Goal: Information Seeking & Learning: Learn about a topic

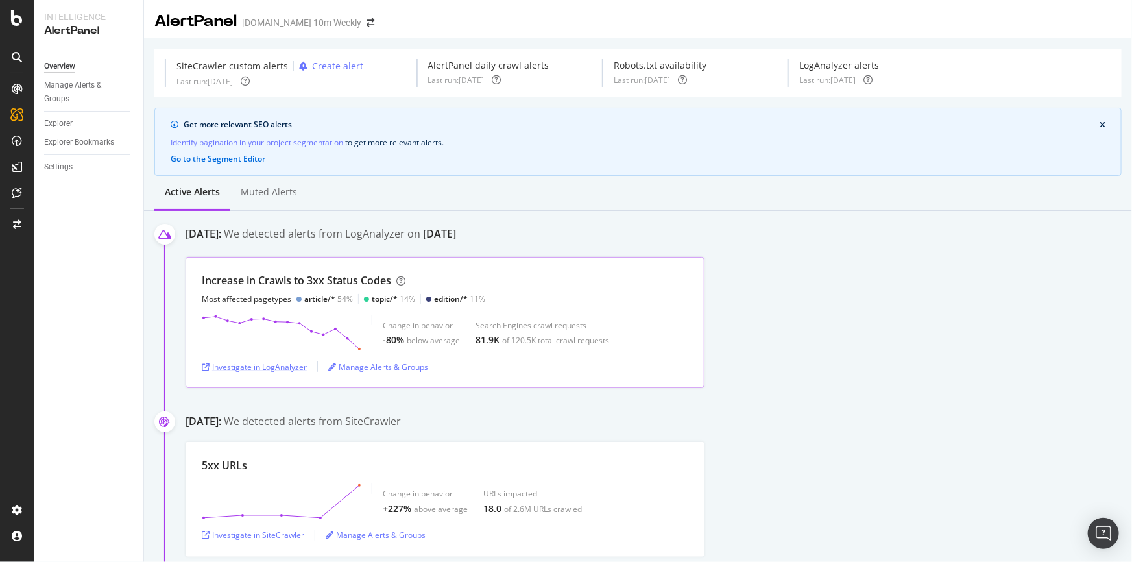
click at [272, 363] on div "Investigate in LogAnalyzer" at bounding box center [254, 366] width 105 height 11
click at [263, 365] on div "Investigate in LogAnalyzer" at bounding box center [254, 366] width 105 height 11
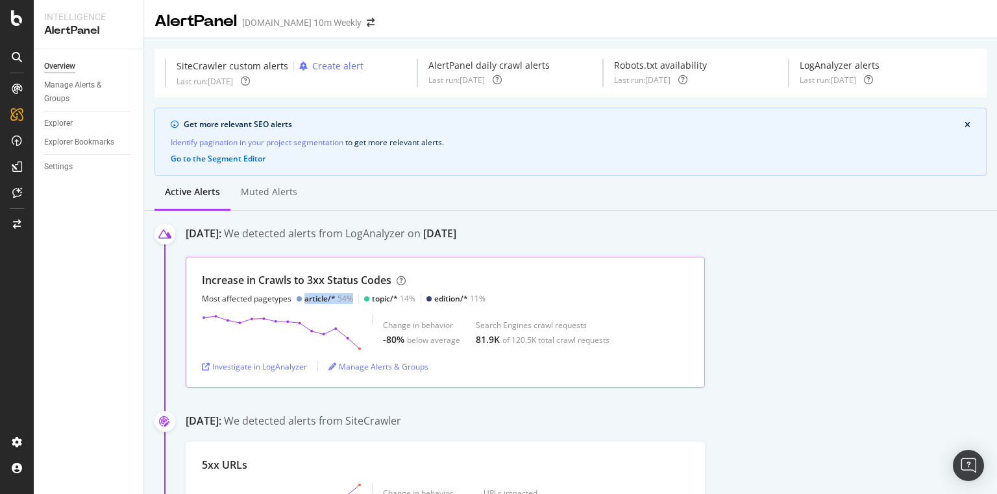
drag, startPoint x: 298, startPoint y: 296, endPoint x: 352, endPoint y: 295, distance: 53.9
click at [352, 295] on div "Most affected pagetypes article/* 54% topic/* 14% edition/* 11%" at bounding box center [344, 298] width 284 height 11
drag, startPoint x: 304, startPoint y: 234, endPoint x: 578, endPoint y: 228, distance: 273.9
click at [578, 228] on div "September 30th 2025: We detected alerts from LogAnalyzer on September 27th" at bounding box center [591, 236] width 811 height 20
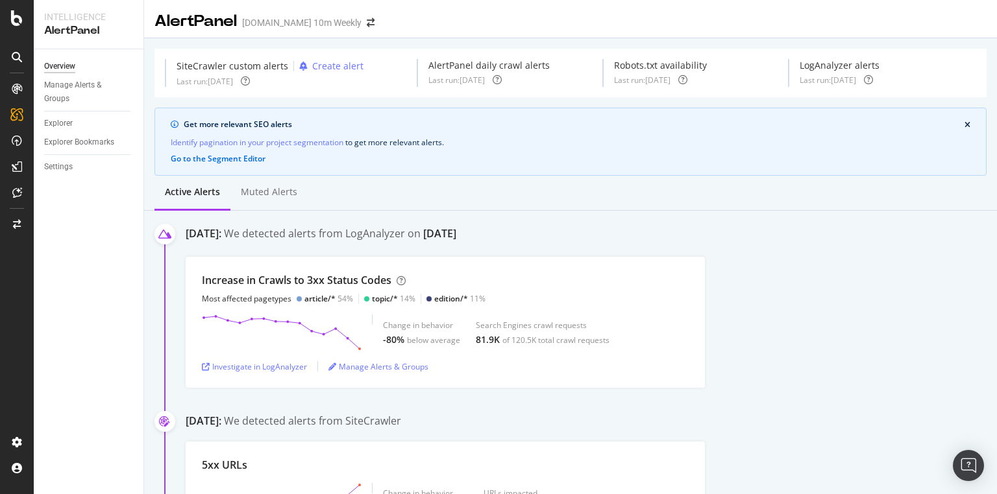
click at [578, 228] on div "September 30th 2025: We detected alerts from LogAnalyzer on September 27th" at bounding box center [591, 236] width 811 height 20
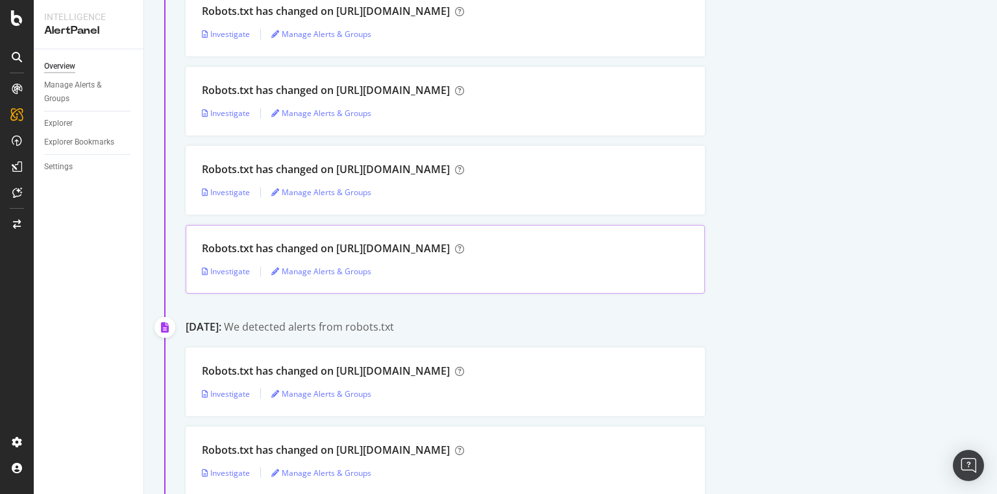
scroll to position [32, 0]
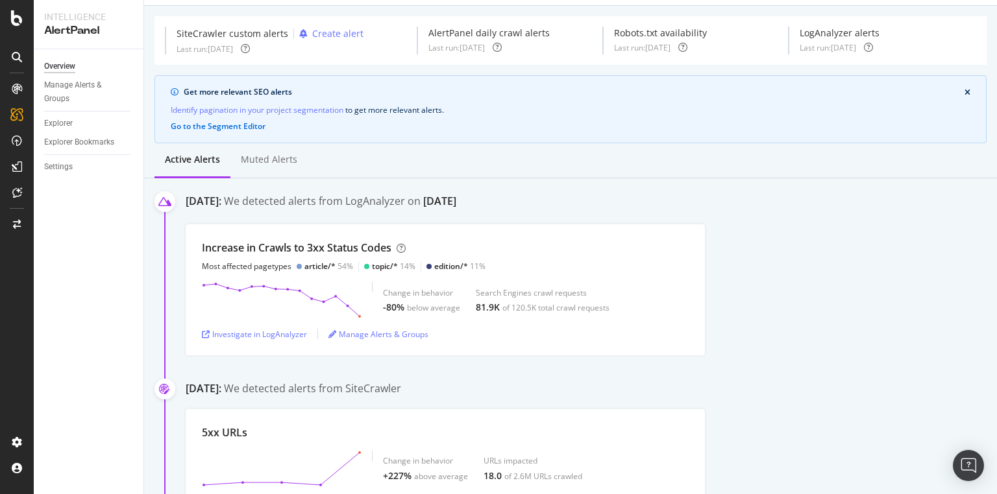
click at [792, 258] on div "Increase in Crawls to 3xx Status Codes Most affected pagetypes article/* 54% to…" at bounding box center [591, 289] width 811 height 131
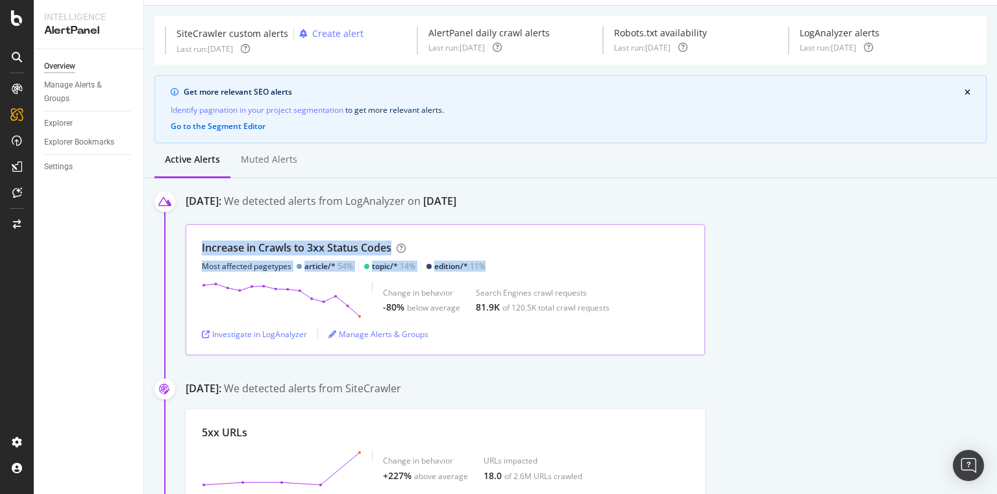
drag, startPoint x: 199, startPoint y: 241, endPoint x: 500, endPoint y: 268, distance: 302.2
click at [500, 268] on div "Increase in Crawls to 3xx Status Codes Most affected pagetypes article/* 54% to…" at bounding box center [445, 289] width 519 height 131
click at [732, 244] on div "Increase in Crawls to 3xx Status Codes Most affected pagetypes article/* 54% to…" at bounding box center [591, 289] width 811 height 131
click at [672, 241] on div "Increase in Crawls to 3xx Status Codes Most affected pagetypes article/* 54% to…" at bounding box center [445, 256] width 487 height 31
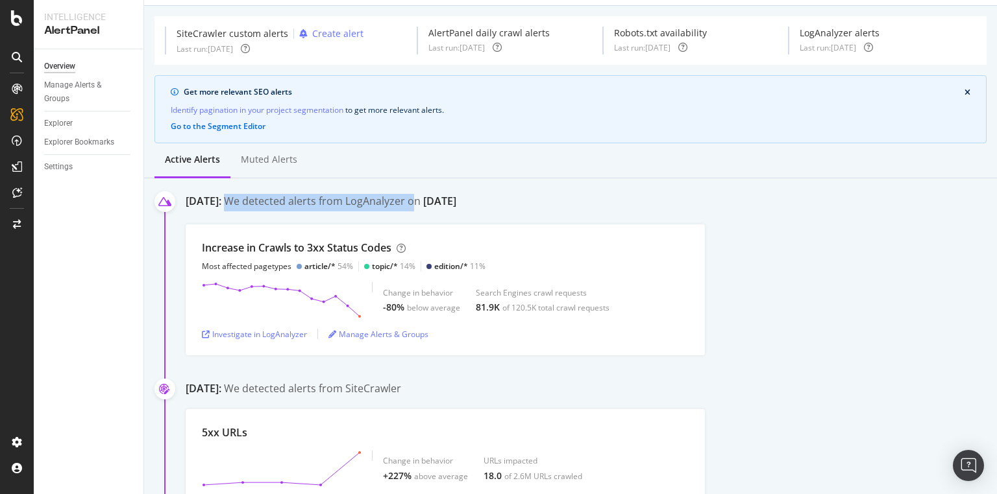
drag, startPoint x: 301, startPoint y: 199, endPoint x: 485, endPoint y: 203, distance: 184.3
click at [456, 203] on div "We detected alerts from LogAnalyzer on September 27th" at bounding box center [340, 203] width 232 height 18
drag, startPoint x: 581, startPoint y: 202, endPoint x: 490, endPoint y: 200, distance: 90.2
click at [490, 200] on div "September 30th 2025: We detected alerts from LogAnalyzer on September 27th" at bounding box center [591, 204] width 811 height 20
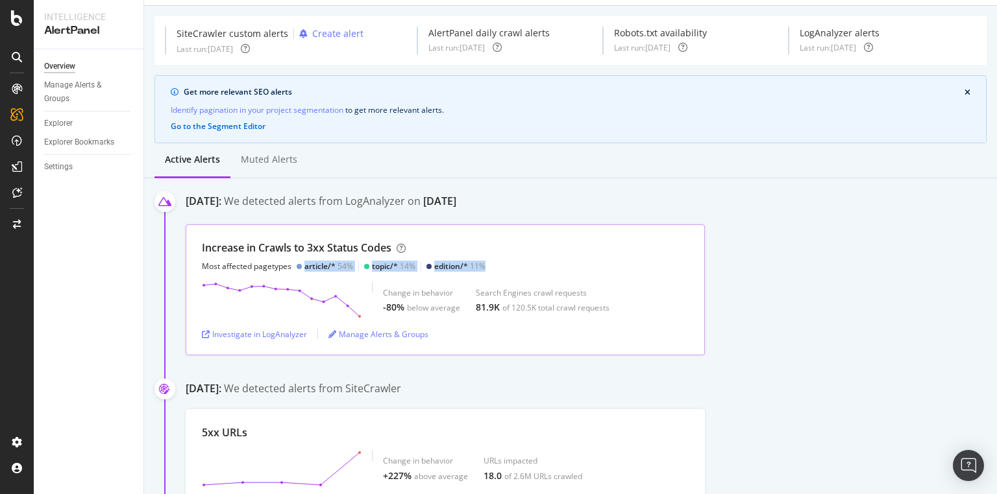
drag, startPoint x: 490, startPoint y: 262, endPoint x: 290, endPoint y: 263, distance: 200.5
click at [290, 263] on div "Increase in Crawls to 3xx Status Codes Most affected pagetypes article/* 54% to…" at bounding box center [445, 256] width 487 height 31
click at [837, 257] on div "Increase in Crawls to 3xx Status Codes Most affected pagetypes article/* 54% to…" at bounding box center [591, 289] width 811 height 131
drag, startPoint x: 200, startPoint y: 247, endPoint x: 392, endPoint y: 247, distance: 192.0
click at [392, 247] on div "Increase in Crawls to 3xx Status Codes Most affected pagetypes article/* 54% to…" at bounding box center [445, 289] width 519 height 131
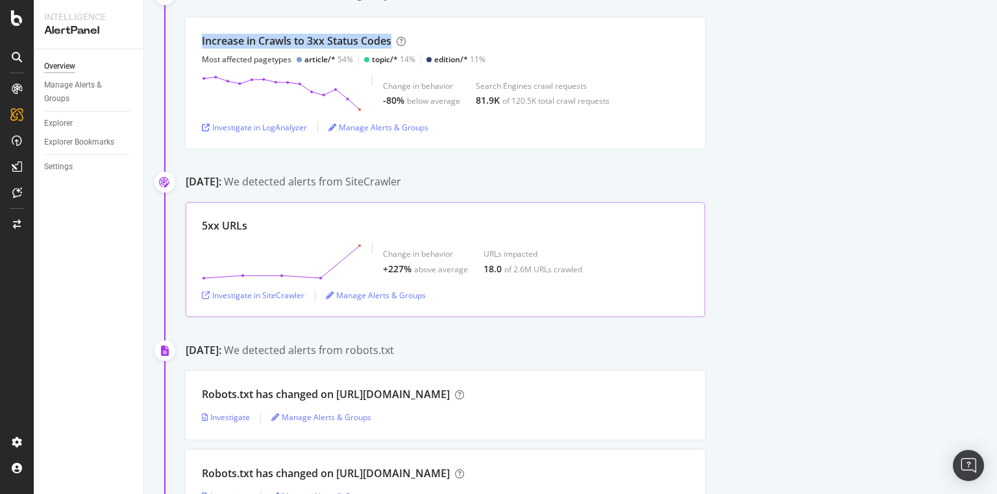
scroll to position [240, 0]
click at [247, 295] on div "Investigate in SiteCrawler" at bounding box center [253, 294] width 103 height 11
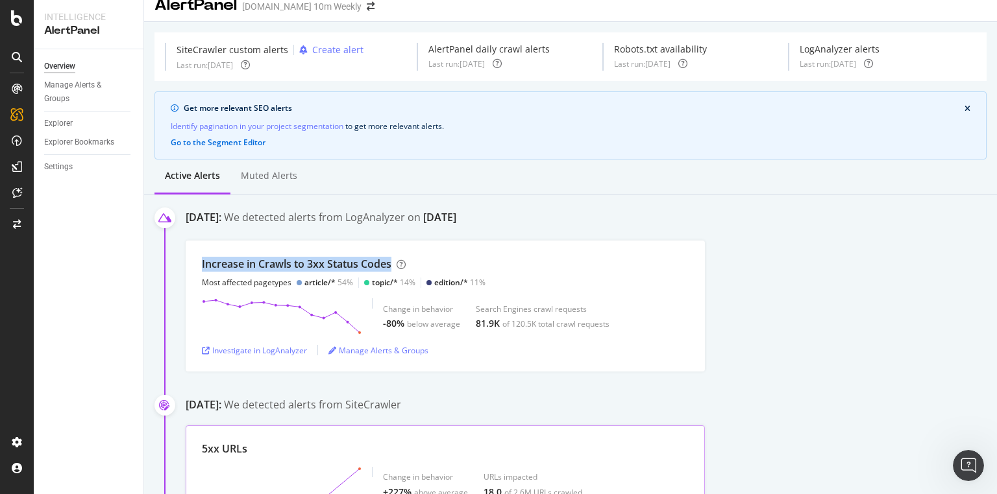
scroll to position [0, 0]
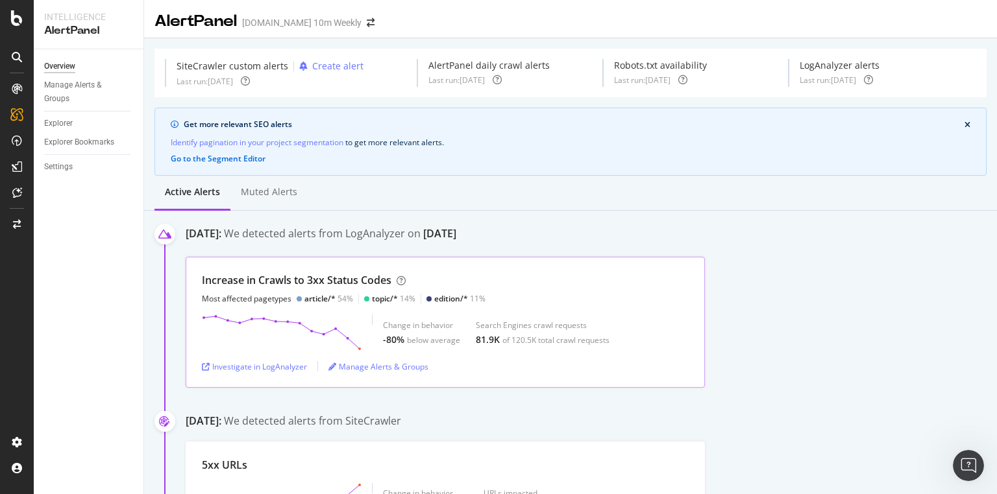
click at [265, 272] on div "Increase in Crawls to 3xx Status Codes Most affected pagetypes article/* 54% to…" at bounding box center [445, 322] width 519 height 131
drag, startPoint x: 203, startPoint y: 279, endPoint x: 383, endPoint y: 279, distance: 179.7
click at [374, 279] on div "Increase in Crawls to 3xx Status Codes" at bounding box center [296, 280] width 189 height 15
drag, startPoint x: 394, startPoint y: 278, endPoint x: 199, endPoint y: 275, distance: 196.0
click at [199, 275] on div "Increase in Crawls to 3xx Status Codes Most affected pagetypes article/* 54% to…" at bounding box center [445, 322] width 519 height 131
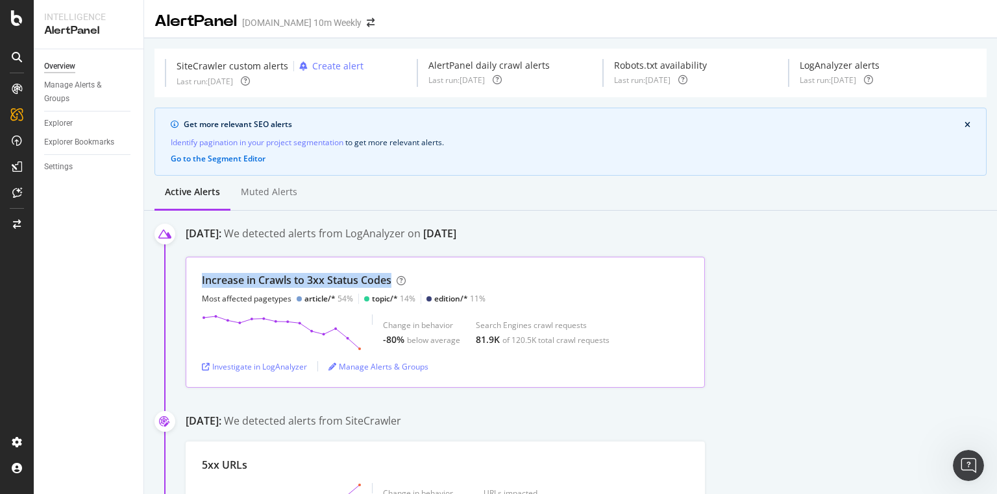
copy div "Increase in Crawls to 3xx Status Codes"
click at [262, 280] on div "Increase in Crawls to 3xx Status Codes" at bounding box center [296, 280] width 189 height 15
click at [221, 278] on div "Increase in Crawls to 3xx Status Codes" at bounding box center [296, 280] width 189 height 15
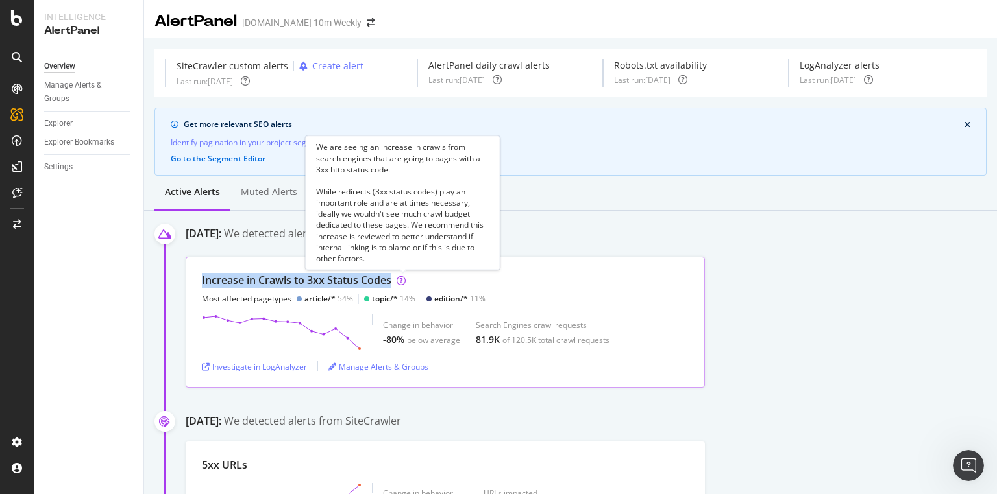
drag, startPoint x: 200, startPoint y: 278, endPoint x: 398, endPoint y: 280, distance: 197.3
click at [398, 280] on div "Increase in Crawls to 3xx Status Codes Most affected pagetypes article/* 54% to…" at bounding box center [445, 322] width 519 height 131
copy div "Increase in Crawls to 3xx Status Codes"
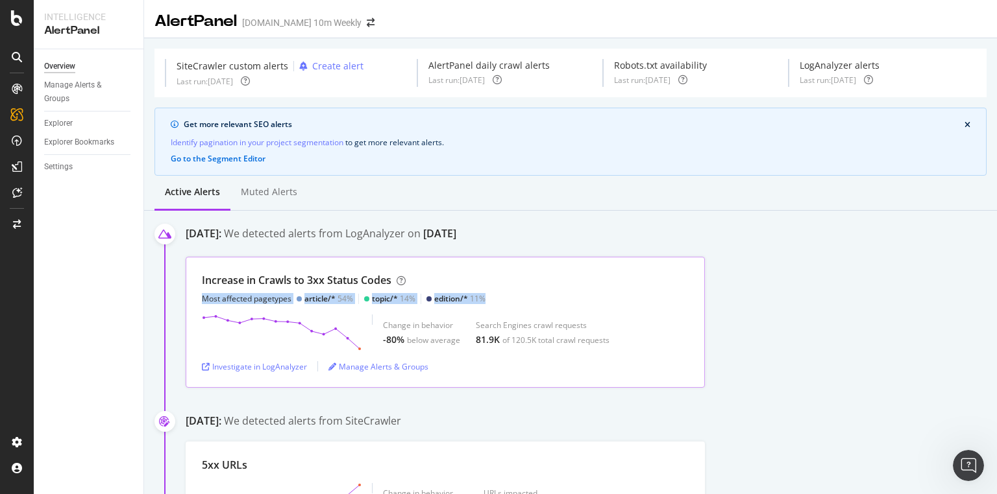
drag, startPoint x: 485, startPoint y: 298, endPoint x: 202, endPoint y: 296, distance: 282.9
click at [202, 296] on div "Increase in Crawls to 3xx Status Codes Most affected pagetypes article/* 54% to…" at bounding box center [445, 288] width 487 height 31
copy div "Most affected pagetypes article/* 54% topic/* 14% edition/* 11%"
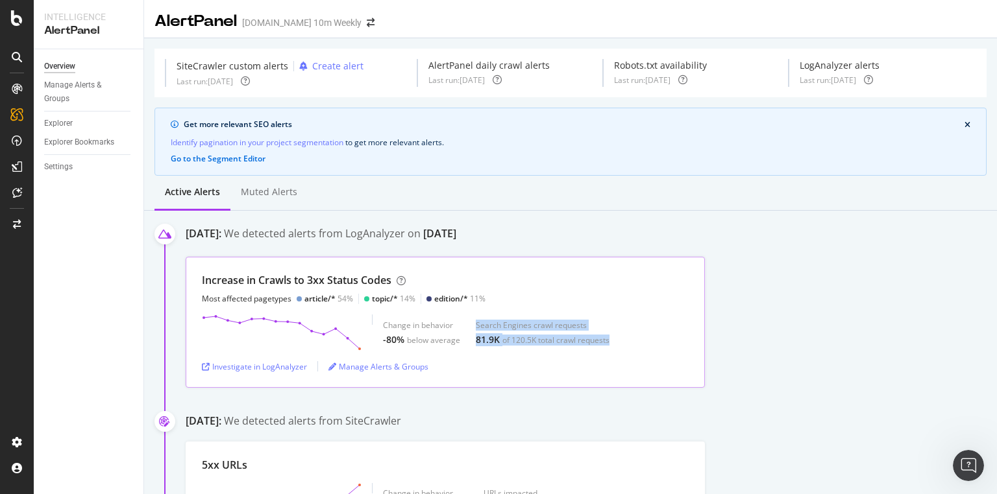
drag, startPoint x: 476, startPoint y: 322, endPoint x: 615, endPoint y: 337, distance: 140.4
click at [615, 337] on div "Change in behavior -80% below average Search Engines crawl requests 81.9K of 12…" at bounding box center [445, 333] width 487 height 36
copy div "Search Engines crawl requests 81.9K of 120.5K total crawl requests"
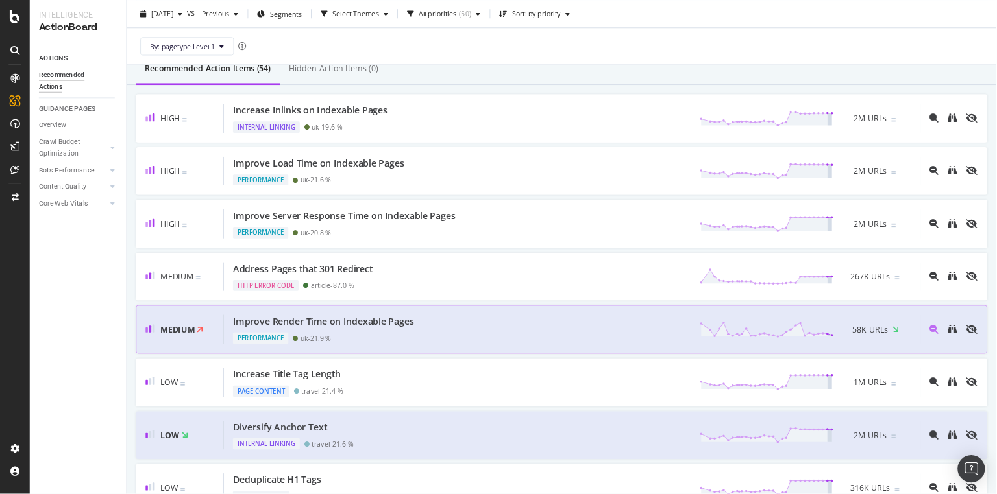
scroll to position [117, 0]
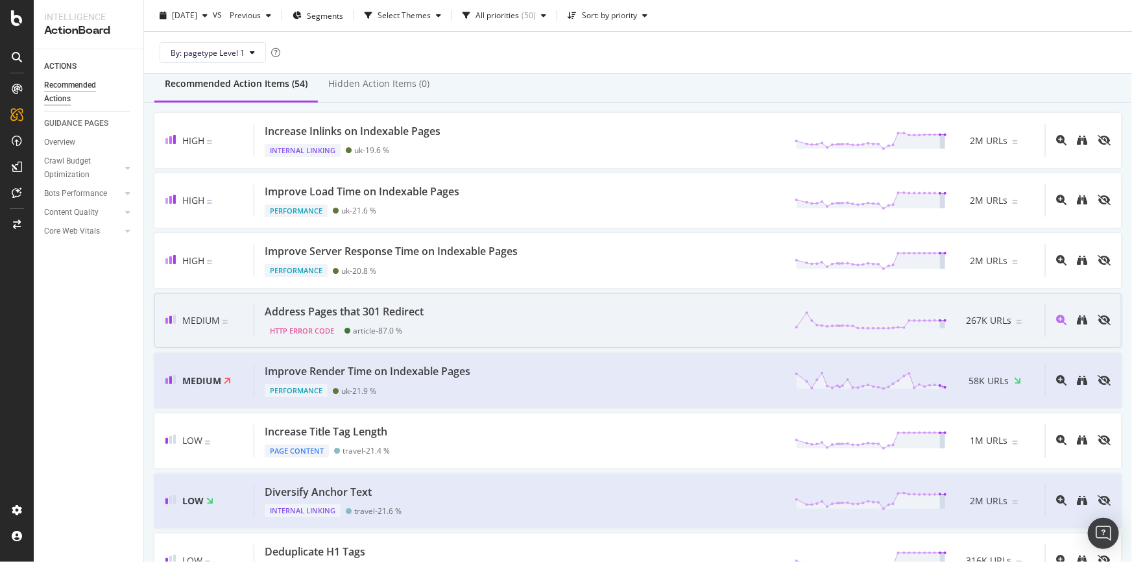
click at [428, 319] on div "HTTP Error Code article - 87.0 %" at bounding box center [347, 328] width 164 height 18
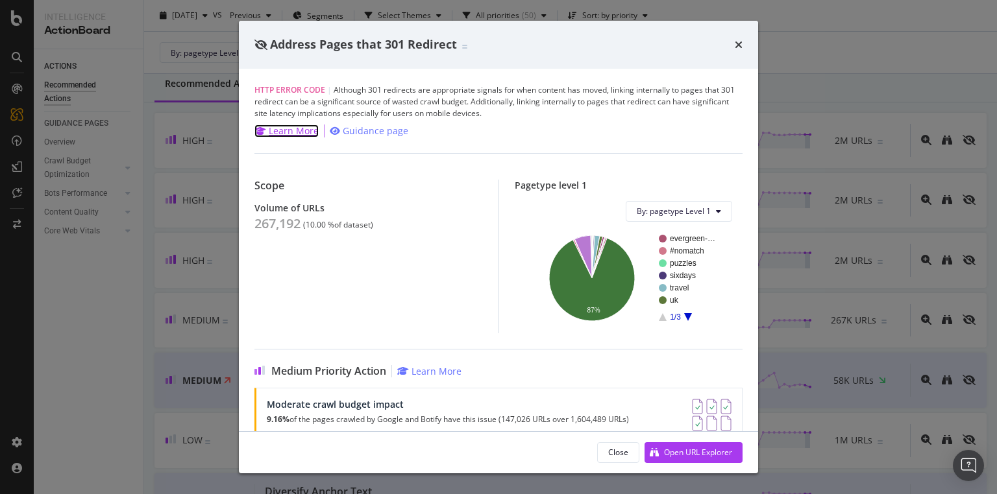
scroll to position [117, 0]
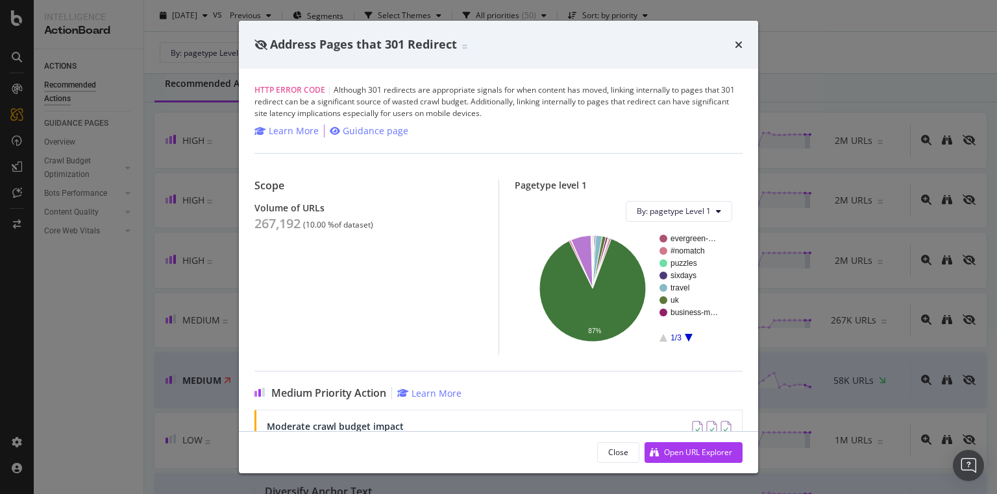
click at [742, 37] on div "Address Pages that 301 Redirect" at bounding box center [498, 45] width 519 height 48
click at [742, 48] on icon "times" at bounding box center [738, 45] width 8 height 10
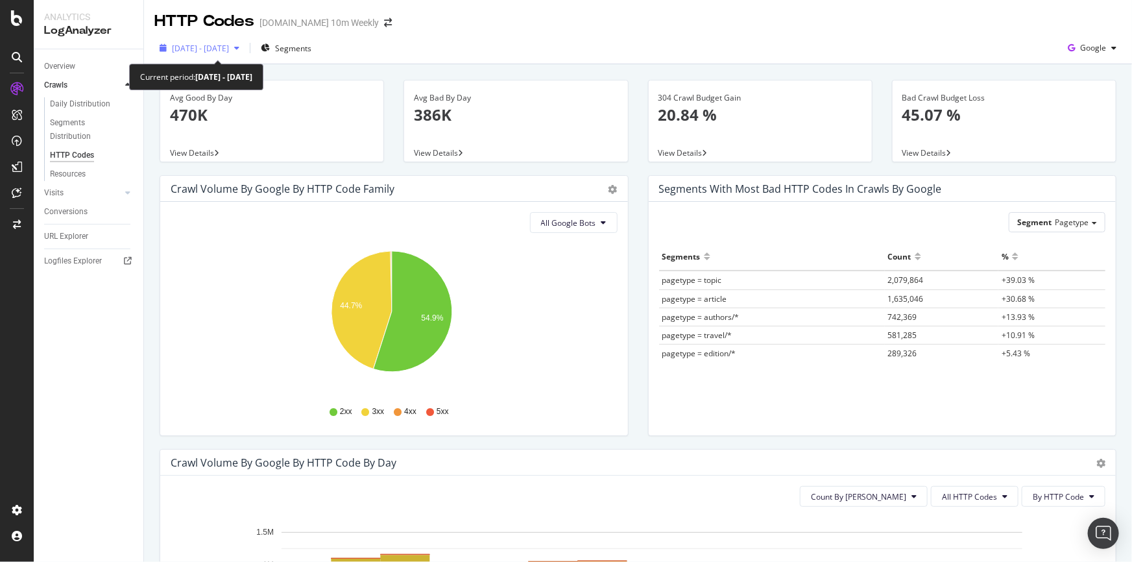
click at [229, 49] on span "[DATE] - [DATE]" at bounding box center [200, 48] width 57 height 11
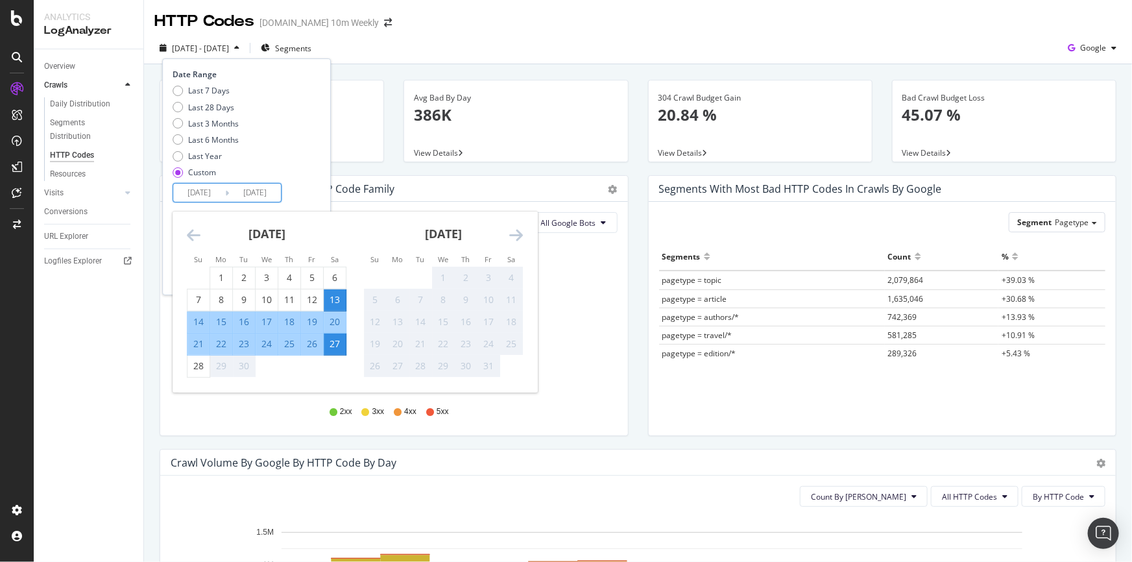
click at [195, 190] on input "2025/09/13" at bounding box center [199, 193] width 52 height 18
click at [189, 232] on icon "Move backward to switch to the previous month." at bounding box center [194, 235] width 14 height 16
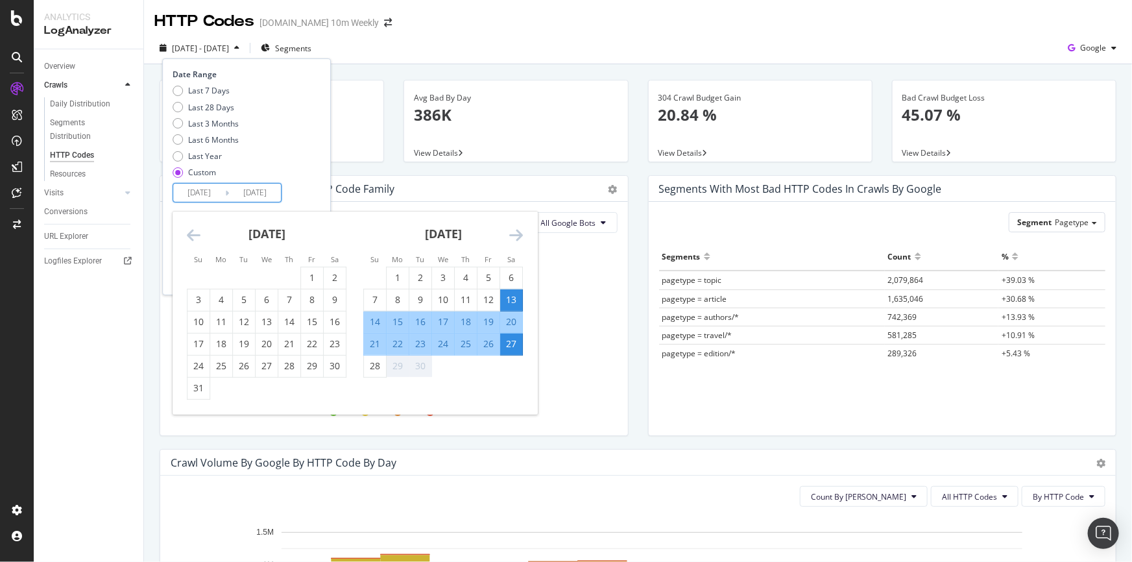
click at [189, 232] on icon "Move backward to switch to the previous month." at bounding box center [194, 235] width 14 height 16
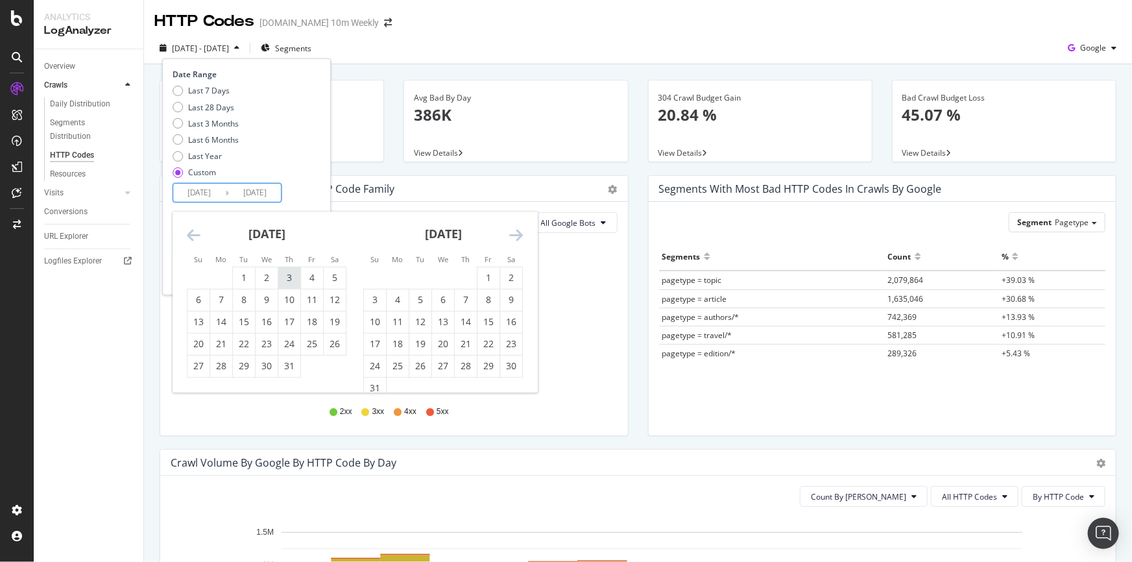
click at [295, 278] on div "3" at bounding box center [289, 277] width 22 height 13
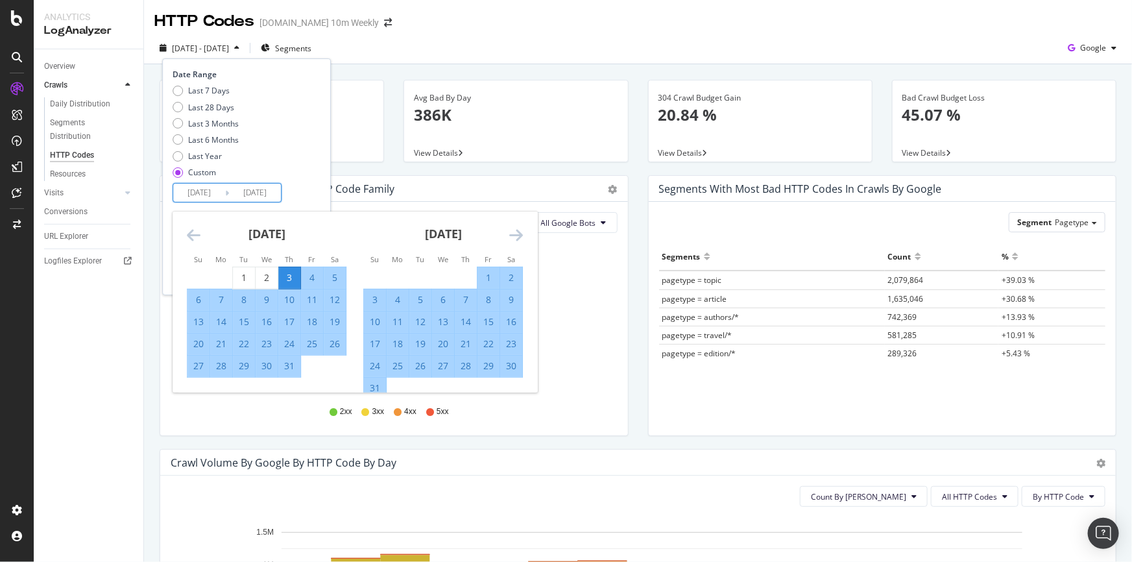
type input "2025/07/03"
click at [331, 158] on div "Date Range Last 7 Days Last 28 Days Last 3 Months Last 6 Months Last Year Custo…" at bounding box center [246, 176] width 169 height 236
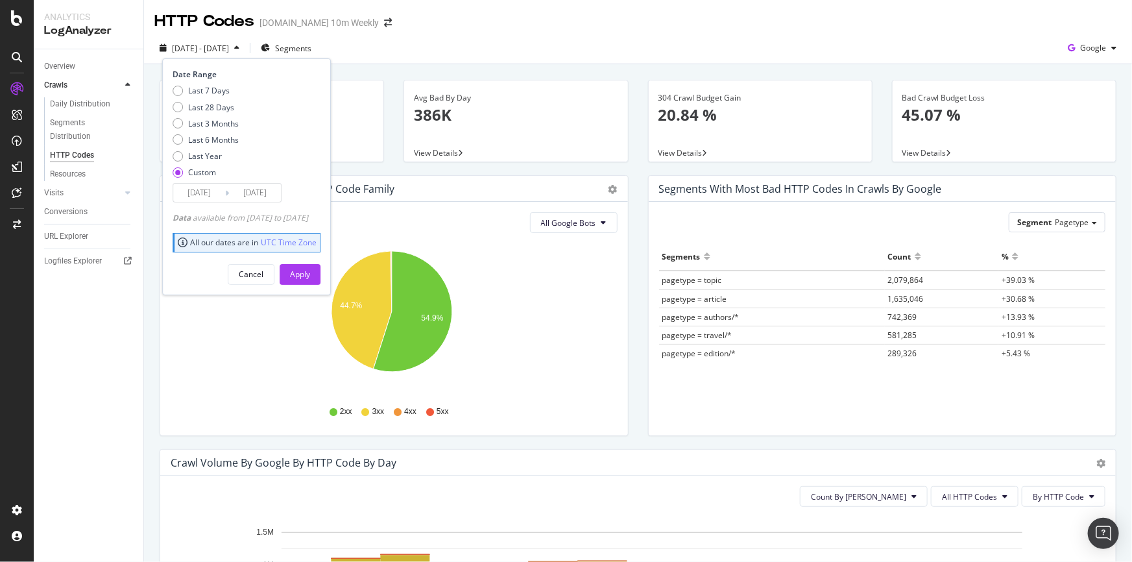
click at [265, 195] on input "2025/09/27" at bounding box center [255, 193] width 52 height 18
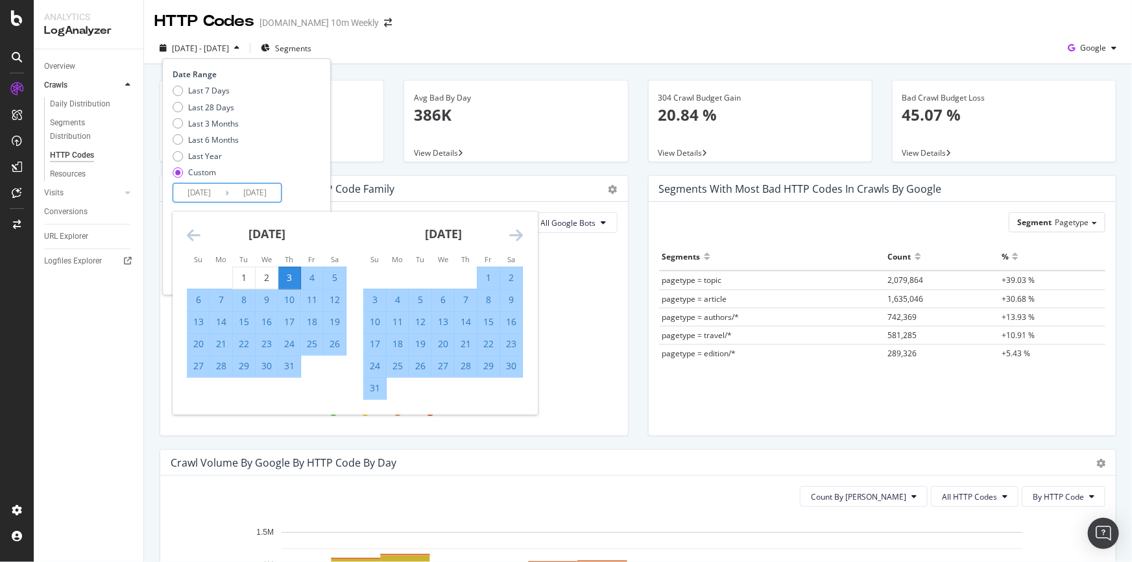
click at [518, 223] on div "August 2025" at bounding box center [443, 239] width 160 height 55
click at [517, 228] on icon "Move forward to switch to the next month." at bounding box center [516, 235] width 14 height 16
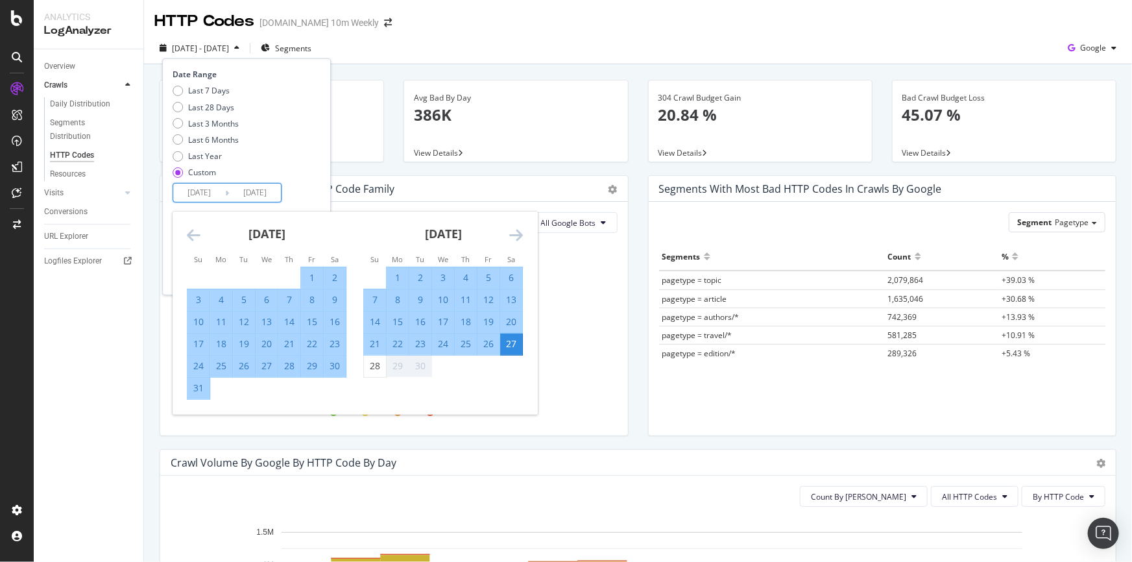
click at [517, 228] on icon "Move forward to switch to the next month." at bounding box center [516, 235] width 14 height 16
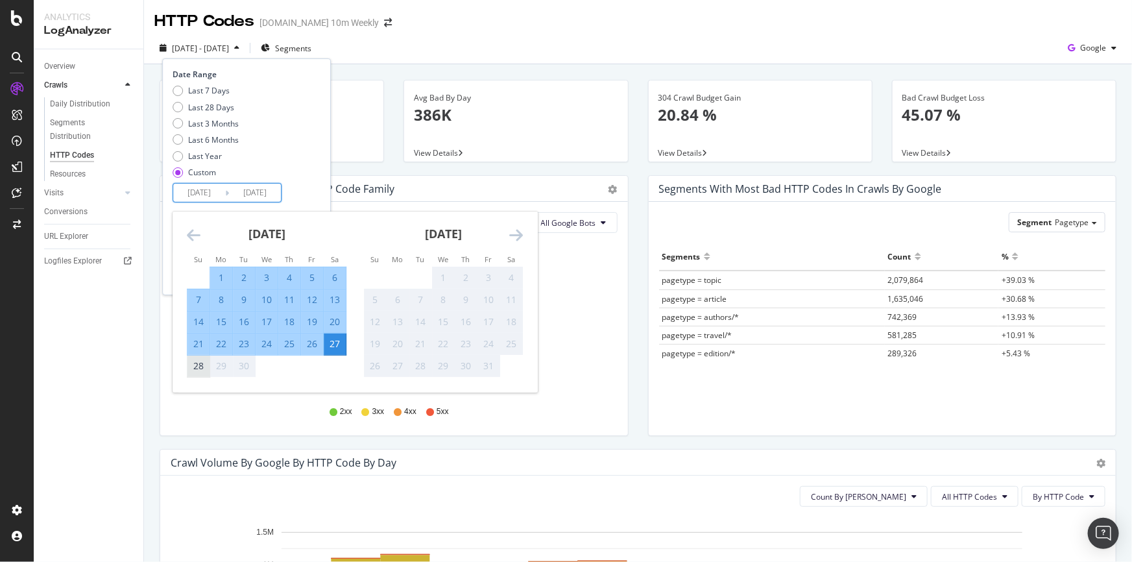
click at [199, 359] on div "28" at bounding box center [199, 365] width 22 height 13
type input "2025/09/28"
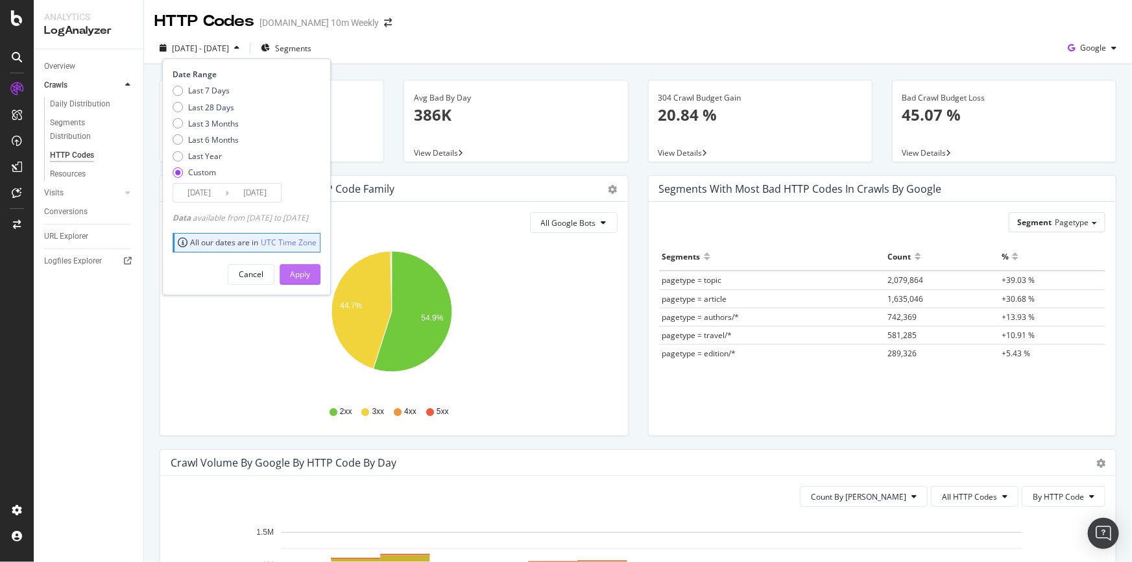
click at [321, 274] on button "Apply" at bounding box center [300, 274] width 41 height 21
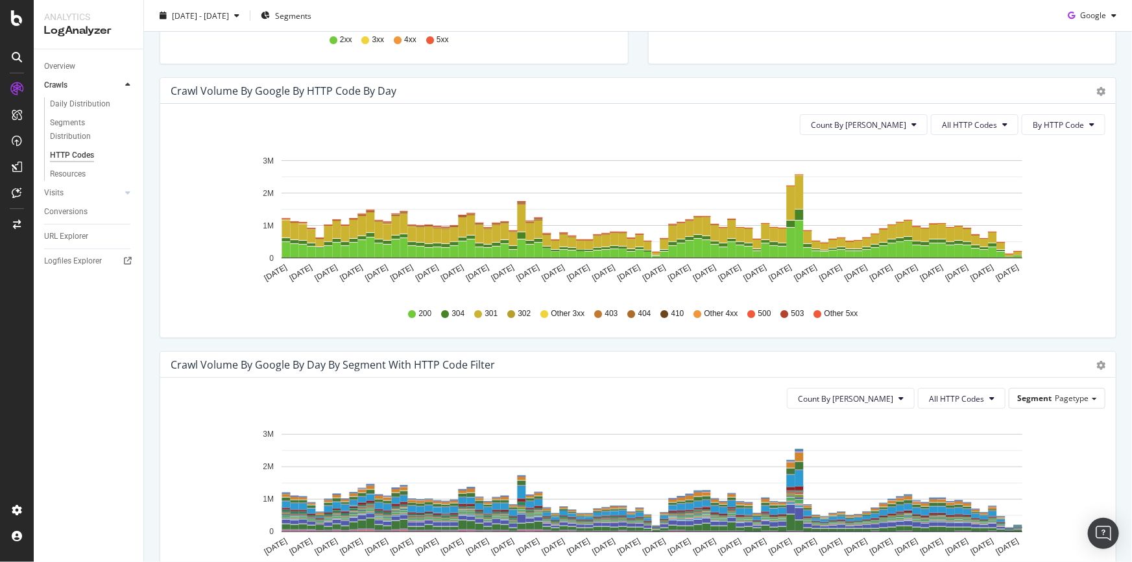
scroll to position [413, 0]
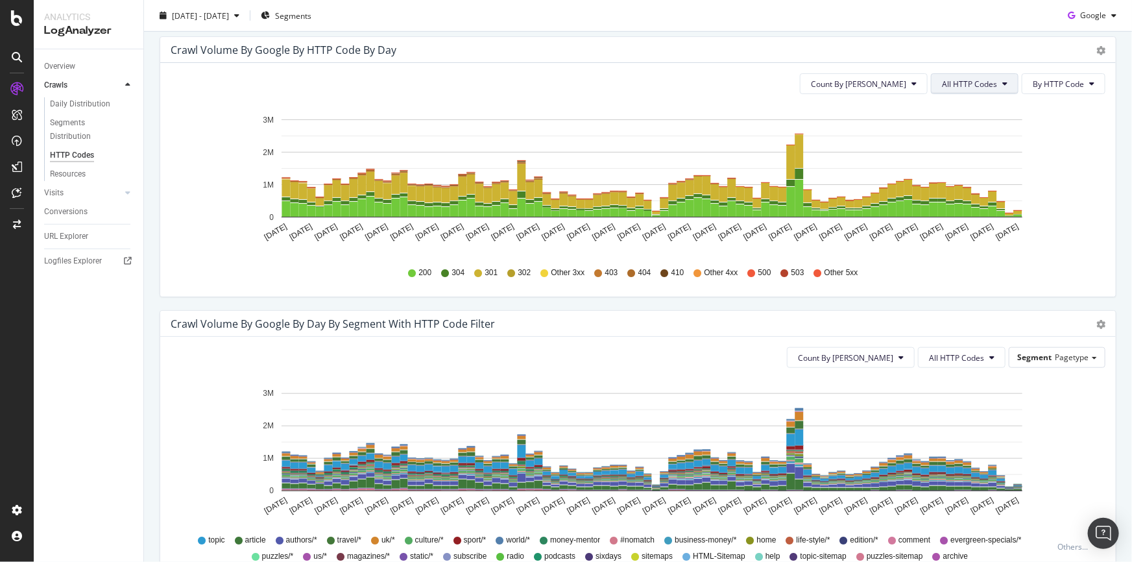
click at [986, 77] on button "All HTTP Codes" at bounding box center [975, 83] width 88 height 21
click at [973, 182] on span "3xx family" at bounding box center [969, 181] width 66 height 12
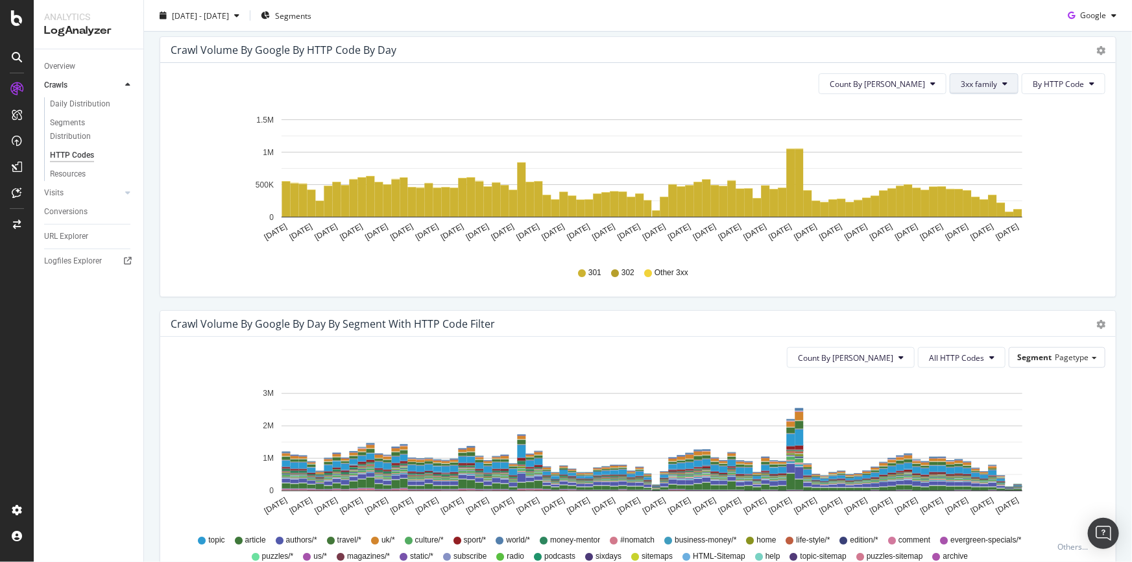
click at [977, 84] on span "3xx family" at bounding box center [979, 84] width 36 height 11
click at [985, 108] on span "All HTTP Codes" at bounding box center [987, 109] width 66 height 12
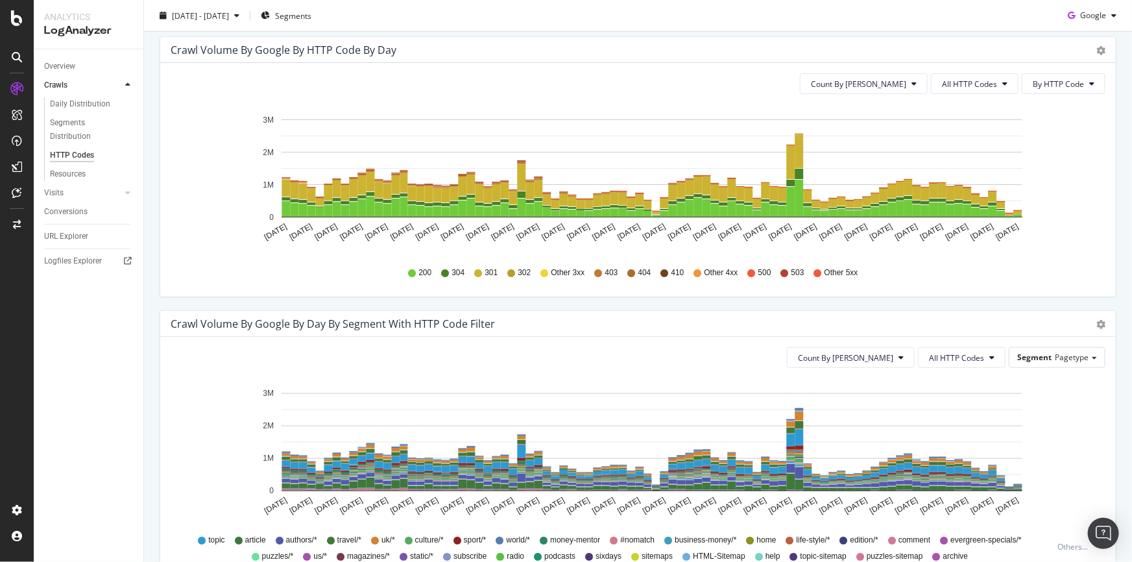
click at [1051, 206] on icon "Jul 03 2025 Jul 06 2025 Jul 09 2025 Jul 12 2025 Jul 15 2025 Jul 18 2025 Jul 21 …" at bounding box center [634, 179] width 926 height 151
click at [989, 83] on span "All HTTP Codes" at bounding box center [969, 84] width 55 height 11
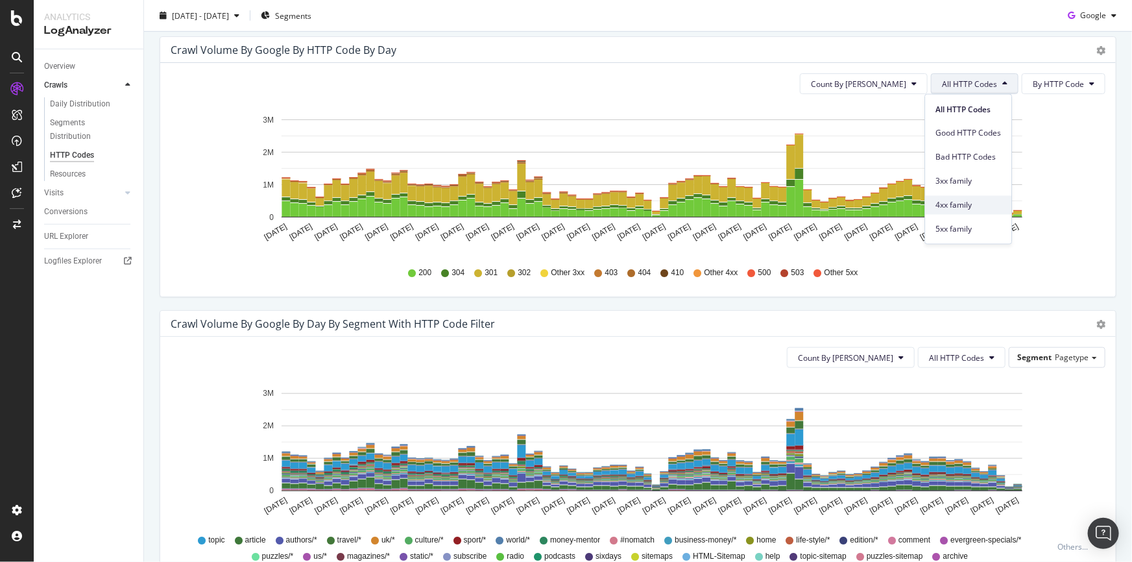
click at [986, 202] on span "4xx family" at bounding box center [969, 205] width 66 height 12
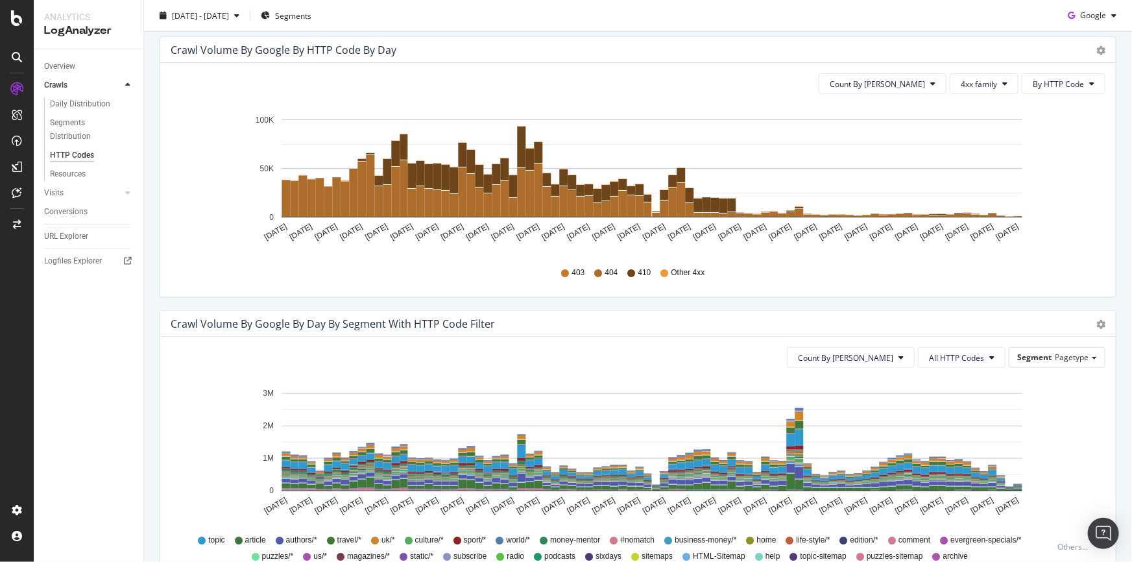
drag, startPoint x: 653, startPoint y: 213, endPoint x: 718, endPoint y: 108, distance: 123.0
click at [782, 130] on rect "A chart." at bounding box center [652, 168] width 741 height 98
click at [993, 80] on button "4xx family" at bounding box center [984, 83] width 69 height 21
click at [991, 222] on div "5xx family" at bounding box center [986, 229] width 86 height 19
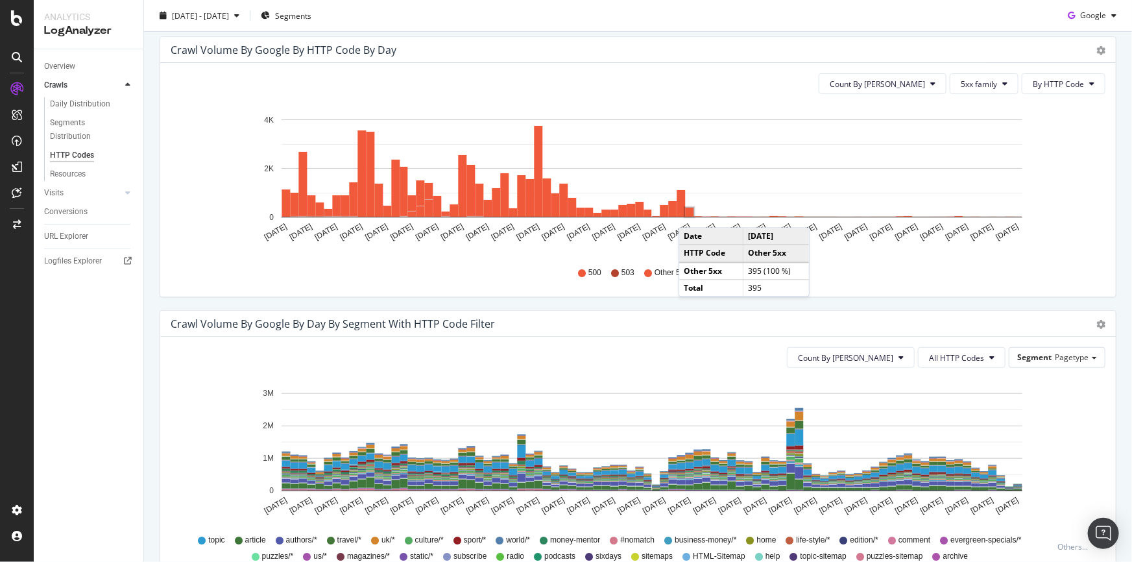
click at [692, 214] on rect "A chart." at bounding box center [690, 212] width 8 height 9
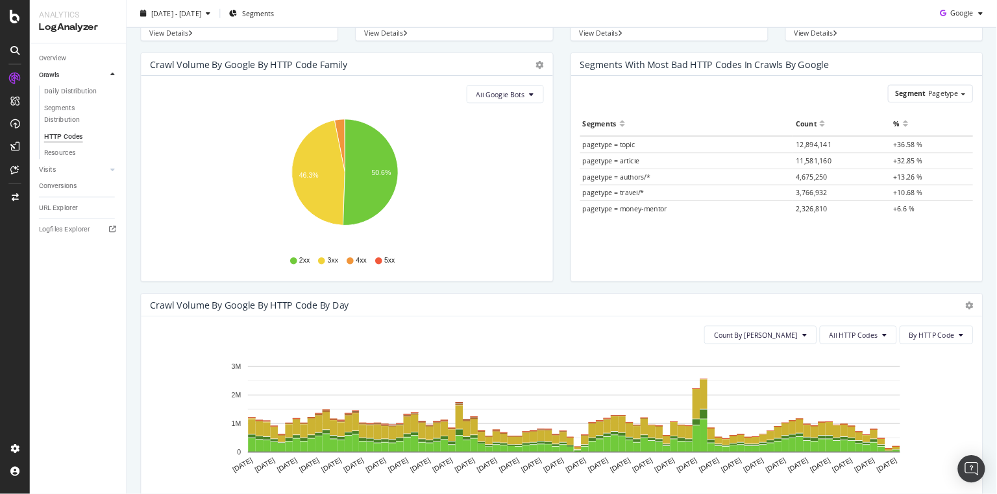
scroll to position [236, 0]
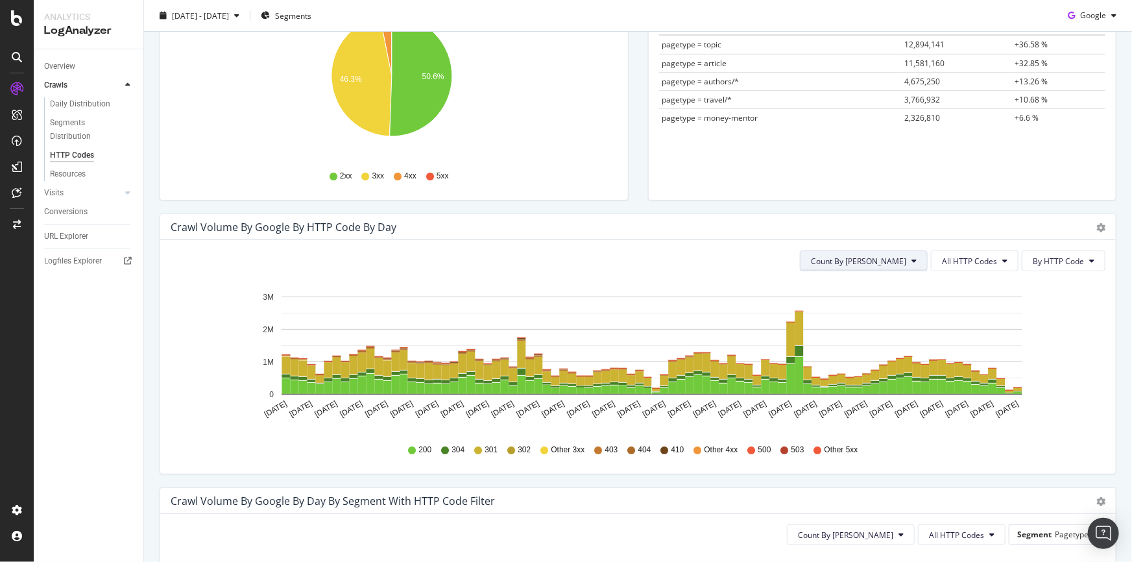
click at [912, 253] on button "Count By [PERSON_NAME]" at bounding box center [864, 260] width 128 height 21
click at [1006, 263] on button "All HTTP Codes" at bounding box center [975, 260] width 88 height 21
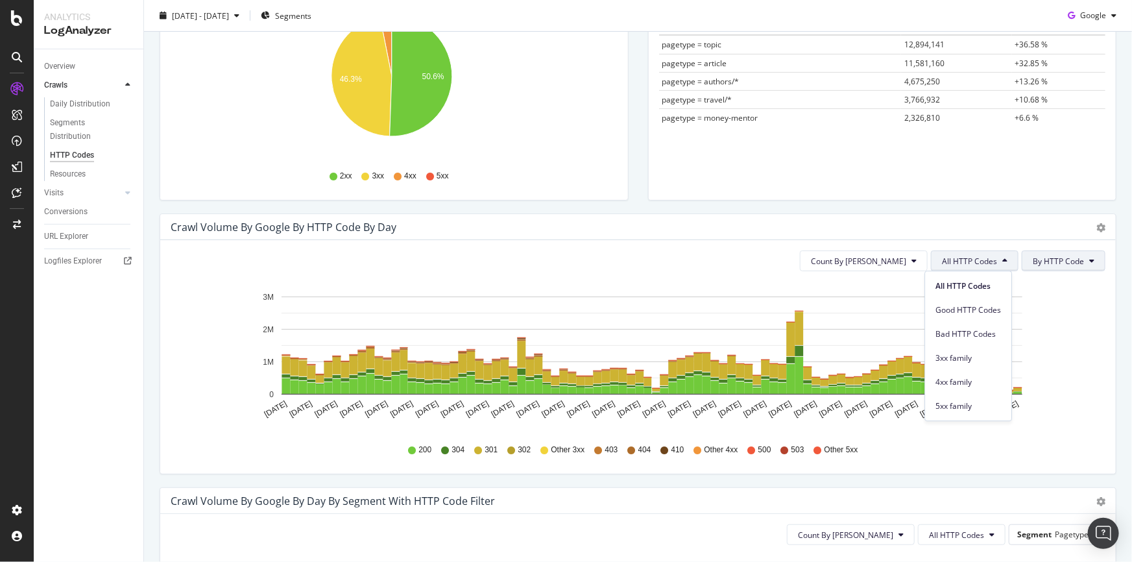
click at [1054, 261] on span "By HTTP Code" at bounding box center [1058, 261] width 51 height 11
click at [980, 262] on span "All HTTP Codes" at bounding box center [969, 261] width 55 height 11
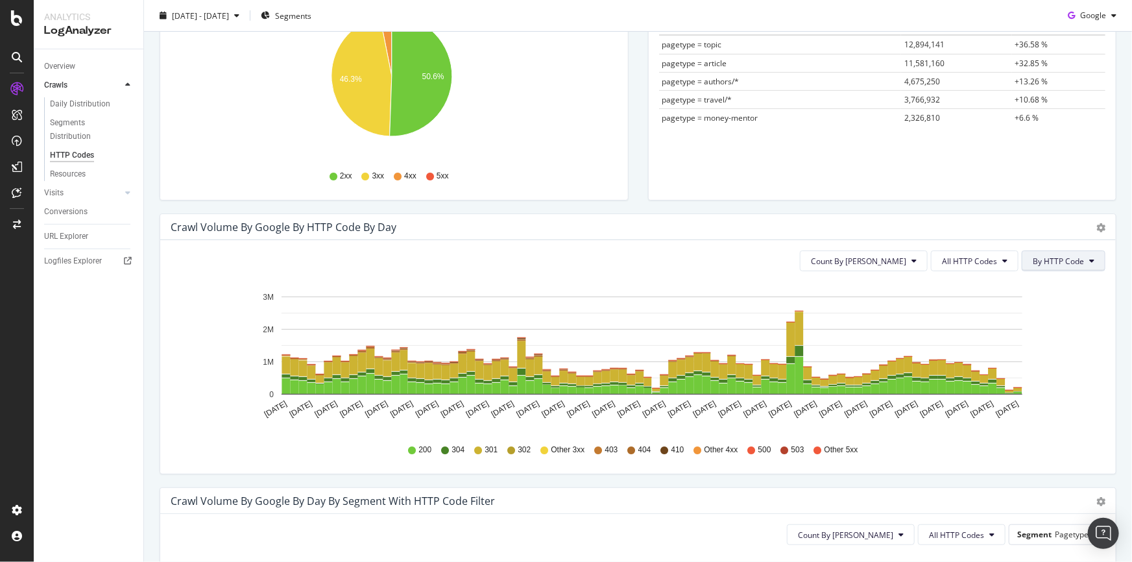
click at [1064, 253] on button "By HTTP Code" at bounding box center [1064, 260] width 84 height 21
click at [1064, 309] on span "By HTTP Code" at bounding box center [1051, 310] width 51 height 12
click at [986, 260] on span "All HTTP Codes" at bounding box center [969, 261] width 55 height 11
click at [1044, 261] on span "By HTTP Code" at bounding box center [1058, 261] width 51 height 11
click at [1046, 283] on span "By Family" at bounding box center [1051, 286] width 51 height 12
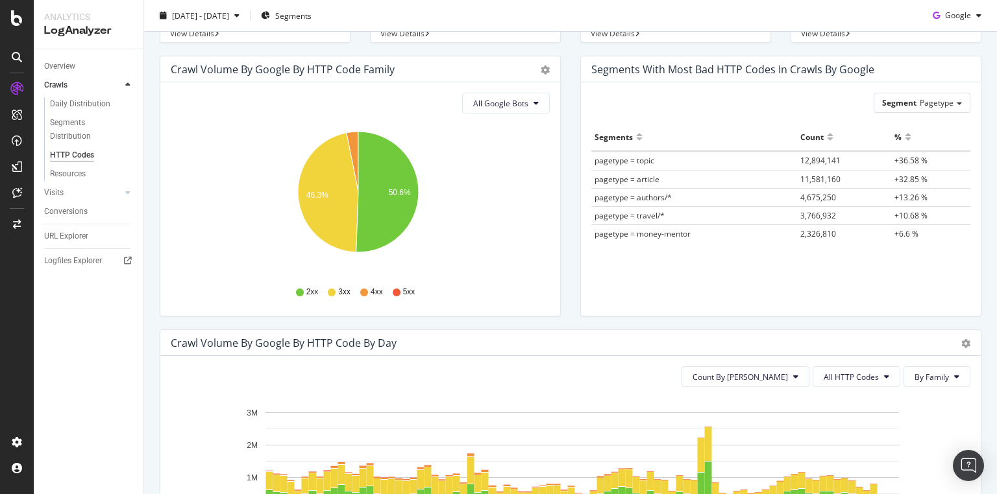
scroll to position [67, 0]
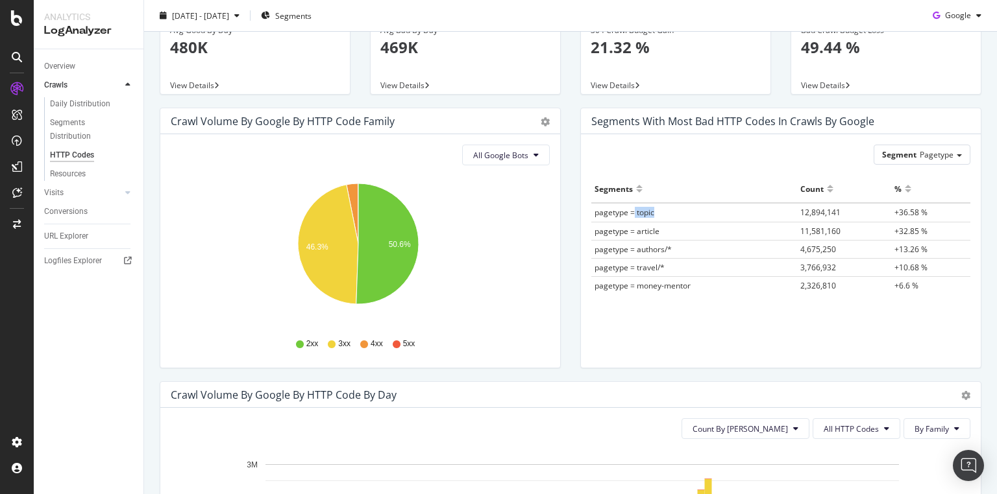
drag, startPoint x: 631, startPoint y: 213, endPoint x: 654, endPoint y: 218, distance: 23.8
click at [658, 217] on td "pagetype = topic" at bounding box center [694, 212] width 206 height 19
drag, startPoint x: 634, startPoint y: 231, endPoint x: 653, endPoint y: 232, distance: 19.5
click at [653, 232] on span "pagetype = article" at bounding box center [626, 231] width 65 height 11
drag, startPoint x: 633, startPoint y: 251, endPoint x: 683, endPoint y: 221, distance: 59.1
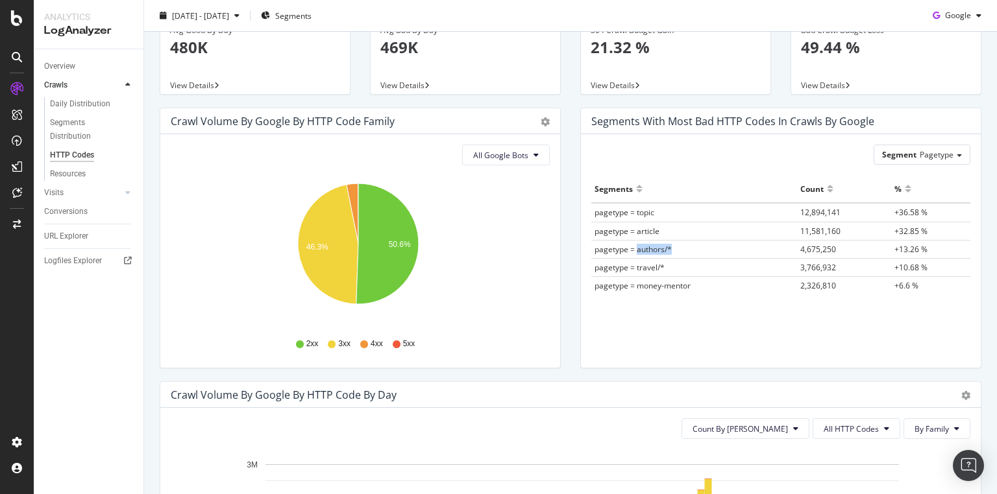
click at [666, 250] on span "pagetype = authors/*" at bounding box center [632, 249] width 77 height 11
drag, startPoint x: 660, startPoint y: 226, endPoint x: 618, endPoint y: 218, distance: 43.5
click at [591, 215] on tbody "pagetype = topic 12,894,141 +36.58 % pagetype = article 11,581,160 +32.85 % pag…" at bounding box center [780, 248] width 379 height 91
drag, startPoint x: 929, startPoint y: 232, endPoint x: 590, endPoint y: 217, distance: 339.0
click at [591, 217] on tbody "pagetype = topic 12,894,141 +36.58 % pagetype = article 11,581,160 +32.85 % pag…" at bounding box center [780, 248] width 379 height 91
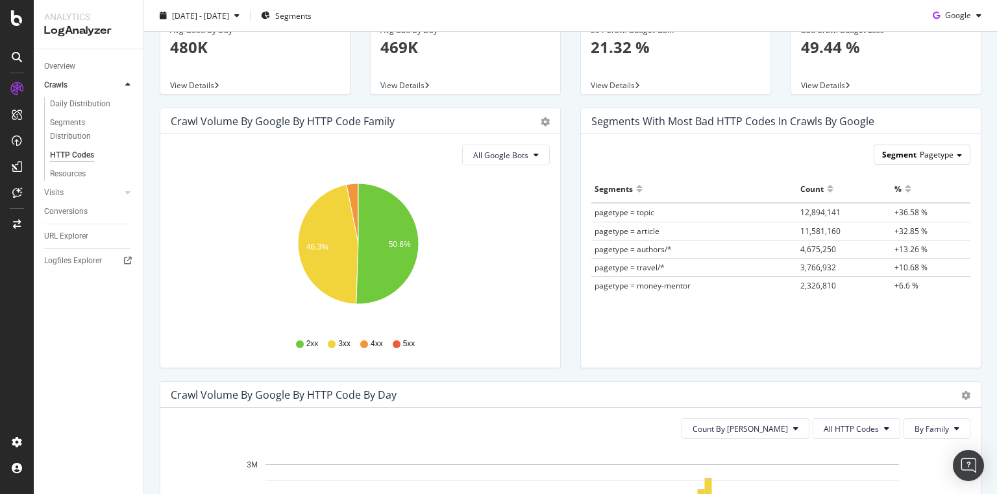
click at [941, 157] on span "Pagetype" at bounding box center [936, 154] width 34 height 11
click at [825, 147] on div "Segment Pagetype Pagetype Smartindex Host Advanced selector >" at bounding box center [780, 155] width 379 height 20
drag, startPoint x: 592, startPoint y: 213, endPoint x: 928, endPoint y: 226, distance: 337.0
click at [928, 226] on tbody "pagetype = topic 12,894,141 +36.58 % pagetype = article 11,581,160 +32.85 % pag…" at bounding box center [780, 248] width 379 height 91
click at [749, 329] on div "Segments Count % pagetype = topic 12,894,141 +36.58 % pagetype = article 11,581…" at bounding box center [780, 255] width 379 height 160
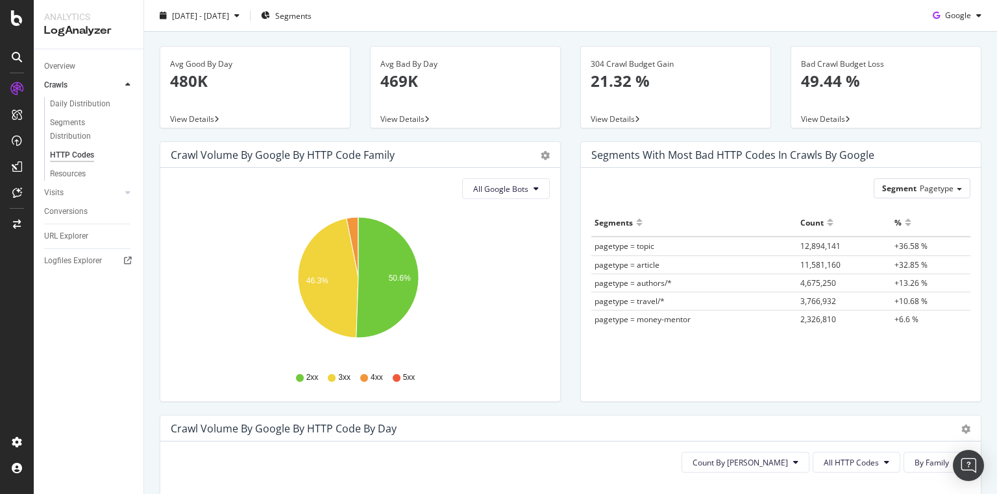
scroll to position [16, 0]
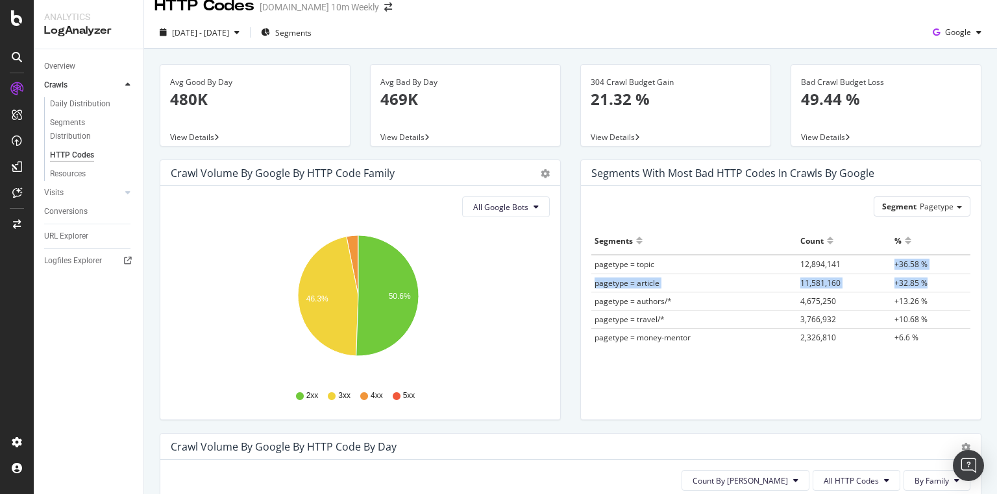
drag, startPoint x: 888, startPoint y: 265, endPoint x: 924, endPoint y: 282, distance: 40.1
click at [929, 283] on tbody "pagetype = topic 12,894,141 +36.58 % pagetype = article 11,581,160 +32.85 % pag…" at bounding box center [780, 300] width 379 height 91
click at [924, 282] on td "+32.85 %" at bounding box center [930, 283] width 79 height 18
drag, startPoint x: 934, startPoint y: 282, endPoint x: 880, endPoint y: 275, distance: 54.2
click at [607, 272] on tbody "pagetype = topic 12,894,141 +36.58 % pagetype = article 11,581,160 +32.85 % pag…" at bounding box center [780, 300] width 379 height 91
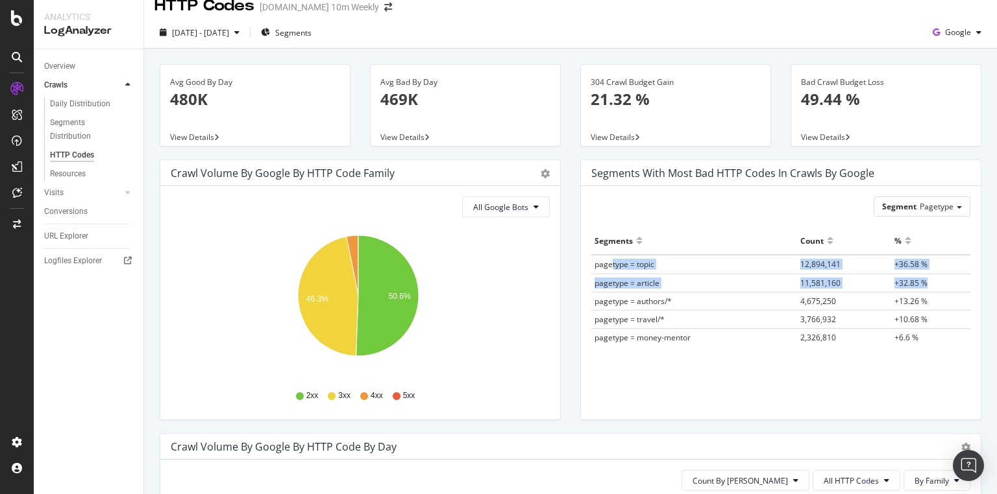
click at [937, 265] on td "+36.58 %" at bounding box center [930, 264] width 79 height 19
drag, startPoint x: 743, startPoint y: 263, endPoint x: 587, endPoint y: 263, distance: 155.7
click at [591, 263] on tr "pagetype = topic 12,894,141 +36.58 %" at bounding box center [780, 264] width 379 height 19
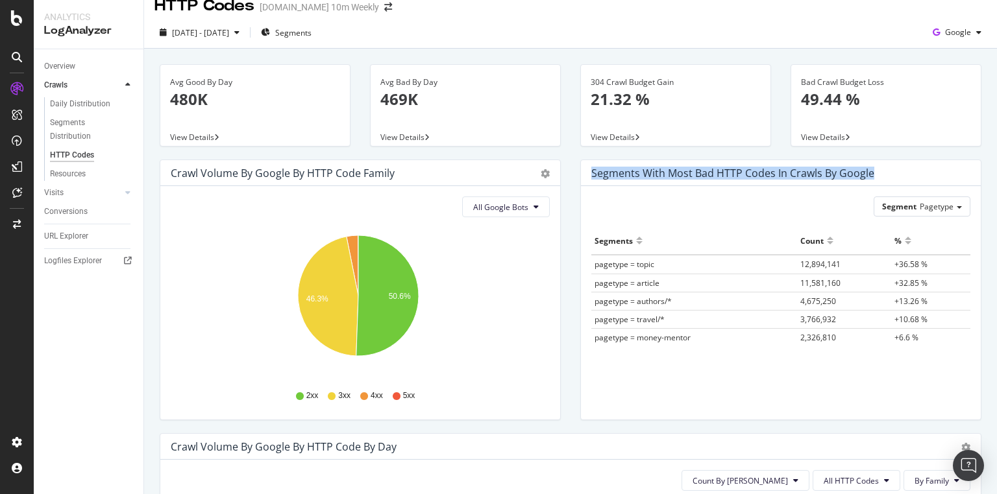
drag, startPoint x: 588, startPoint y: 173, endPoint x: 877, endPoint y: 173, distance: 288.7
click at [877, 173] on div "Segments with most bad HTTP codes in Crawls by google" at bounding box center [770, 173] width 359 height 13
click at [875, 173] on div "Segments with most bad HTTP codes in Crawls by google" at bounding box center [770, 173] width 359 height 13
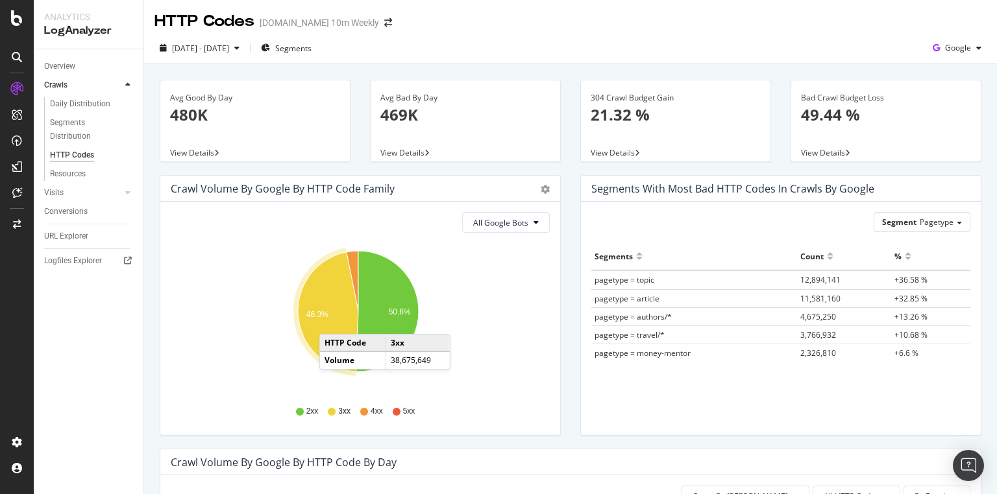
click at [332, 321] on icon "A chart." at bounding box center [328, 311] width 60 height 119
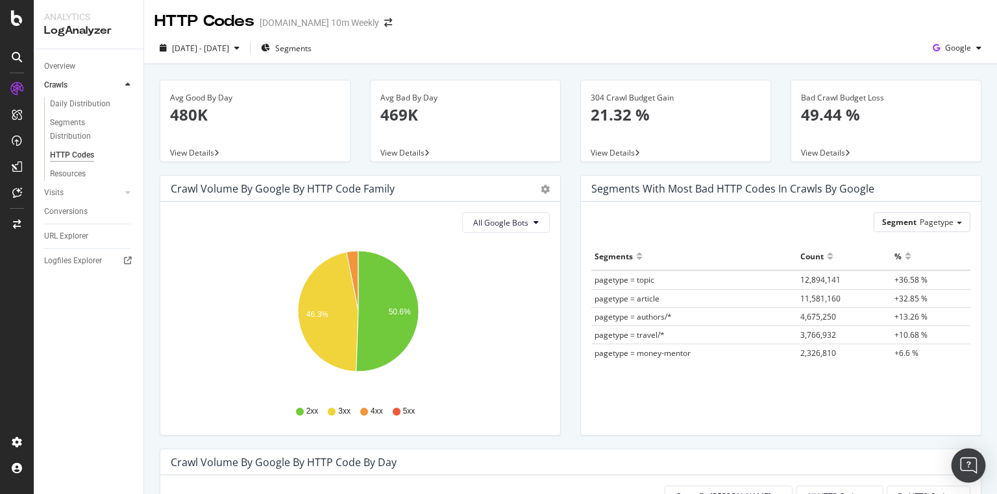
click at [969, 463] on img "Open Intercom Messenger" at bounding box center [968, 465] width 17 height 17
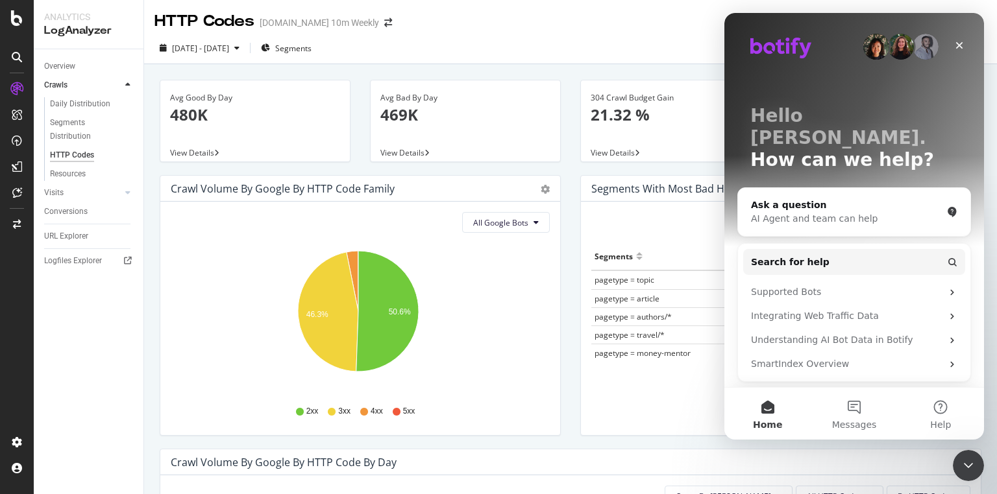
click at [859, 409] on button "Messages" at bounding box center [853, 414] width 86 height 52
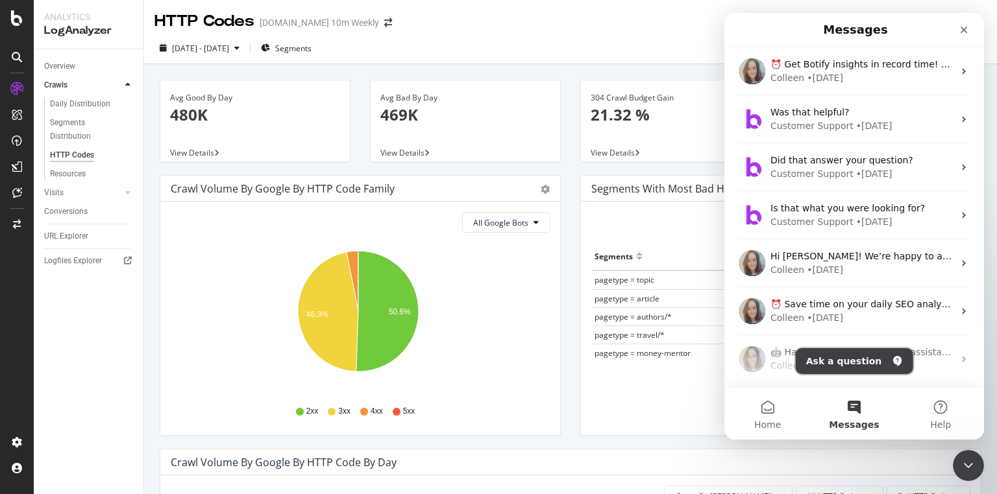
click at [851, 356] on button "Ask a question" at bounding box center [853, 361] width 117 height 26
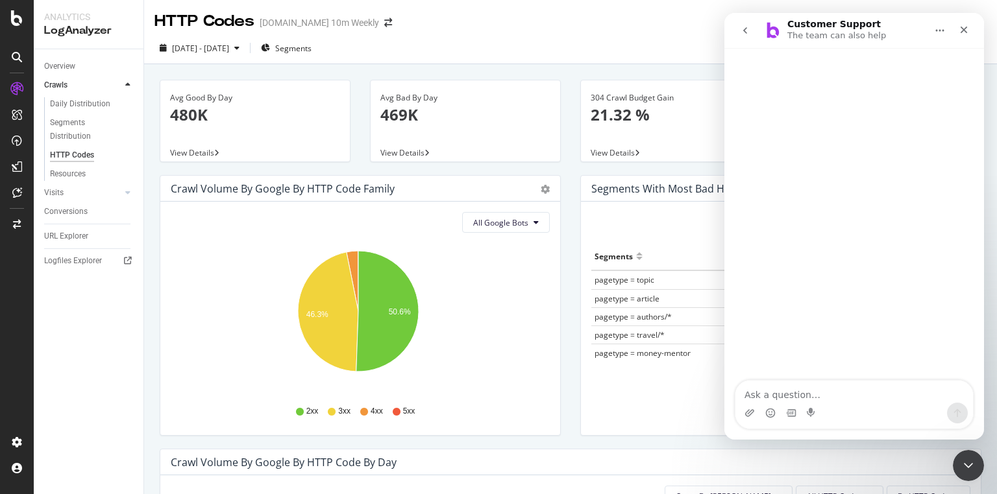
click at [803, 394] on textarea "Ask a question…" at bounding box center [853, 392] width 237 height 22
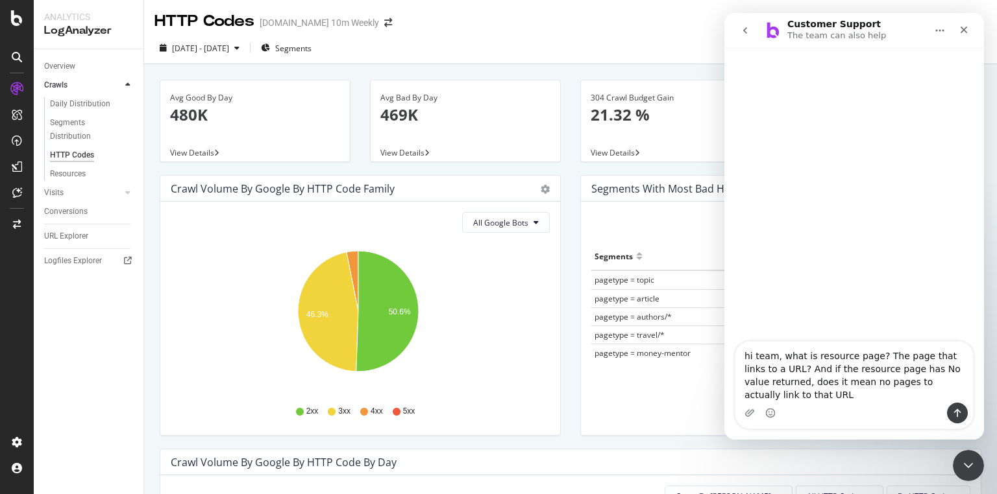
type textarea "hi team, what is resource page? The page that links to a URL? And if the resour…"
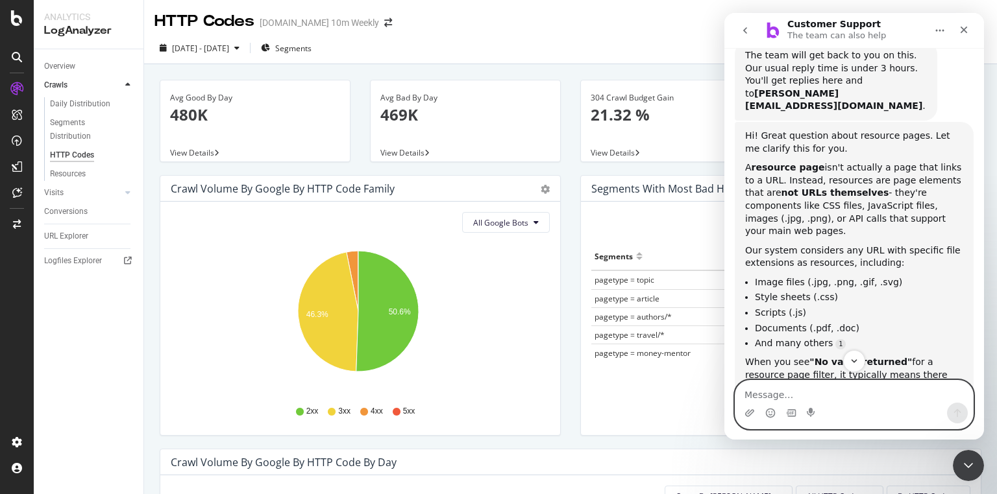
scroll to position [151, 0]
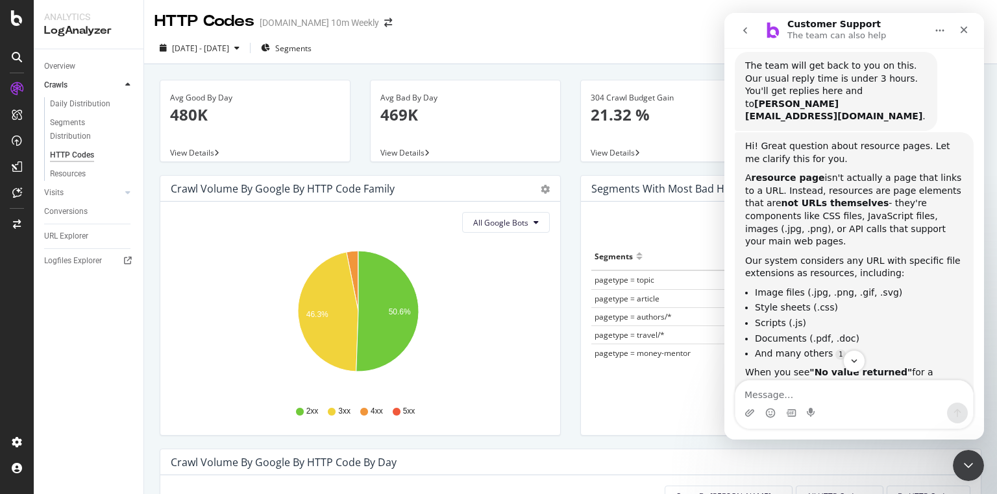
drag, startPoint x: 740, startPoint y: 151, endPoint x: 888, endPoint y: 204, distance: 157.4
click at [888, 204] on div "Hi! Great question about resource pages. Let me clarify this for you. A resourc…" at bounding box center [853, 372] width 239 height 480
click at [888, 204] on div "A resource page isn't actually a page that links to a URL. Instead, resources a…" at bounding box center [854, 210] width 218 height 77
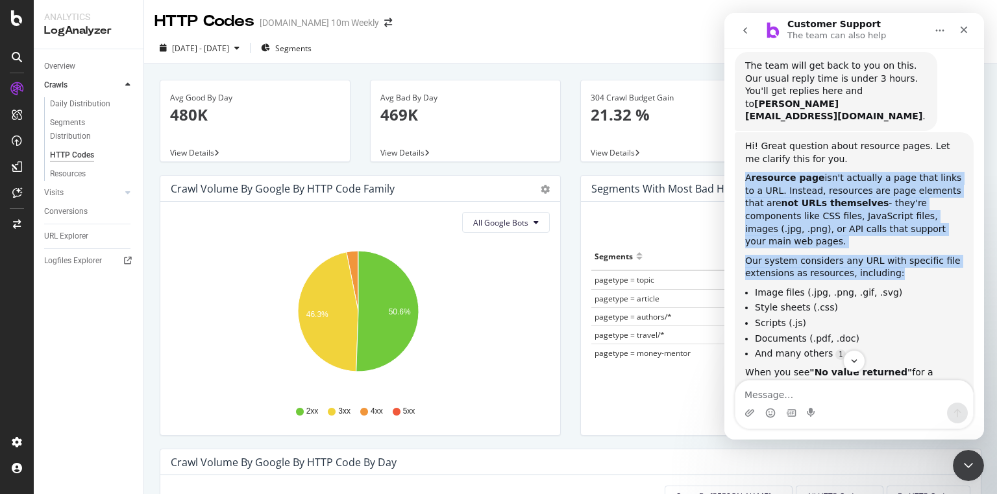
drag, startPoint x: 745, startPoint y: 152, endPoint x: 900, endPoint y: 236, distance: 176.5
click at [895, 236] on div "Hi! Great question about resource pages. Let me clarify this for you. A resourc…" at bounding box center [854, 372] width 218 height 465
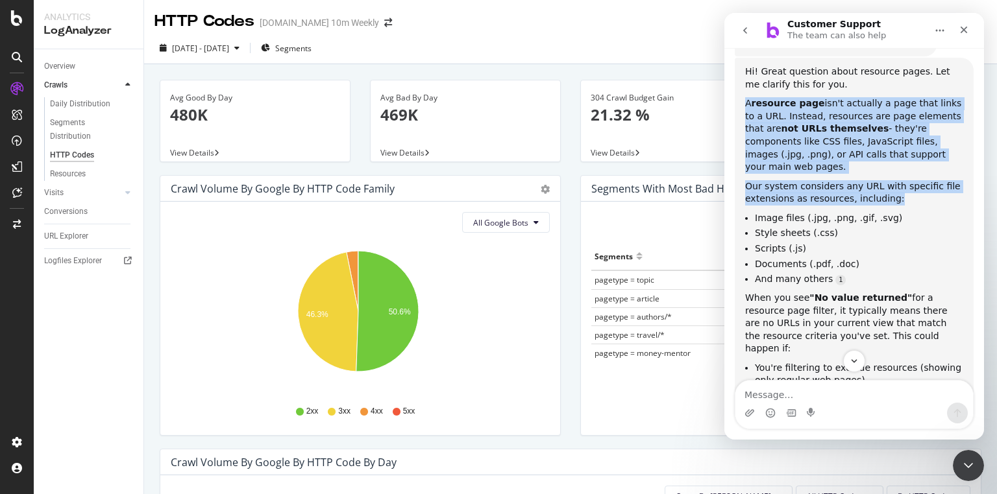
scroll to position [254, 0]
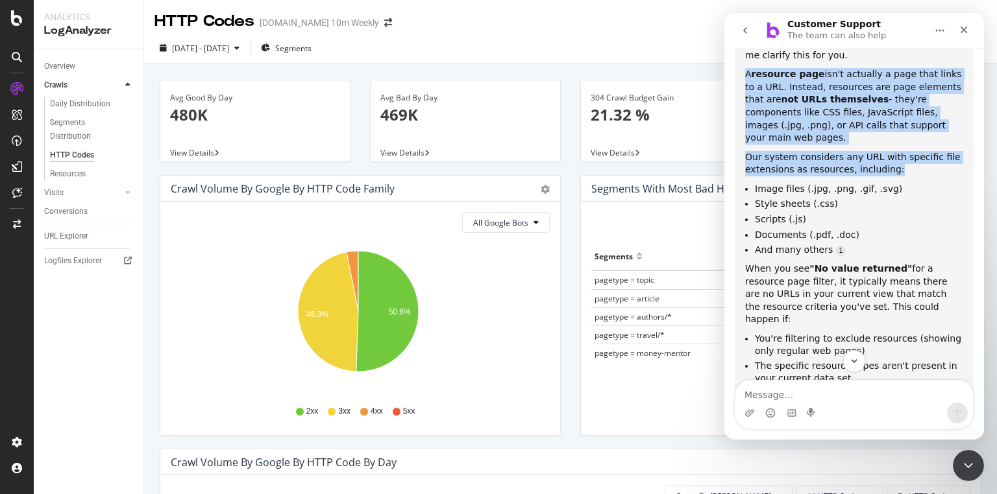
drag, startPoint x: 755, startPoint y: 232, endPoint x: 875, endPoint y: 271, distance: 125.6
click at [875, 271] on div "When you see "No value returned" for a resource page filter, it typically means…" at bounding box center [854, 295] width 218 height 64
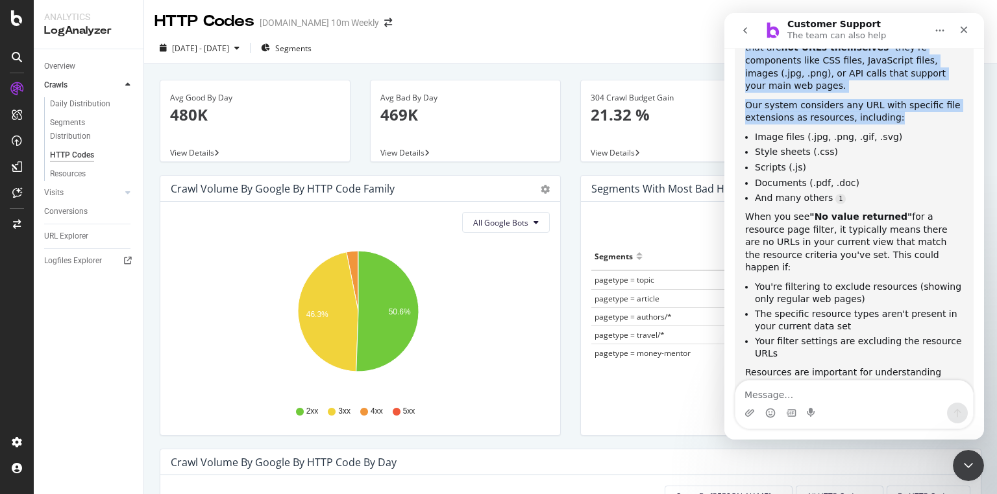
scroll to position [335, 0]
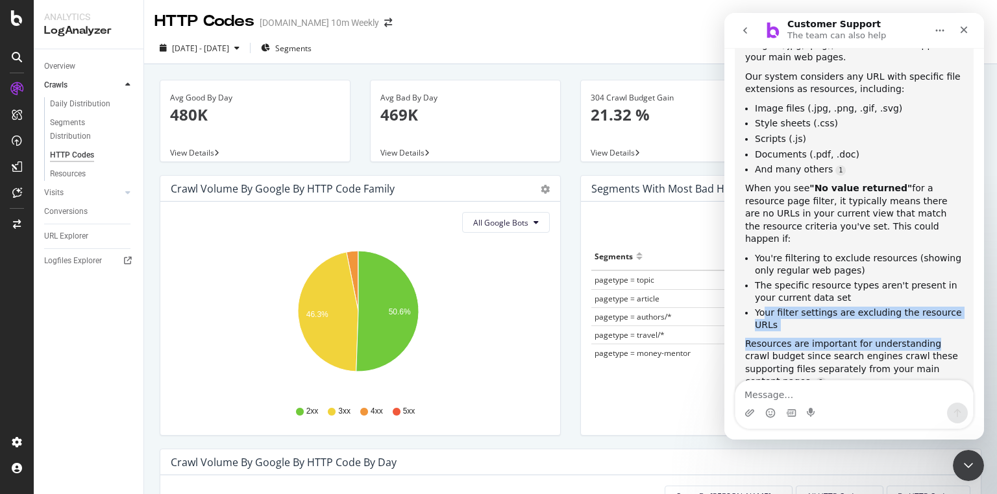
drag, startPoint x: 764, startPoint y: 260, endPoint x: 930, endPoint y: 278, distance: 167.7
click at [925, 279] on div "Hi! Great question about resource pages. Let me clarify this for you. A resourc…" at bounding box center [854, 188] width 218 height 465
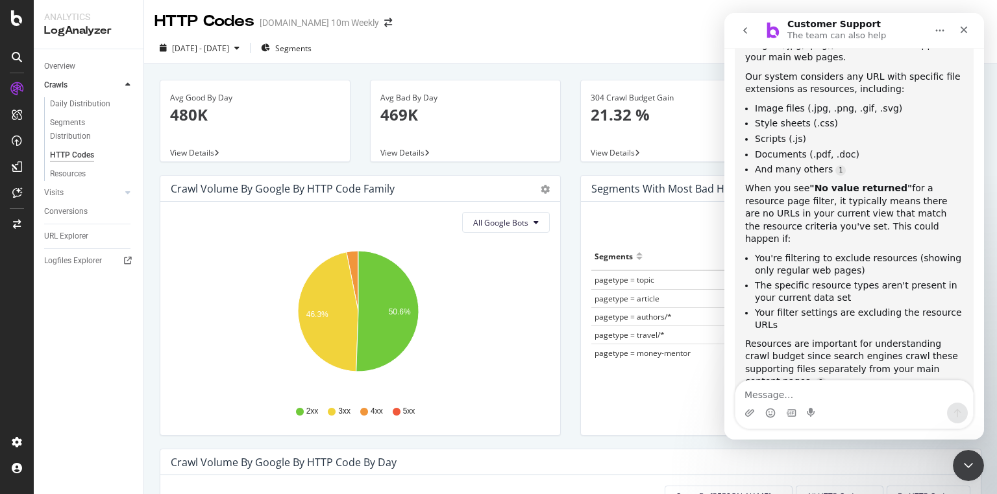
click at [760, 374] on div "Hi! Great question about resource pages. Let me clarify this for you. A resourc…" at bounding box center [853, 202] width 239 height 509
click at [760, 387] on textarea "Message…" at bounding box center [853, 392] width 237 height 22
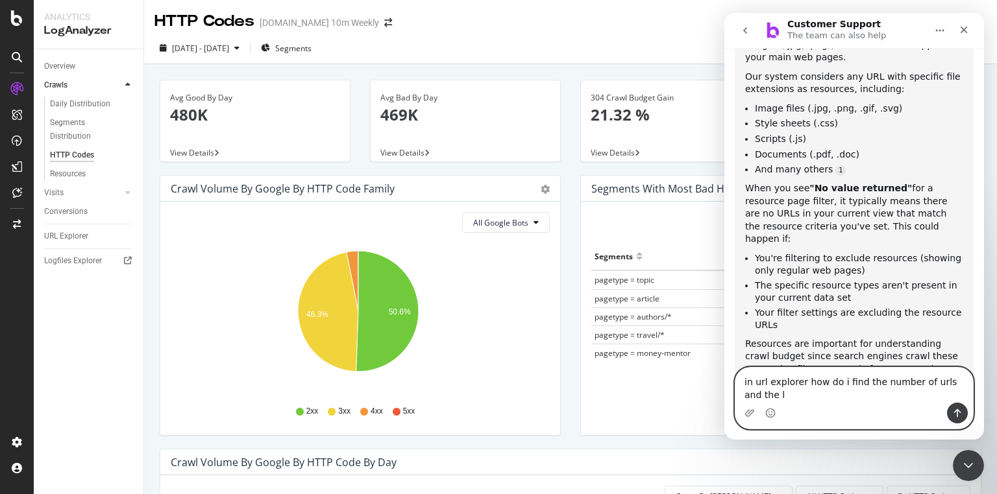
scroll to position [348, 0]
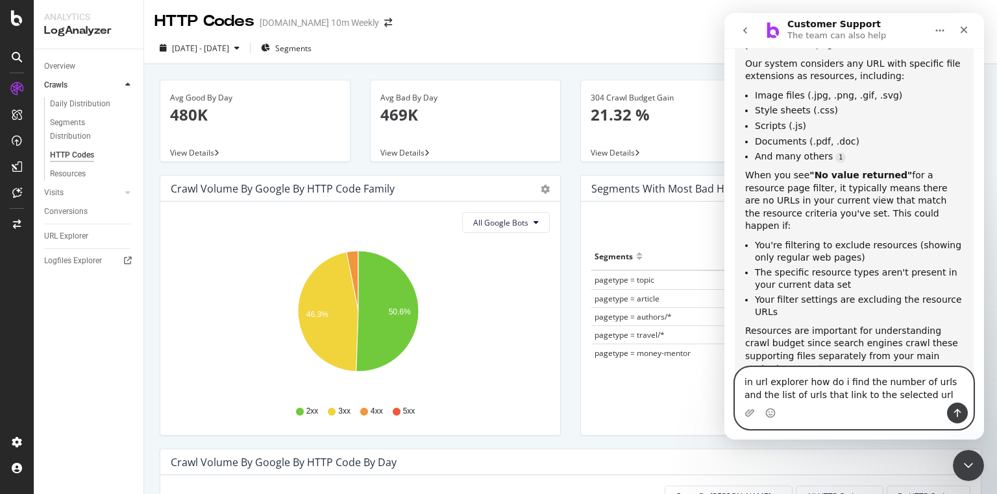
type textarea "in url explorer how do i find the number of urls and the list of urls that link…"
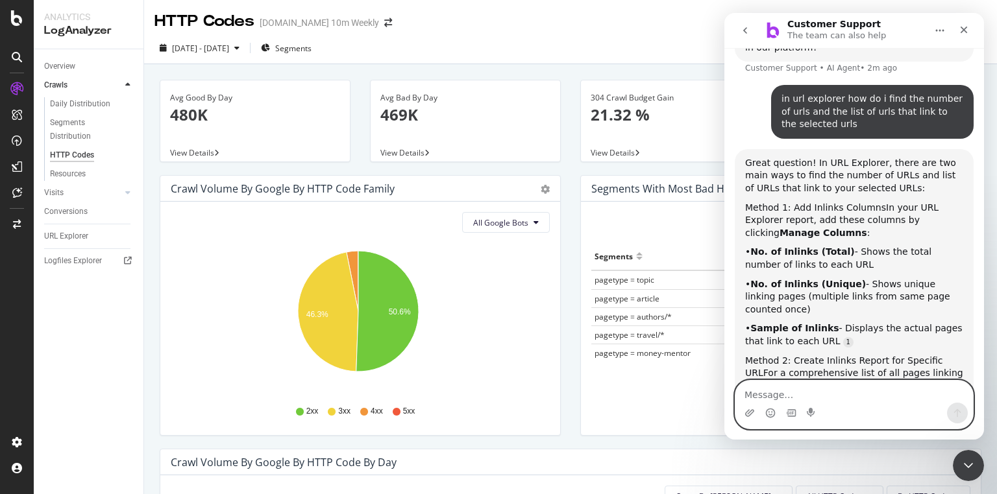
scroll to position [723, 0]
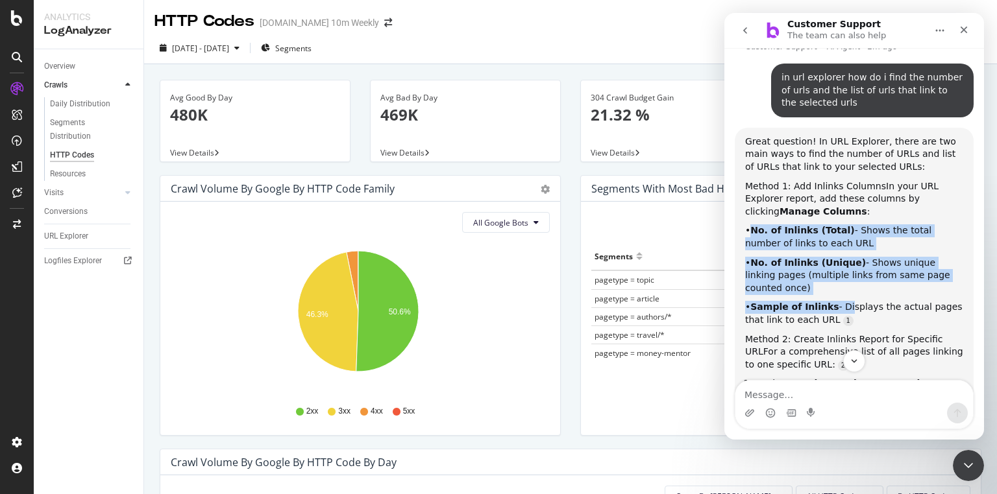
drag, startPoint x: 748, startPoint y: 153, endPoint x: 825, endPoint y: 154, distance: 77.2
click at [835, 211] on div "Great question! In URL Explorer, there are two main ways to find the number of …" at bounding box center [854, 328] width 218 height 385
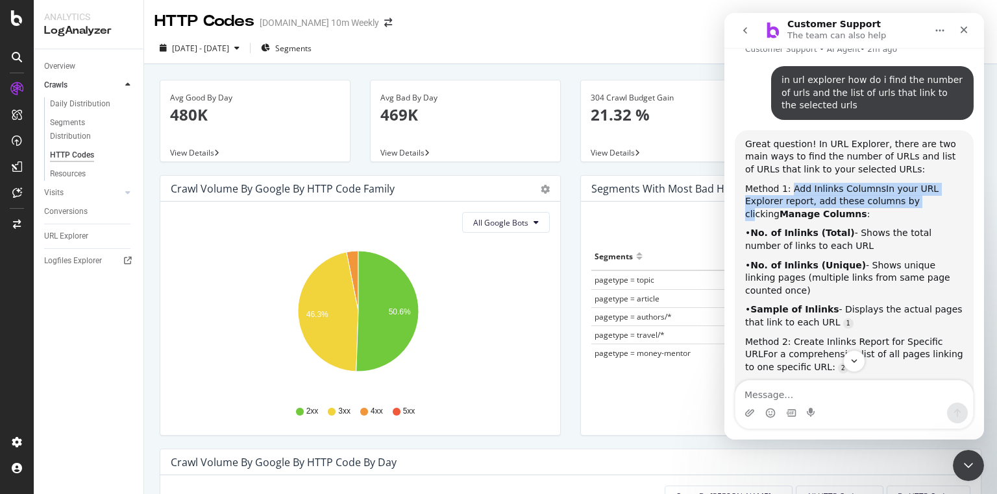
drag, startPoint x: 790, startPoint y: 112, endPoint x: 898, endPoint y: 130, distance: 109.9
click at [871, 183] on div "Method 1: Add Inlinks Columns In your URL Explorer report, add these columns by…" at bounding box center [854, 202] width 218 height 38
click at [838, 184] on span "Method 1: Add Inlinks Columns" at bounding box center [815, 189] width 141 height 10
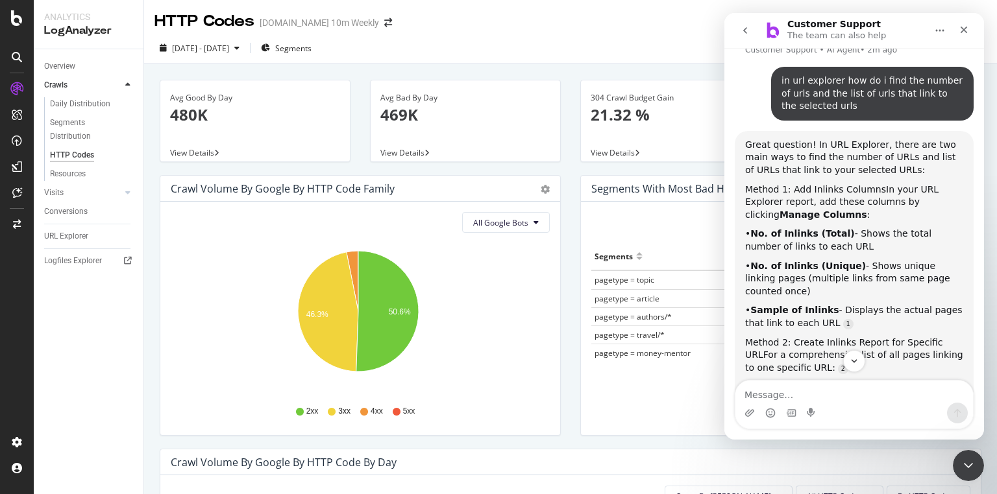
scroll to position [2, 0]
drag, startPoint x: 752, startPoint y: 156, endPoint x: 810, endPoint y: 156, distance: 57.7
click at [810, 228] on b "No. of Inlinks (Total)" at bounding box center [802, 233] width 104 height 10
click at [777, 228] on b "No. of Inlinks (Total)" at bounding box center [802, 233] width 104 height 10
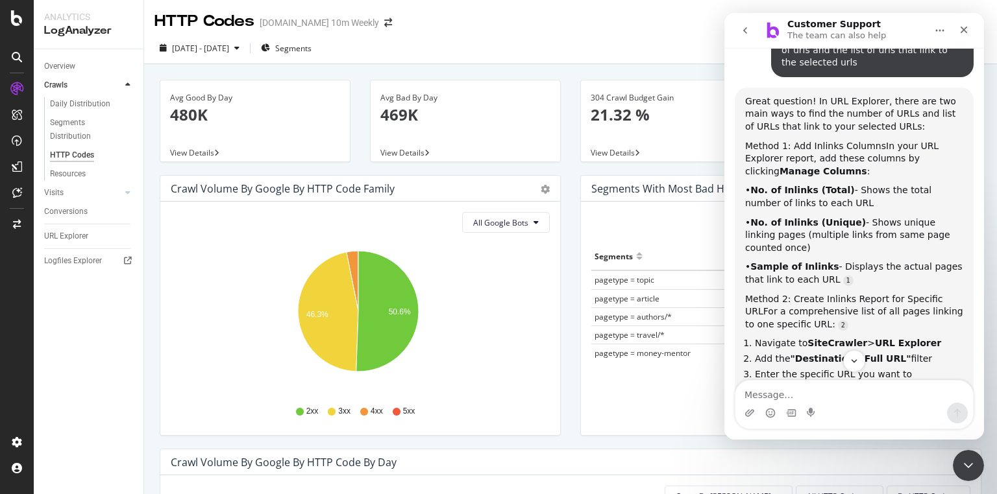
scroll to position [824, 0]
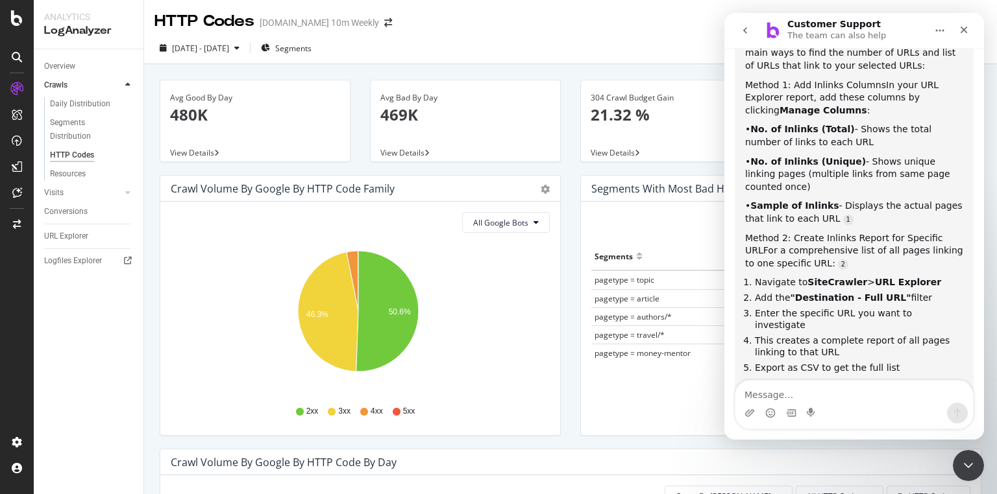
drag, startPoint x: 757, startPoint y: 193, endPoint x: 923, endPoint y: 201, distance: 165.6
click at [923, 276] on ol "Navigate to SiteCrawler > URL Explorer Add the "Destination - Full URL" filter …" at bounding box center [854, 324] width 218 height 97
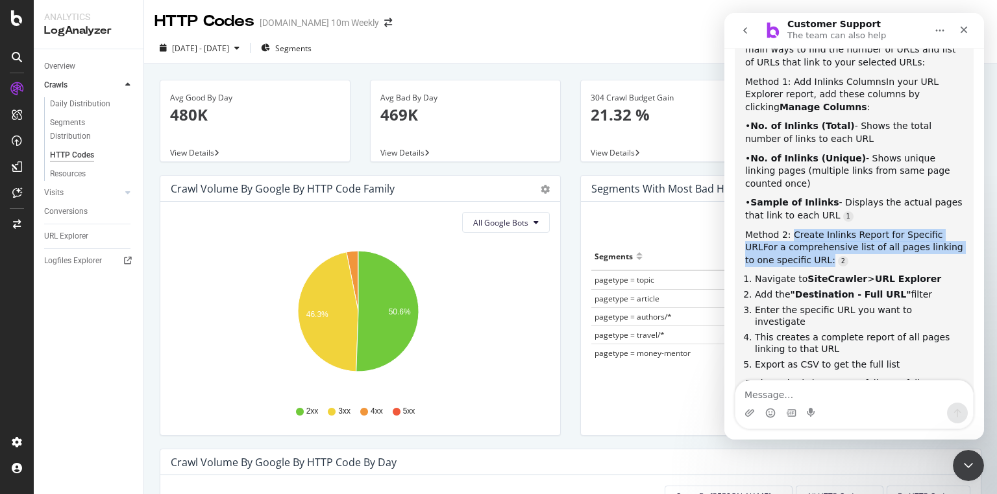
drag, startPoint x: 823, startPoint y: 148, endPoint x: 849, endPoint y: 171, distance: 34.9
click at [849, 229] on div "Method 2: Create Inlinks Report for Specific URL For a comprehensive list of al…" at bounding box center [854, 248] width 218 height 38
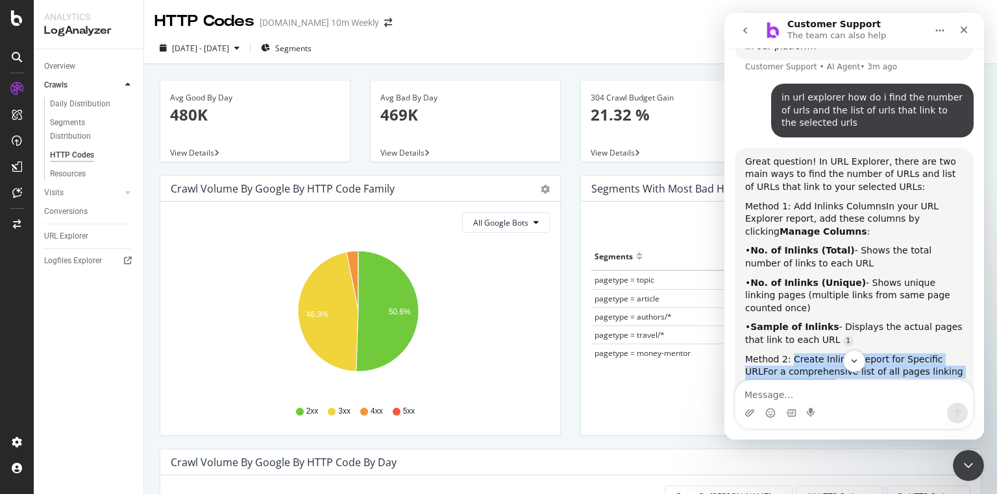
scroll to position [685, 0]
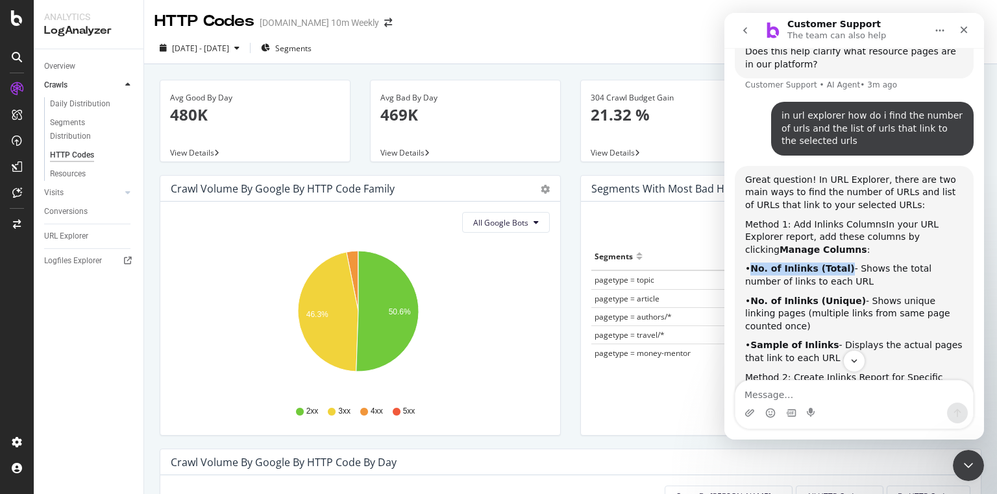
drag, startPoint x: 751, startPoint y: 193, endPoint x: 834, endPoint y: 195, distance: 83.1
click at [834, 263] on div "• No. of Inlinks (Total) - Shows the total number of links to each URL" at bounding box center [854, 275] width 218 height 25
copy b "No. of Inlinks (Total)"
click at [836, 404] on div "Intercom messenger" at bounding box center [853, 413] width 237 height 21
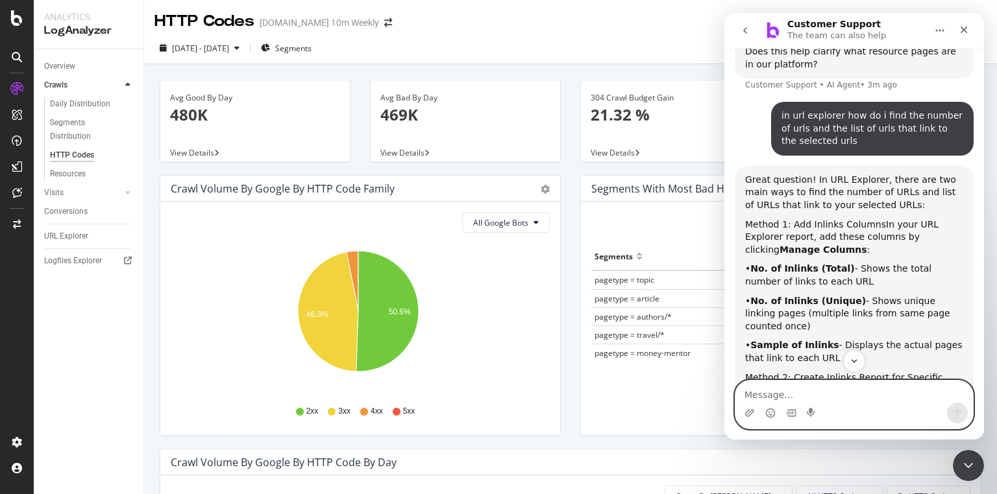
click at [836, 396] on textarea "Message…" at bounding box center [853, 392] width 237 height 22
paste textarea "No. of Inlinks (Total)"
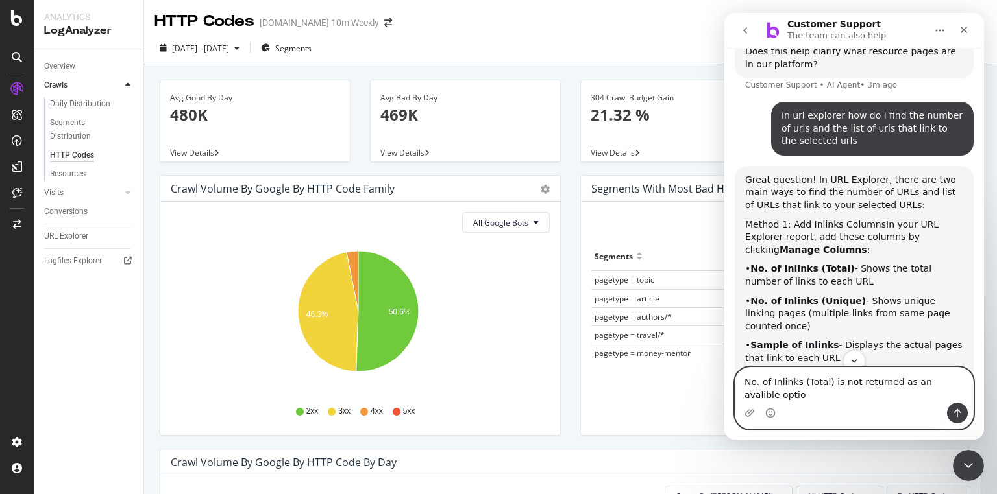
type textarea "No. of Inlinks (Total) is not returned as an avalible option"
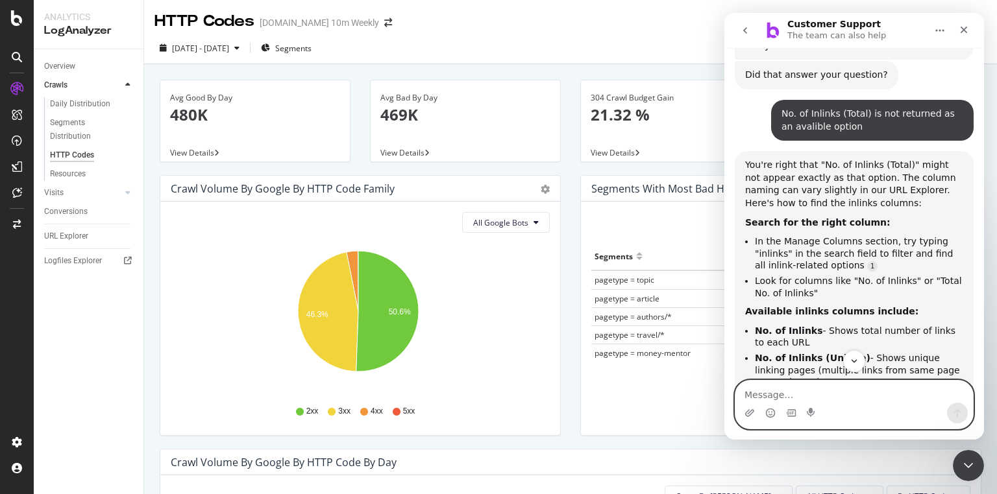
scroll to position [1187, 0]
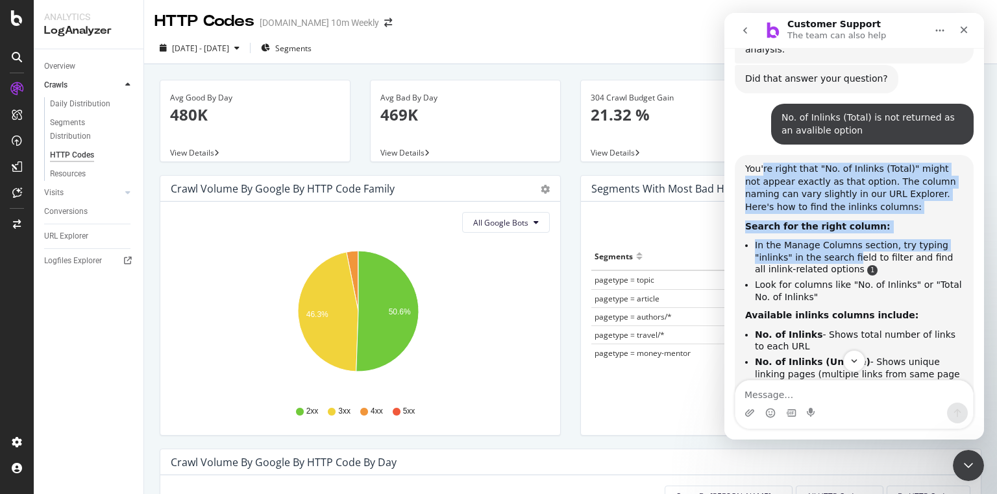
click at [844, 163] on div "You're right that "No. of Inlinks (Total)" might not appear exactly as that opt…" at bounding box center [854, 342] width 218 height 359
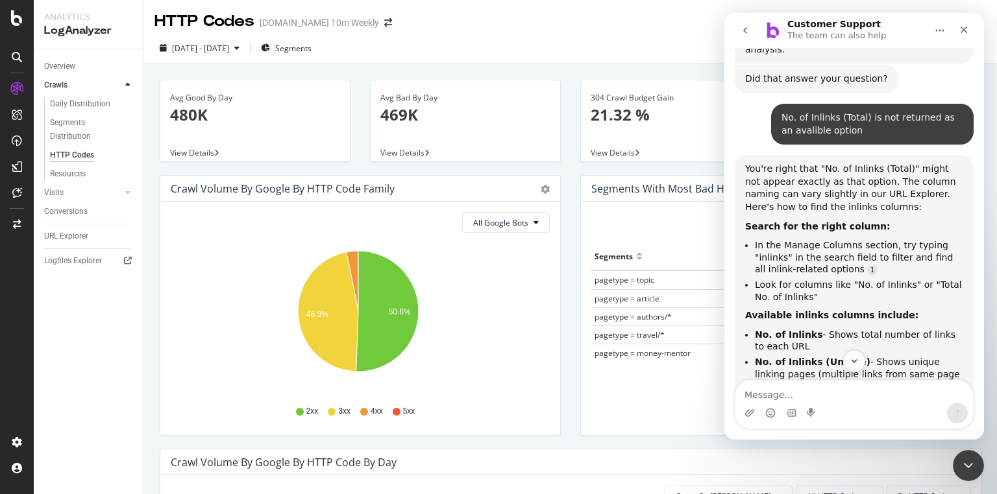
click at [826, 329] on li "No. of Inlinks - Shows total number of links to each URL" at bounding box center [859, 341] width 208 height 24
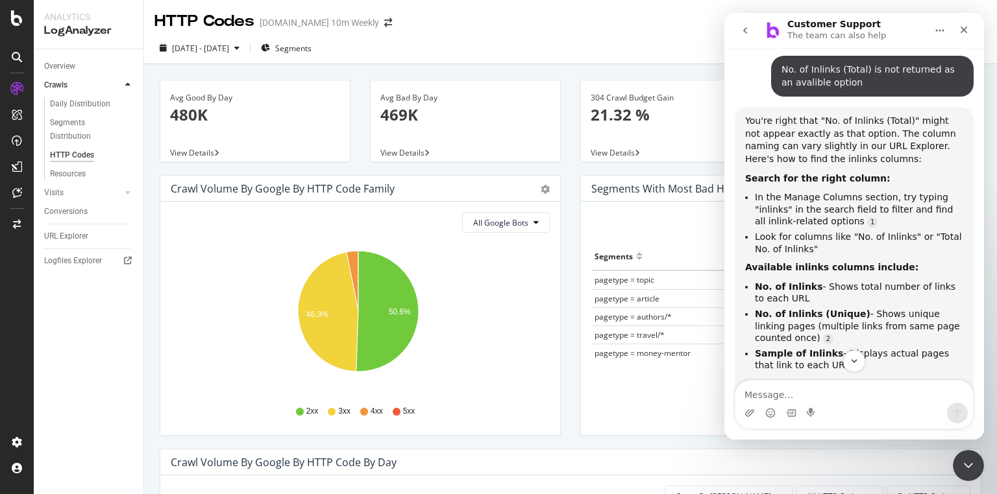
scroll to position [1280, 0]
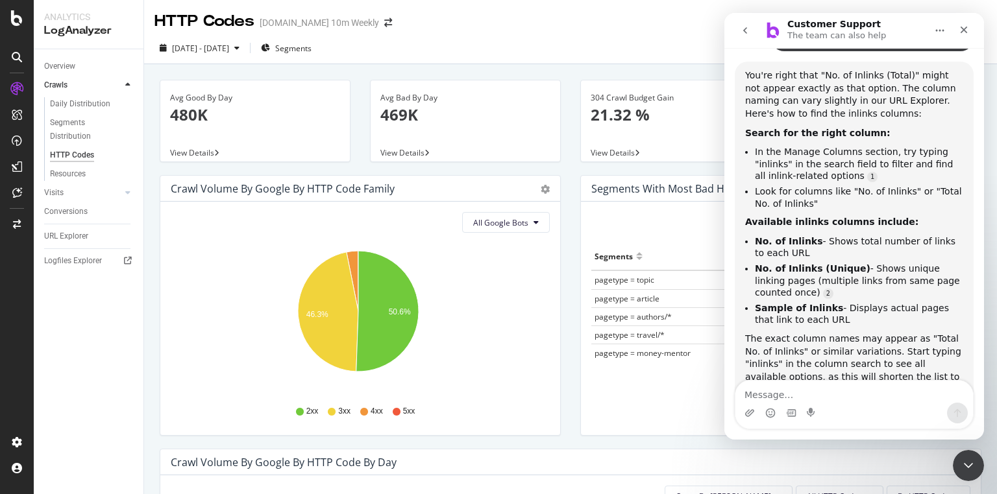
click at [812, 303] on b "Sample of Inlinks" at bounding box center [799, 308] width 88 height 10
click at [812, 304] on b "Sample of Inlinks" at bounding box center [799, 309] width 88 height 10
copy li "Inlinks"
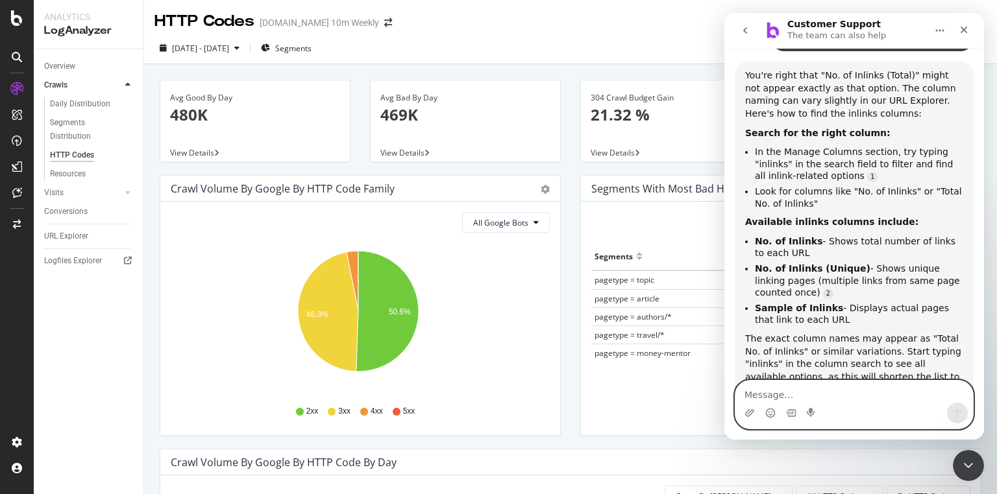
click at [797, 398] on textarea "Message…" at bounding box center [853, 392] width 237 height 22
type textarea "neither of these options are returned"
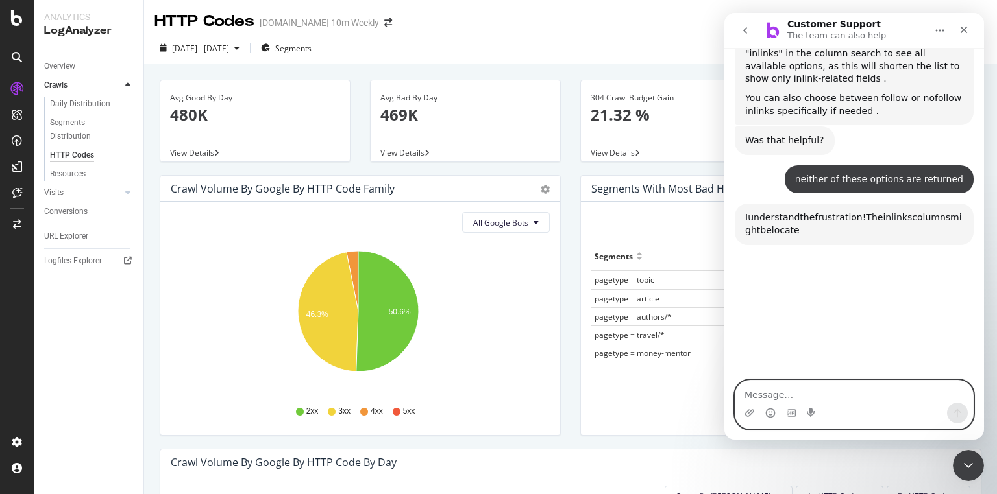
scroll to position [1601, 0]
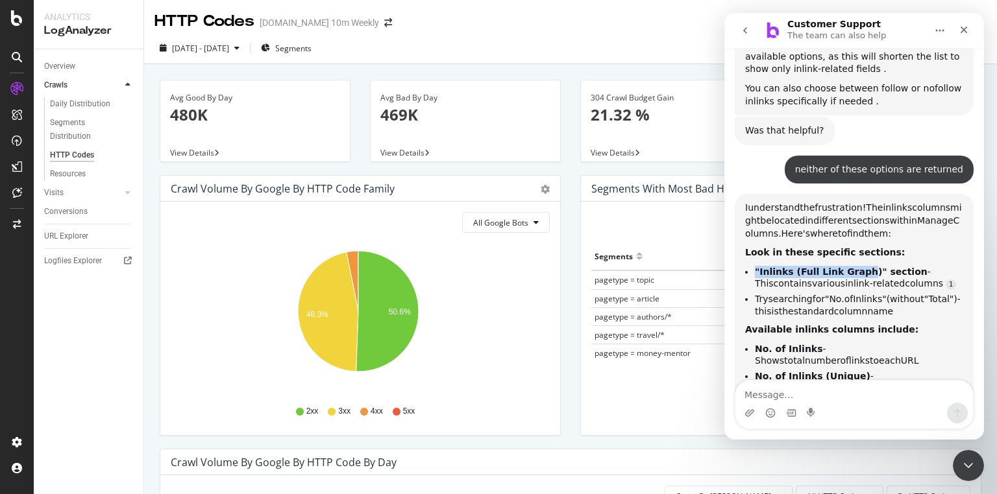
drag, startPoint x: 754, startPoint y: 158, endPoint x: 853, endPoint y: 161, distance: 99.3
click at [853, 267] on b ""Inlinks (Full Link Graph)" section" at bounding box center [841, 272] width 173 height 10
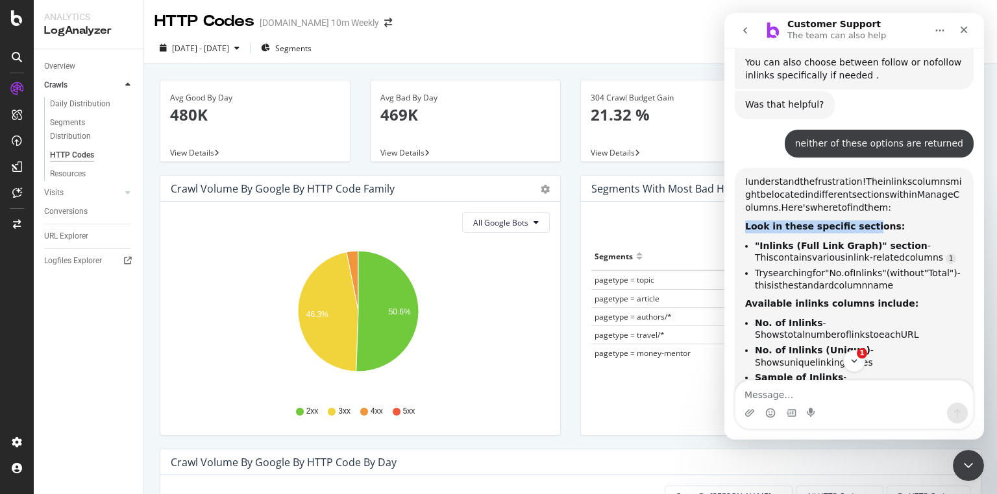
scroll to position [2, 0]
drag, startPoint x: 747, startPoint y: 112, endPoint x: 853, endPoint y: 112, distance: 106.4
click at [853, 221] on b "Look in these specific sections:" at bounding box center [825, 226] width 160 height 10
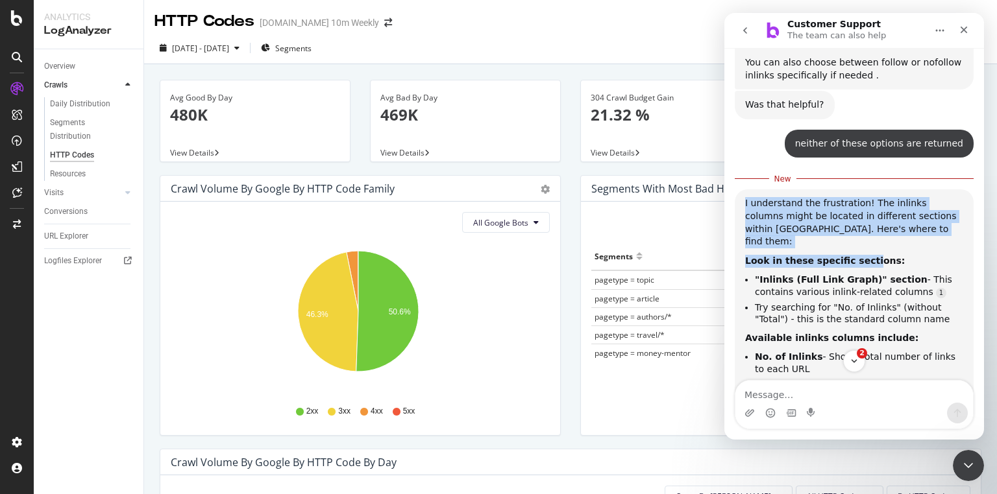
scroll to position [1649, 0]
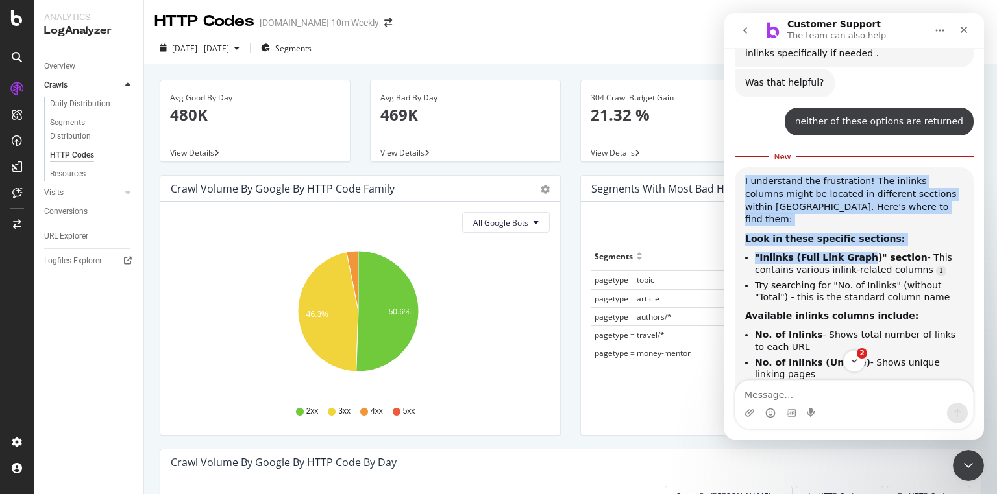
drag, startPoint x: 789, startPoint y: 130, endPoint x: 854, endPoint y: 132, distance: 64.9
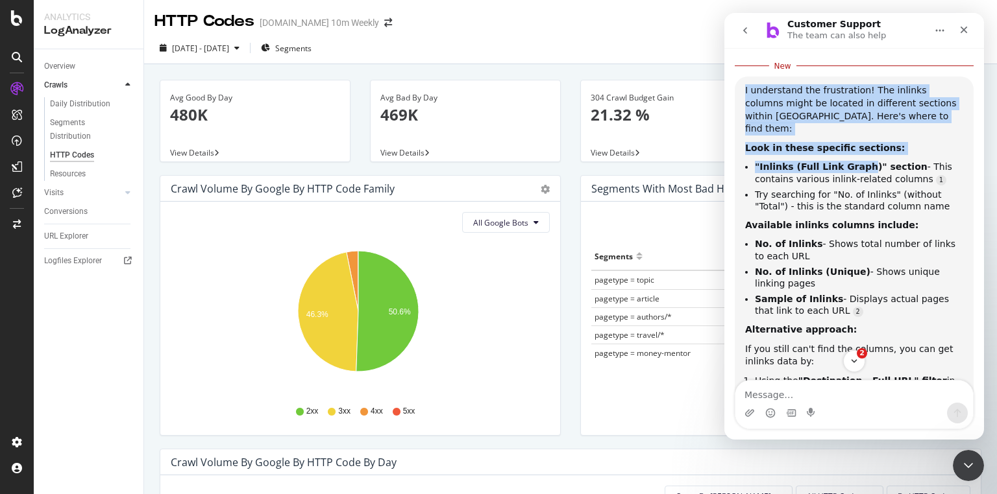
scroll to position [1752, 0]
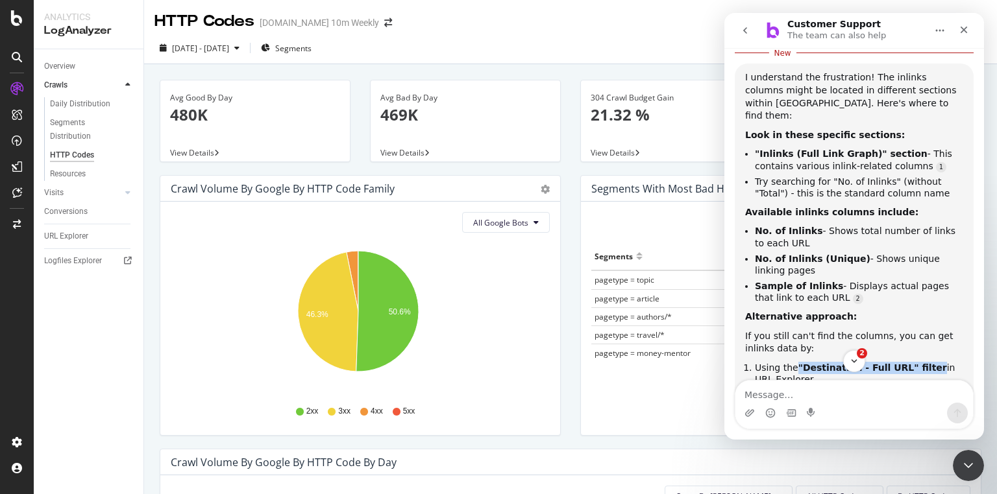
drag, startPoint x: 796, startPoint y: 243, endPoint x: 915, endPoint y: 246, distance: 119.4
click at [915, 362] on li "Using the "Destination - Full URL" filter in URL Explorer" at bounding box center [859, 374] width 208 height 24
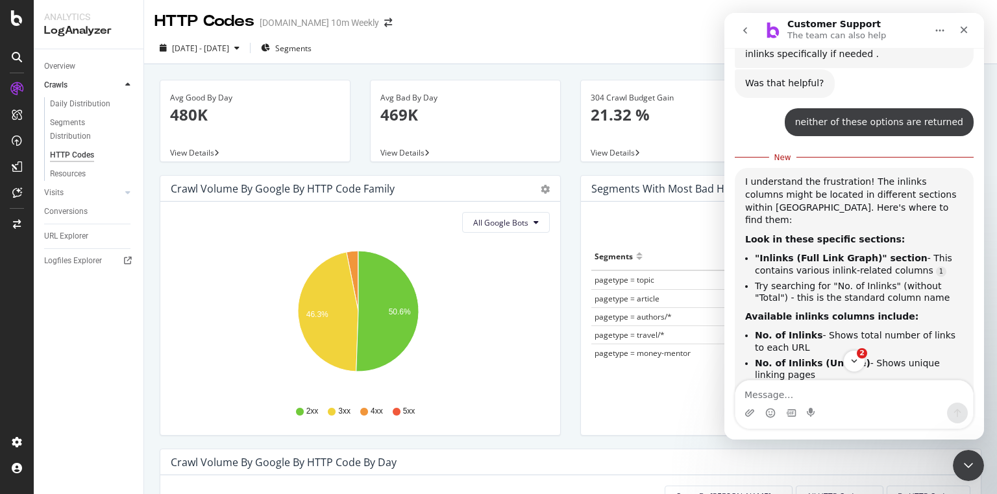
scroll to position [1597, 0]
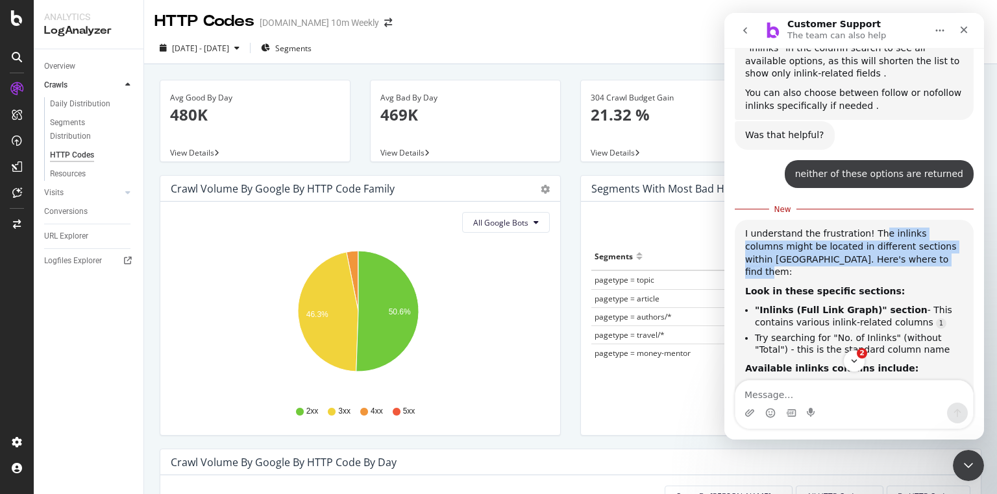
drag, startPoint x: 871, startPoint y: 122, endPoint x: 889, endPoint y: 145, distance: 29.5
click at [889, 228] on div "I understand the frustration! The inlinks columns might be located in different…" at bounding box center [854, 253] width 218 height 51
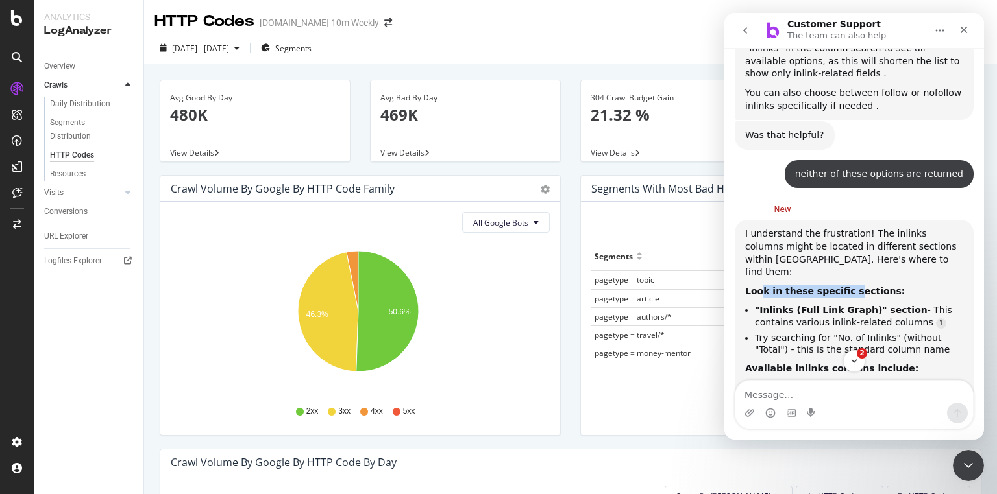
drag, startPoint x: 760, startPoint y: 163, endPoint x: 838, endPoint y: 168, distance: 78.0
click at [838, 286] on b "Look in these specific sections:" at bounding box center [825, 291] width 160 height 10
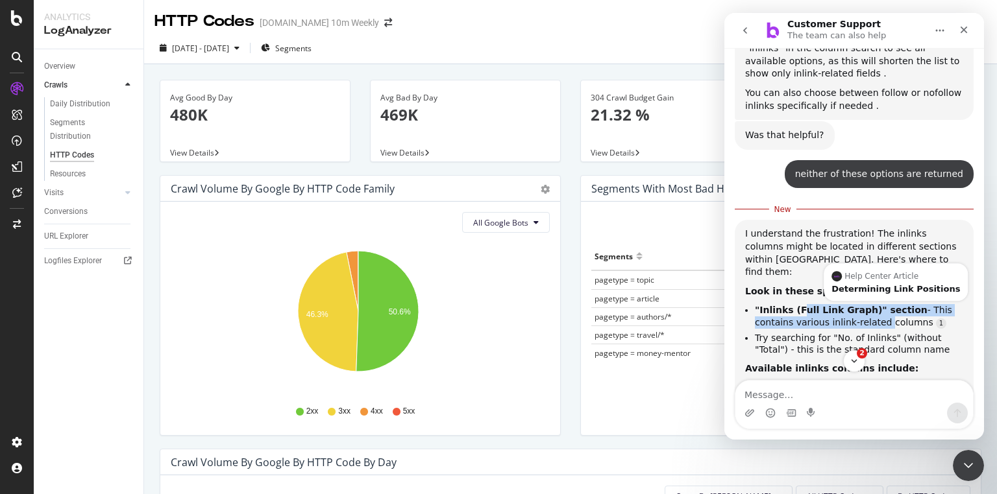
drag, startPoint x: 797, startPoint y: 184, endPoint x: 838, endPoint y: 197, distance: 43.7
click at [838, 304] on li ""Inlinks (Full Link Graph)" section - This contains various inlink-related colu…" at bounding box center [859, 316] width 208 height 24
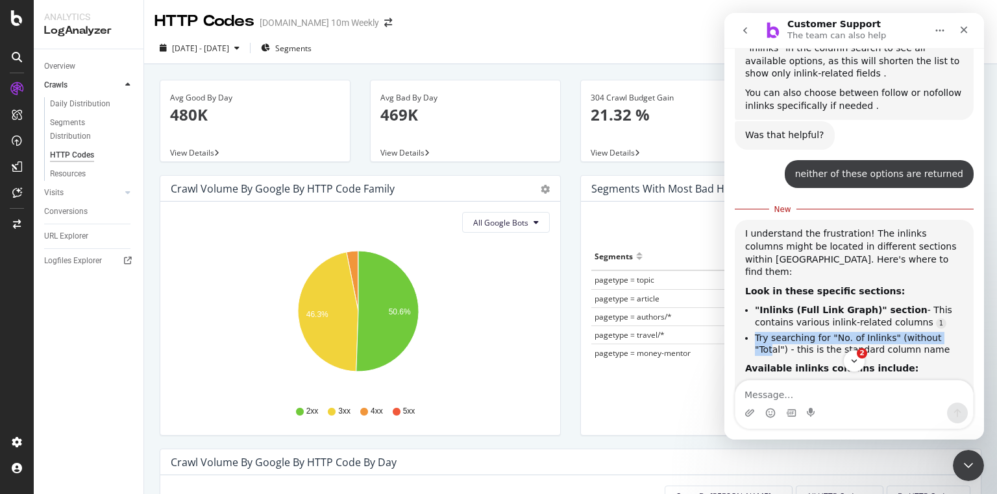
drag, startPoint x: 755, startPoint y: 212, endPoint x: 939, endPoint y: 215, distance: 184.3
click at [939, 332] on li "Try searching for "No. of Inlinks" (without "Total") - this is the standard col…" at bounding box center [859, 344] width 208 height 24
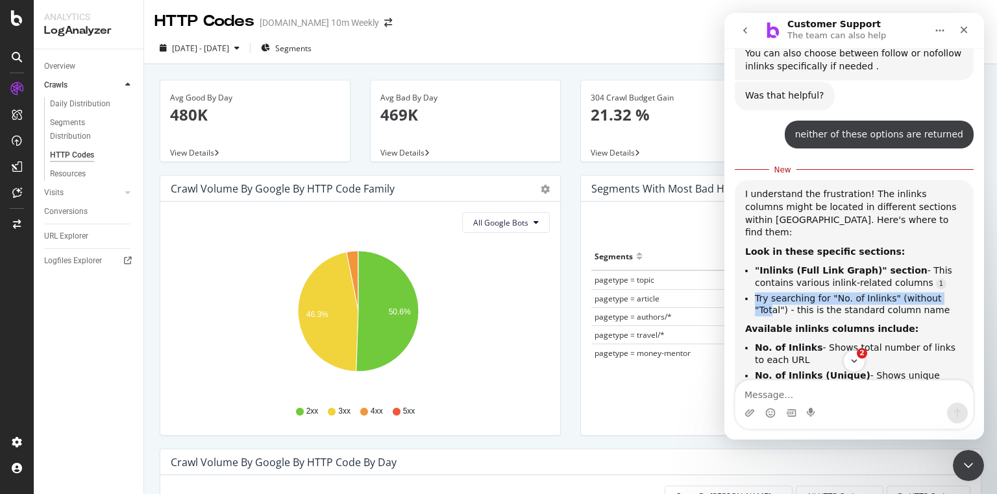
scroll to position [1649, 0]
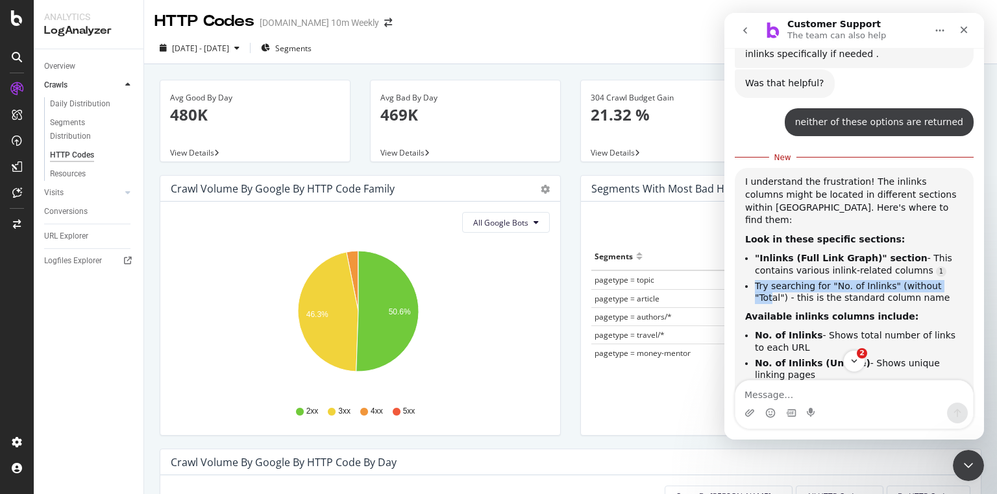
click at [831, 280] on li "Try searching for "No. of Inlinks" (without "Total") - this is the standard col…" at bounding box center [859, 292] width 208 height 24
drag, startPoint x: 828, startPoint y: 159, endPoint x: 880, endPoint y: 161, distance: 51.9
click at [880, 280] on li "Try searching for "No. of Inlinks" (without "Total") - this is the standard col…" at bounding box center [859, 292] width 208 height 24
copy li "No. of Inlinks"
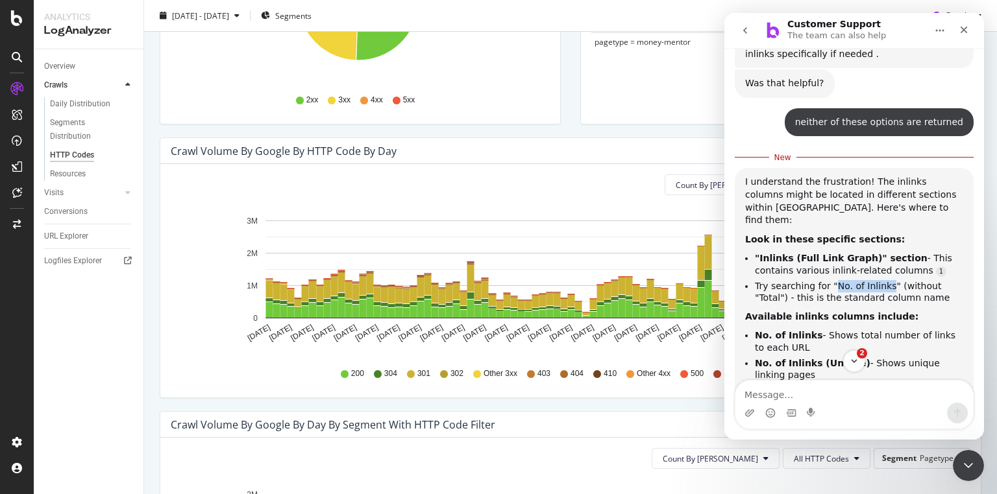
scroll to position [0, 0]
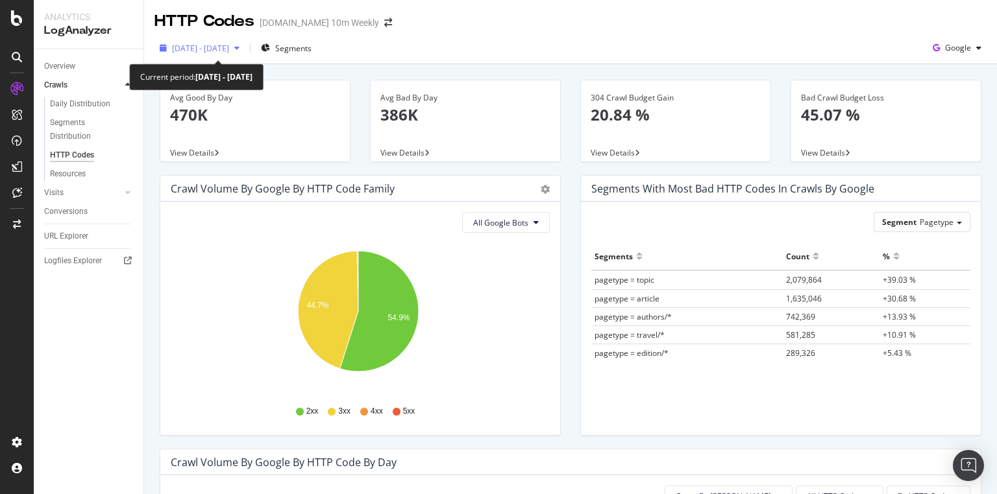
click at [245, 53] on div "2025 Sep. 13th - Sep. 27th" at bounding box center [199, 47] width 90 height 19
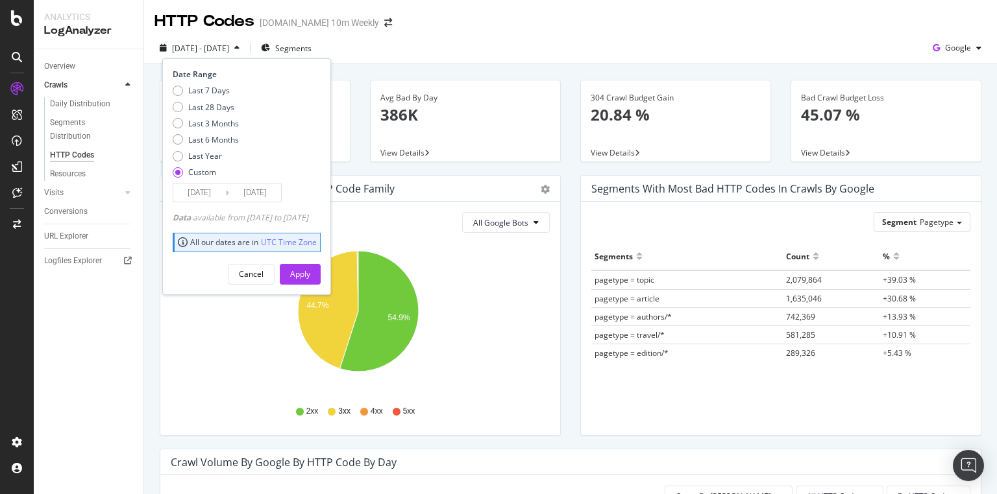
click at [242, 193] on input "2025/09/27" at bounding box center [255, 193] width 52 height 18
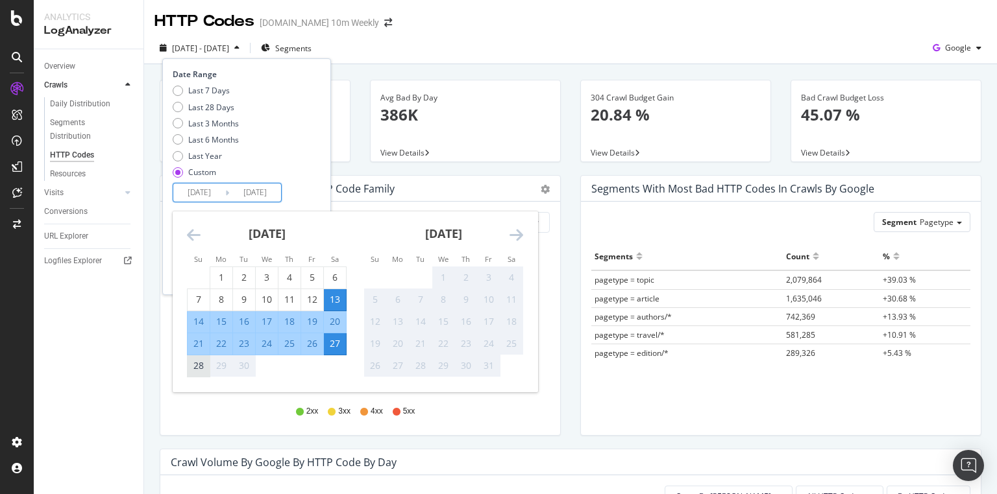
click at [193, 369] on div "28" at bounding box center [199, 365] width 22 height 13
type input "2025/09/28"
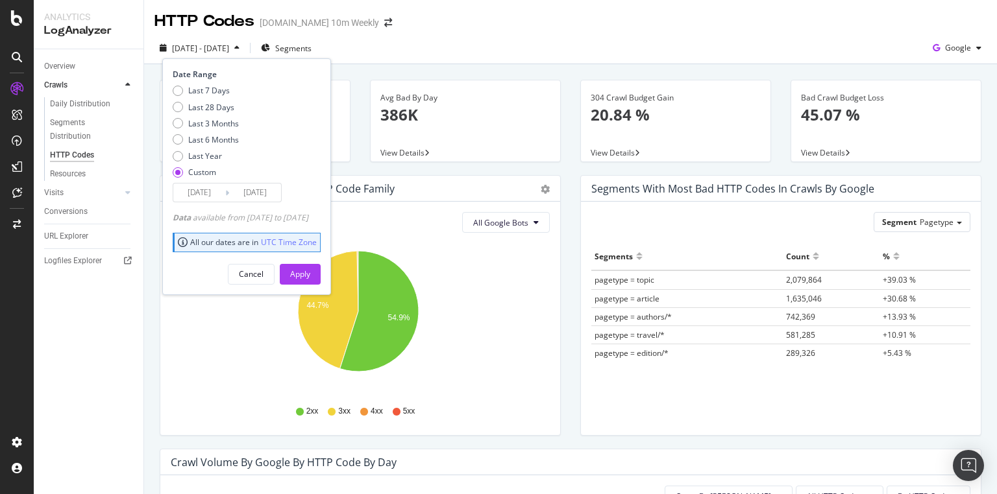
click at [202, 193] on input "2025/09/13" at bounding box center [199, 193] width 52 height 18
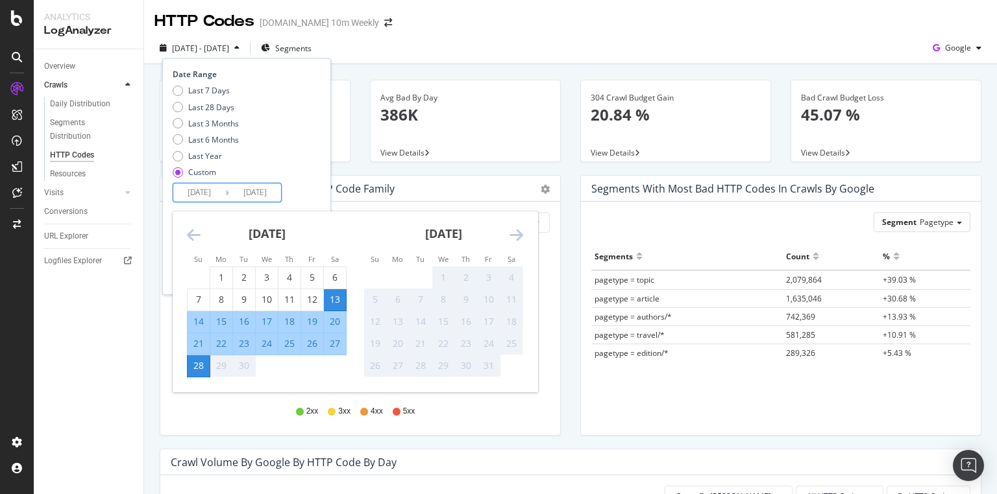
click at [200, 370] on div "28" at bounding box center [199, 365] width 22 height 13
type input "2025/09/28"
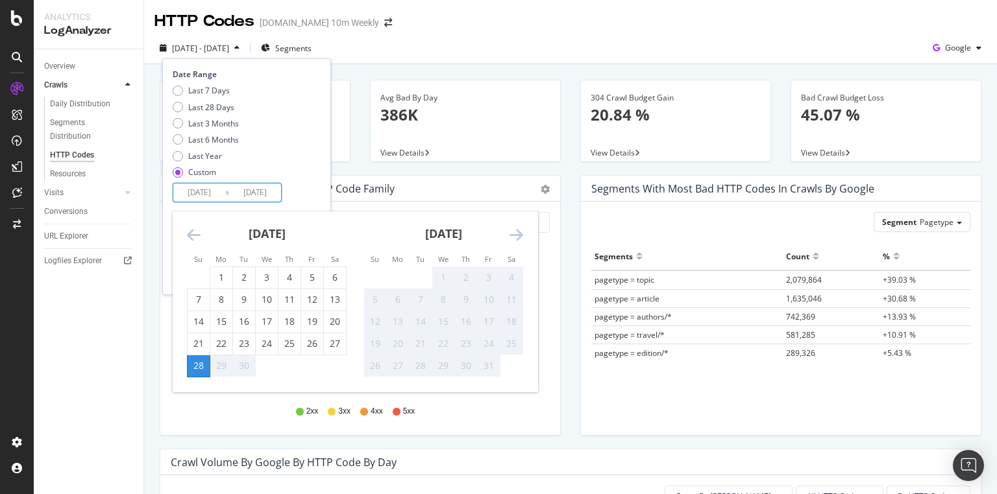
click at [317, 189] on div "Date Range Last 7 Days Last 28 Days Last 3 Months Last 6 Months Last Year Custo…" at bounding box center [245, 136] width 145 height 134
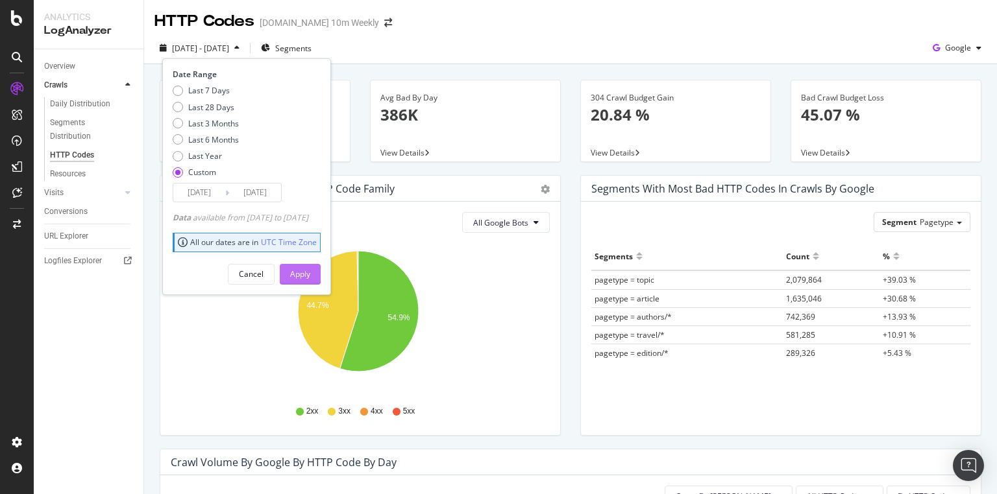
click at [310, 278] on div "Apply" at bounding box center [300, 274] width 20 height 11
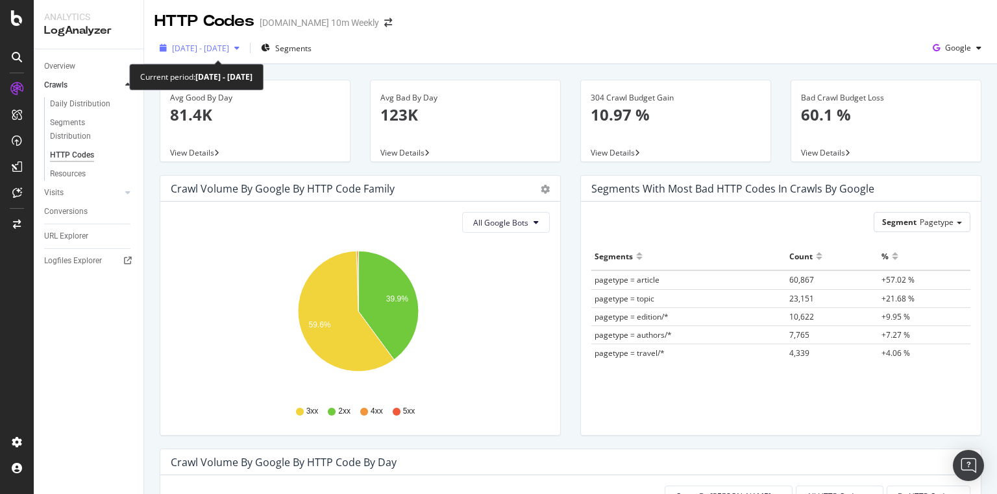
click at [239, 45] on icon "button" at bounding box center [236, 48] width 5 height 8
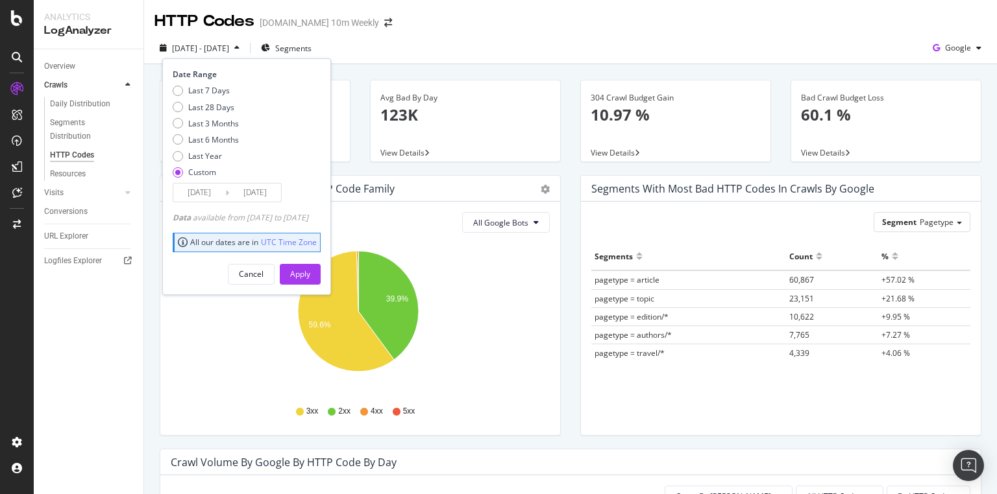
click at [418, 227] on div "All Google Bots" at bounding box center [360, 222] width 379 height 21
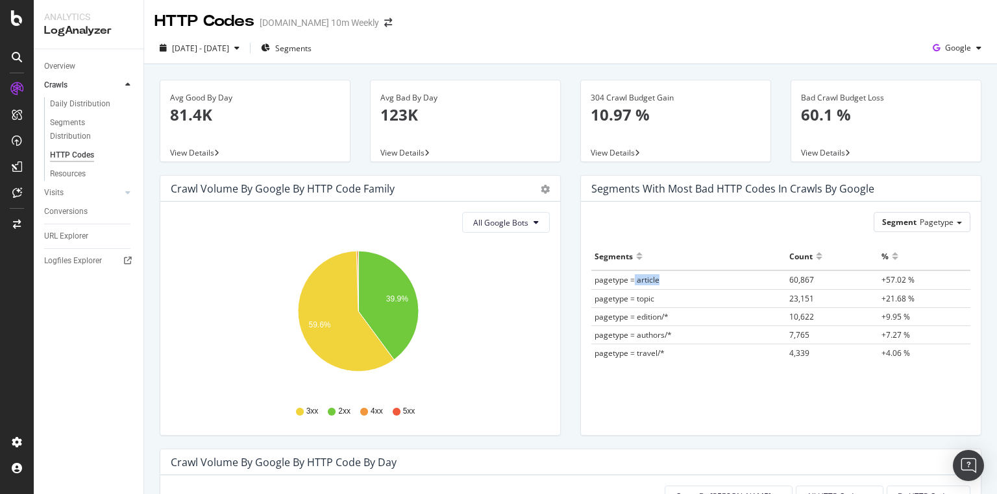
drag, startPoint x: 664, startPoint y: 281, endPoint x: 630, endPoint y: 278, distance: 34.5
click at [630, 278] on td "pagetype = article" at bounding box center [688, 280] width 195 height 19
click at [630, 278] on span "pagetype = article" at bounding box center [626, 279] width 65 height 11
click at [662, 280] on td "pagetype = article" at bounding box center [688, 280] width 195 height 19
click at [229, 53] on div "2025 Sep. 28th - Sep. 28th" at bounding box center [200, 48] width 57 height 11
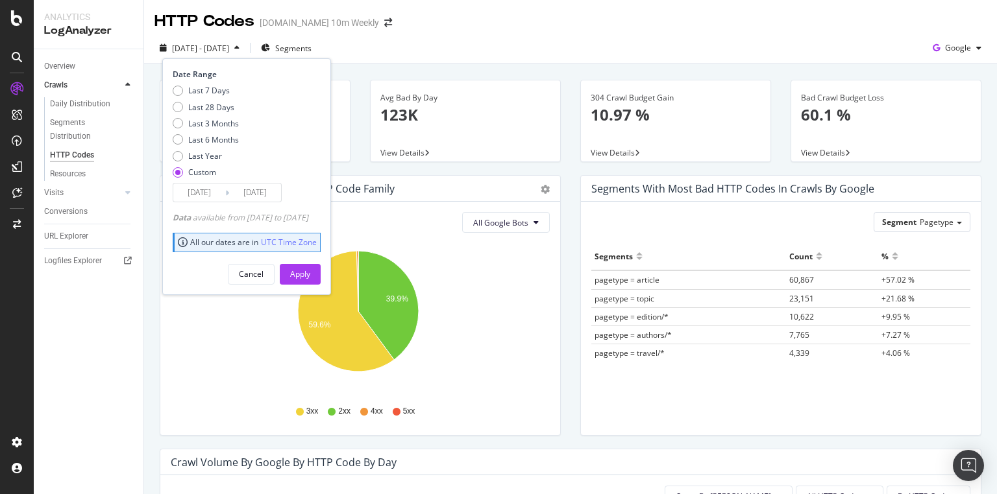
click at [227, 193] on icon at bounding box center [227, 193] width 4 height 12
click at [210, 192] on input "2025/09/28" at bounding box center [199, 193] width 52 height 18
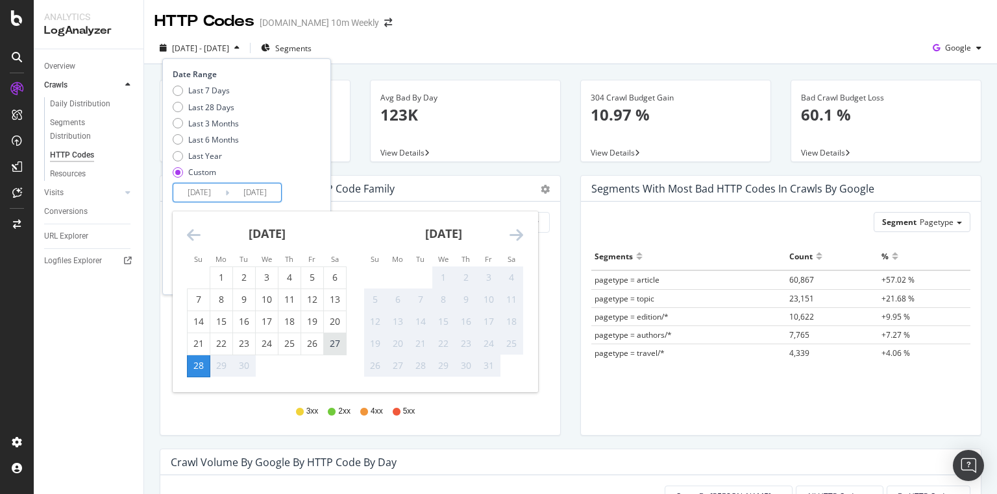
click at [335, 345] on div "27" at bounding box center [335, 343] width 22 height 13
type input "2025/09/27"
click at [304, 138] on div "Last 7 Days Last 28 Days Last 3 Months Last 6 Months Last Year Custom" at bounding box center [245, 134] width 145 height 98
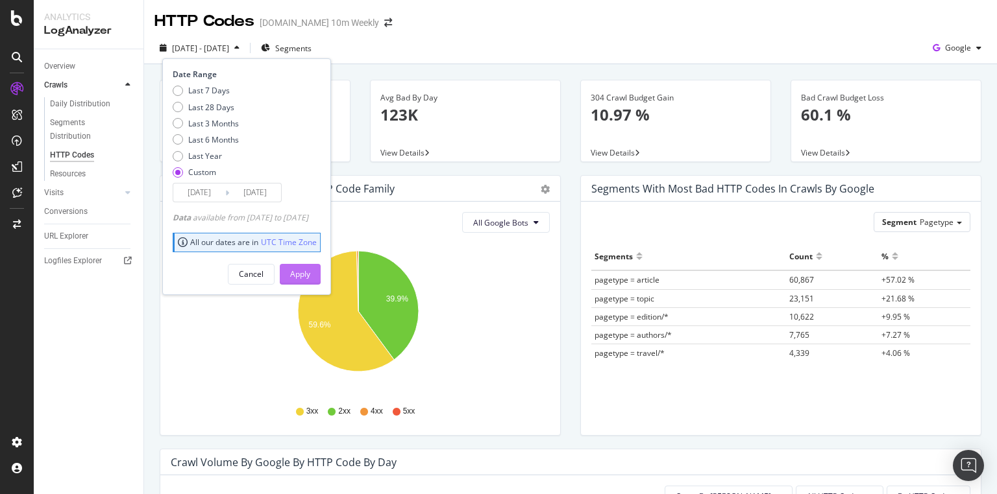
click at [310, 271] on div "Apply" at bounding box center [300, 274] width 20 height 11
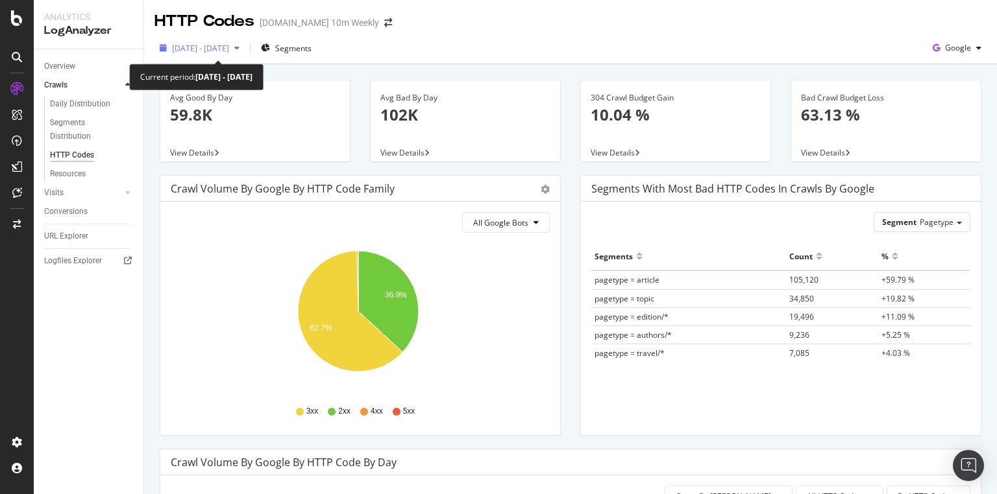
click at [229, 52] on span "2025 Sep. 27th - Sep. 28th" at bounding box center [200, 48] width 57 height 11
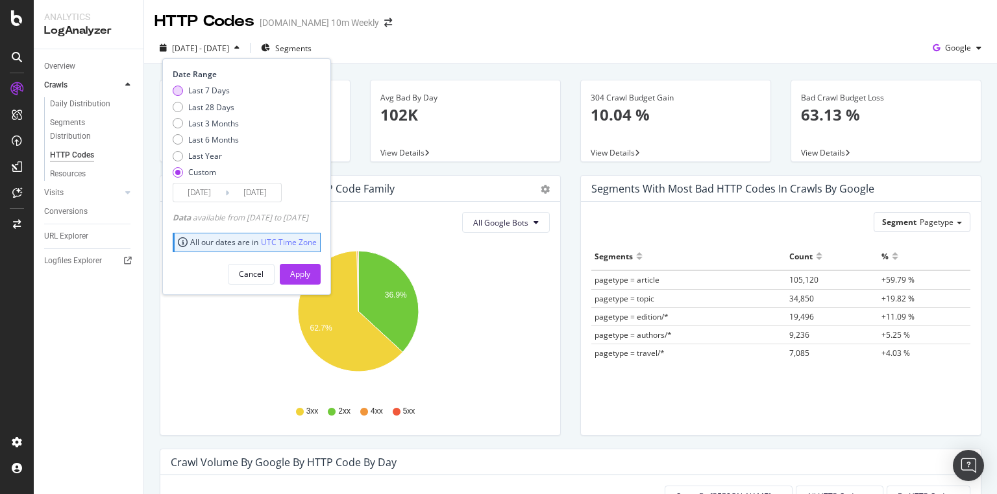
click at [210, 88] on div "Last 7 Days" at bounding box center [209, 90] width 42 height 11
type input "2025/09/22"
click at [310, 276] on div "Apply" at bounding box center [300, 274] width 20 height 11
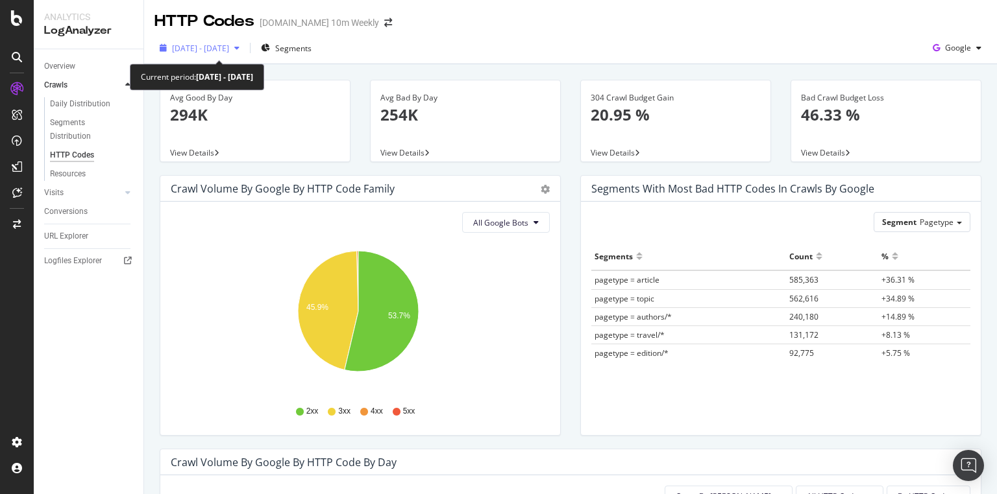
click at [229, 46] on span "2025 Sep. 22nd - Sep. 28th" at bounding box center [200, 48] width 57 height 11
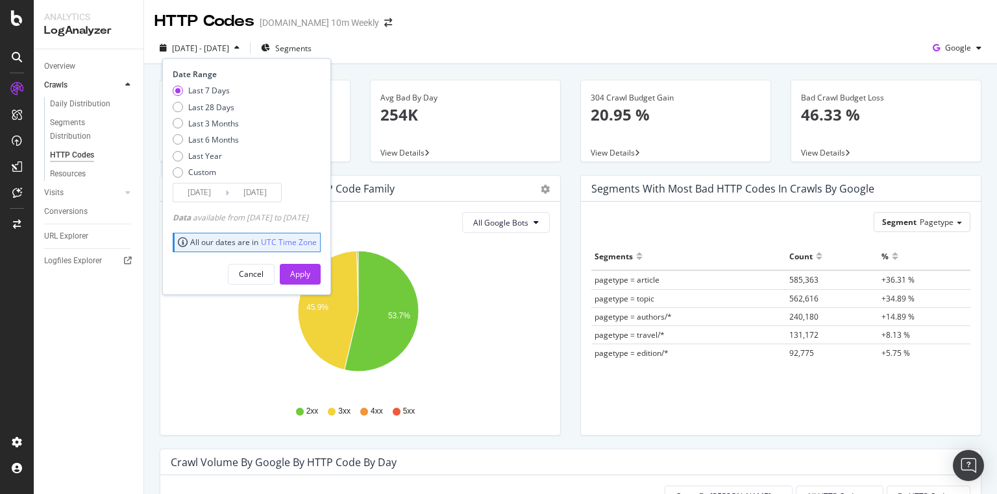
click at [210, 195] on input "2025/09/22" at bounding box center [199, 193] width 52 height 18
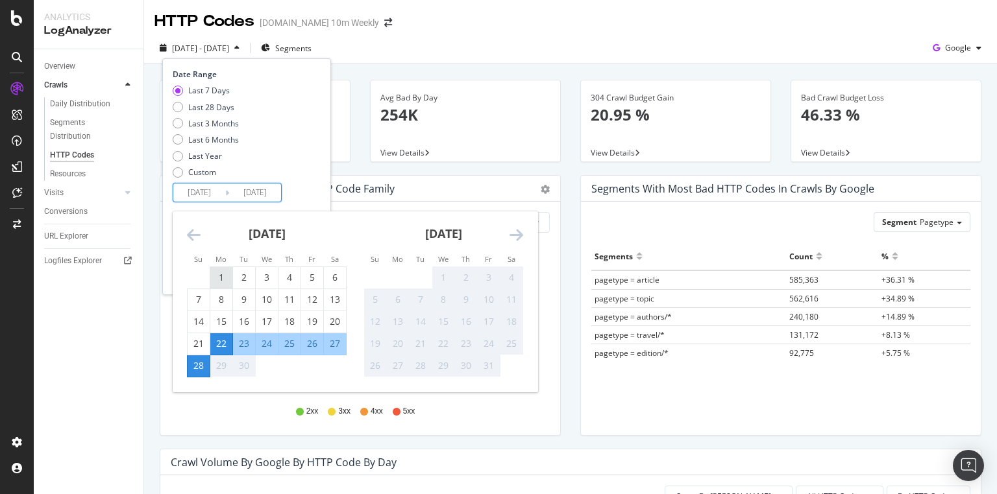
click at [220, 273] on div "1" at bounding box center [221, 277] width 22 height 13
type input "2025/09/01"
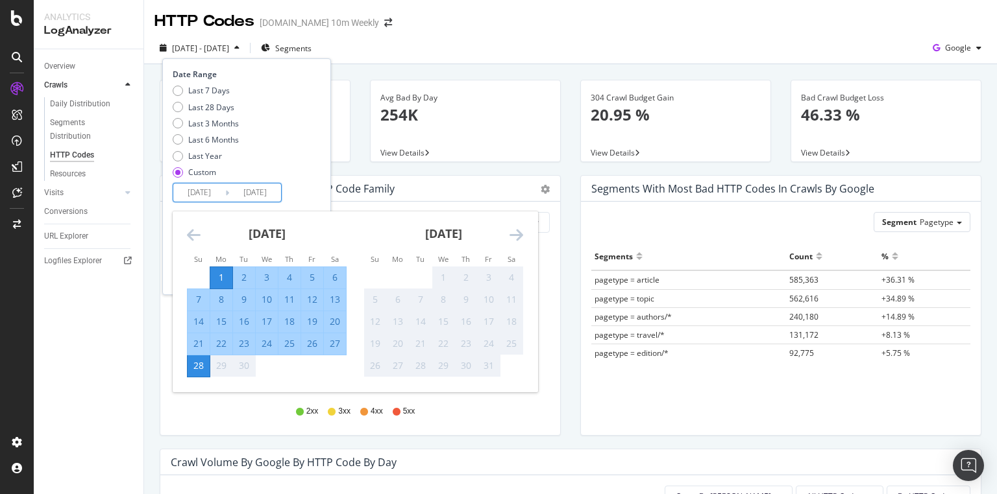
click at [317, 176] on div "Last 7 Days Last 28 Days Last 3 Months Last 6 Months Last Year Custom" at bounding box center [245, 134] width 145 height 98
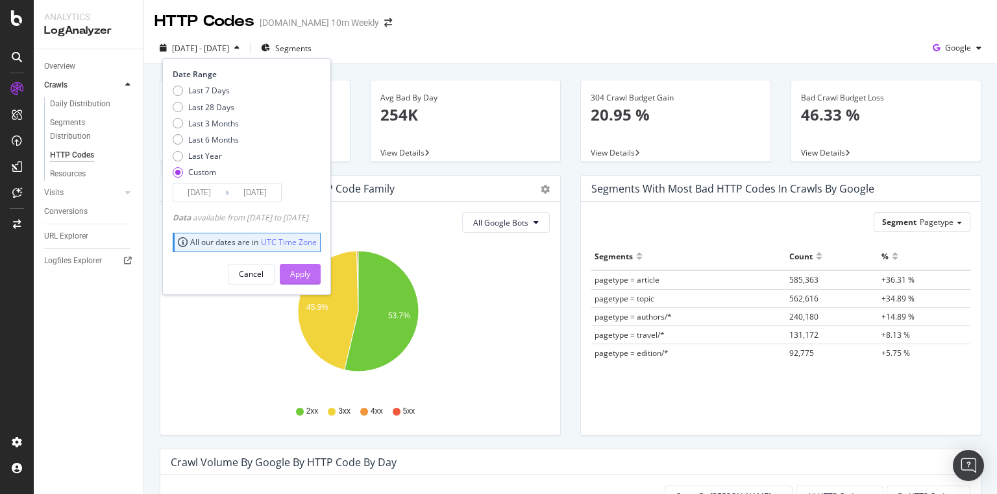
click at [310, 269] on div "Apply" at bounding box center [300, 274] width 20 height 11
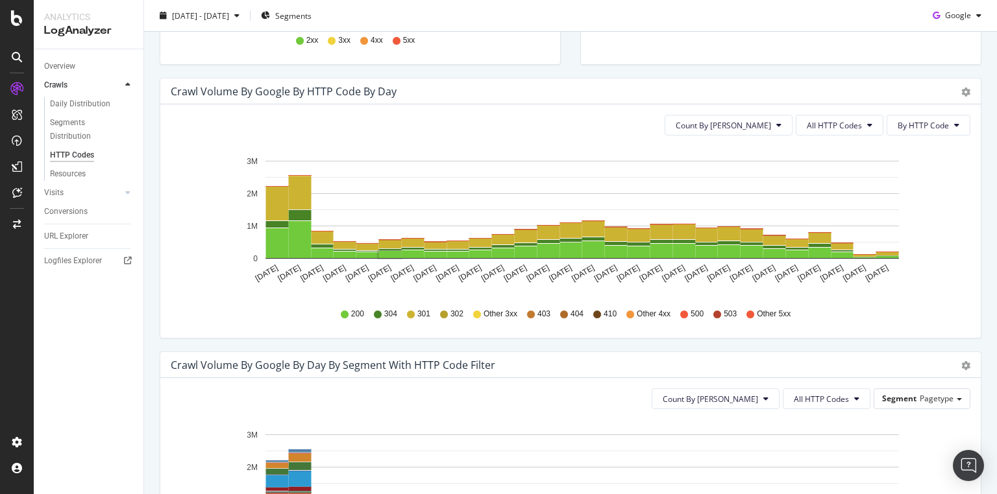
scroll to position [363, 0]
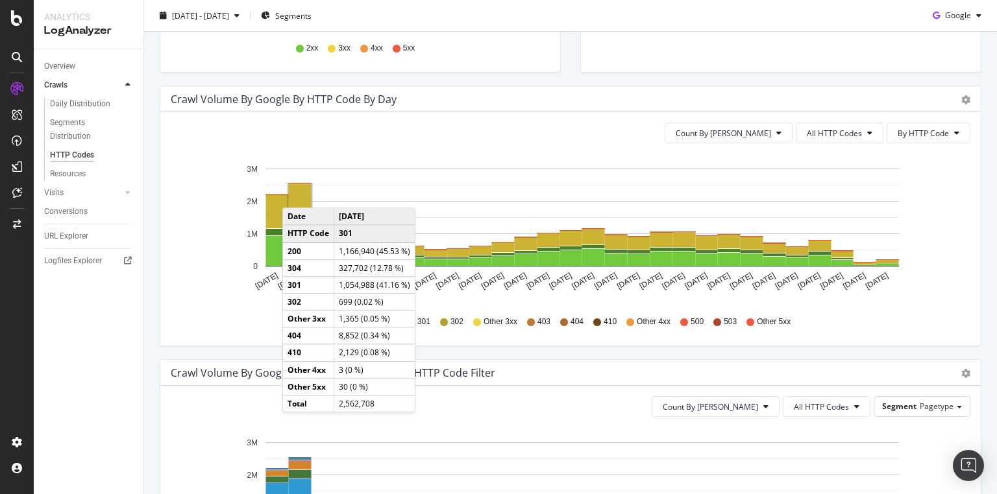
click at [295, 195] on rect "A chart." at bounding box center [300, 200] width 23 height 33
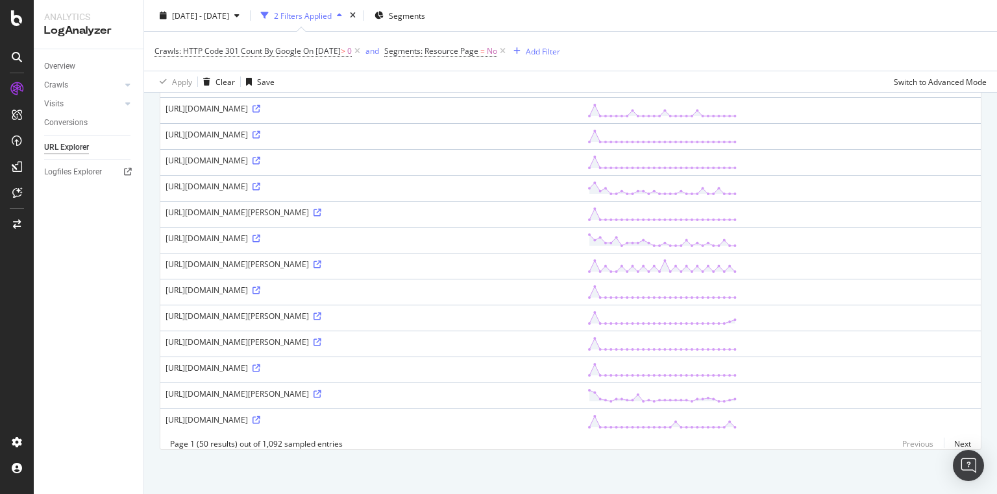
scroll to position [1094, 0]
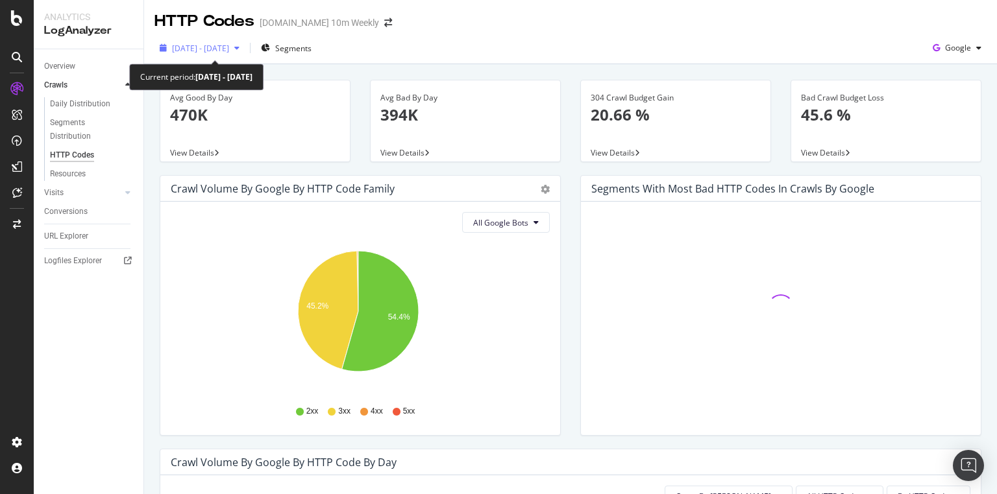
click at [229, 50] on span "2025 Sep. 1st - Sep. 28th" at bounding box center [200, 48] width 57 height 11
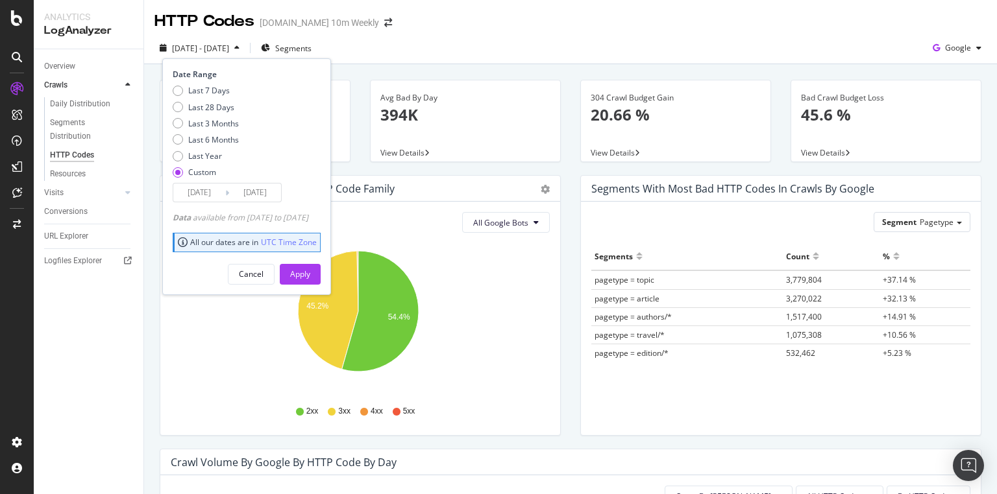
click at [210, 186] on input "2025/09/01" at bounding box center [199, 193] width 52 height 18
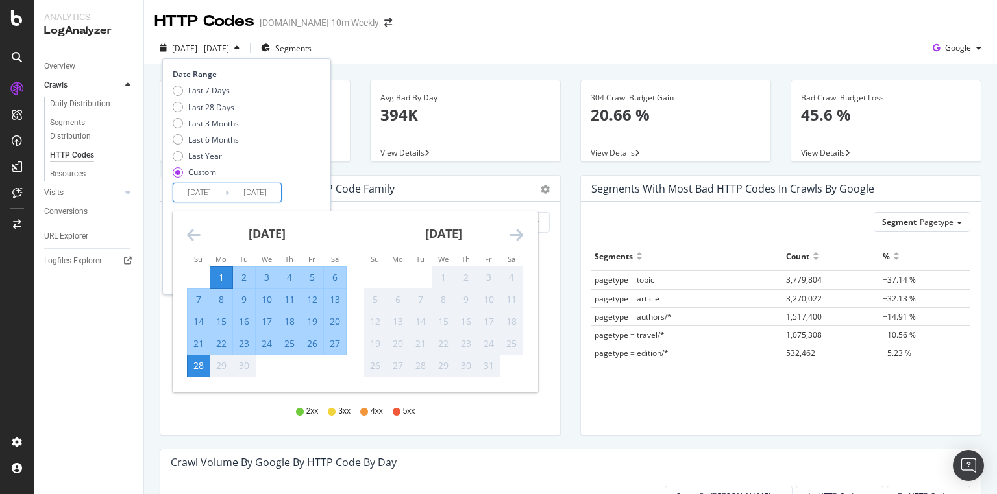
click at [269, 193] on input "[DATE]" at bounding box center [255, 193] width 52 height 18
click at [223, 278] on div "1" at bounding box center [221, 277] width 22 height 13
type input "2025/09/01"
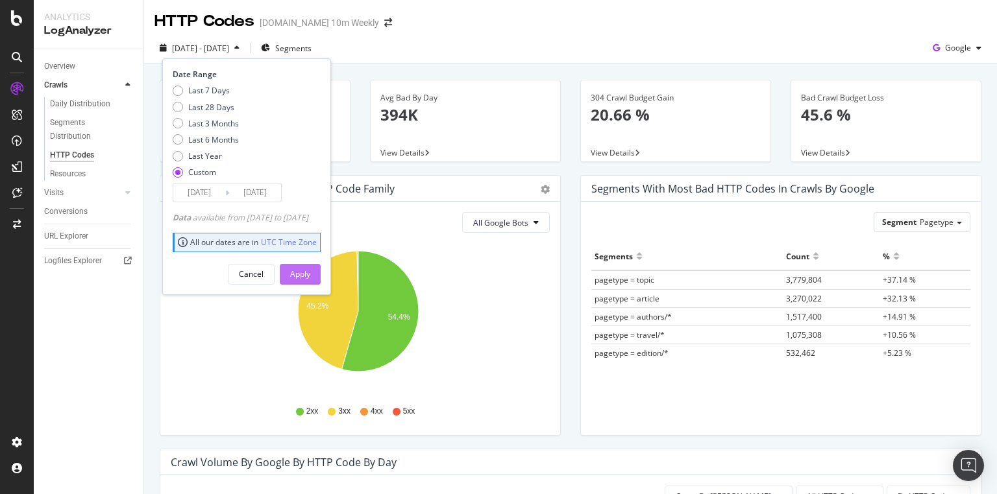
click at [310, 278] on div "Apply" at bounding box center [300, 274] width 20 height 11
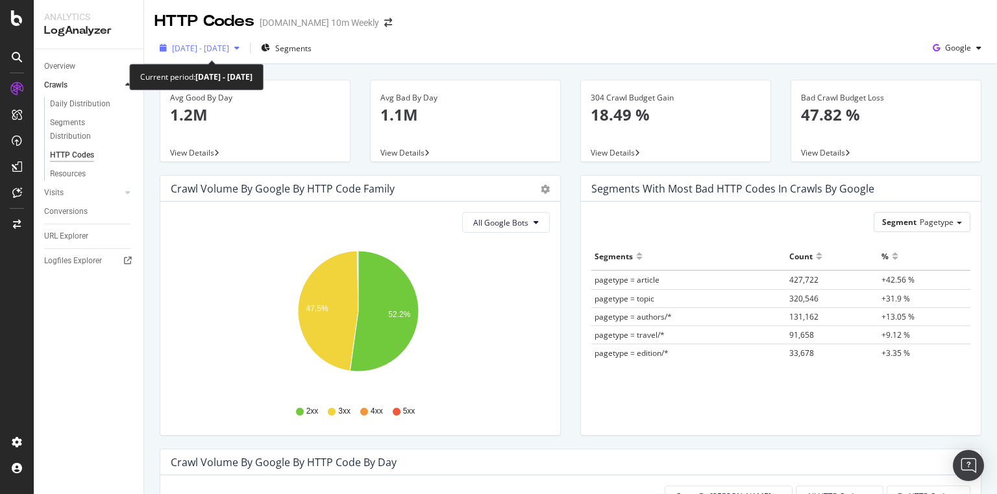
click at [234, 51] on div "2025 Sep. 1st - Sep. 1st" at bounding box center [199, 47] width 90 height 19
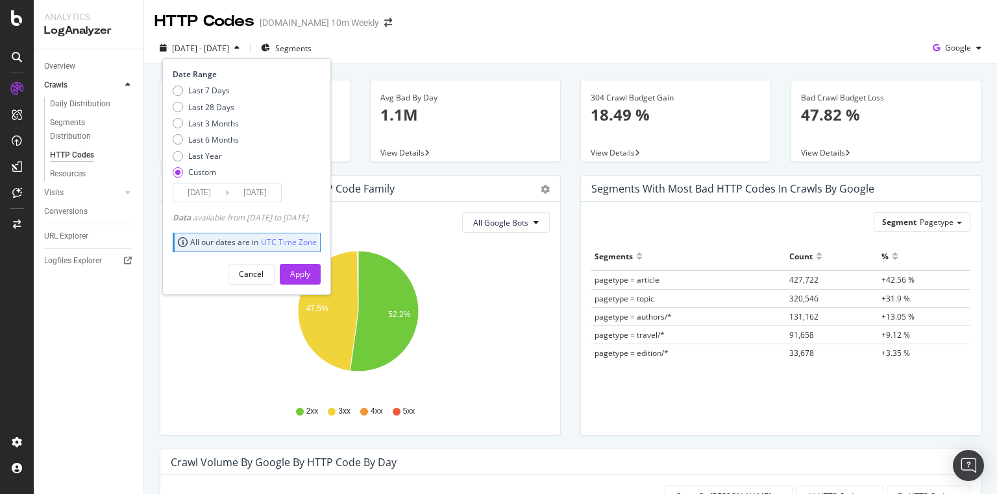
click at [213, 195] on input "2025/09/01" at bounding box center [199, 193] width 52 height 18
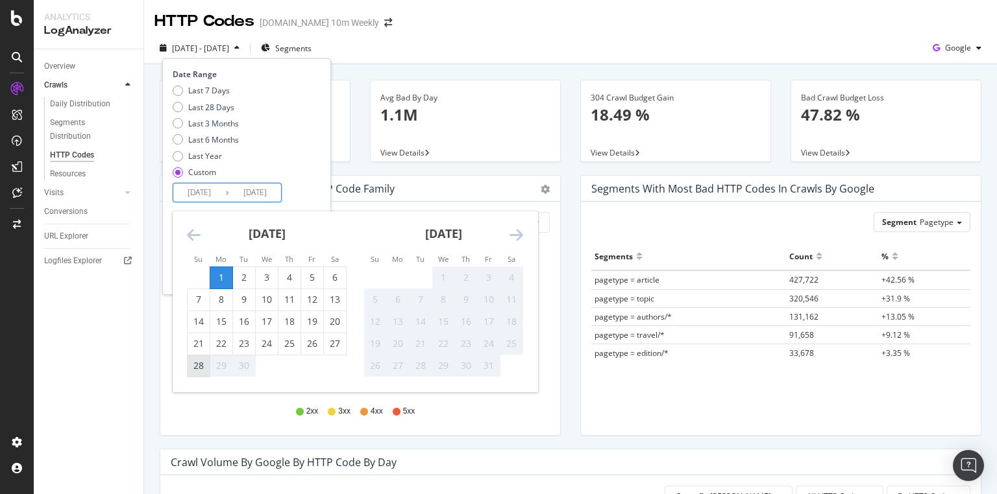
click at [197, 366] on div "28" at bounding box center [199, 365] width 22 height 13
type input "[DATE]"
click at [271, 186] on input "2025/09/01" at bounding box center [255, 193] width 52 height 18
click at [200, 361] on div "28" at bounding box center [199, 365] width 22 height 13
type input "[DATE]"
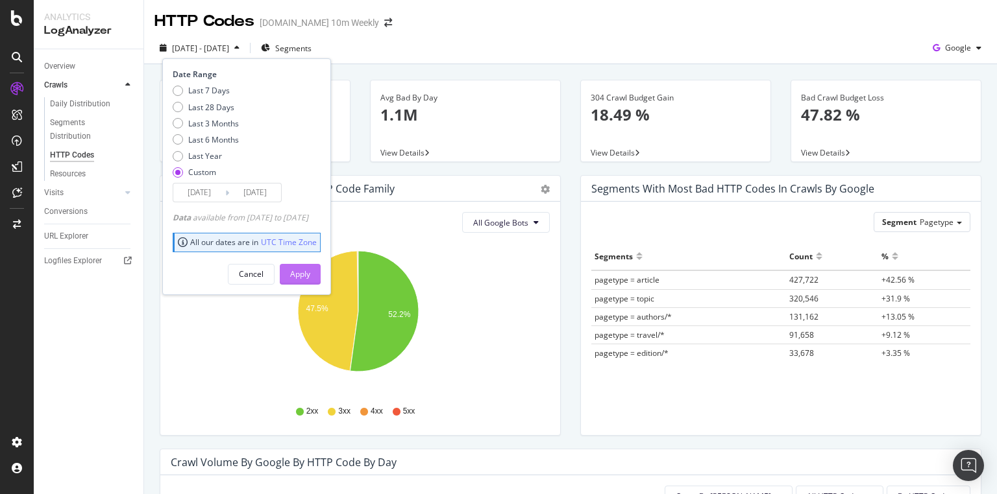
click at [309, 267] on button "Apply" at bounding box center [300, 274] width 41 height 21
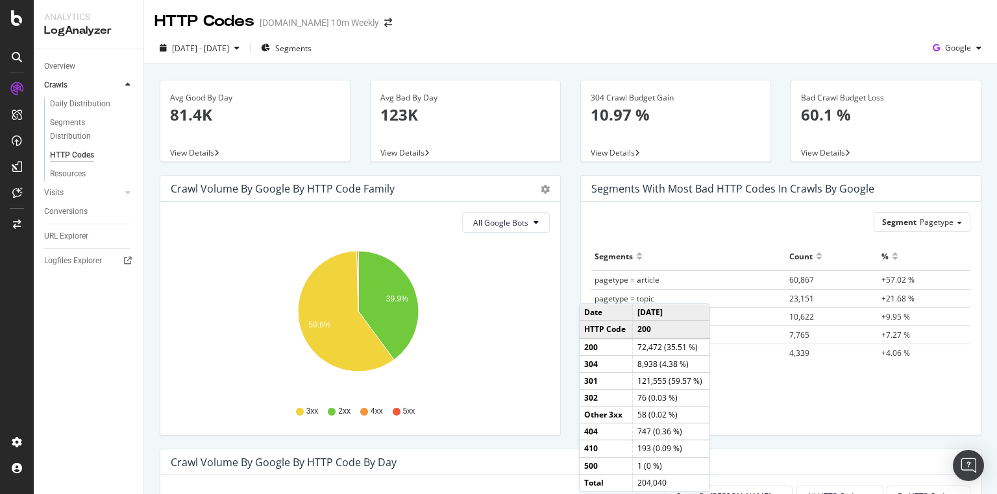
click at [680, 240] on div "Segment Pagetype Hold CTRL while clicking to filter the report. Segments Count …" at bounding box center [781, 319] width 400 height 234
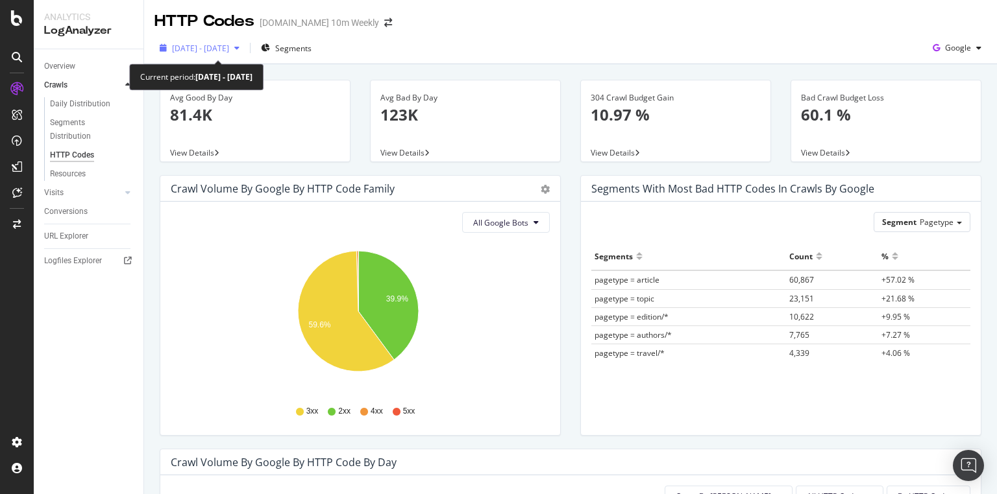
click at [227, 51] on span "[DATE] - [DATE]" at bounding box center [200, 48] width 57 height 11
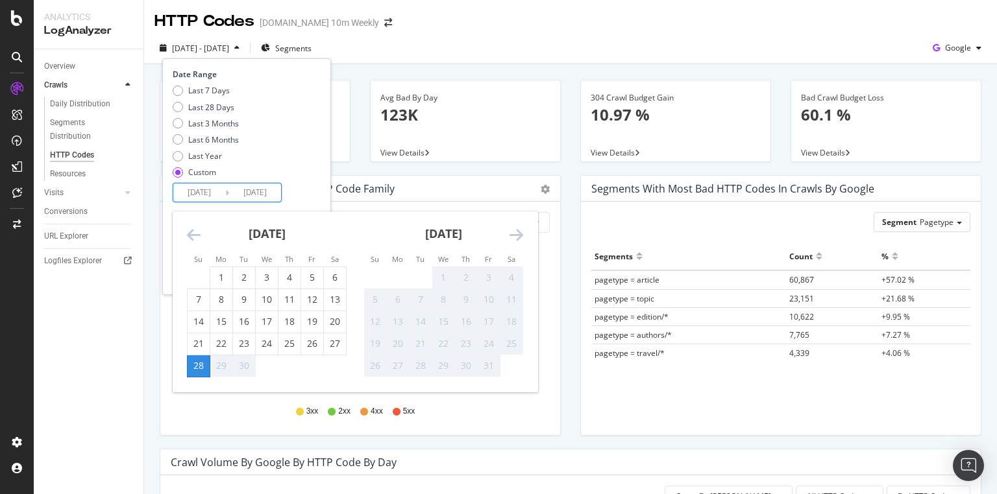
click at [210, 197] on input "[DATE]" at bounding box center [199, 193] width 52 height 18
click at [198, 190] on input "[DATE]" at bounding box center [199, 193] width 52 height 18
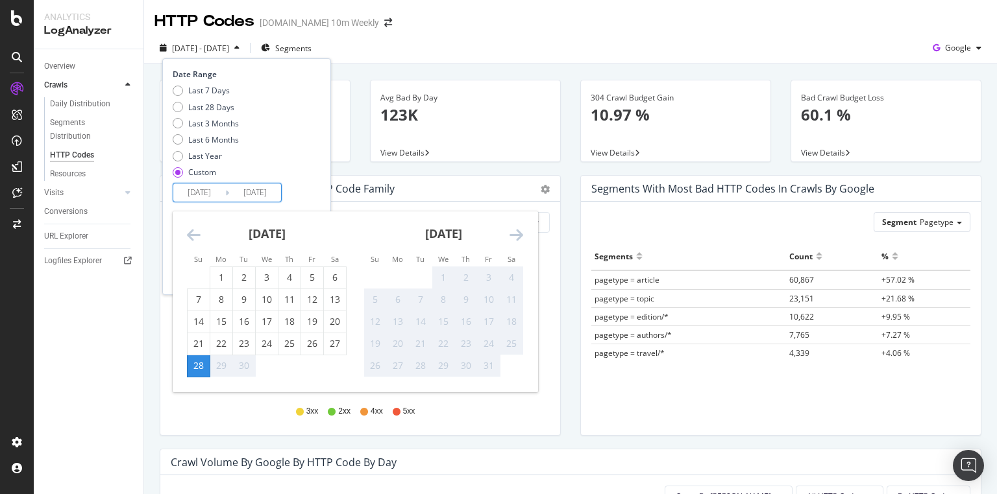
click at [540, 414] on div "3xx 2xx 4xx 5xx" at bounding box center [360, 410] width 379 height 32
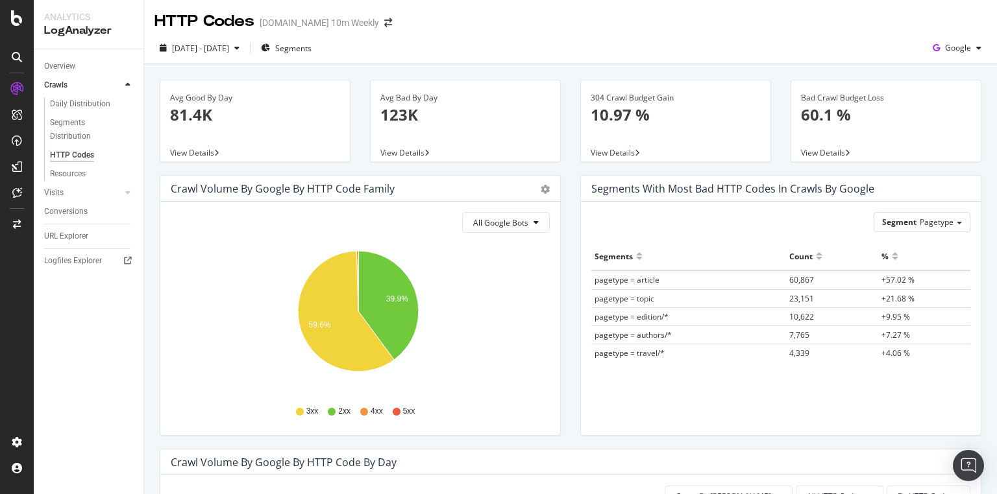
click at [581, 415] on div "Segment Pagetype Hold CTRL while clicking to filter the report. Segments Count …" at bounding box center [781, 319] width 400 height 234
click at [570, 429] on div "Segments with most bad HTTP codes in Crawls by google Segment Pagetype Hold CTR…" at bounding box center [780, 312] width 420 height 274
copy span "article"
drag, startPoint x: 662, startPoint y: 280, endPoint x: 620, endPoint y: 274, distance: 42.0
click at [631, 281] on td "pagetype = article" at bounding box center [688, 280] width 195 height 19
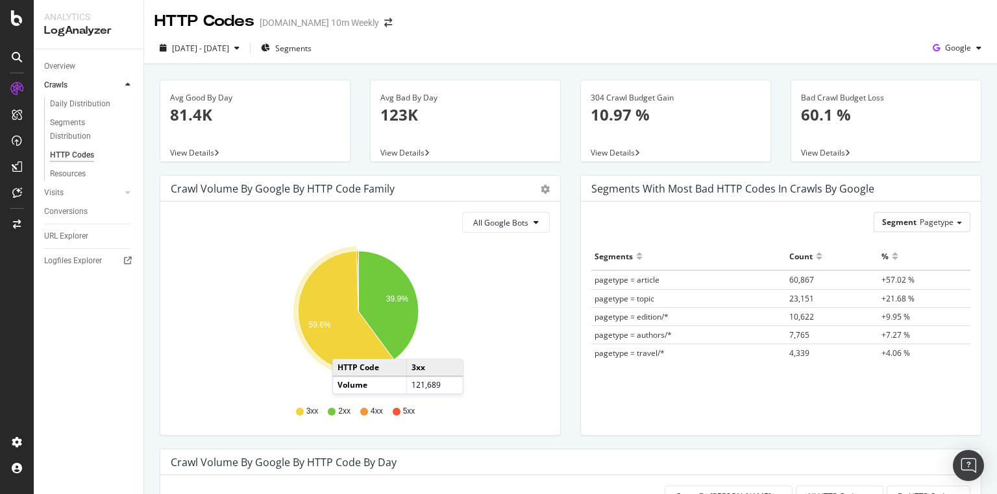
click at [345, 346] on icon "A chart." at bounding box center [346, 311] width 96 height 121
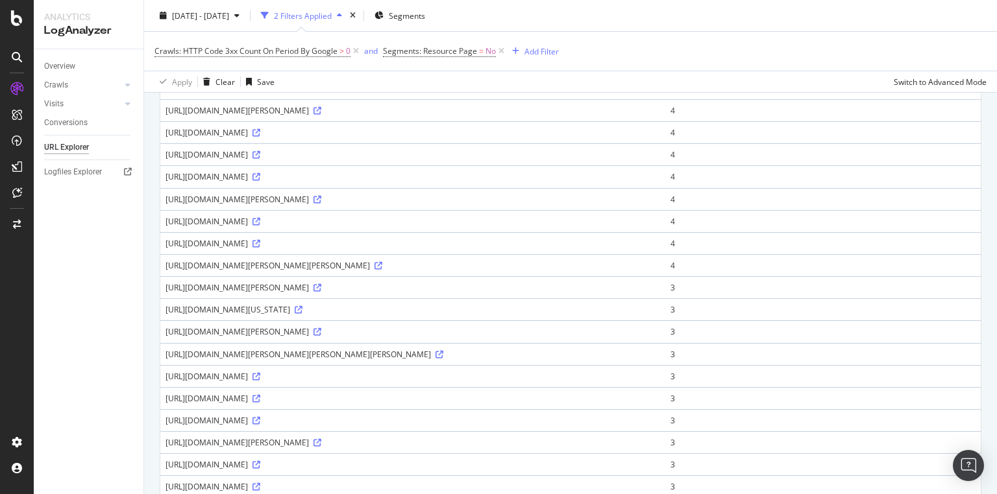
scroll to position [363, 0]
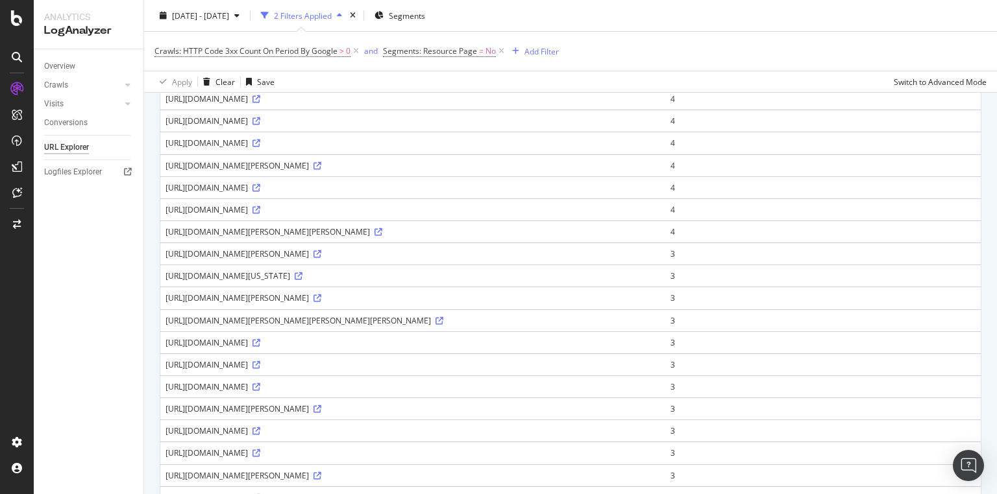
drag, startPoint x: 296, startPoint y: 291, endPoint x: 510, endPoint y: 291, distance: 214.1
click at [510, 282] on div "https://www.thetimes.co.uk/article/how-the-idaho-murders-became-a-grisly-intern…" at bounding box center [412, 276] width 494 height 11
click at [509, 282] on div "https://www.thetimes.co.uk/article/how-the-idaho-murders-became-a-grisly-intern…" at bounding box center [412, 276] width 494 height 11
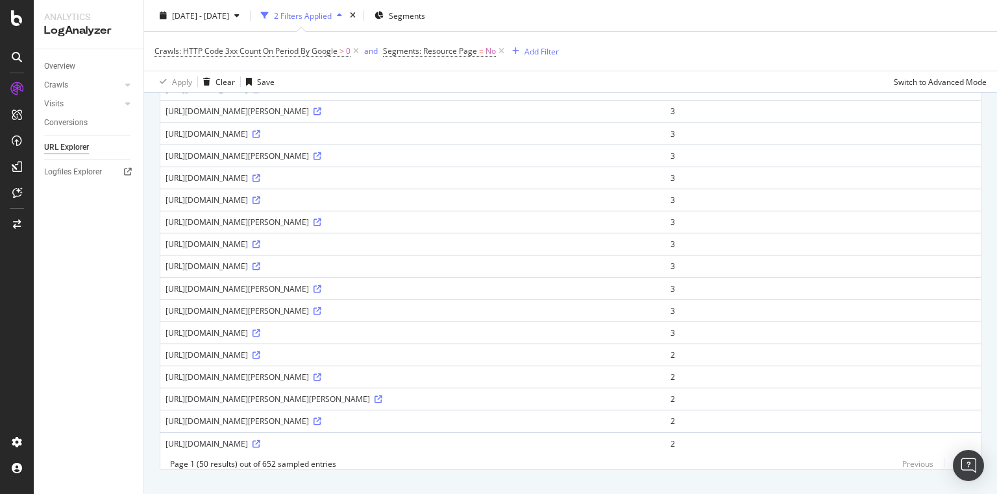
scroll to position [926, 0]
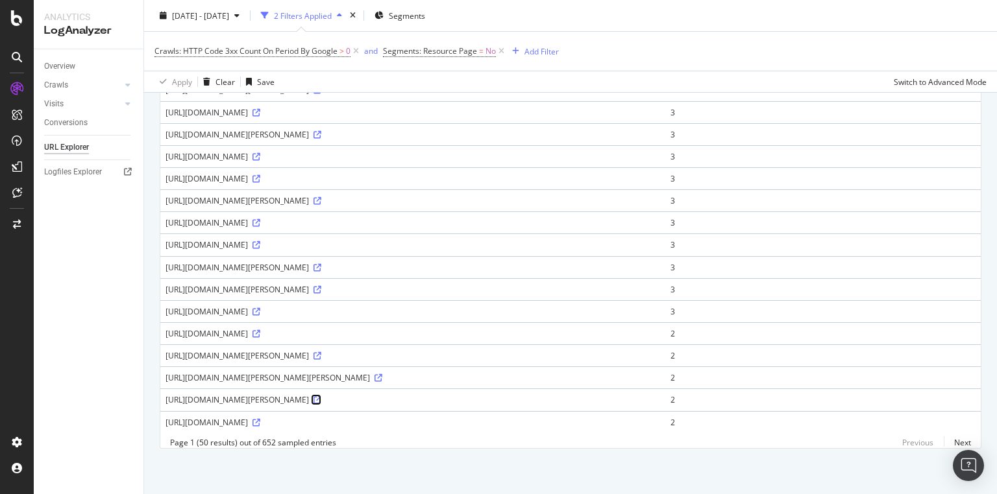
click at [321, 396] on icon at bounding box center [317, 400] width 8 height 8
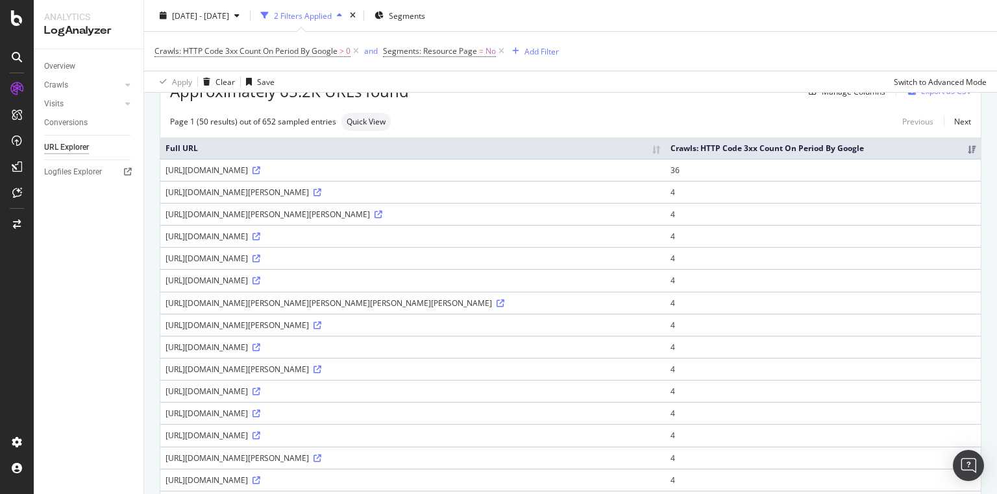
scroll to position [0, 0]
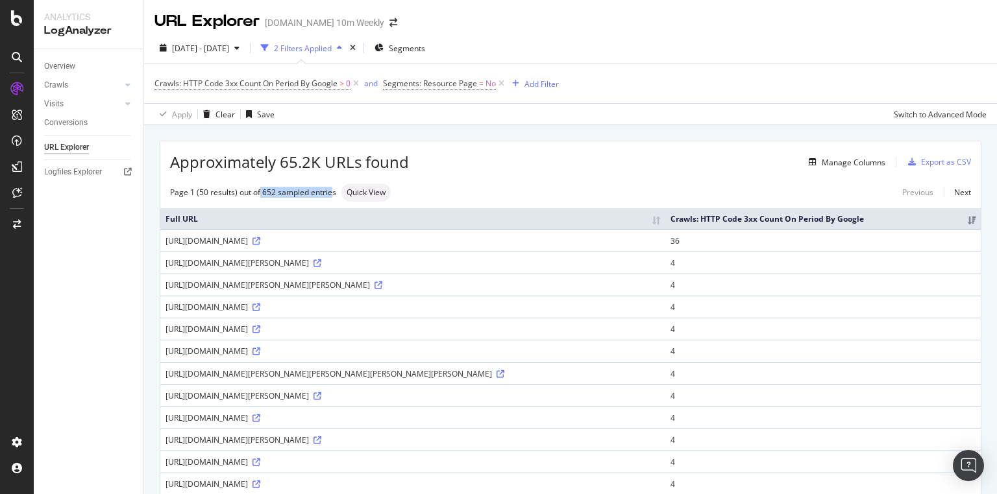
drag, startPoint x: 280, startPoint y: 190, endPoint x: 330, endPoint y: 190, distance: 50.0
click at [330, 190] on div "Page 1 (50 results) out of 652 sampled entries" at bounding box center [253, 192] width 166 height 11
drag, startPoint x: 280, startPoint y: 159, endPoint x: 429, endPoint y: 161, distance: 148.6
click at [429, 161] on div "Approximately 65.2K URLs found Manage Columns Export as CSV" at bounding box center [570, 157] width 820 height 32
click at [837, 159] on div "Manage Columns" at bounding box center [853, 162] width 64 height 11
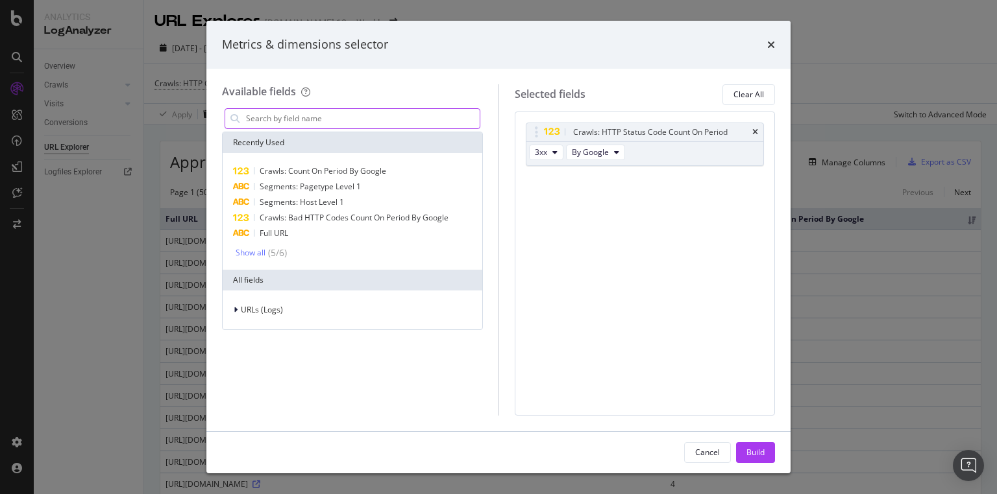
click at [287, 118] on input "modal" at bounding box center [362, 118] width 235 height 19
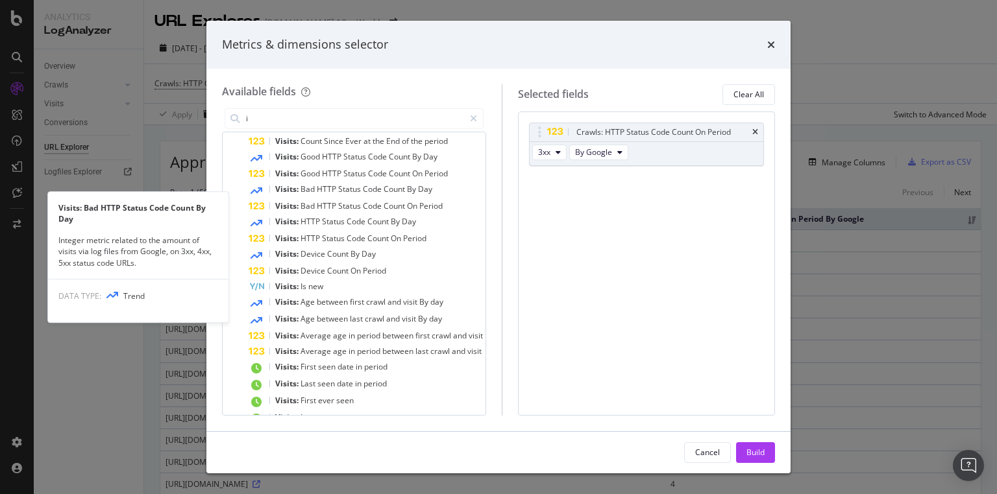
scroll to position [624, 0]
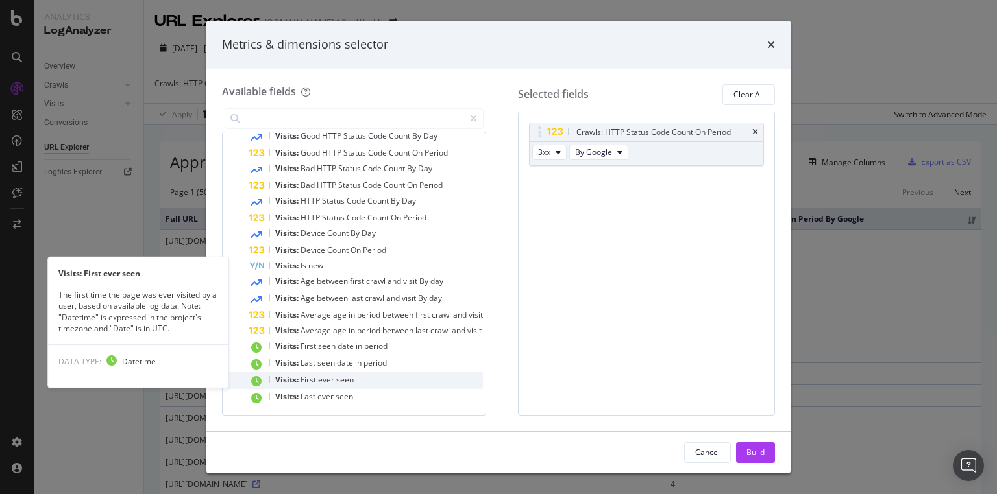
type input "i"
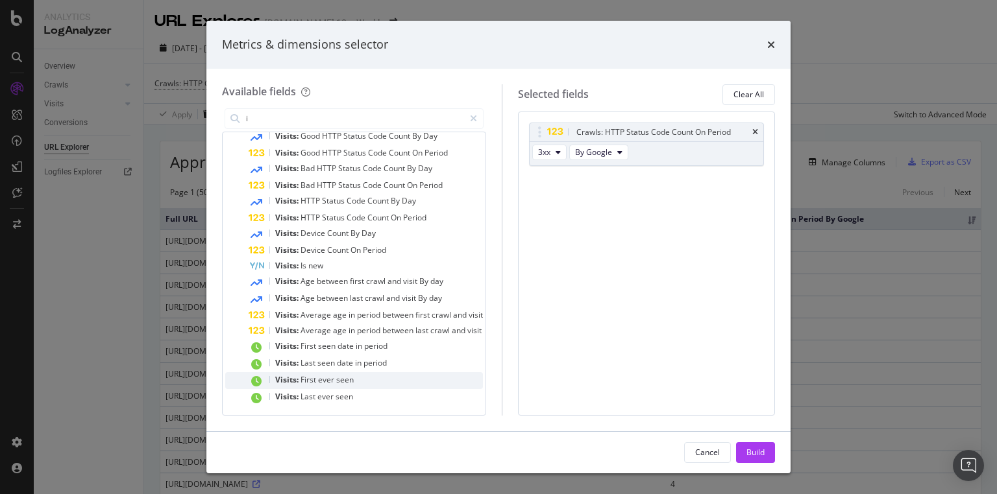
click at [380, 384] on div "Visits: First ever seen" at bounding box center [365, 380] width 234 height 17
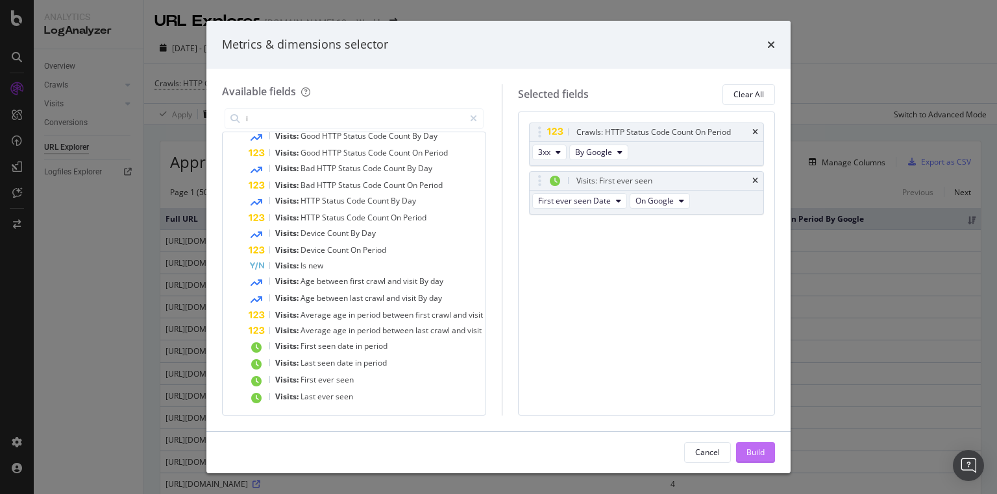
click at [756, 454] on div "Build" at bounding box center [755, 452] width 18 height 11
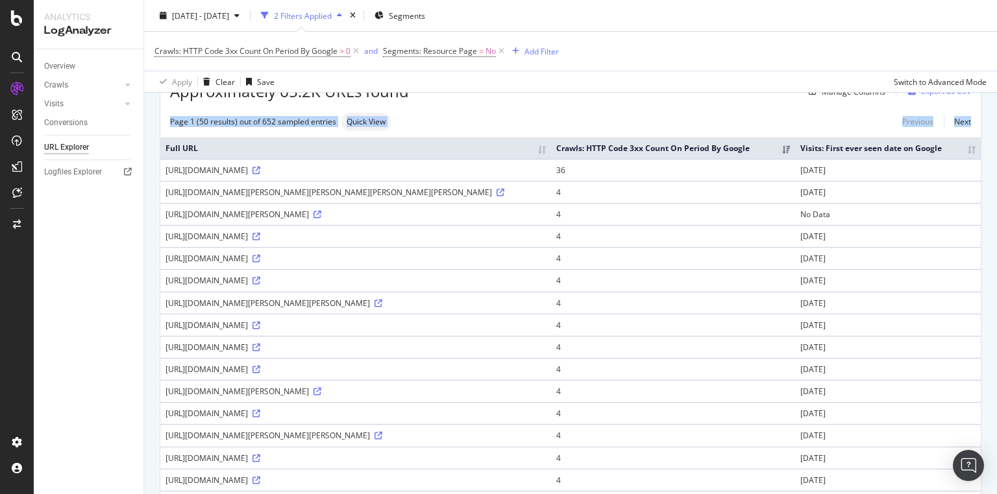
scroll to position [69, 0]
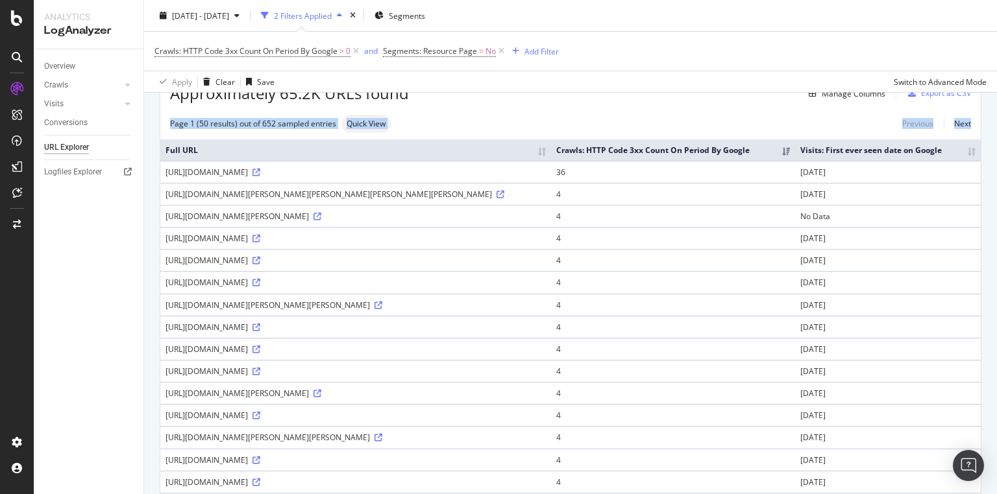
drag, startPoint x: 996, startPoint y: 244, endPoint x: 995, endPoint y: 77, distance: 166.7
click at [995, 77] on div "URL Explorer TheTimes.com 10m Weekly 2025 Sep. 28th - Sep. 28th 2 Filters Appli…" at bounding box center [570, 247] width 853 height 494
click at [902, 54] on div "Crawls: HTTP Code 3xx Count On Period By Google > 0 and Segments: Resource Page…" at bounding box center [570, 51] width 832 height 39
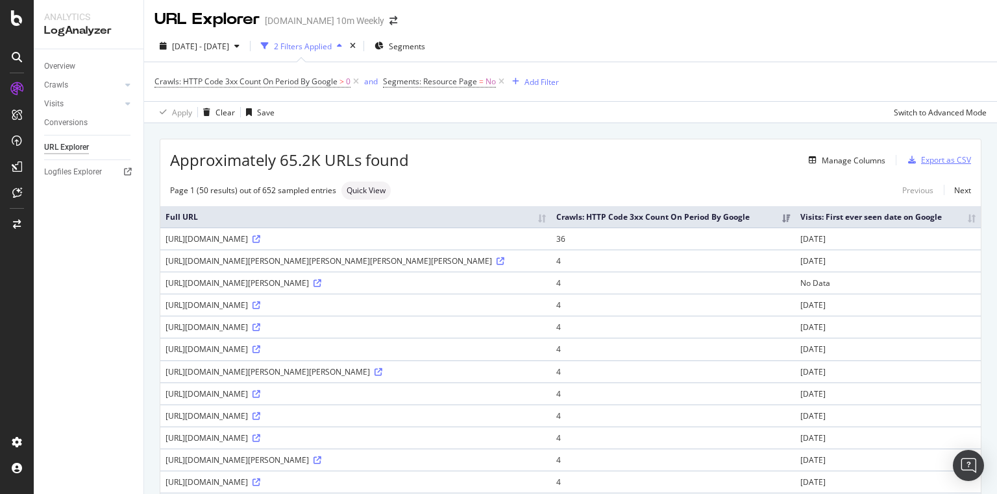
scroll to position [0, 0]
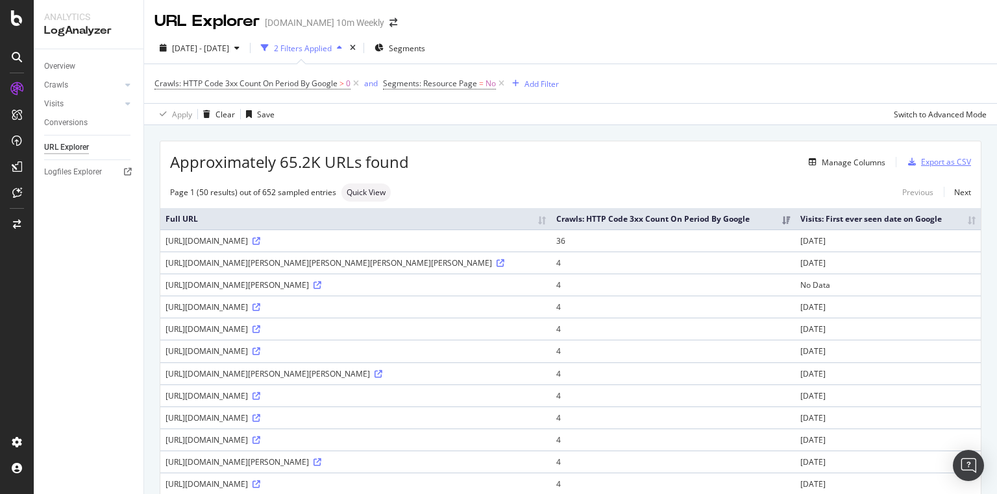
click at [947, 158] on div "Export as CSV" at bounding box center [946, 161] width 50 height 11
click at [534, 85] on div "Add Filter" at bounding box center [541, 84] width 34 height 11
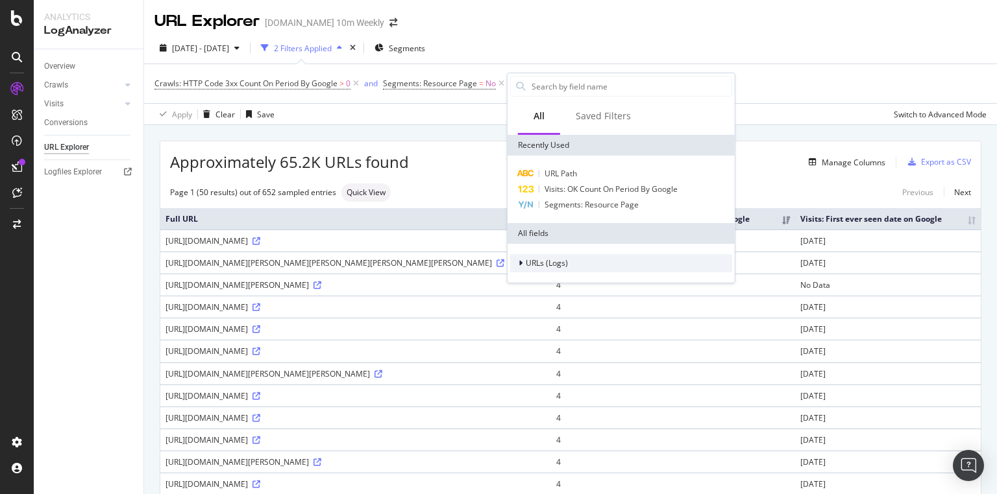
click at [524, 263] on div at bounding box center [522, 263] width 8 height 13
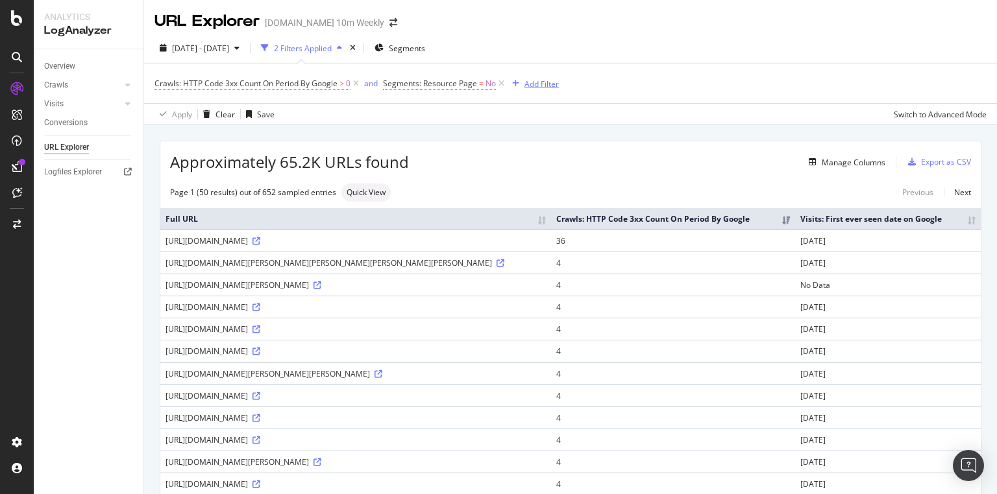
click at [533, 83] on div "Add Filter" at bounding box center [541, 84] width 34 height 11
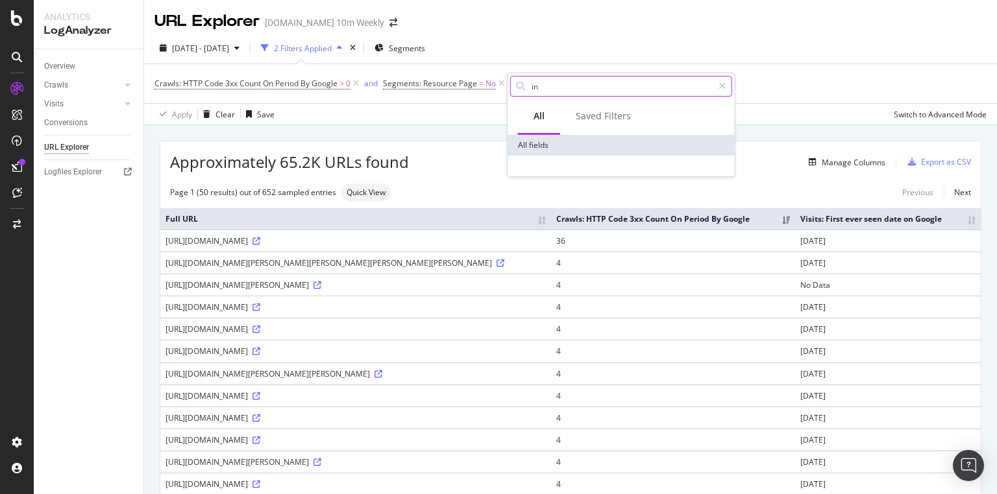
type input "i"
type input "l"
type input "o"
type input "i"
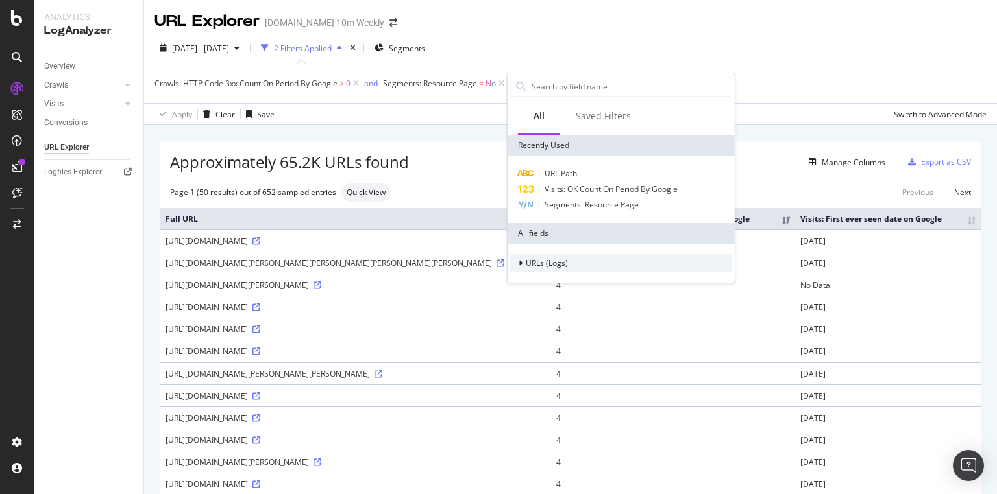
click at [522, 260] on div at bounding box center [522, 263] width 8 height 13
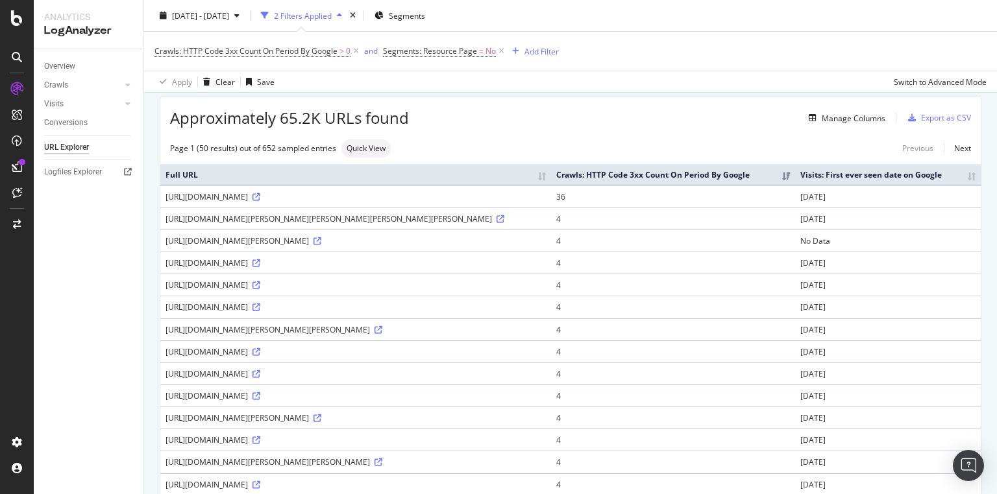
scroll to position [104, 0]
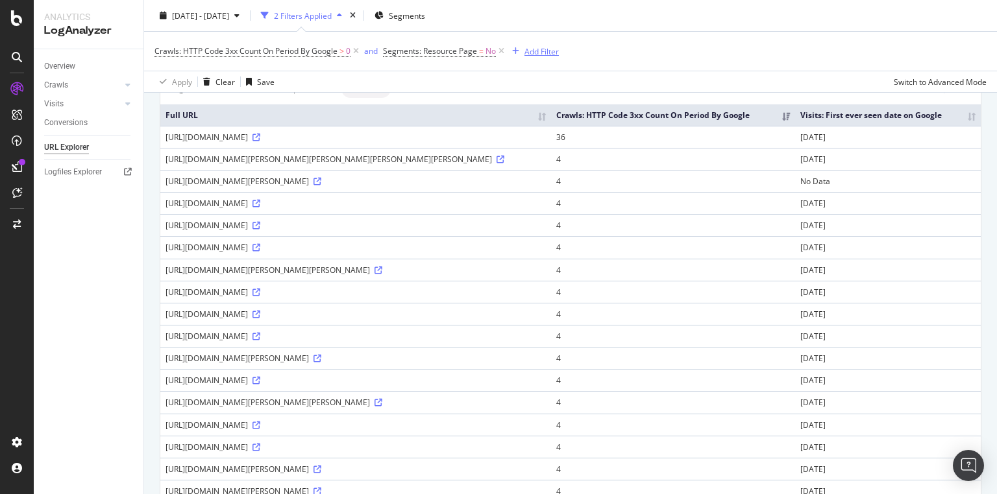
click at [524, 46] on div "Add Filter" at bounding box center [533, 51] width 52 height 14
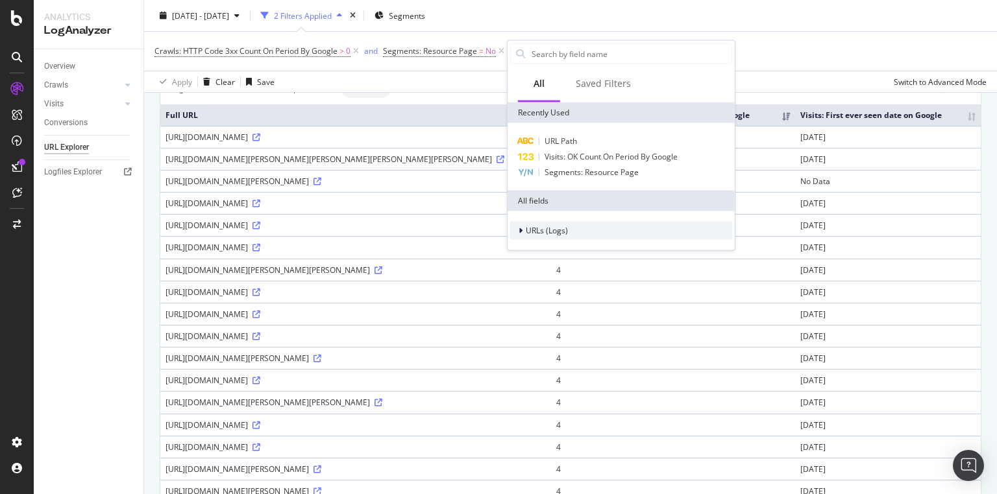
click at [519, 234] on div at bounding box center [522, 230] width 8 height 13
click at [529, 289] on icon at bounding box center [528, 291] width 4 height 8
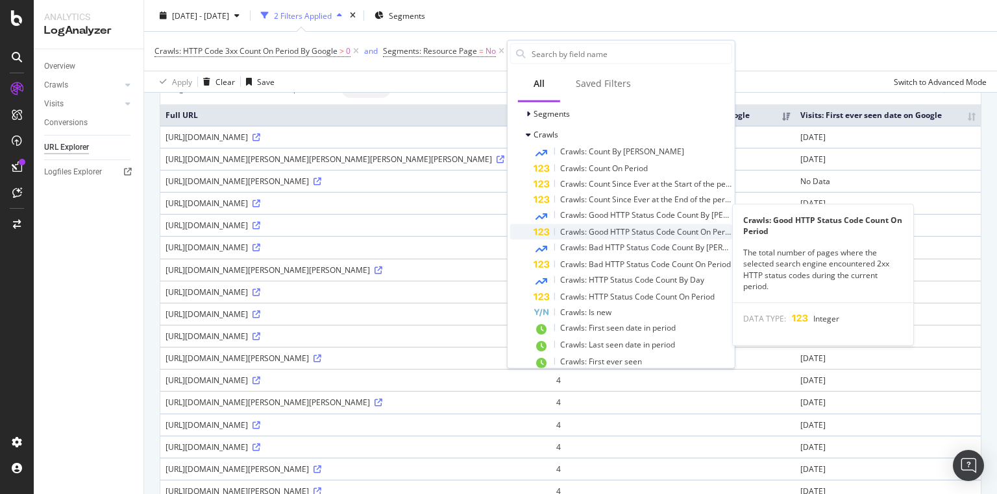
scroll to position [205, 0]
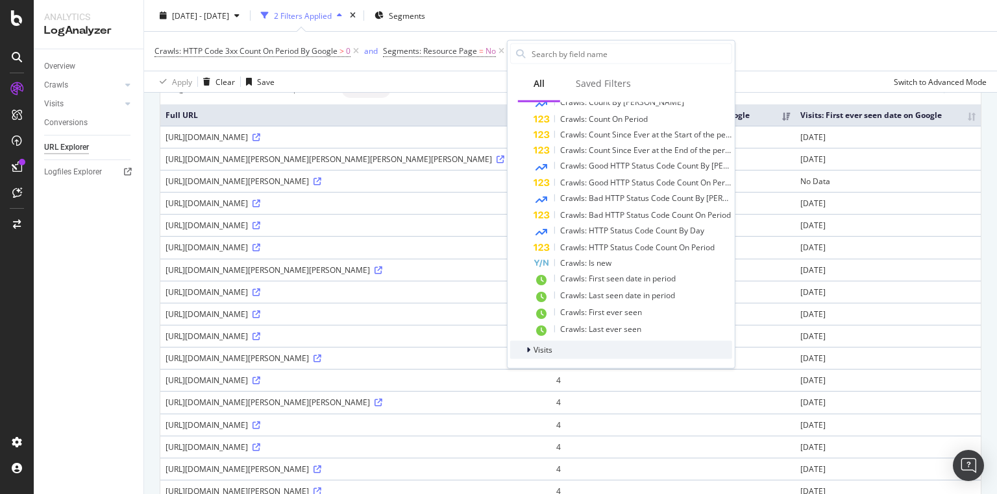
click at [533, 346] on span "Visits" at bounding box center [542, 350] width 19 height 11
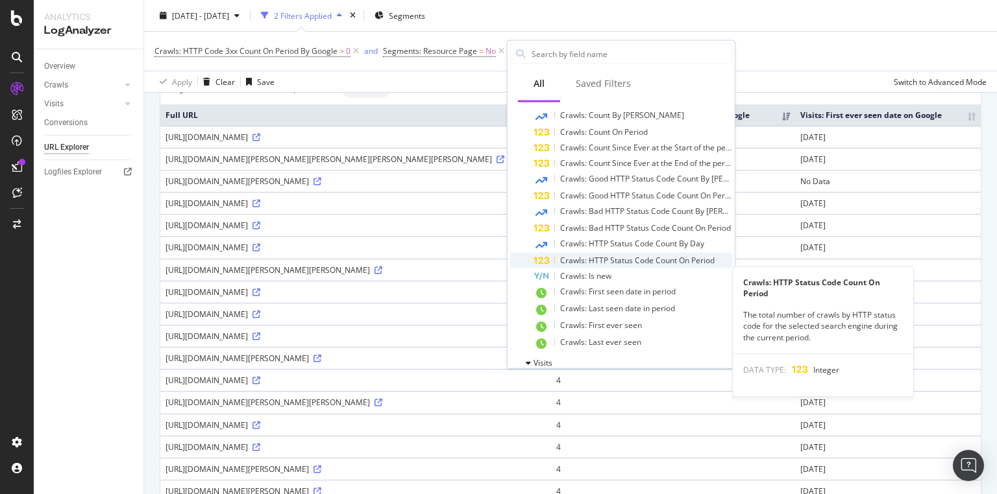
scroll to position [132, 0]
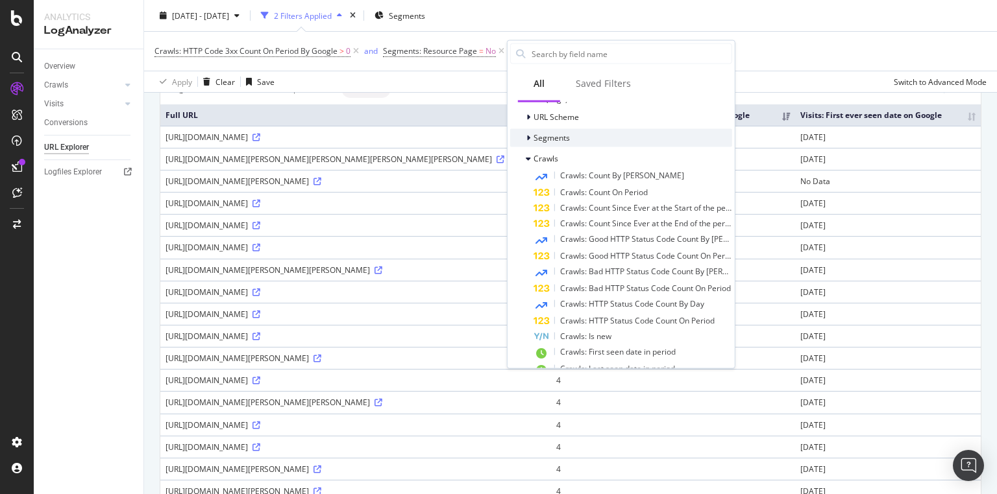
click at [527, 137] on icon at bounding box center [528, 138] width 4 height 8
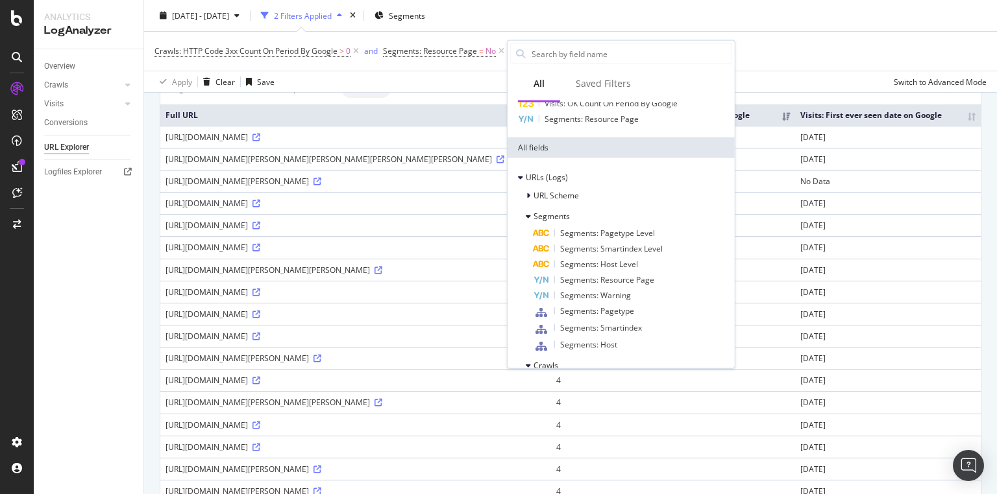
scroll to position [0, 0]
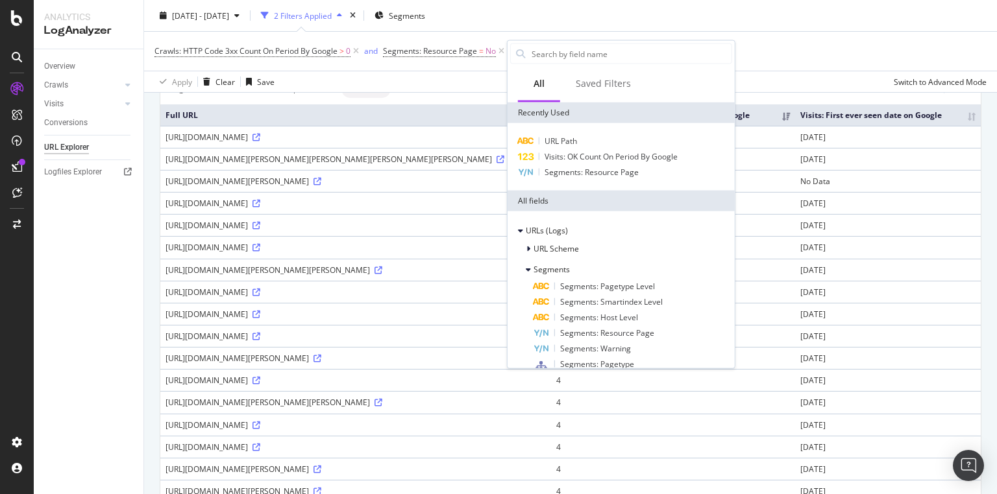
click at [342, 14] on icon "button" at bounding box center [339, 16] width 5 height 8
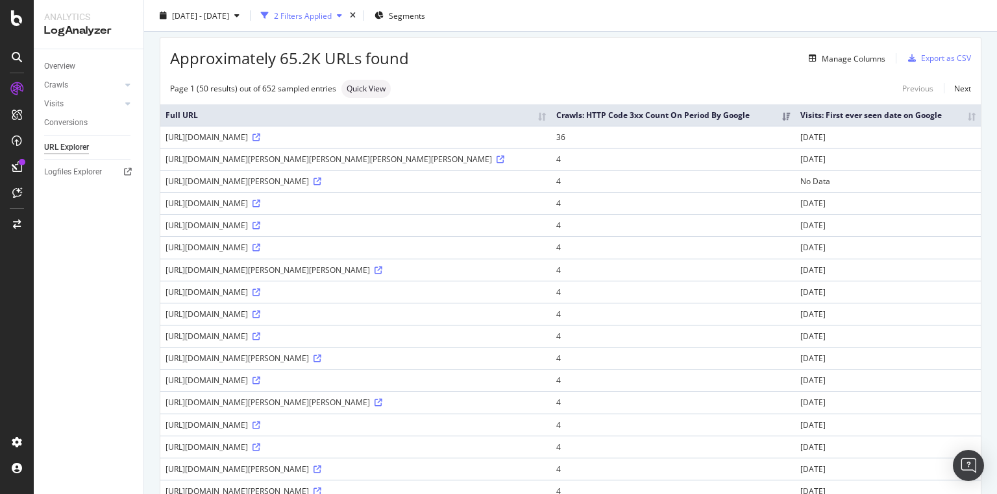
click at [342, 14] on icon "button" at bounding box center [339, 16] width 5 height 8
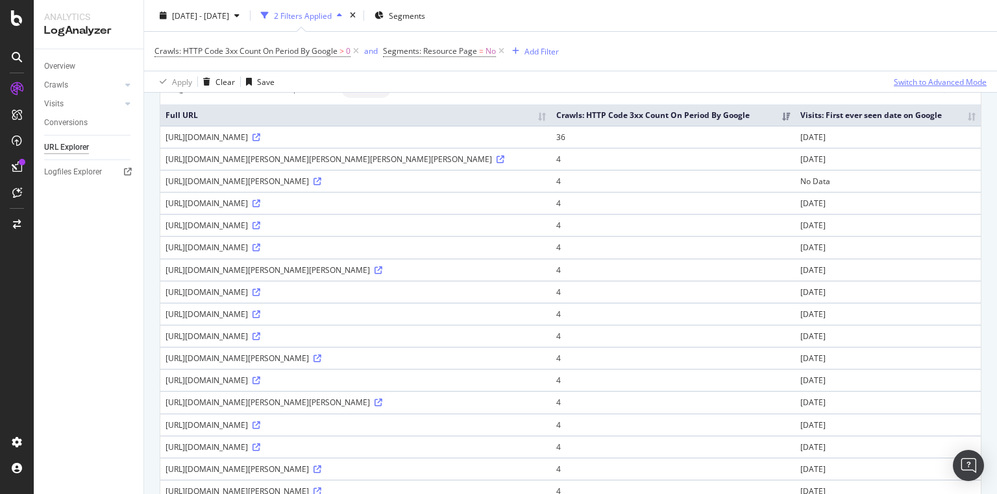
click at [947, 73] on div "Switch to Advanced Mode" at bounding box center [939, 81] width 93 height 19
click at [945, 80] on div "Switch back to Simple mode" at bounding box center [936, 81] width 101 height 11
click at [945, 80] on div "Switch to Advanced Mode" at bounding box center [939, 81] width 93 height 11
click at [945, 80] on div "Switch back to Simple mode" at bounding box center [936, 81] width 101 height 11
click at [945, 80] on div "Switch to Advanced Mode" at bounding box center [939, 81] width 93 height 11
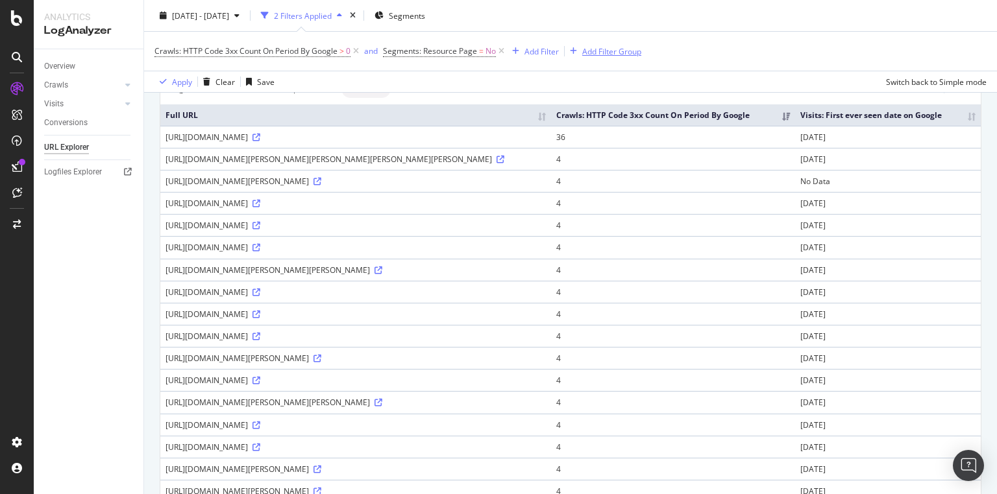
click at [601, 53] on div "Add Filter Group" at bounding box center [611, 50] width 59 height 11
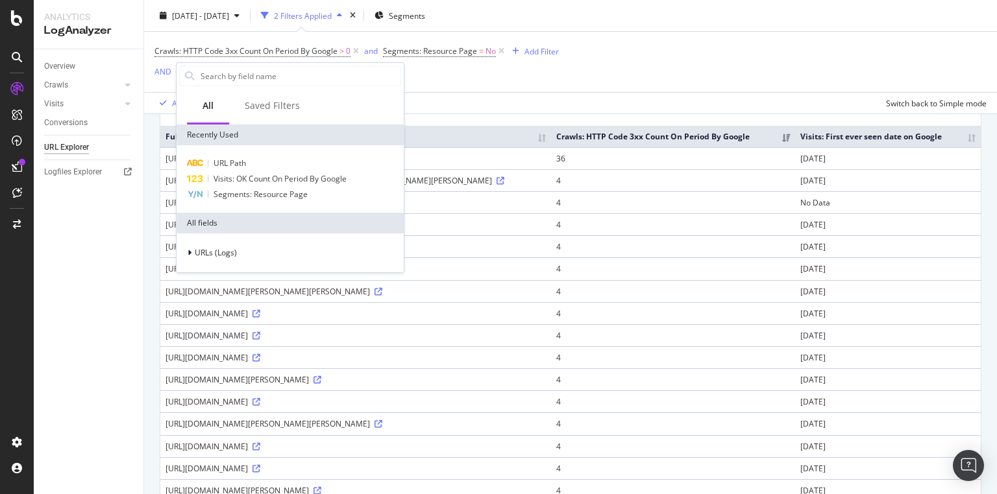
scroll to position [125, 0]
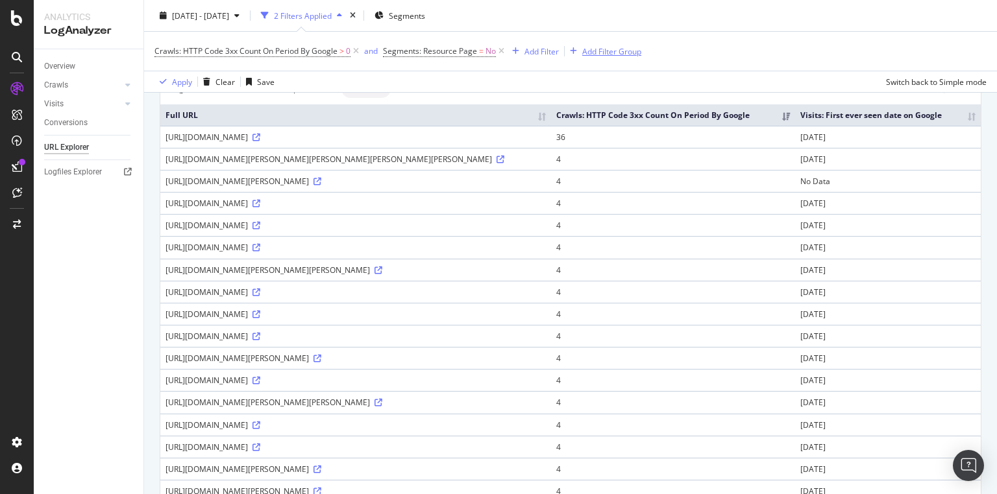
click at [595, 46] on div "Add Filter Group" at bounding box center [611, 50] width 59 height 11
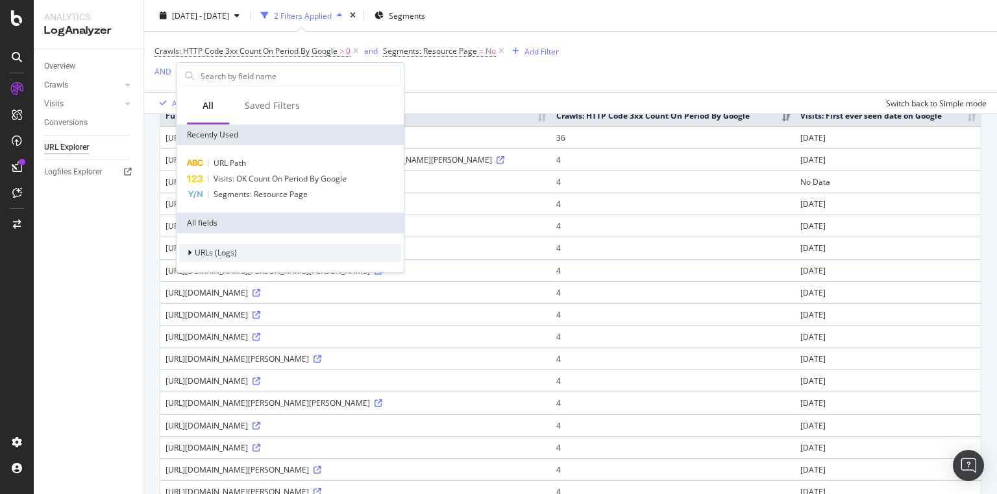
click at [213, 251] on span "URLs (Logs)" at bounding box center [216, 252] width 42 height 11
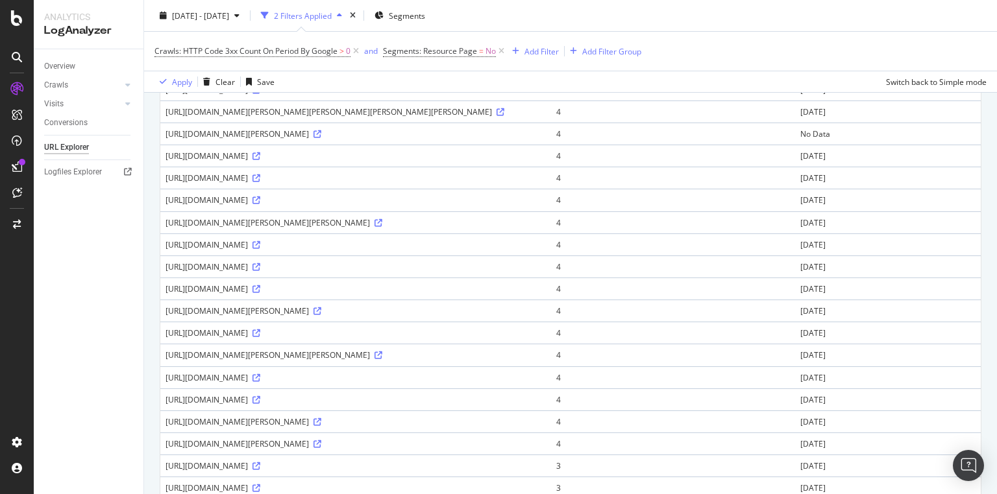
scroll to position [0, 0]
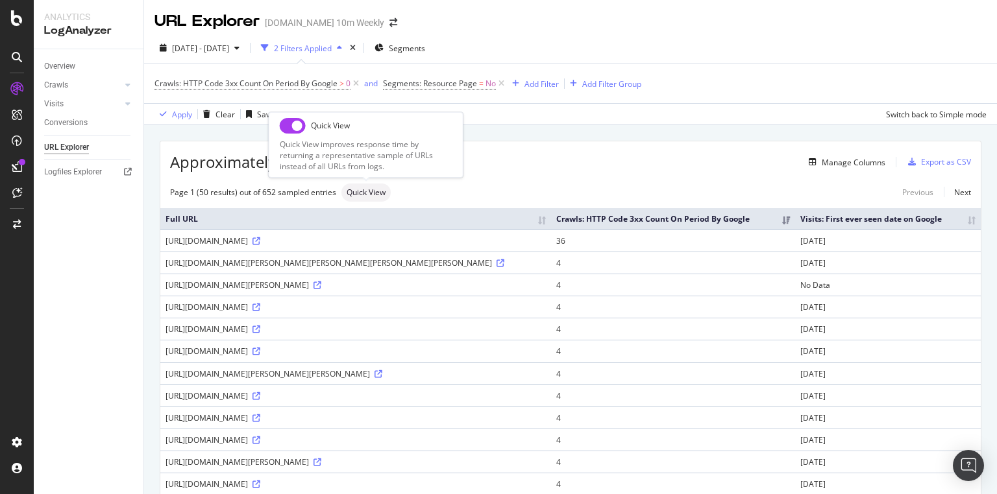
click at [372, 191] on span "Quick View" at bounding box center [365, 193] width 39 height 8
click at [287, 128] on input "checkbox" at bounding box center [293, 126] width 26 height 16
checkbox input "true"
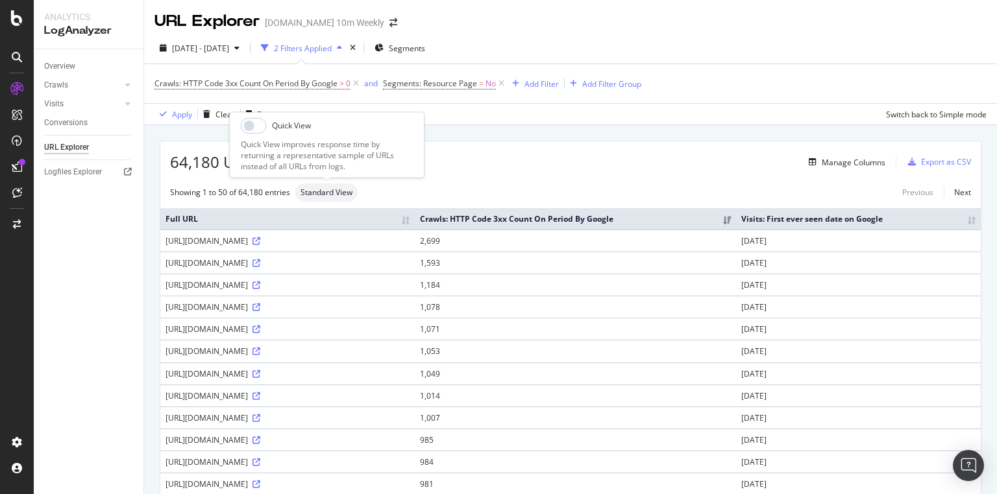
click at [330, 190] on span "Standard View" at bounding box center [326, 193] width 52 height 8
click at [254, 128] on input "checkbox" at bounding box center [254, 126] width 26 height 16
checkbox input "false"
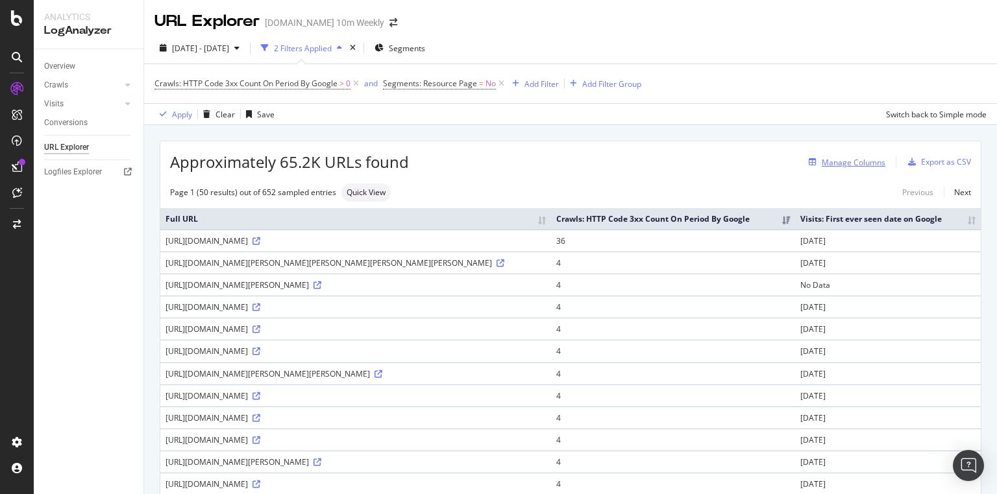
click at [854, 162] on div "Manage Columns" at bounding box center [853, 162] width 64 height 11
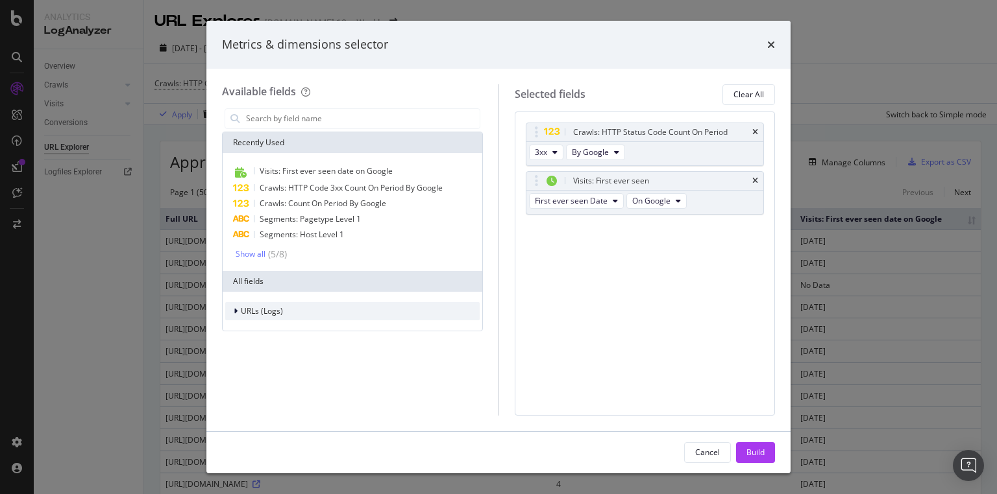
click at [261, 315] on span "URLs (Logs)" at bounding box center [262, 311] width 42 height 11
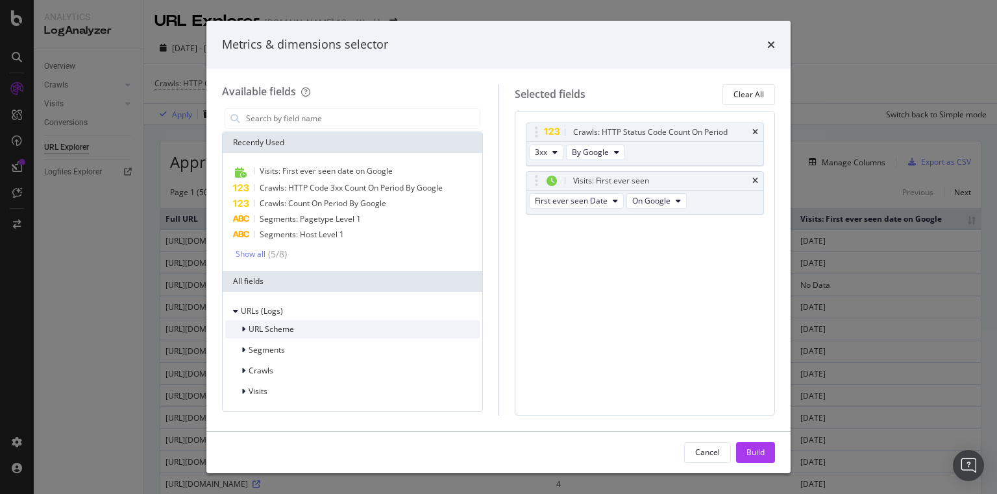
click at [246, 330] on div "modal" at bounding box center [245, 329] width 8 height 13
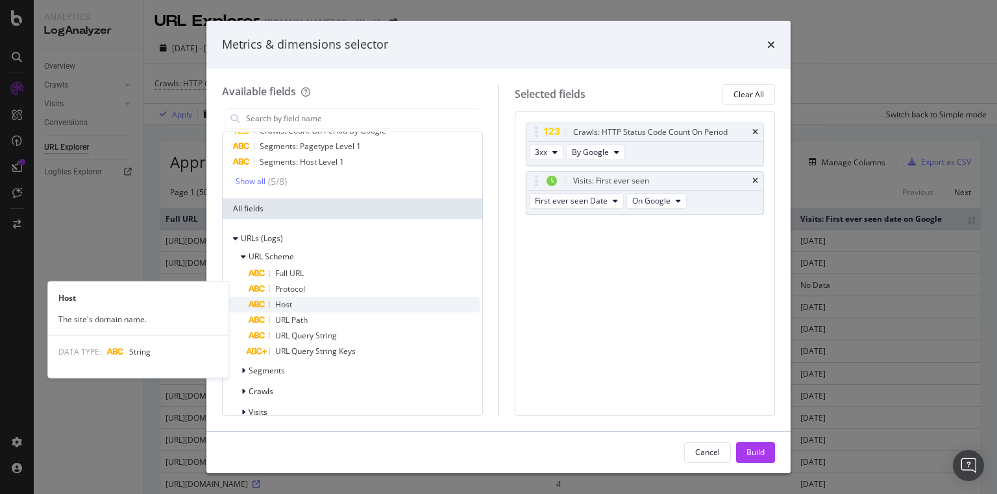
scroll to position [88, 0]
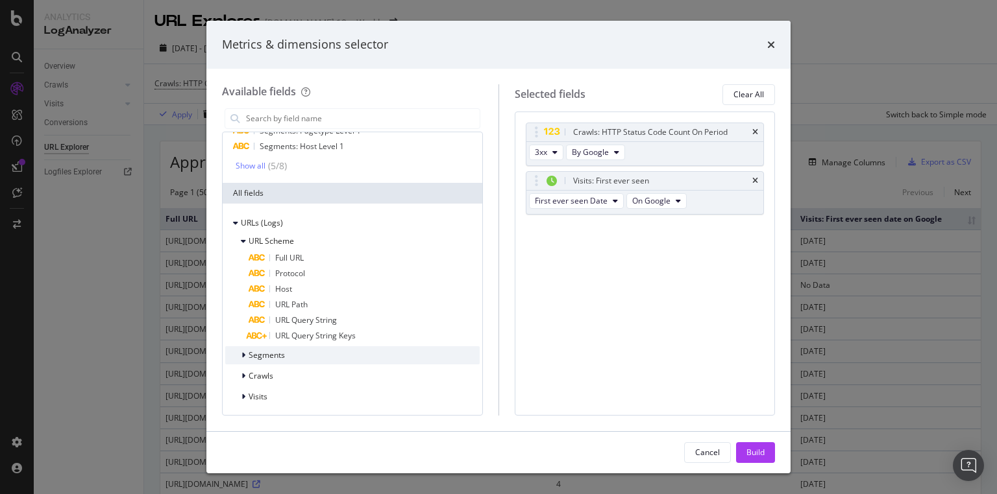
click at [293, 356] on div "Segments" at bounding box center [352, 355] width 254 height 18
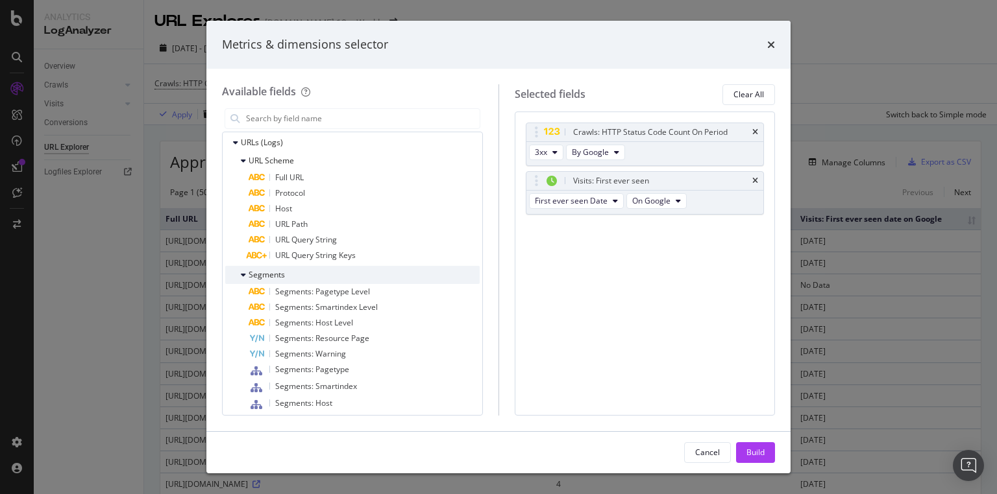
scroll to position [192, 0]
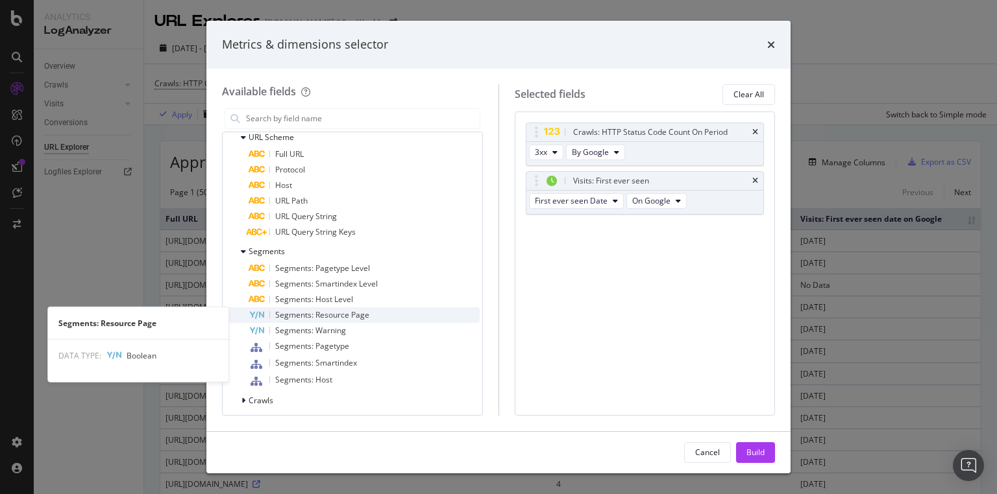
click at [393, 312] on div "Segments: Resource Page" at bounding box center [363, 316] width 231 height 16
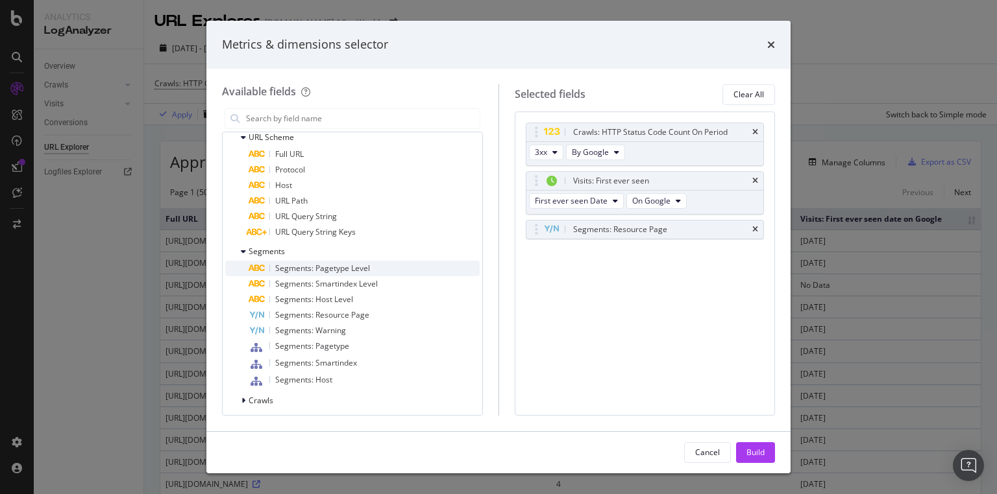
click at [402, 268] on div "Segments: Pagetype Level" at bounding box center [363, 269] width 231 height 16
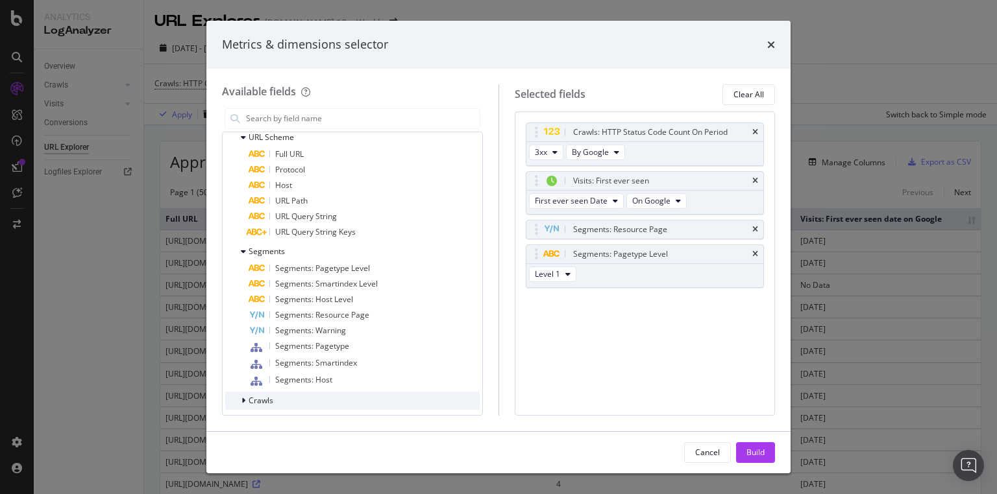
click at [265, 397] on span "Crawls" at bounding box center [260, 400] width 25 height 11
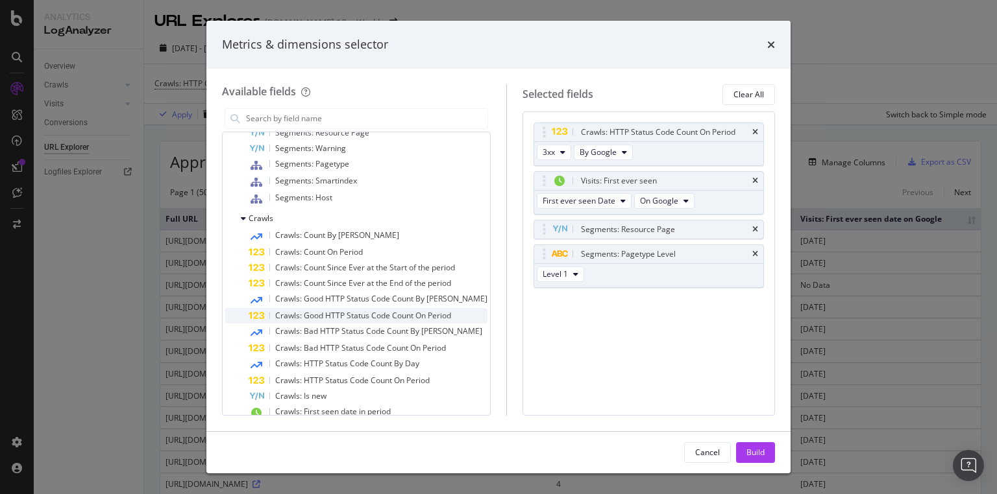
scroll to position [400, 0]
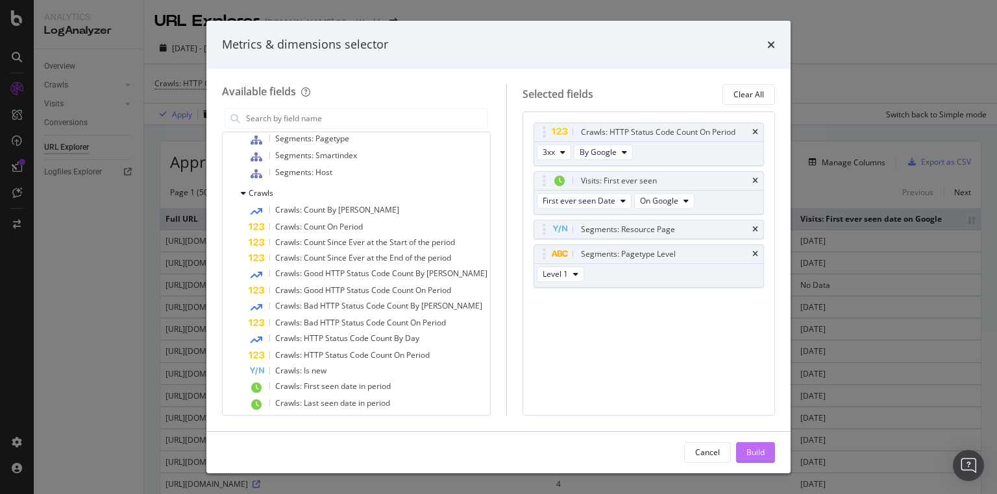
click at [755, 457] on div "Build" at bounding box center [755, 452] width 18 height 11
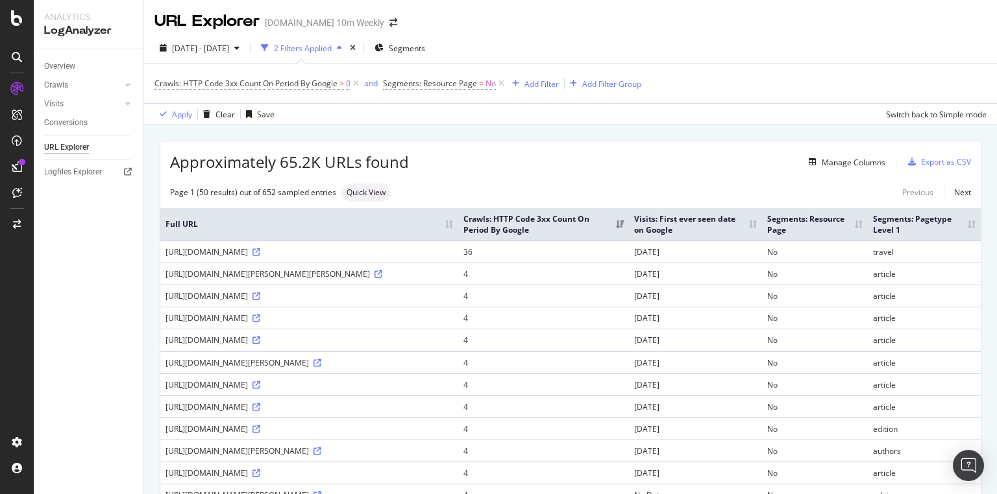
click at [835, 236] on th "Segments: Resource Page" at bounding box center [815, 224] width 106 height 32
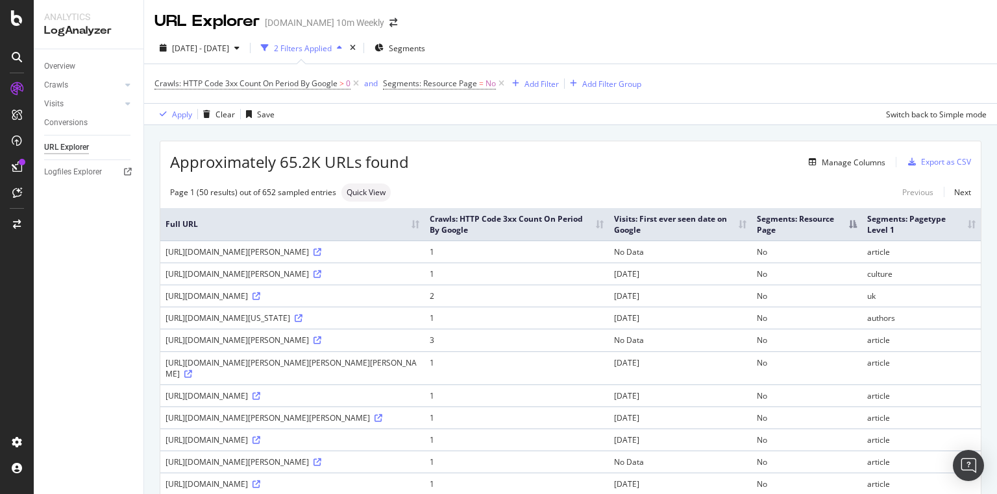
click at [861, 223] on th "Segments: Resource Page" at bounding box center [806, 224] width 111 height 32
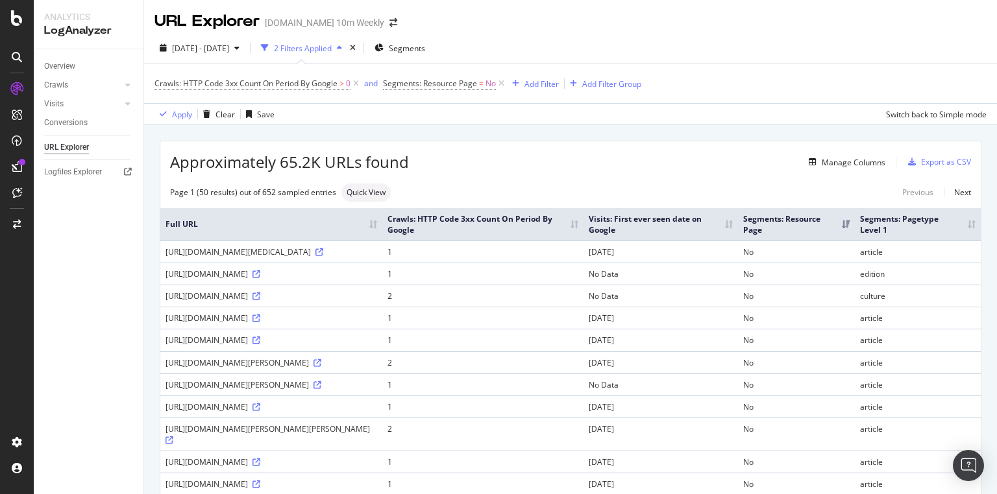
drag, startPoint x: 795, startPoint y: 236, endPoint x: 814, endPoint y: 238, distance: 18.4
click at [814, 238] on th "Segments: Resource Page" at bounding box center [796, 224] width 117 height 32
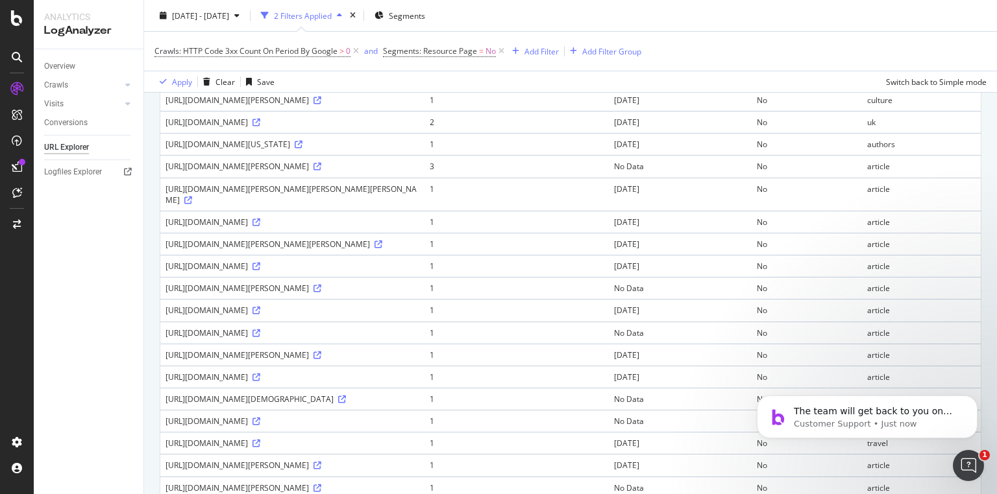
scroll to position [156, 0]
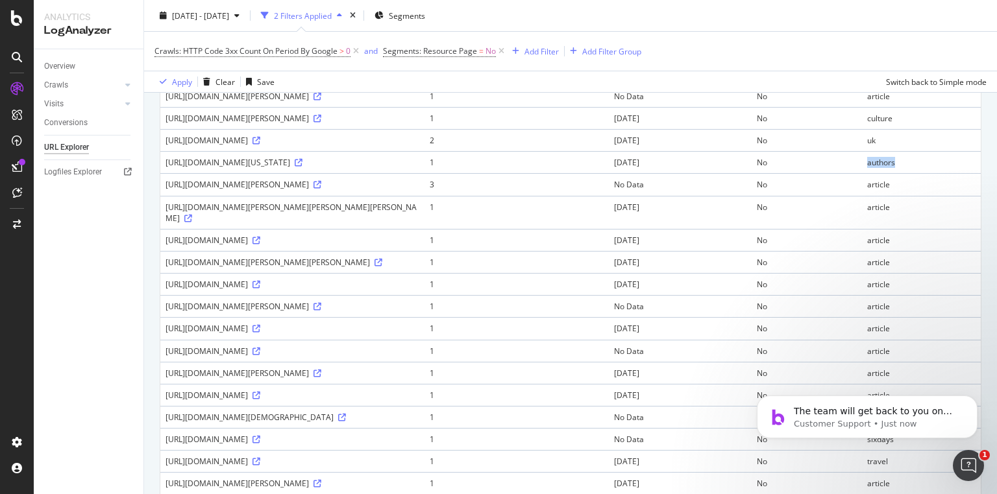
drag, startPoint x: 921, startPoint y: 175, endPoint x: 862, endPoint y: 219, distance: 74.2
click at [858, 173] on tr "https://www.thetimes.co.uk/profile/georgia-heneage 1 2023-05-15 No authors" at bounding box center [570, 162] width 820 height 22
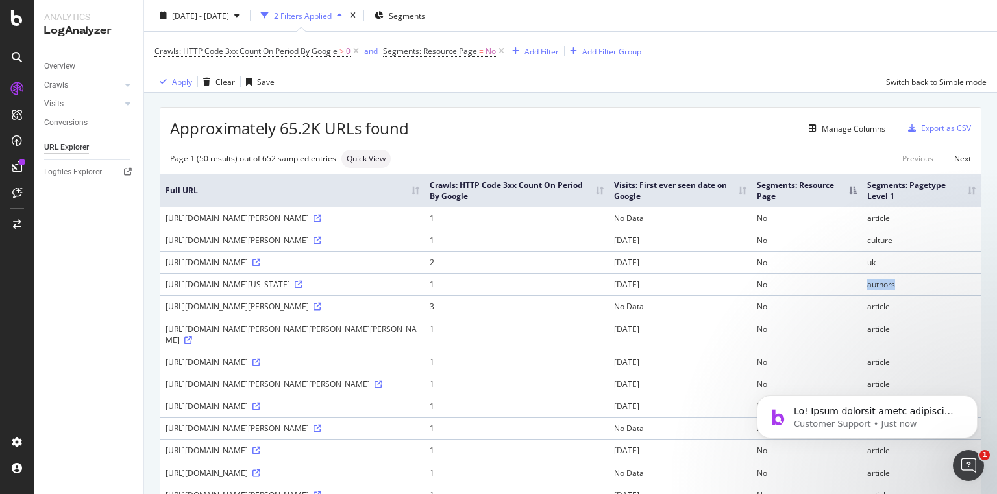
scroll to position [0, 0]
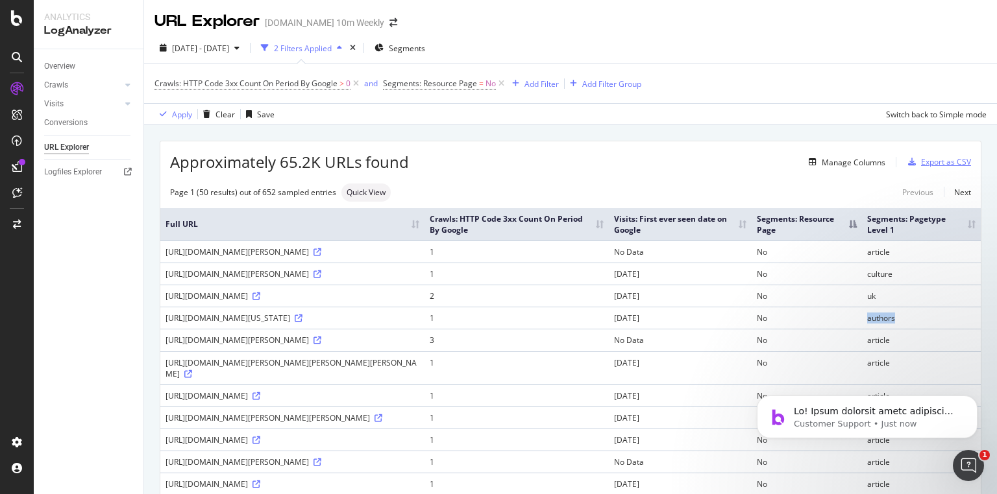
click at [955, 163] on div "Export as CSV" at bounding box center [946, 161] width 50 height 11
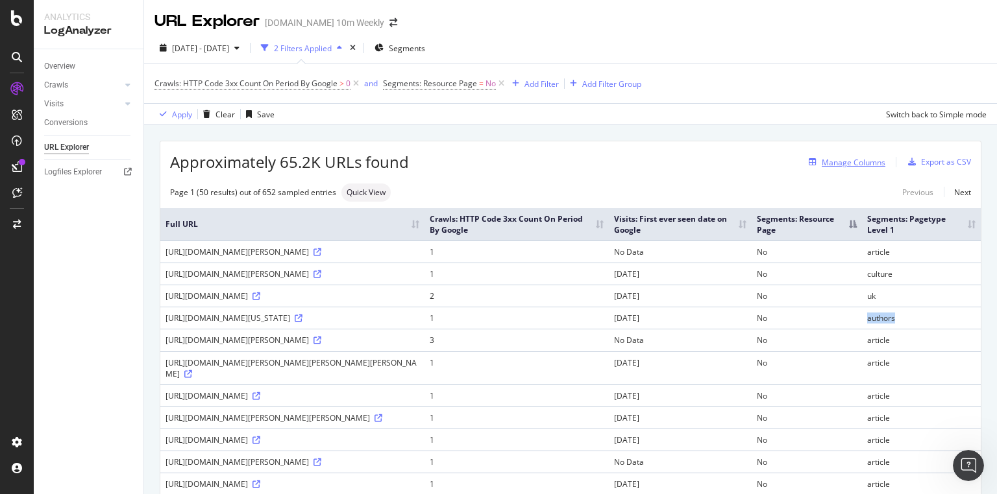
click at [847, 163] on div "Manage Columns" at bounding box center [853, 162] width 64 height 11
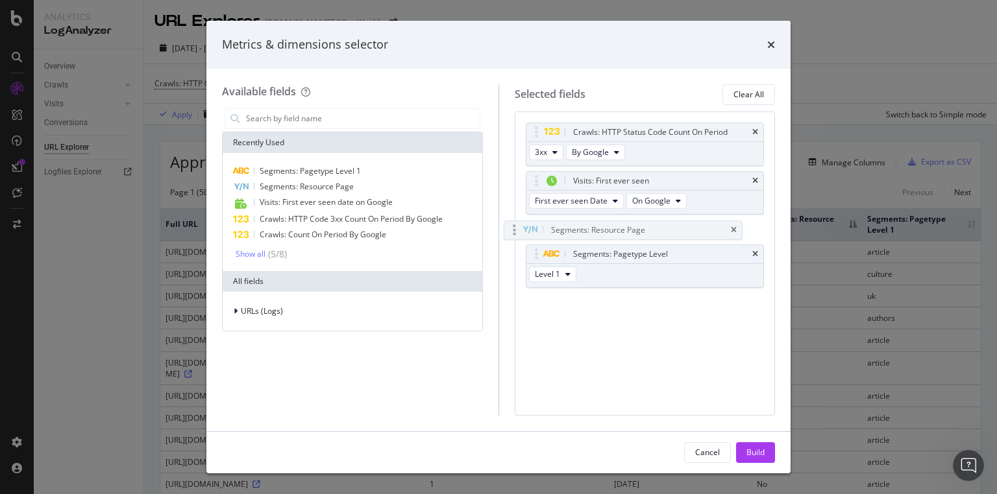
drag, startPoint x: 554, startPoint y: 229, endPoint x: 609, endPoint y: 230, distance: 55.2
click at [535, 230] on body "Analytics LogAnalyzer Overview Crawls Daily Distribution Segments Distribution …" at bounding box center [498, 247] width 997 height 494
click at [755, 228] on icon "times" at bounding box center [755, 230] width 6 height 8
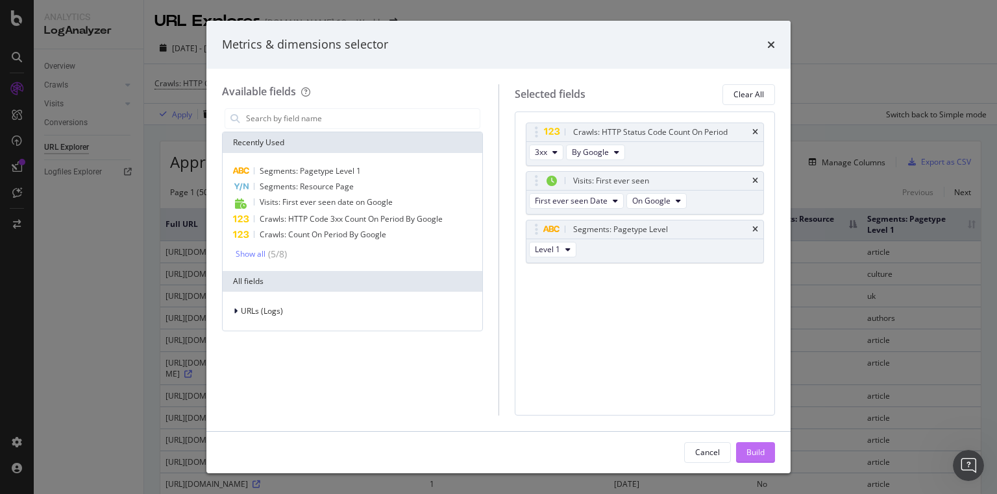
click at [763, 457] on div "Build" at bounding box center [755, 452] width 18 height 11
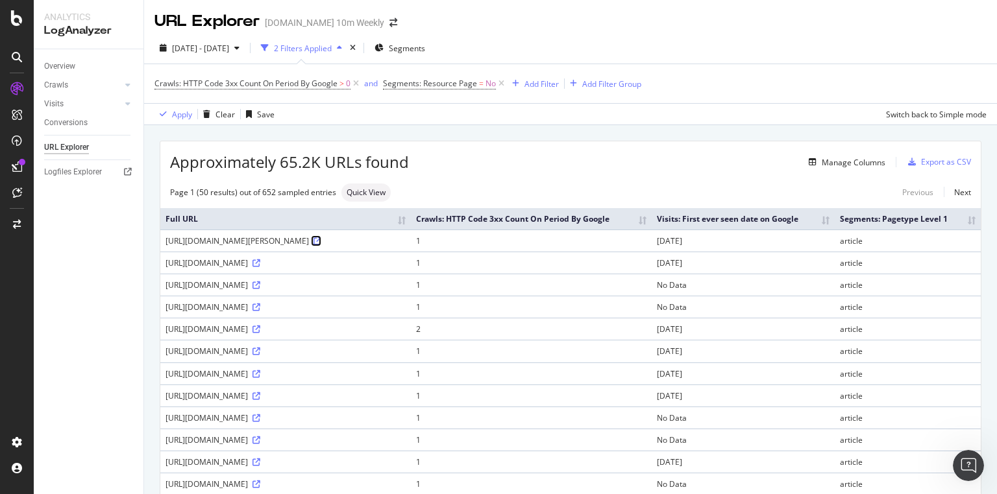
click at [313, 245] on icon at bounding box center [317, 241] width 8 height 8
click at [840, 157] on div "Manage Columns" at bounding box center [853, 162] width 64 height 11
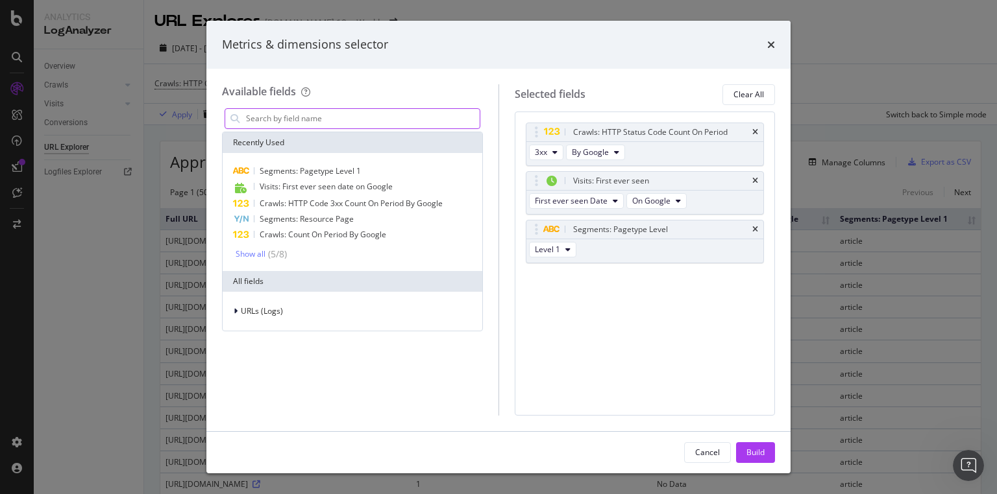
click at [331, 123] on input "modal" at bounding box center [362, 118] width 235 height 19
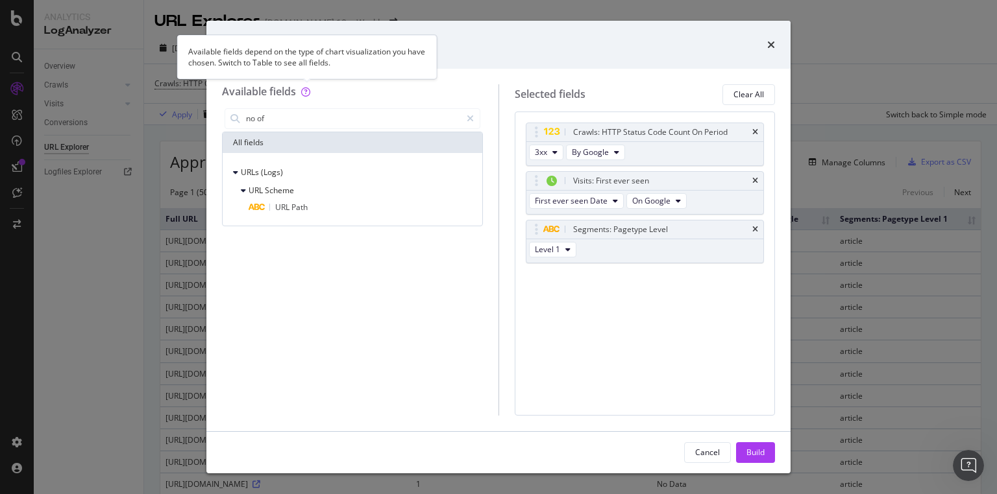
click at [310, 91] on icon "modal" at bounding box center [305, 92] width 9 height 9
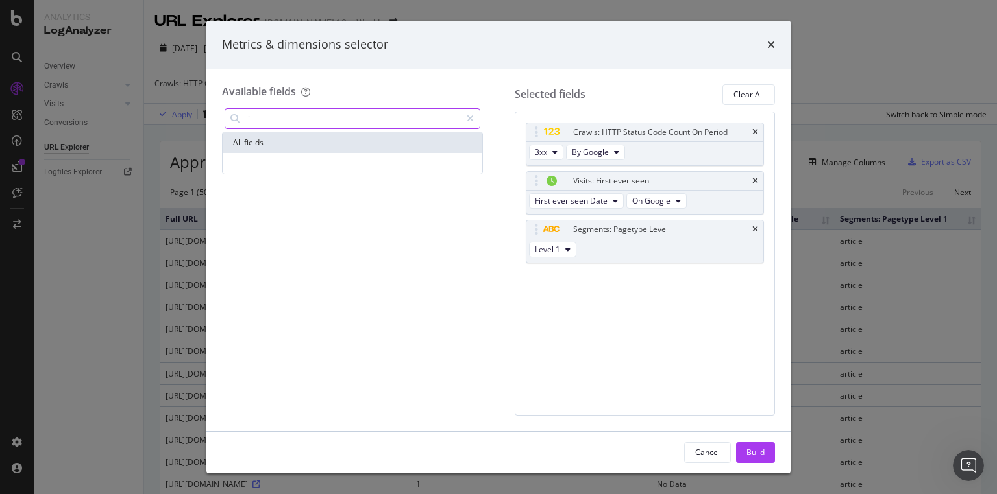
type input "l"
type input "inl"
click at [754, 454] on div "Build" at bounding box center [755, 452] width 18 height 11
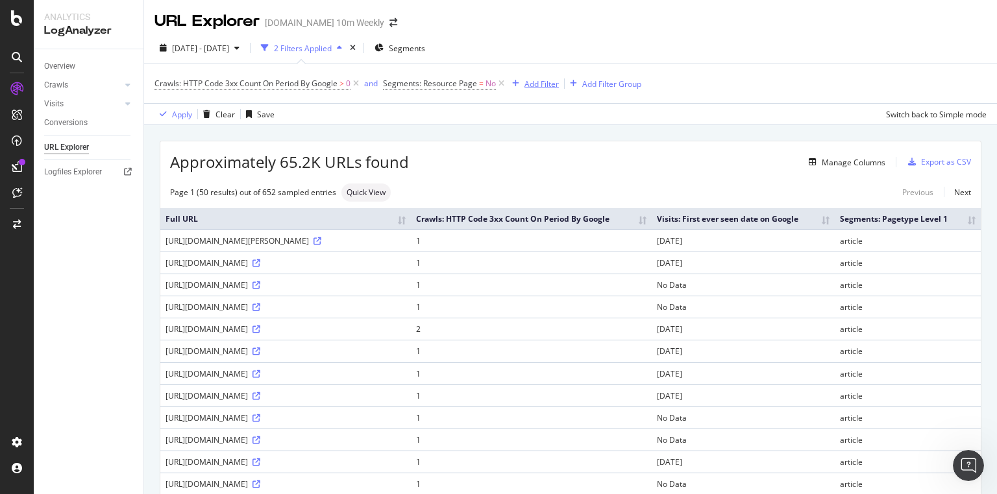
click at [526, 84] on div "Add Filter" at bounding box center [541, 84] width 34 height 11
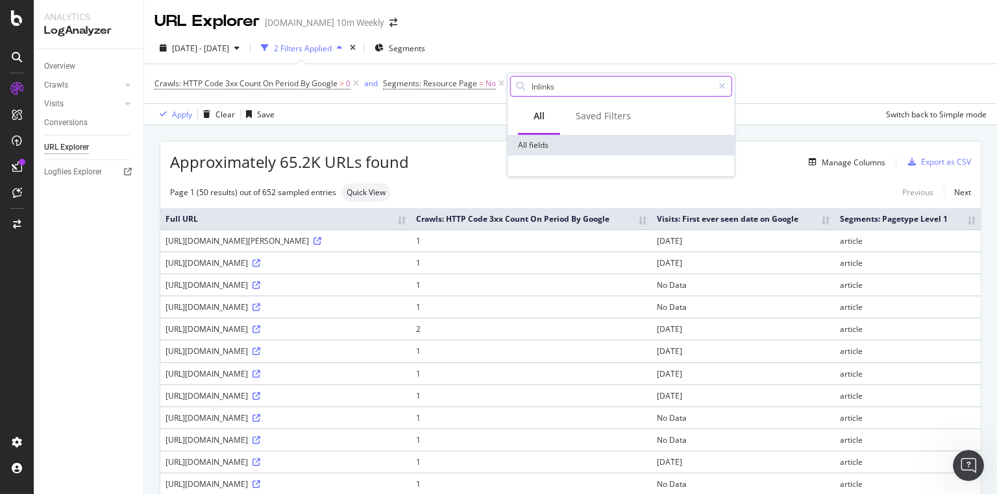
click at [581, 88] on input "Inlinks" at bounding box center [621, 86] width 182 height 19
drag, startPoint x: 602, startPoint y: 89, endPoint x: 488, endPoint y: 86, distance: 114.2
click at [488, 86] on body "Analytics LogAnalyzer Overview Crawls Daily Distribution Segments Distribution …" at bounding box center [498, 247] width 997 height 494
paste input "No. of Inlinks"
click at [572, 87] on input "InlinksNo. of Inlinks" at bounding box center [621, 86] width 182 height 19
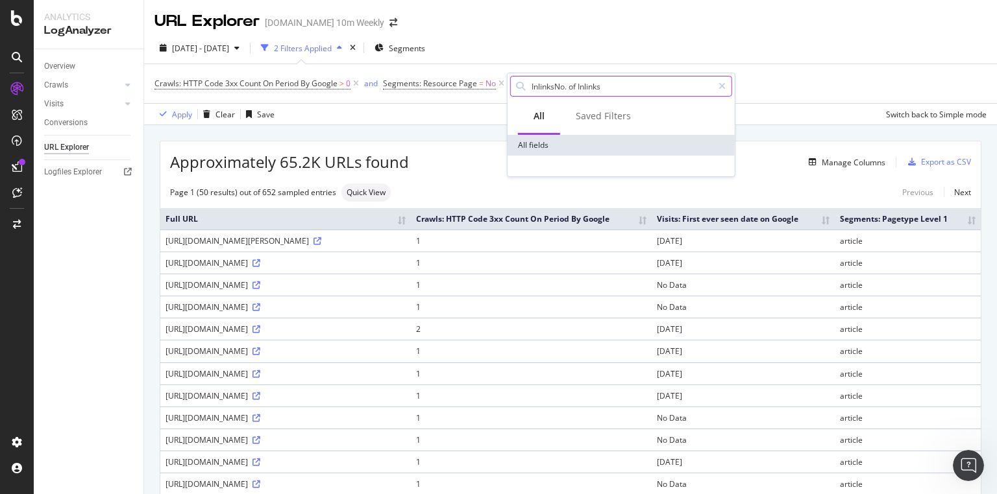
click at [572, 87] on input "InlinksNo. of Inlinks" at bounding box center [621, 86] width 182 height 19
paste input "text"
drag, startPoint x: 541, startPoint y: 86, endPoint x: 678, endPoint y: 84, distance: 136.9
click at [670, 86] on input "No. of Inlinks" at bounding box center [621, 86] width 182 height 19
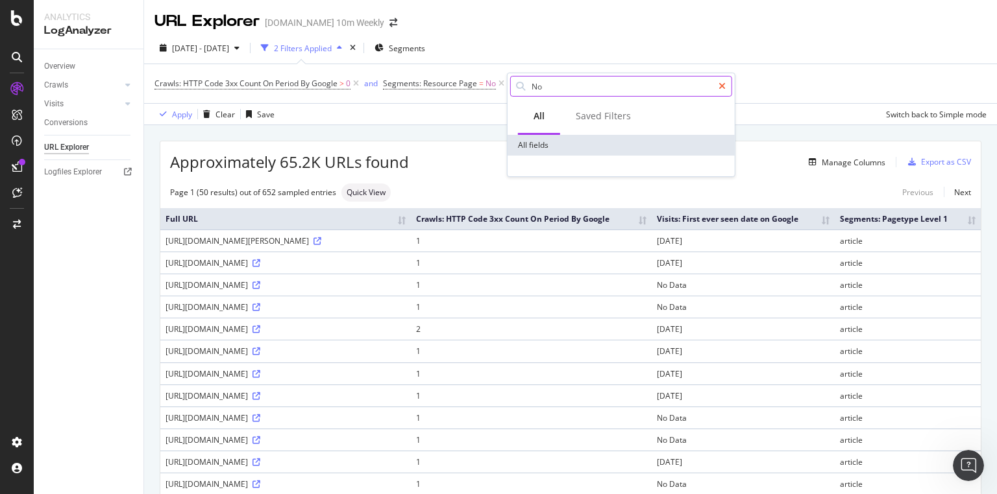
type input "No"
click at [723, 86] on icon at bounding box center [721, 86] width 7 height 9
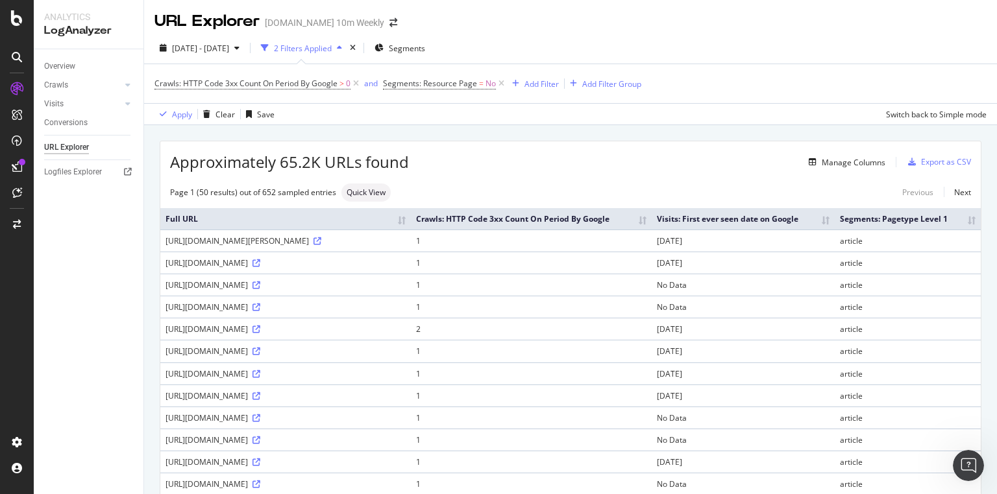
click at [651, 222] on th "Crawls: HTTP Code 3xx Count On Period By Google" at bounding box center [531, 218] width 241 height 21
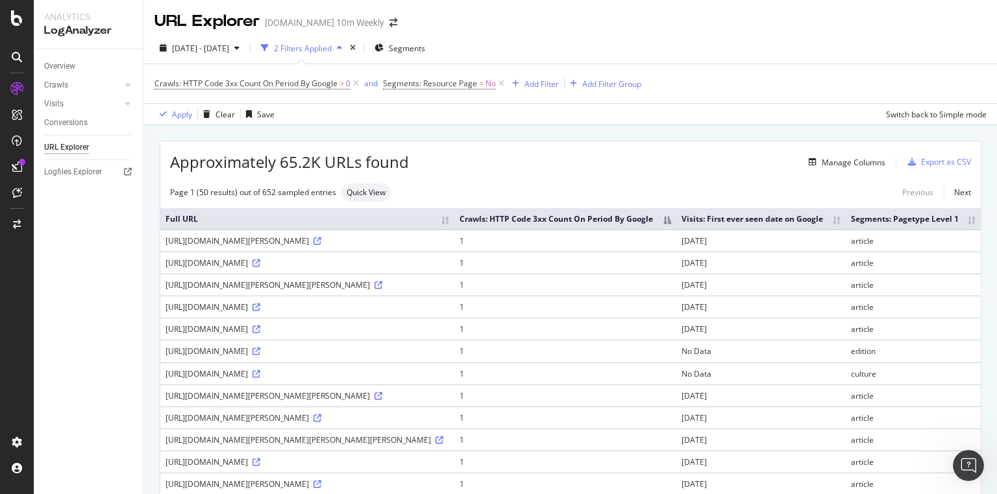
click at [677, 226] on th "Crawls: HTTP Code 3xx Count On Period By Google" at bounding box center [565, 218] width 223 height 21
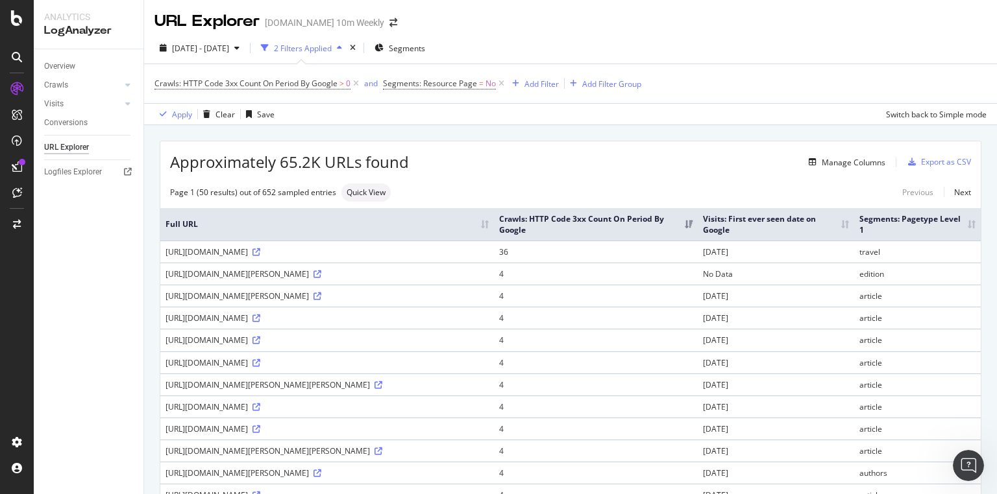
drag, startPoint x: 502, startPoint y: 252, endPoint x: 494, endPoint y: 251, distance: 7.8
click at [481, 252] on div "https://www.thetimes.co.uk/travel/holiday-types/advice/best-places-to-go-on-hol…" at bounding box center [326, 252] width 323 height 11
drag, startPoint x: 506, startPoint y: 250, endPoint x: 163, endPoint y: 251, distance: 342.6
click at [163, 251] on td "https://www.thetimes.co.uk/travel/holiday-types/advice/best-places-to-go-on-hol…" at bounding box center [326, 252] width 333 height 22
copy div "https://www.thetimes.co.uk/travel/holiday-types/advice/best-places-to-go-on-hol…"
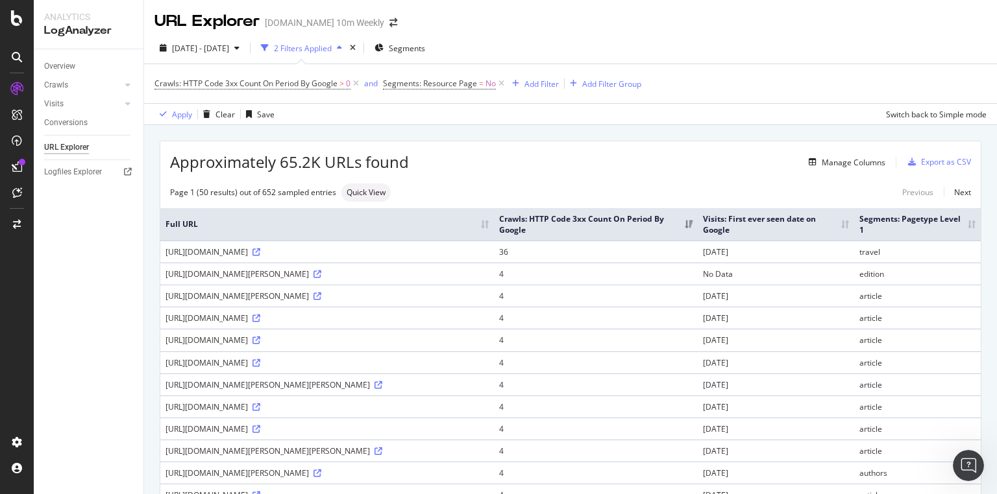
copy div "https://www.thetimes.com/article/deficient-marston-s-overcharged-tenant-pub-lan…"
drag, startPoint x: 164, startPoint y: 294, endPoint x: 605, endPoint y: 296, distance: 441.2
click at [494, 296] on td "https://www.thetimes.com/article/deficient-marston-s-overcharged-tenant-pub-lan…" at bounding box center [326, 296] width 333 height 22
copy div "https://www.thetimes.com/article/deficient-marston-s-overcharged-tenant-pub-lan…"
click at [606, 173] on div "Approximately 65.2K URLs found Manage Columns Export as CSV" at bounding box center [570, 157] width 820 height 32
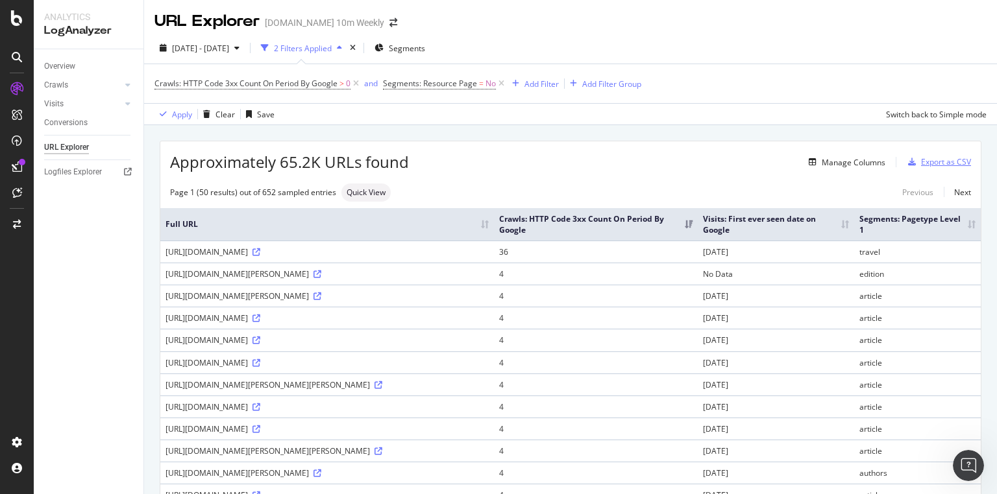
click at [912, 158] on div "button" at bounding box center [911, 162] width 18 height 8
click at [553, 80] on div "Add Filter" at bounding box center [541, 84] width 34 height 11
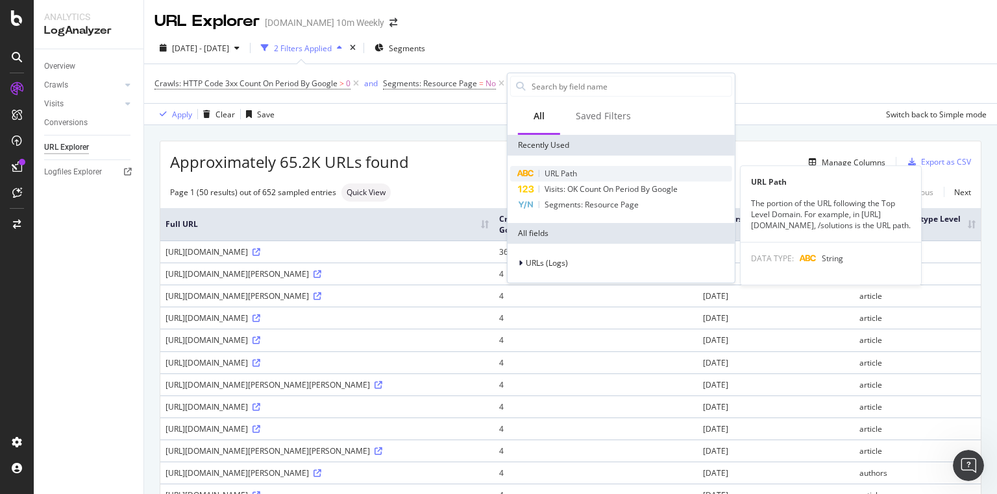
click at [574, 172] on span "URL Path" at bounding box center [560, 173] width 32 height 11
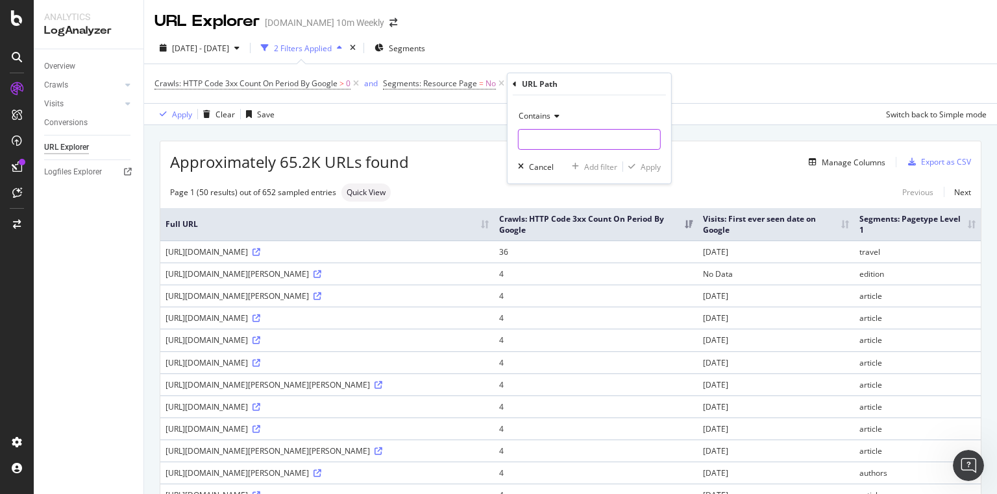
click at [557, 145] on input "text" at bounding box center [588, 139] width 141 height 21
type input "/topic/"
click at [655, 160] on button "Apply" at bounding box center [642, 166] width 38 height 13
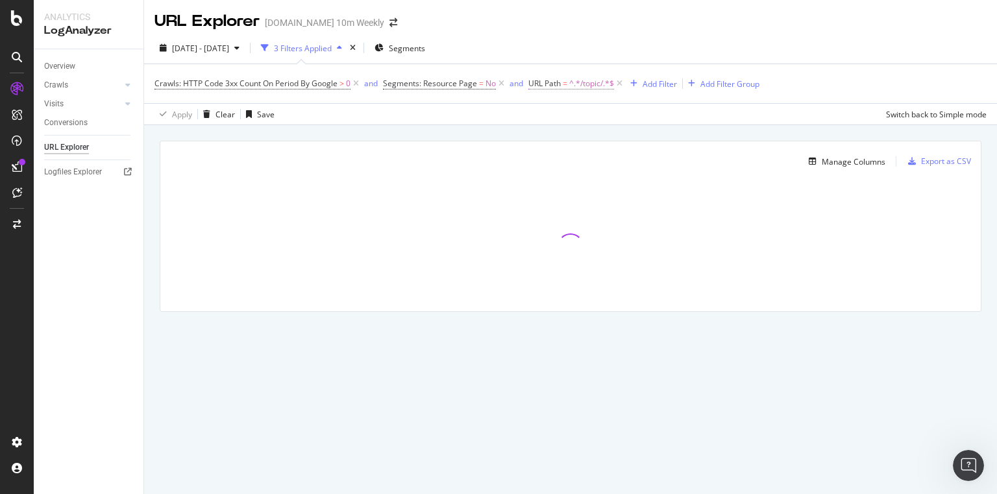
click at [599, 84] on span "^.*/topic/.*$" at bounding box center [591, 84] width 45 height 18
paste input "best-books"
type input "/topic/best-books"
click at [671, 162] on div "Apply" at bounding box center [672, 164] width 20 height 11
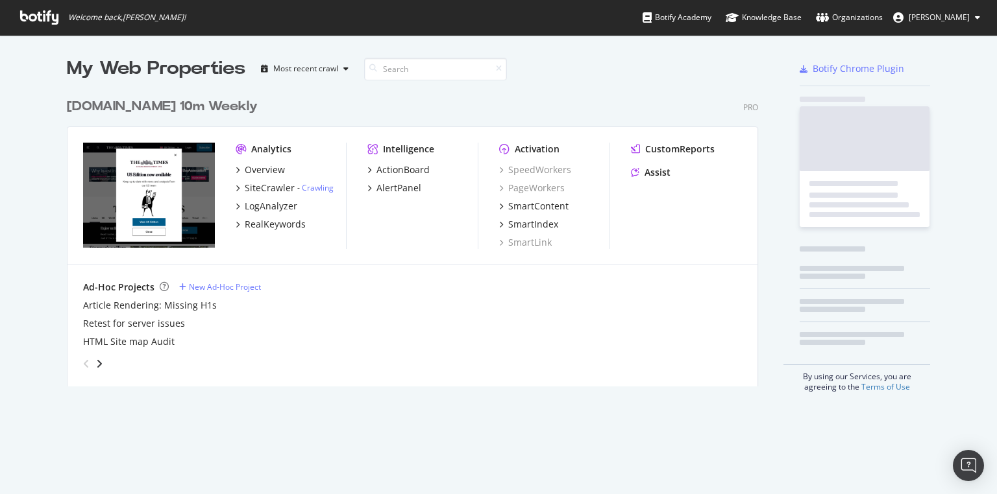
scroll to position [296, 694]
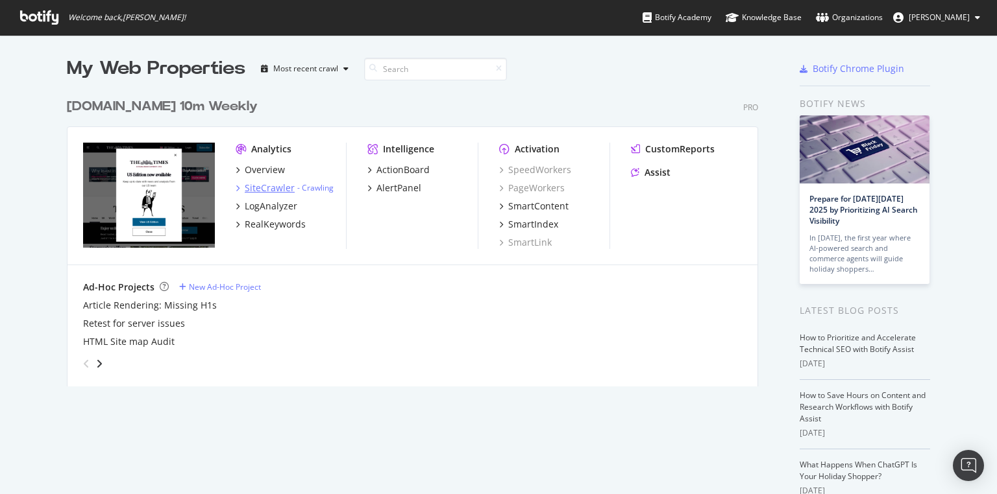
click at [273, 187] on div "SiteCrawler" at bounding box center [270, 188] width 50 height 13
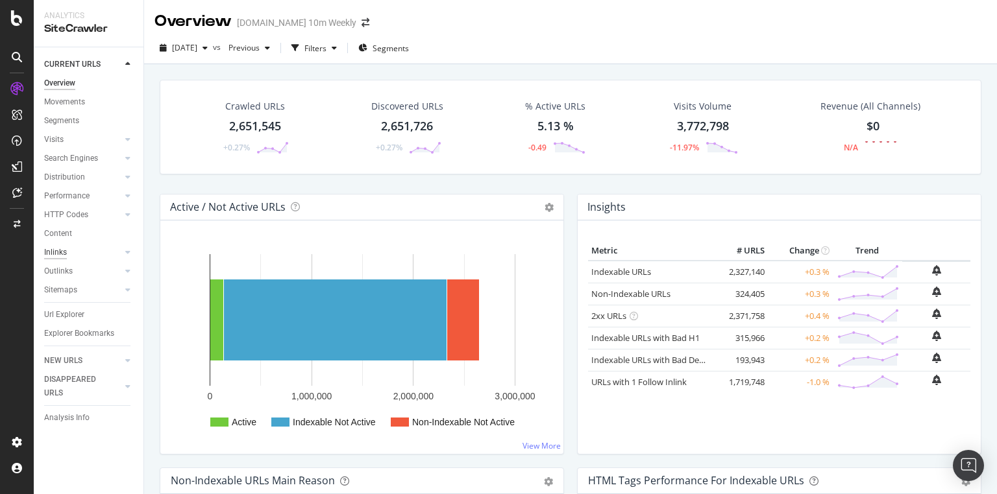
click at [64, 254] on div "Inlinks" at bounding box center [55, 253] width 23 height 14
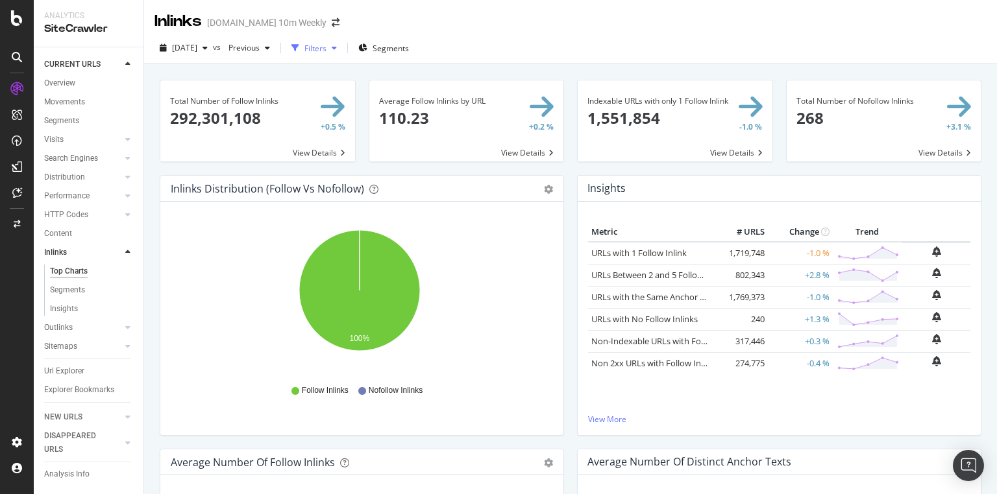
click at [326, 47] on div "Filters" at bounding box center [315, 48] width 22 height 11
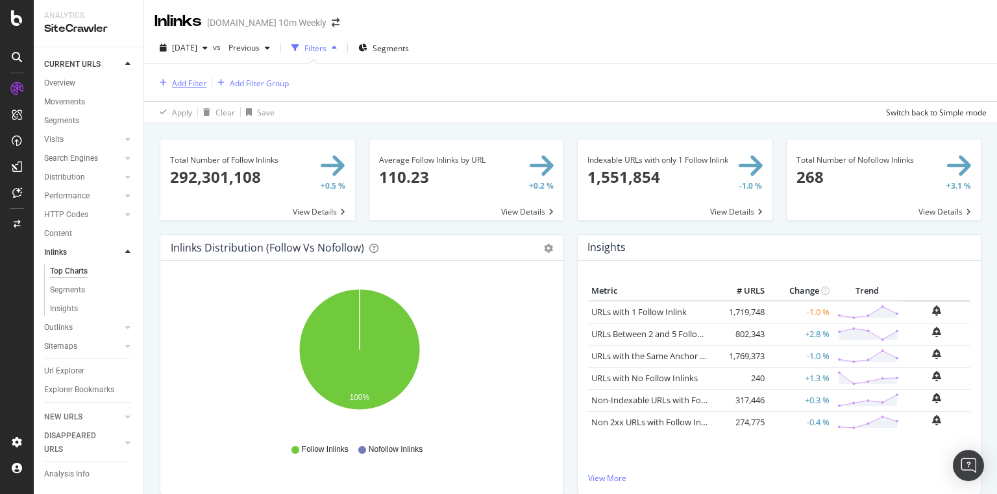
click at [167, 84] on div "button" at bounding box center [163, 83] width 18 height 8
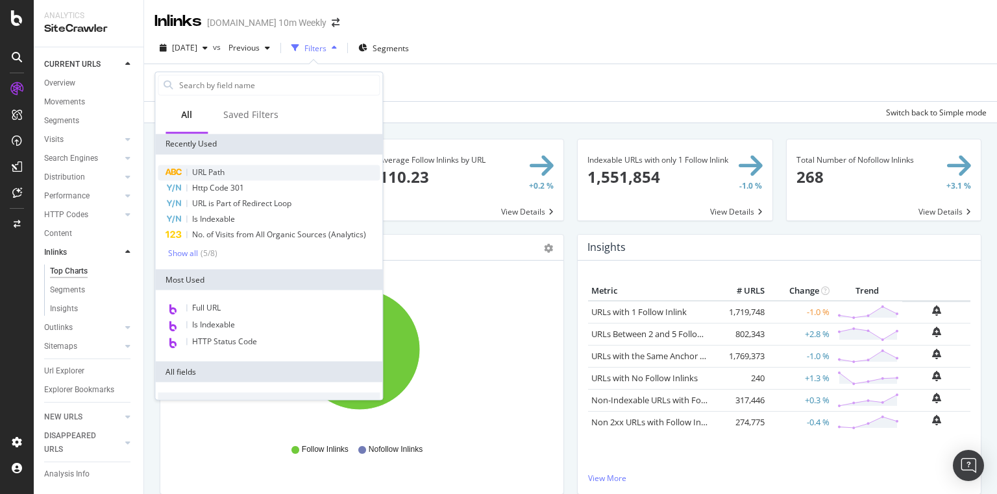
click at [230, 168] on div "URL Path" at bounding box center [269, 173] width 222 height 16
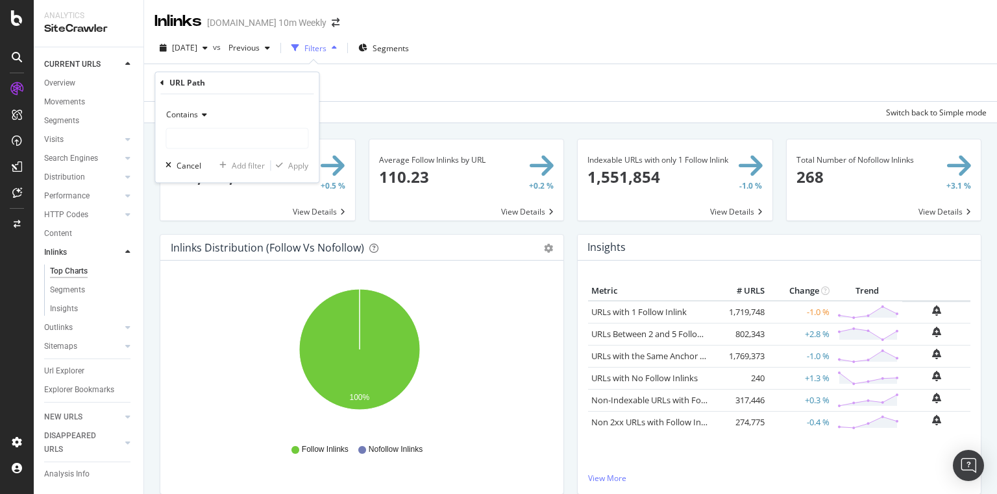
click at [199, 114] on icon at bounding box center [202, 116] width 9 height 8
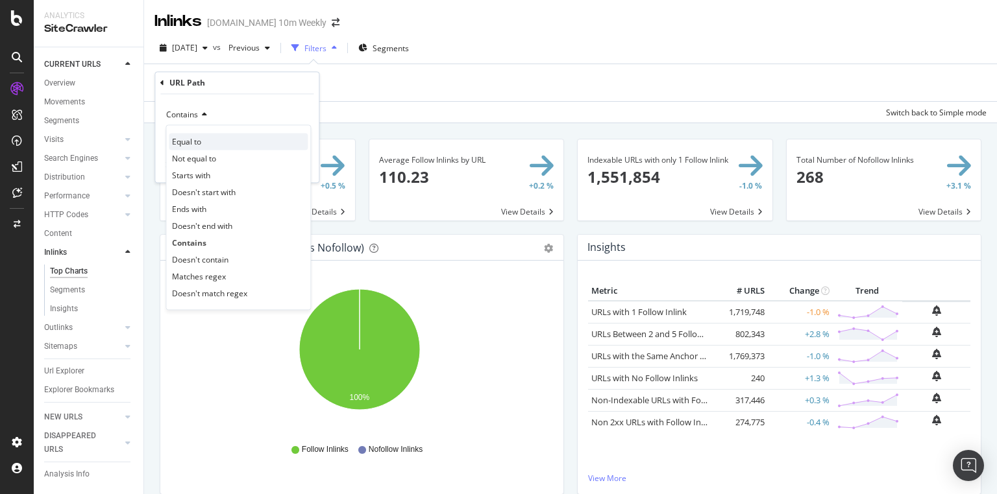
click at [231, 143] on div "Equal to" at bounding box center [238, 142] width 139 height 17
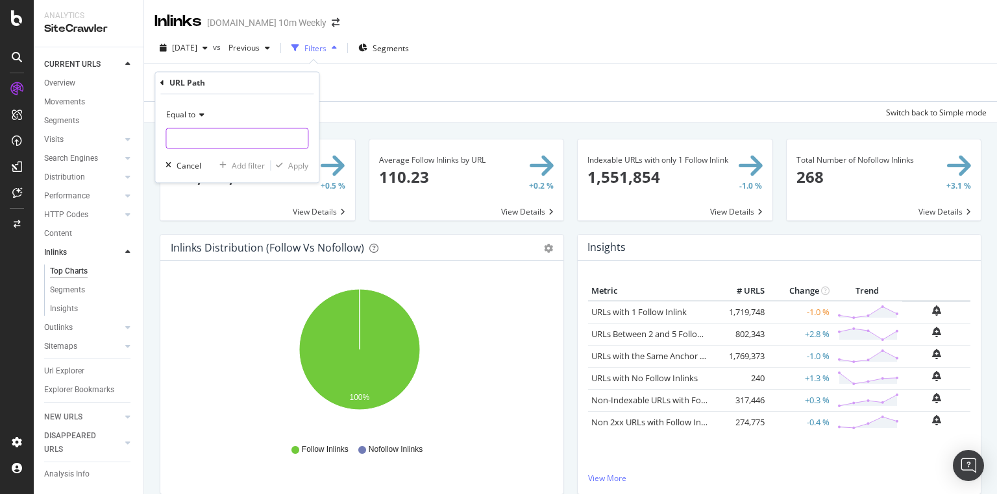
click at [234, 141] on input "text" at bounding box center [236, 138] width 141 height 21
paste input "[URL][DOMAIN_NAME]"
type input "[URL][DOMAIN_NAME]"
click at [302, 167] on div "Apply" at bounding box center [298, 165] width 20 height 11
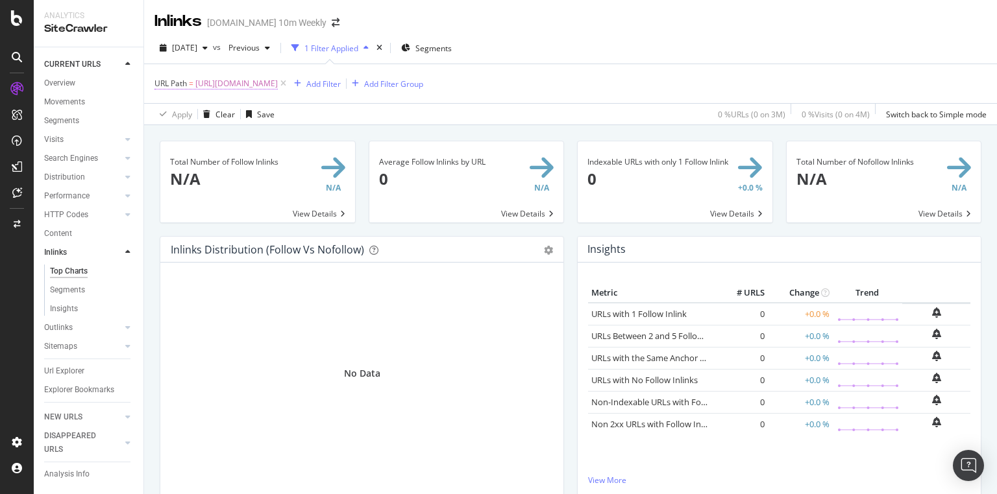
click at [278, 79] on span "[URL][DOMAIN_NAME]" at bounding box center [236, 84] width 82 height 18
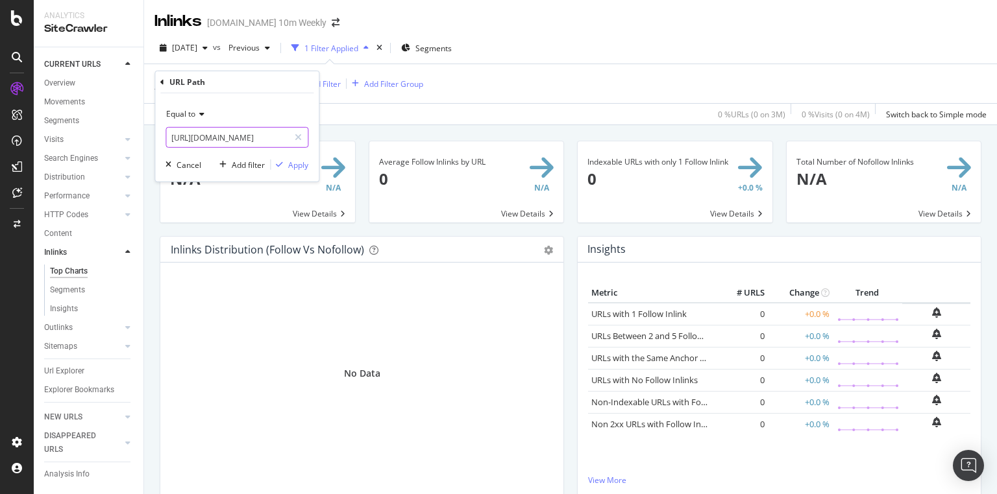
click at [265, 135] on input "[URL][DOMAIN_NAME]" at bounding box center [227, 137] width 123 height 21
click at [264, 135] on input "[URL][DOMAIN_NAME]" at bounding box center [227, 137] width 123 height 21
paste input "m/article/deficient-[PERSON_NAME]-s-overcharged-tenant-pub-landlords-for-beer-a…"
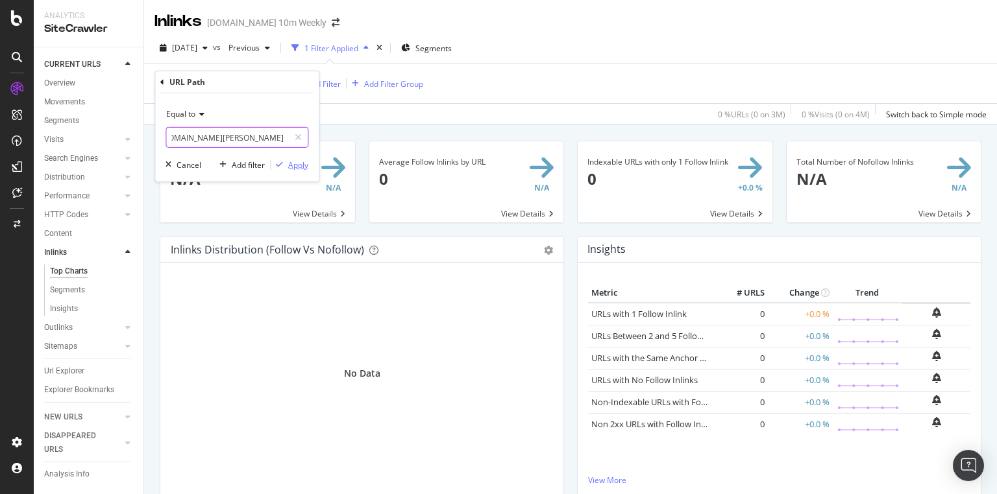
type input "[URL][DOMAIN_NAME][PERSON_NAME]"
click at [296, 161] on div "Apply" at bounding box center [298, 164] width 20 height 11
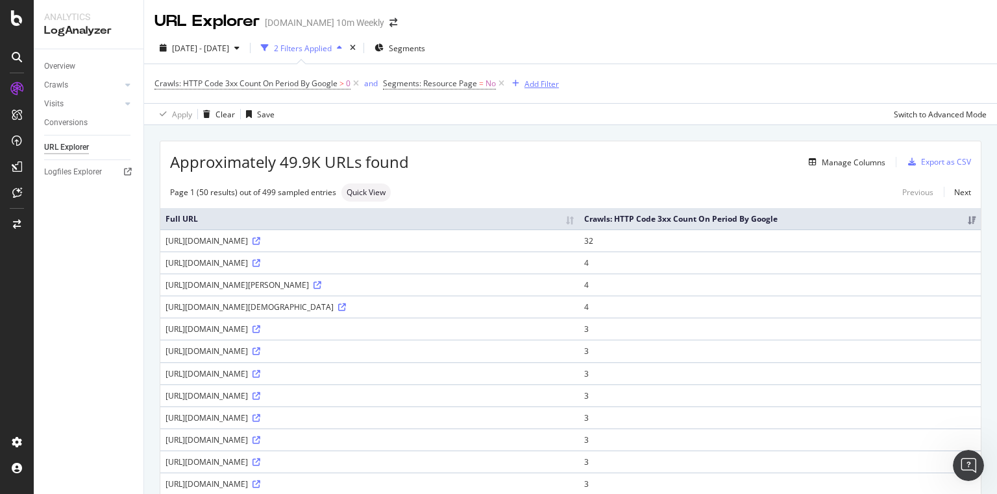
click at [550, 86] on div "Add Filter" at bounding box center [541, 84] width 34 height 11
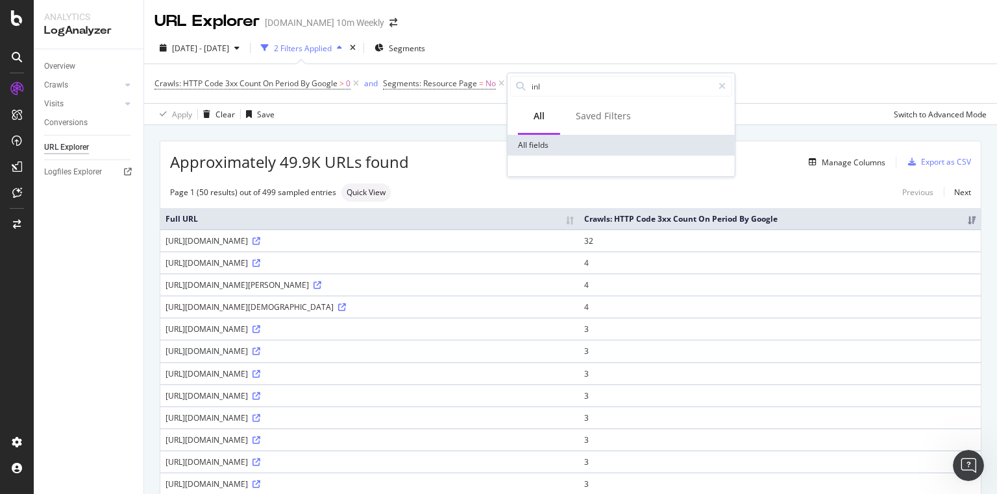
type input "inl"
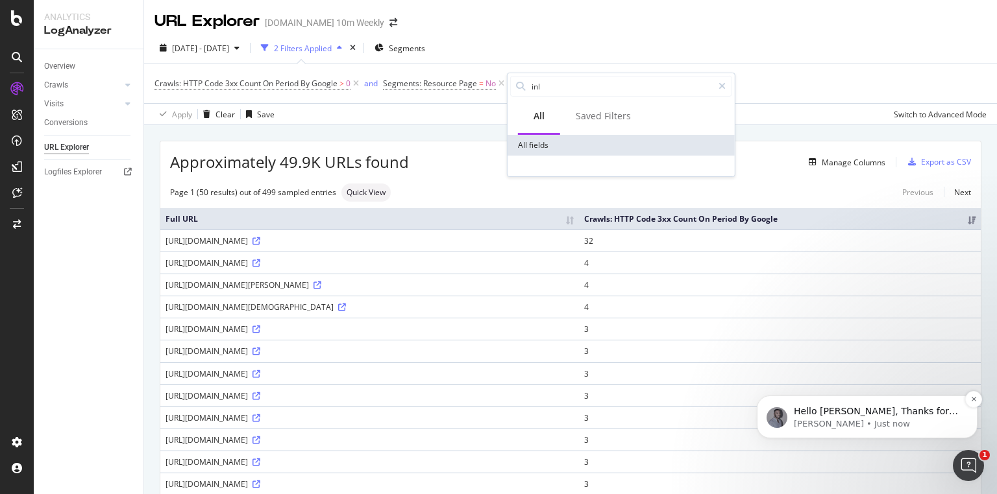
click at [894, 420] on p "[PERSON_NAME] • Just now" at bounding box center [876, 424] width 167 height 12
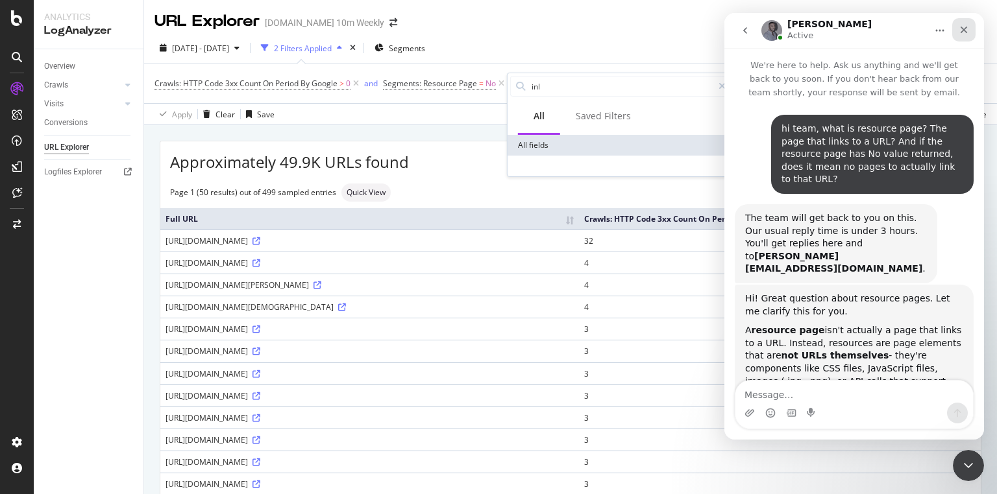
click at [969, 30] on div "Close" at bounding box center [963, 29] width 23 height 23
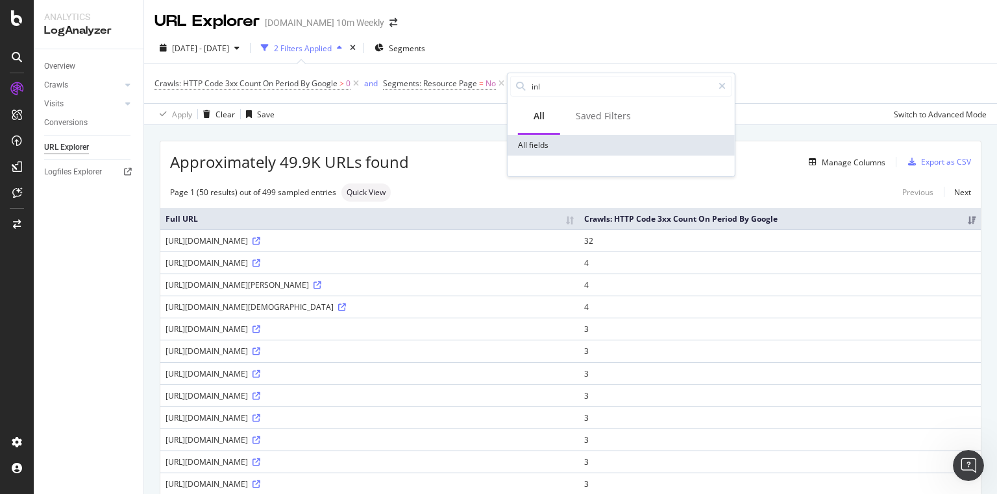
scroll to position [1968, 0]
click at [384, 119] on div "Apply Clear Save Switch to Advanced Mode" at bounding box center [570, 113] width 853 height 21
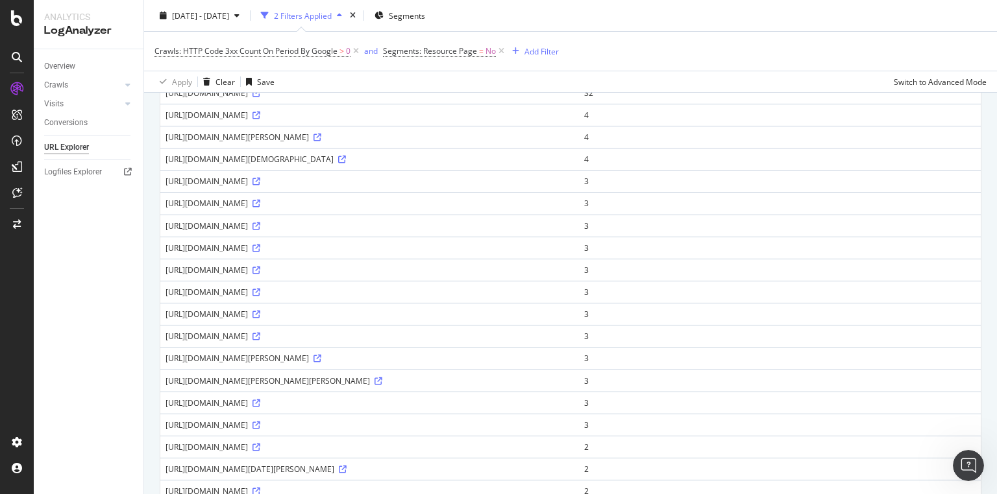
scroll to position [0, 0]
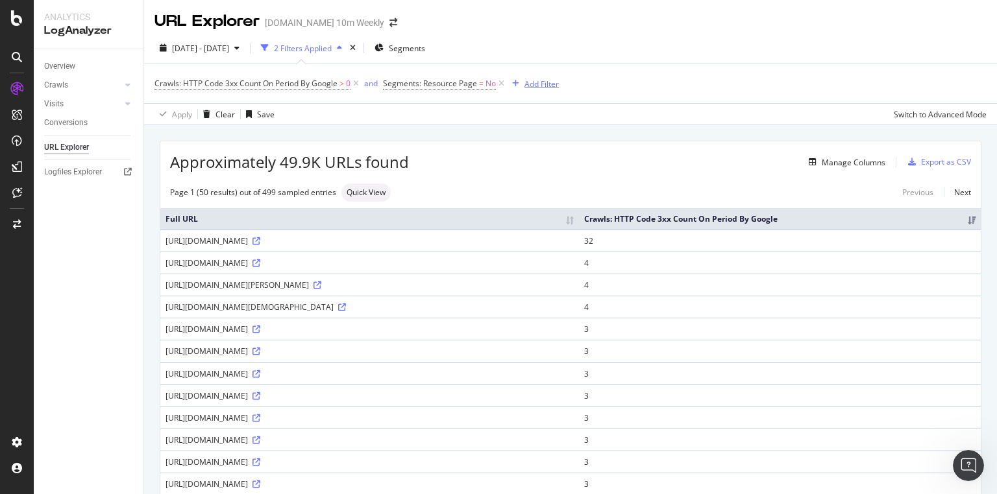
click at [546, 86] on div "Add Filter" at bounding box center [541, 84] width 34 height 11
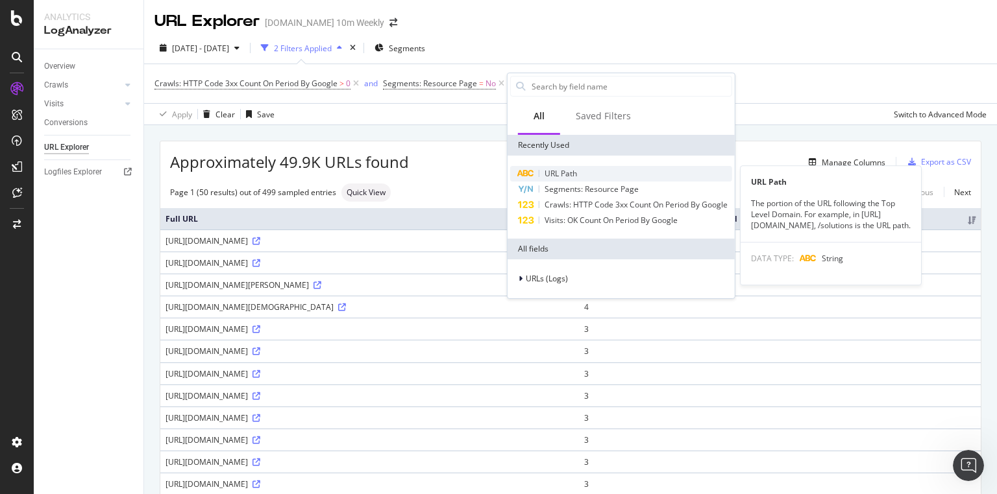
click at [563, 176] on span "URL Path" at bounding box center [560, 173] width 32 height 11
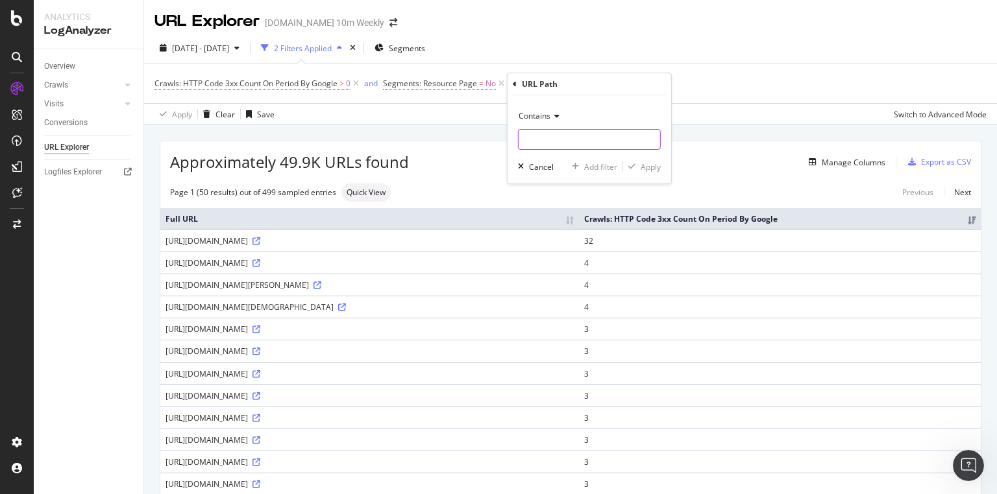
click at [550, 134] on input "text" at bounding box center [588, 139] width 141 height 21
paste input "/topic/best-books"
type input "//"
paste input "/topic/best-books"
type input "/topic/best-books"
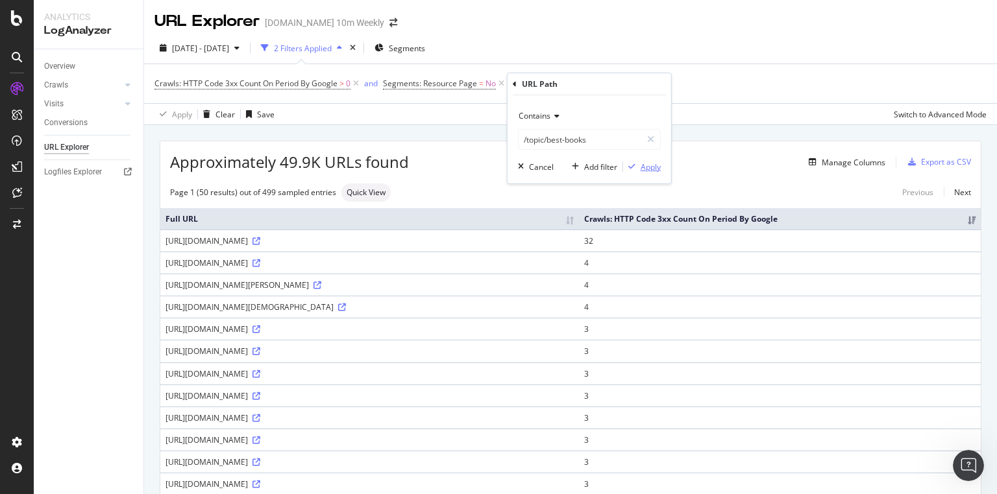
click at [655, 166] on div "Apply" at bounding box center [650, 167] width 20 height 11
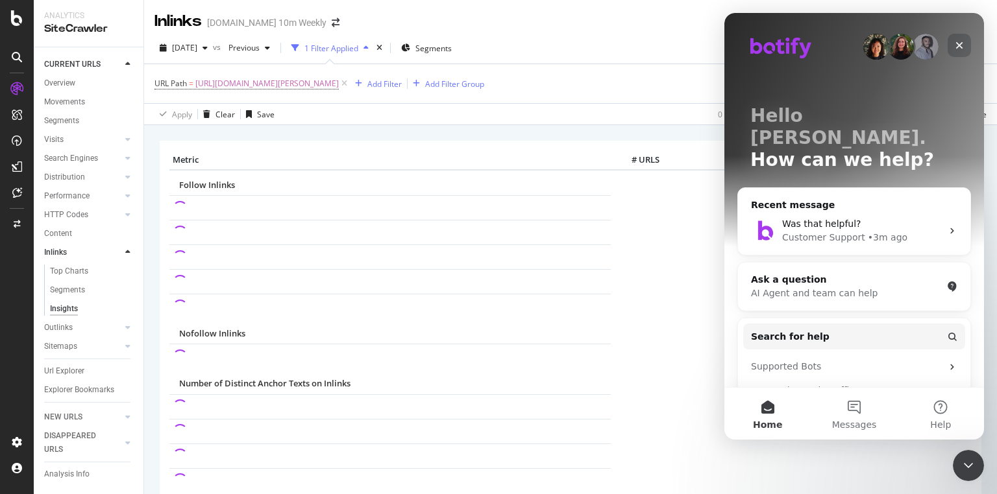
click at [954, 43] on icon "Close" at bounding box center [959, 45] width 10 height 10
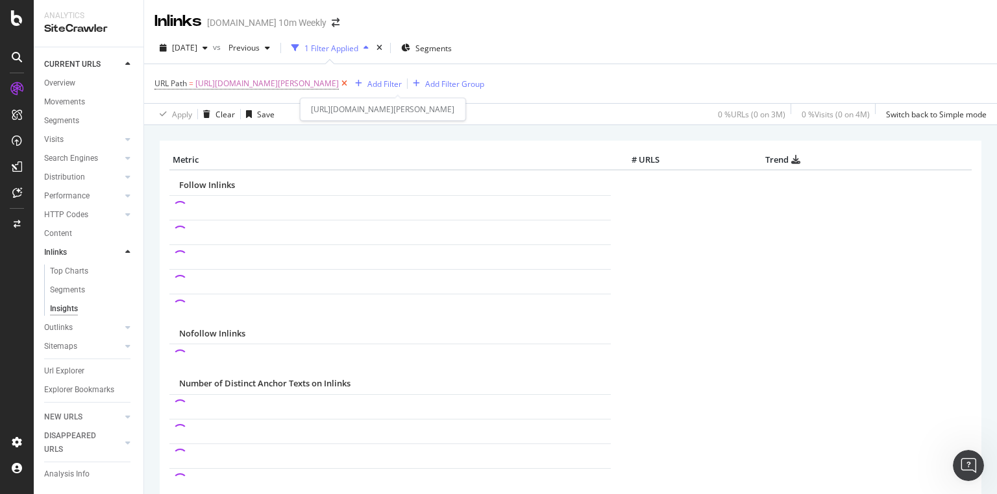
click at [350, 81] on icon at bounding box center [344, 83] width 11 height 13
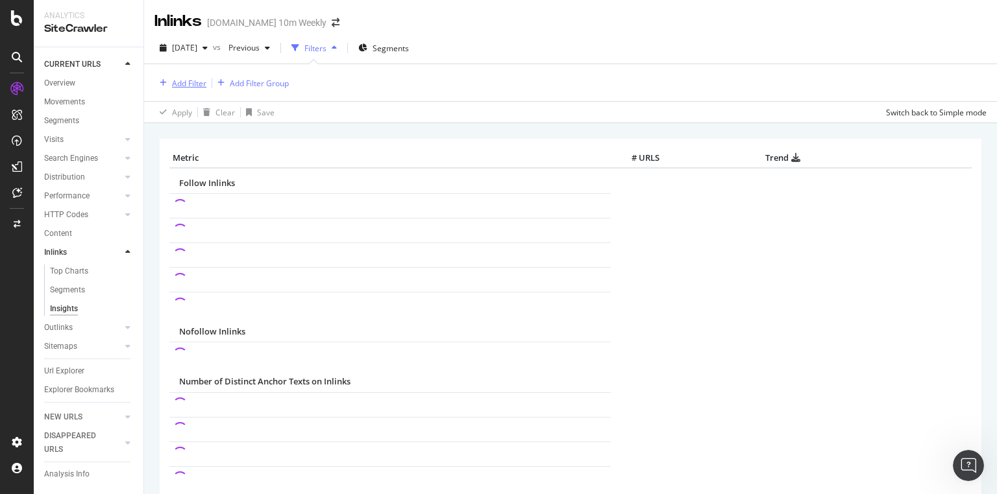
click at [202, 82] on div "Add Filter" at bounding box center [189, 83] width 34 height 11
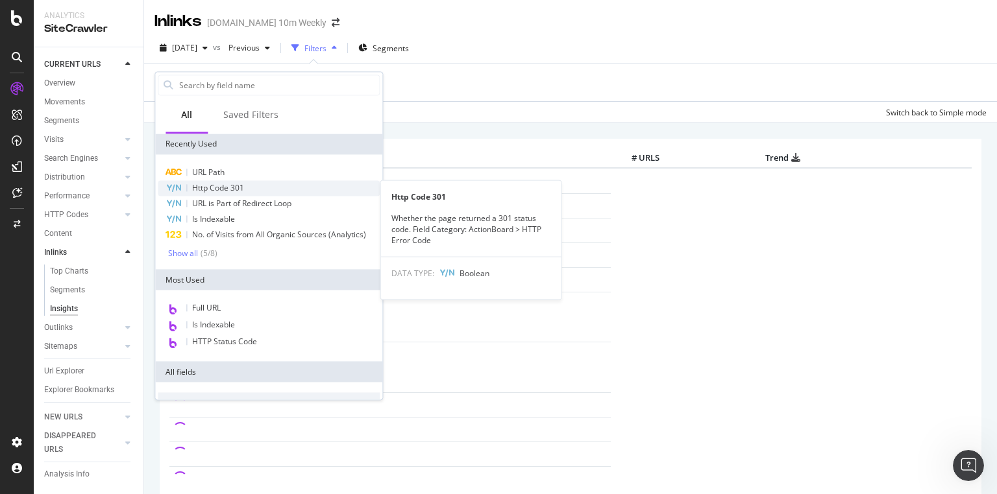
click at [253, 186] on div "Http Code 301" at bounding box center [269, 188] width 222 height 16
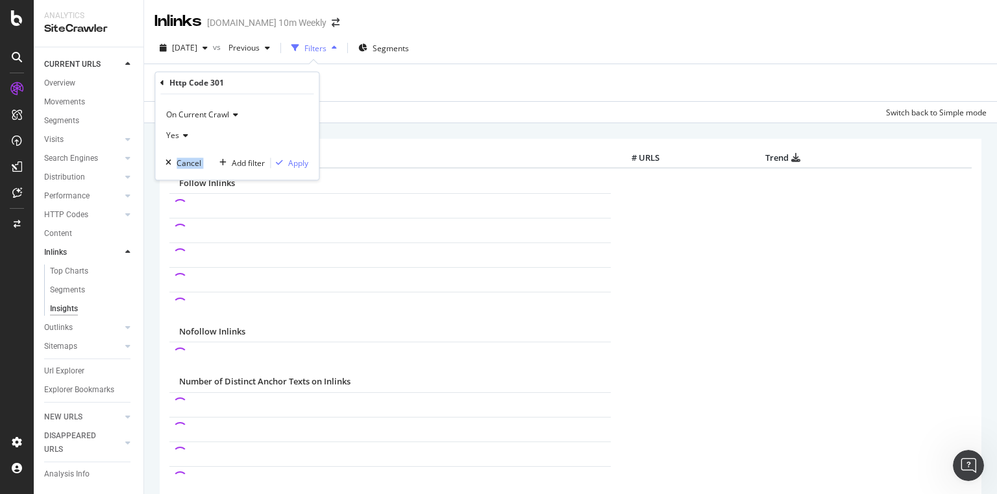
drag, startPoint x: 202, startPoint y: 145, endPoint x: 215, endPoint y: 154, distance: 16.4
click at [215, 154] on div "On Current Crawl Yes Cancel Add filter Apply" at bounding box center [236, 138] width 163 height 86
click at [267, 126] on div "Yes" at bounding box center [236, 136] width 143 height 21
click at [419, 116] on div "Apply Clear Save Switch back to Simple mode" at bounding box center [570, 111] width 853 height 21
click at [409, 47] on span "Segments" at bounding box center [390, 48] width 36 height 11
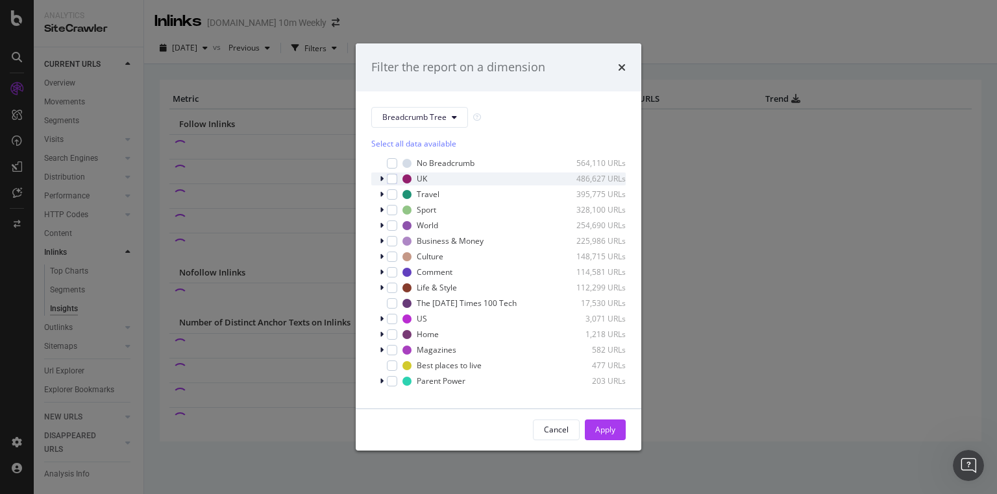
click at [383, 176] on icon "modal" at bounding box center [382, 179] width 4 height 8
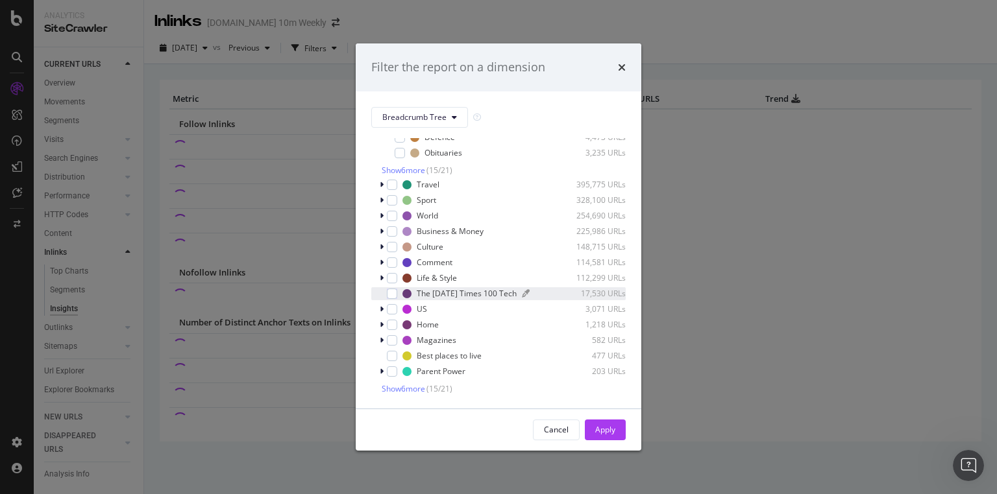
scroll to position [261, 0]
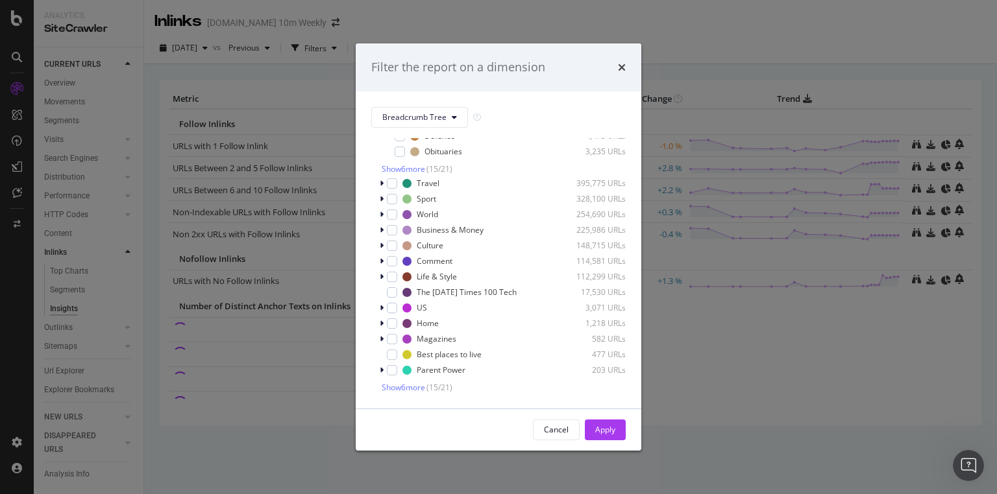
click at [797, 387] on div "Filter the report on a dimension Breadcrumb Tree Select all data available No B…" at bounding box center [498, 247] width 997 height 494
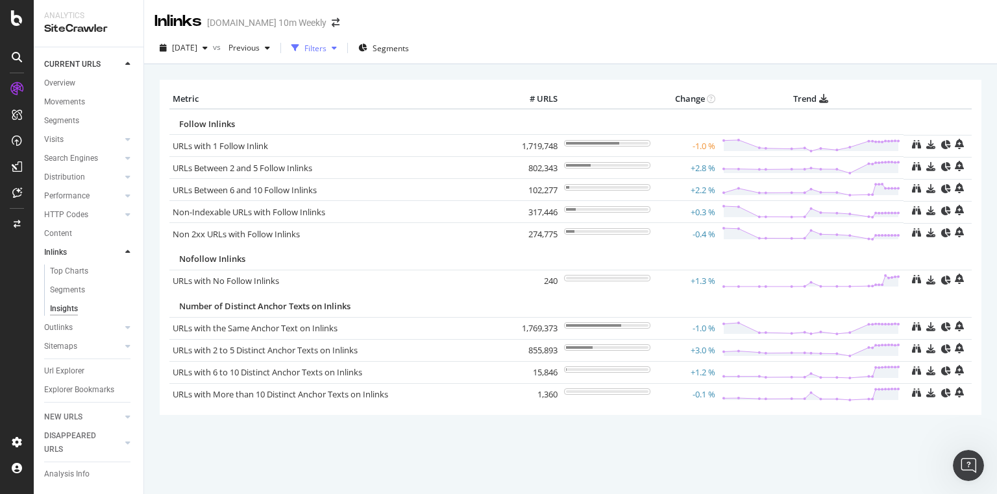
click at [337, 49] on icon "button" at bounding box center [334, 48] width 5 height 8
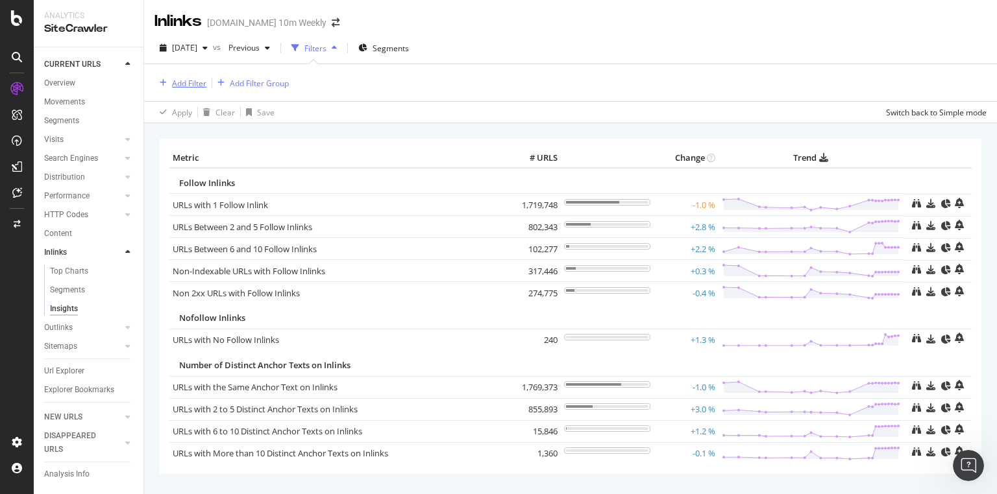
click at [183, 83] on div "Add Filter" at bounding box center [189, 83] width 34 height 11
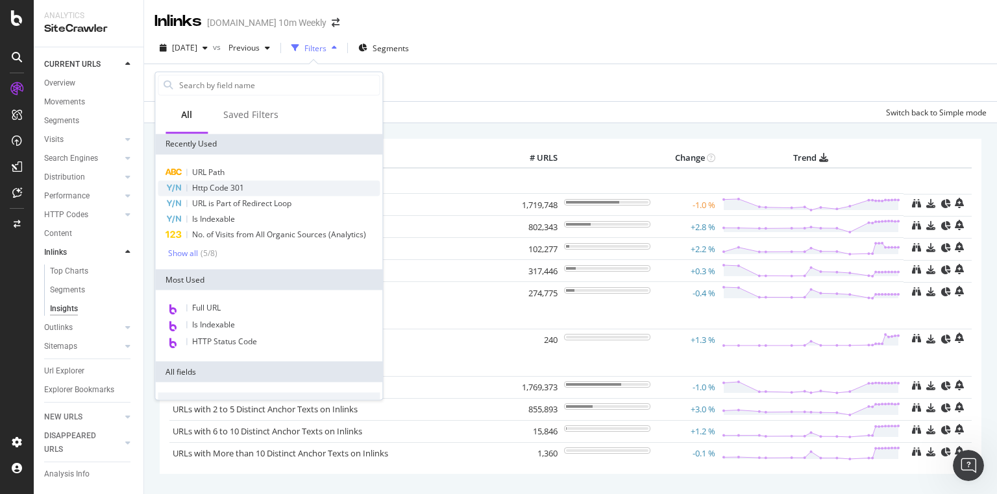
click at [236, 186] on span "Http Code 301" at bounding box center [218, 187] width 52 height 11
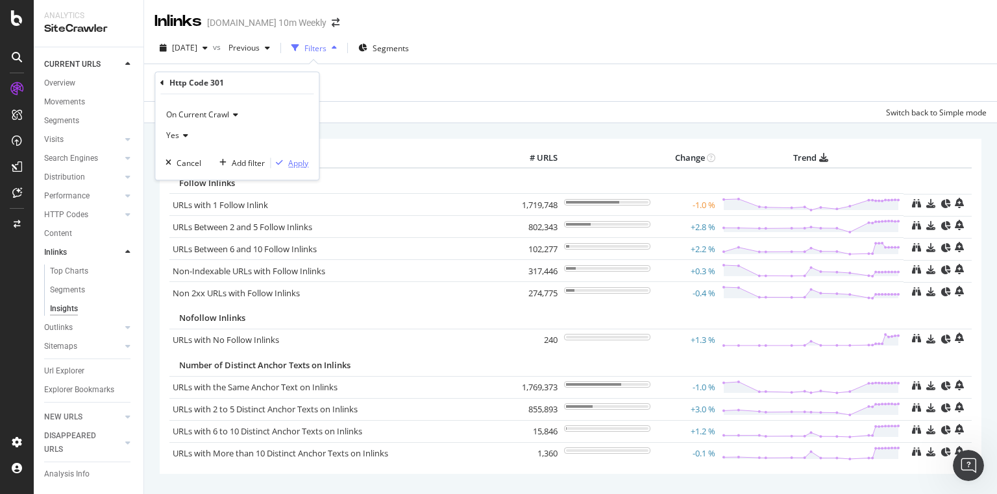
drag, startPoint x: 291, startPoint y: 158, endPoint x: 450, endPoint y: 171, distance: 160.1
click at [293, 159] on div "Apply" at bounding box center [298, 163] width 20 height 11
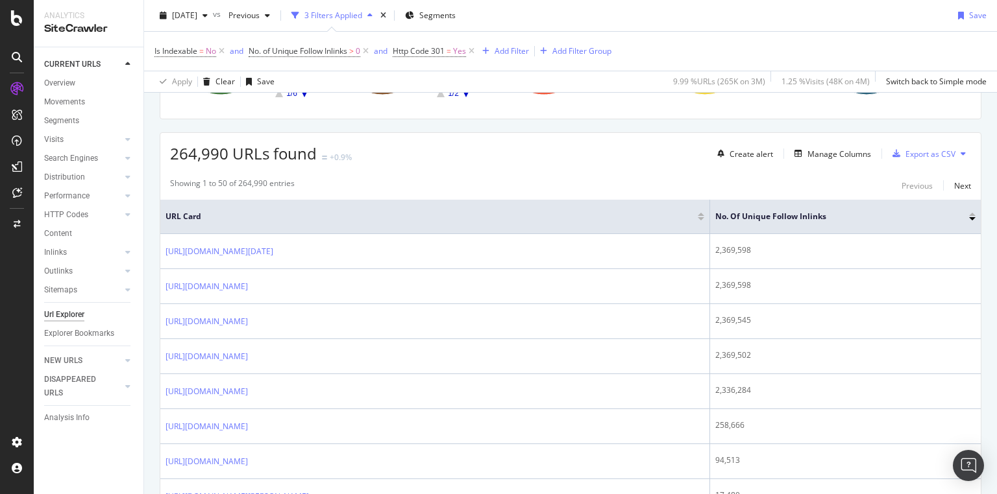
scroll to position [208, 0]
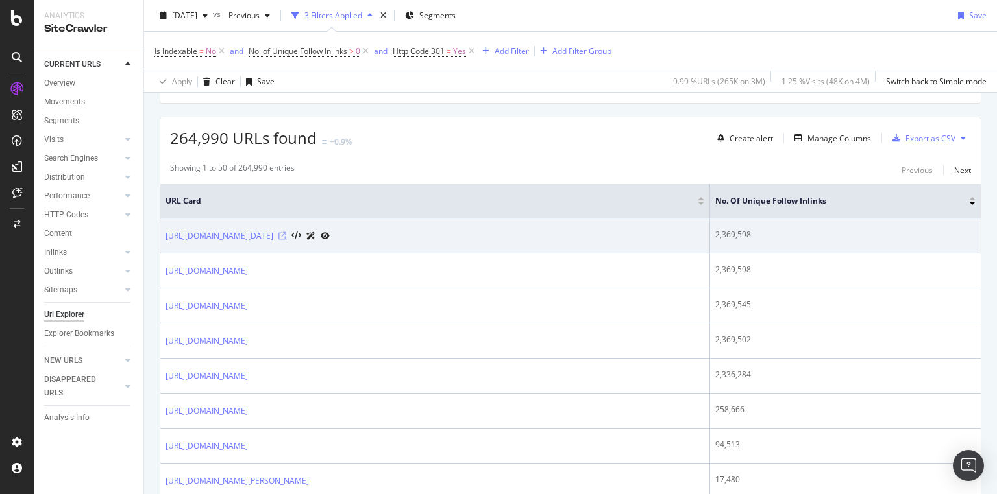
click at [330, 230] on div at bounding box center [303, 236] width 51 height 14
click at [286, 233] on icon at bounding box center [282, 236] width 8 height 8
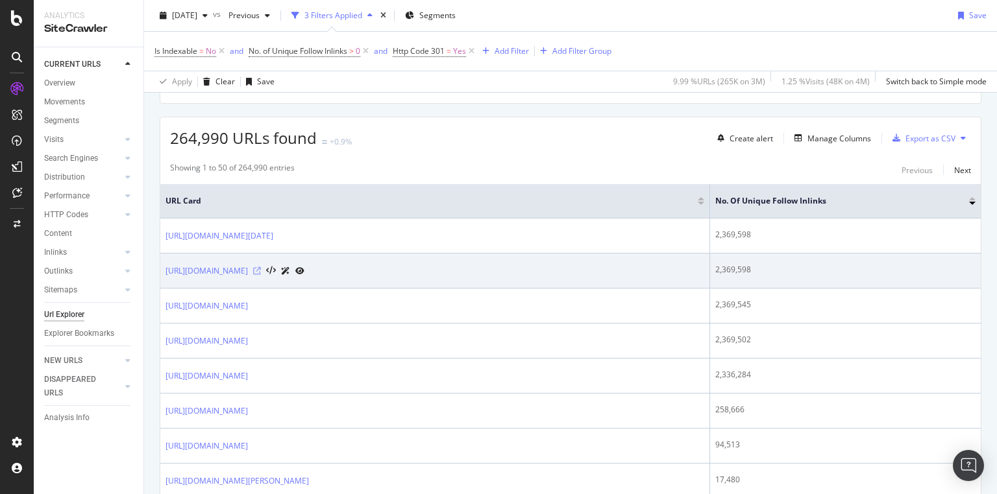
click at [261, 271] on icon at bounding box center [257, 271] width 8 height 8
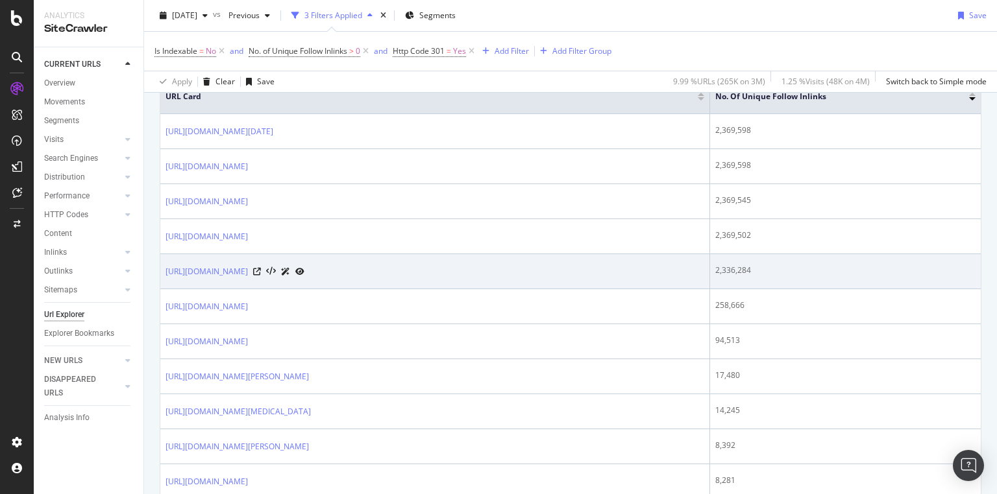
scroll to position [311, 0]
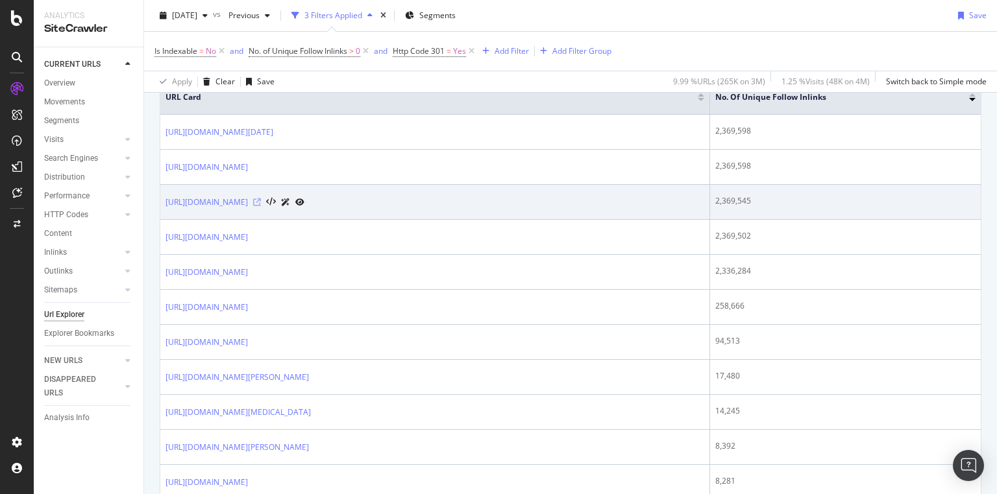
click at [261, 200] on icon at bounding box center [257, 203] width 8 height 8
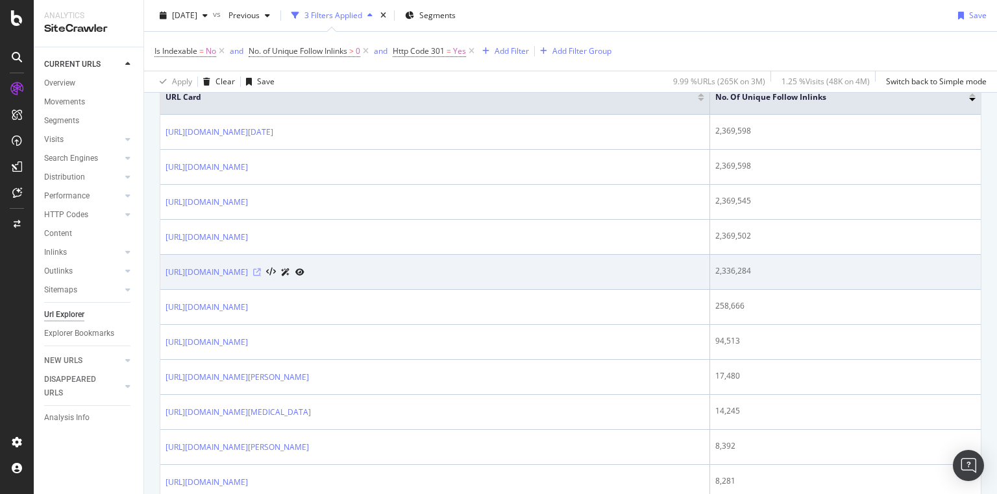
click at [261, 269] on icon at bounding box center [257, 273] width 8 height 8
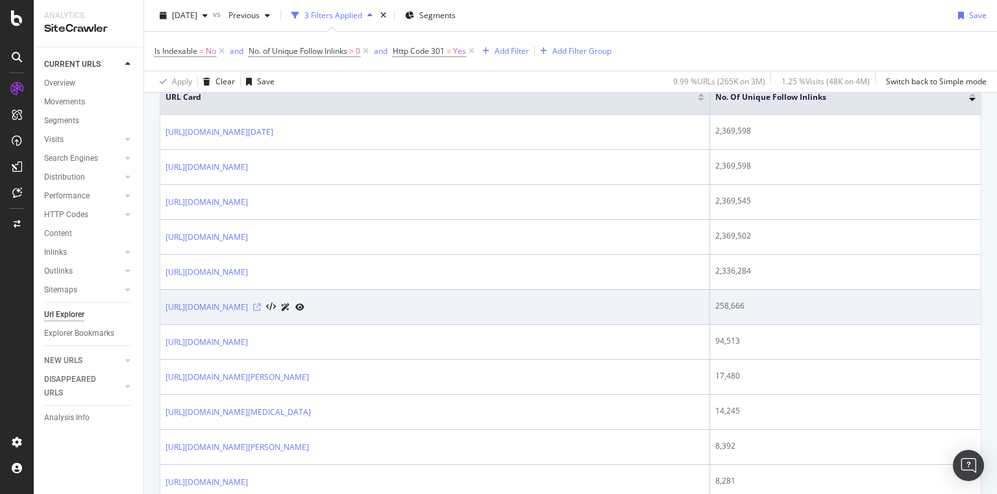
click at [261, 306] on icon at bounding box center [257, 308] width 8 height 8
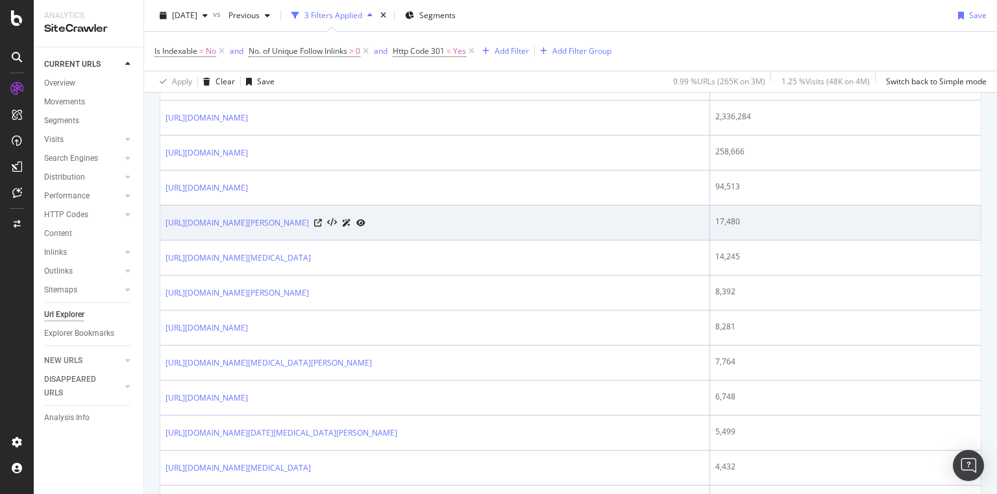
scroll to position [467, 0]
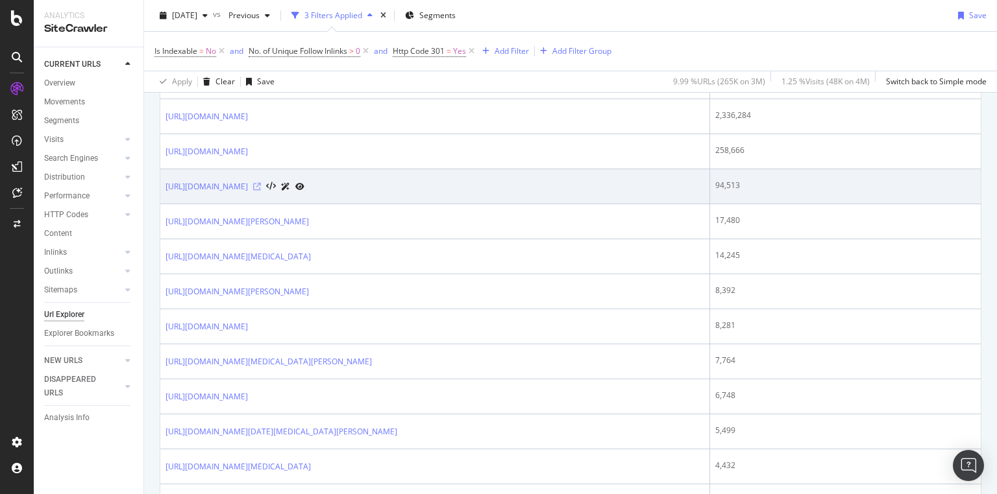
click at [261, 183] on icon at bounding box center [257, 187] width 8 height 8
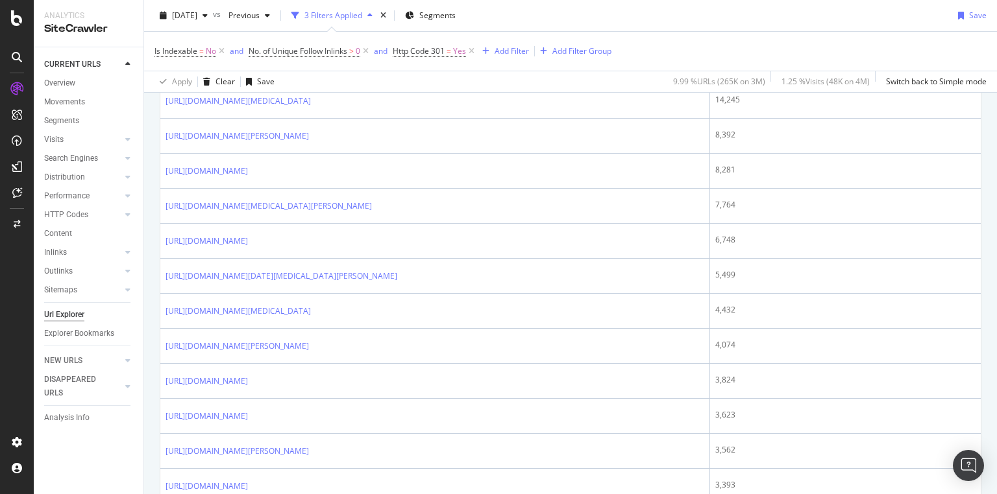
scroll to position [571, 0]
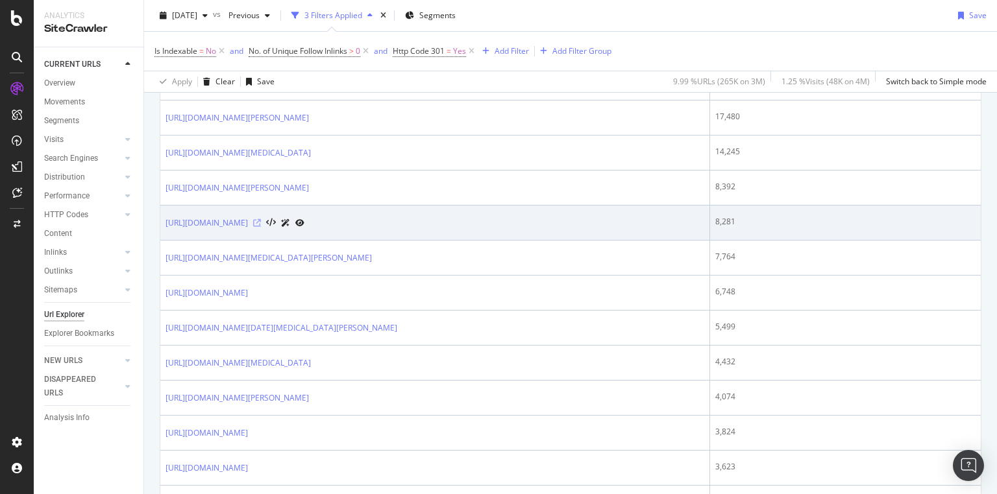
click at [261, 219] on icon at bounding box center [257, 223] width 8 height 8
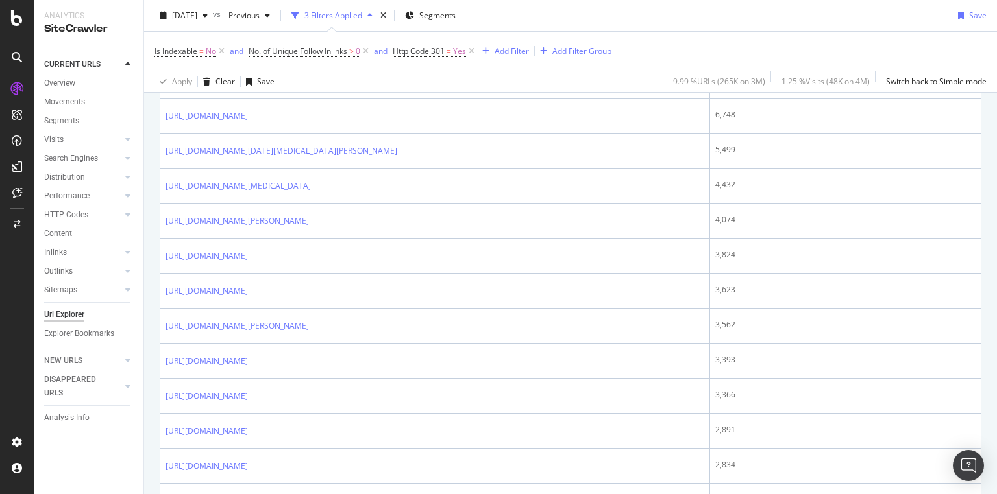
scroll to position [779, 0]
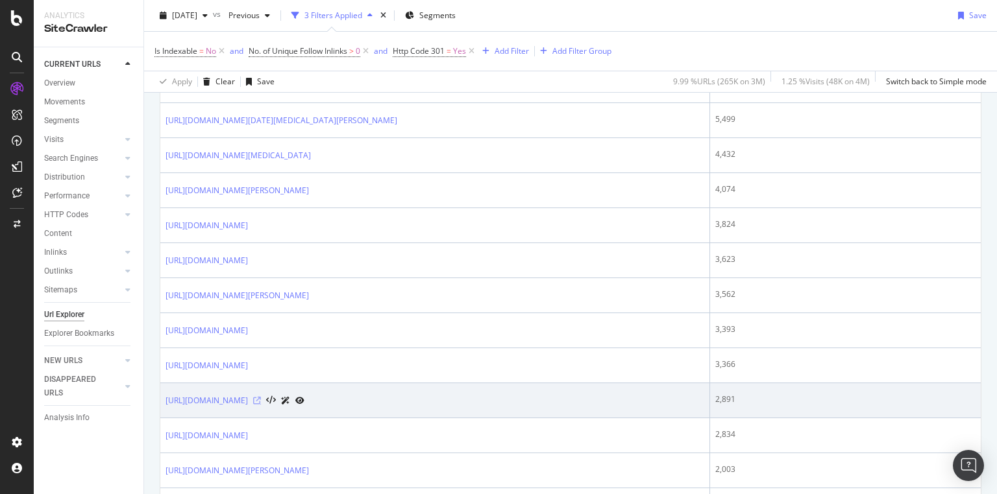
click at [261, 397] on icon at bounding box center [257, 401] width 8 height 8
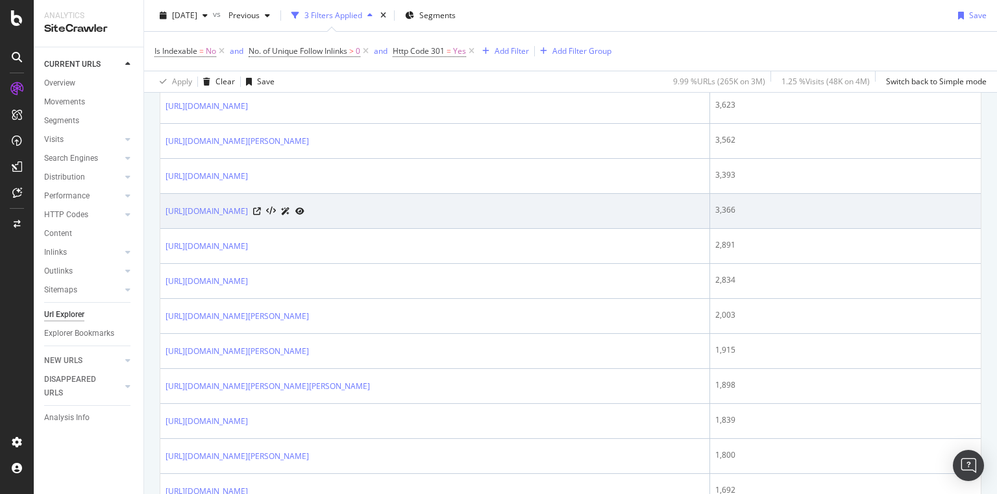
scroll to position [934, 0]
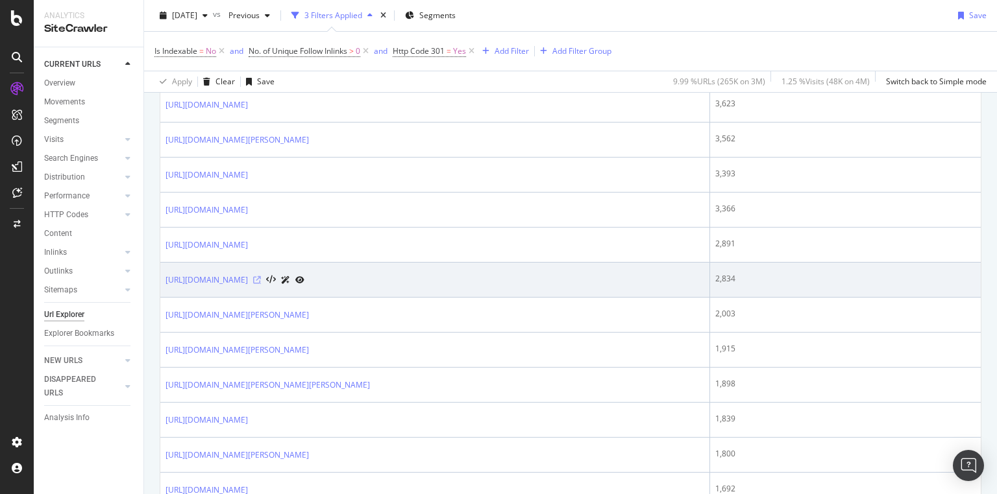
click at [261, 276] on icon at bounding box center [257, 280] width 8 height 8
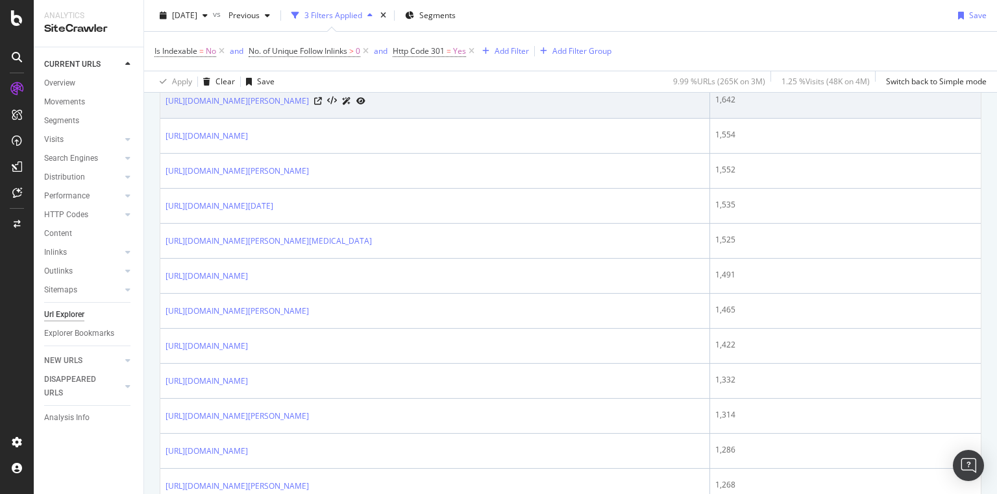
scroll to position [1453, 0]
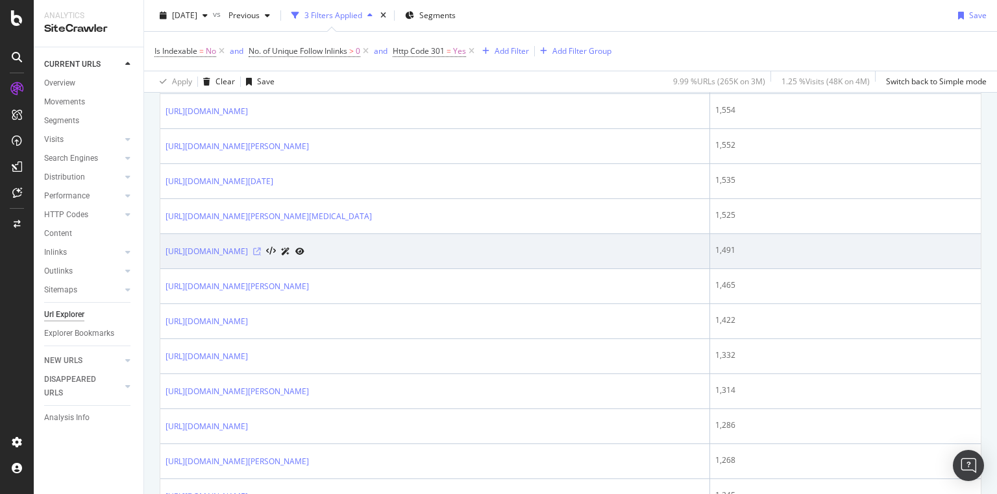
click at [261, 248] on icon at bounding box center [257, 252] width 8 height 8
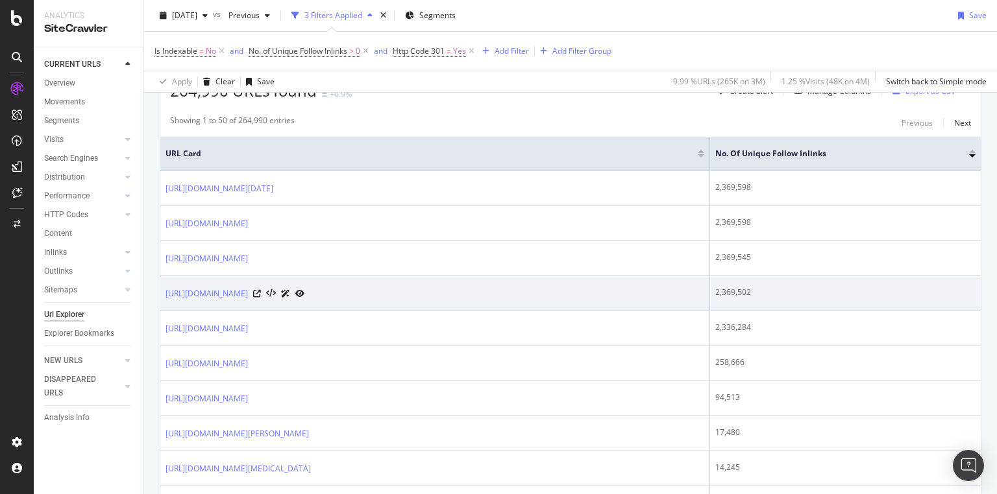
scroll to position [260, 0]
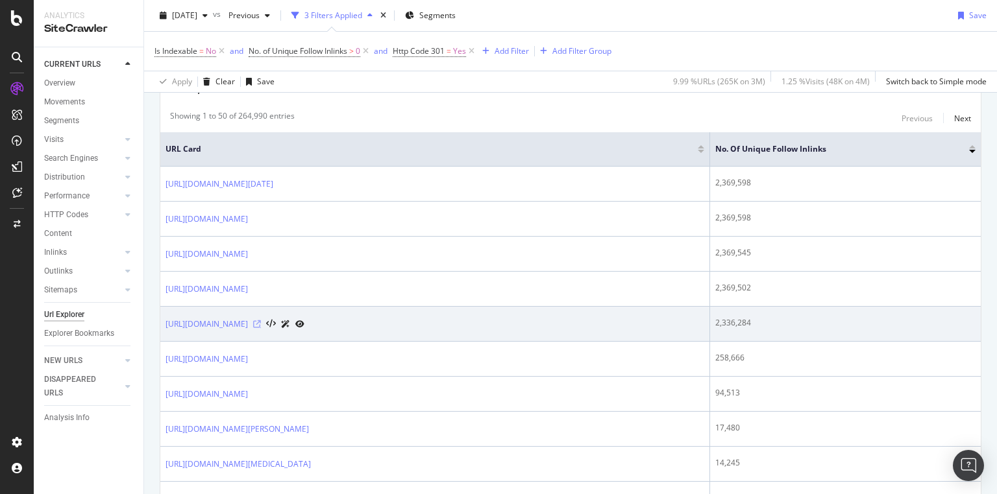
click at [261, 322] on icon at bounding box center [257, 325] width 8 height 8
drag, startPoint x: 753, startPoint y: 321, endPoint x: 719, endPoint y: 322, distance: 34.4
click at [719, 322] on tr "https://www.thetimes.com/article/tv-guide-uk-g2wrw85r3 2,336,284" at bounding box center [570, 324] width 820 height 35
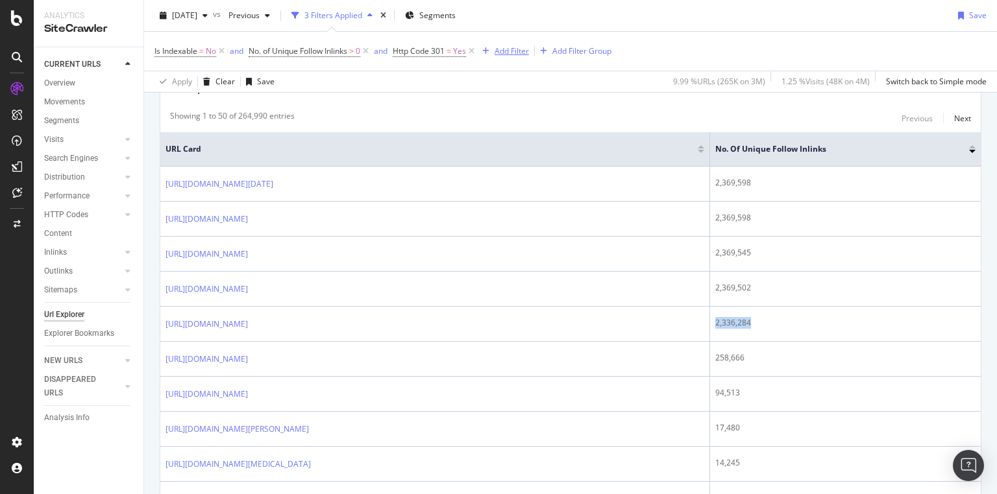
click at [518, 52] on div "Add Filter" at bounding box center [511, 50] width 34 height 11
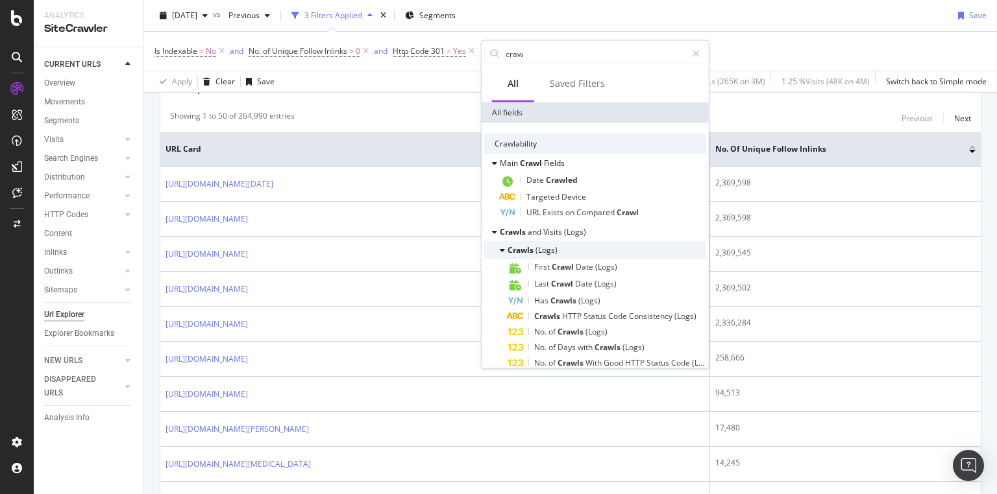
scroll to position [52, 0]
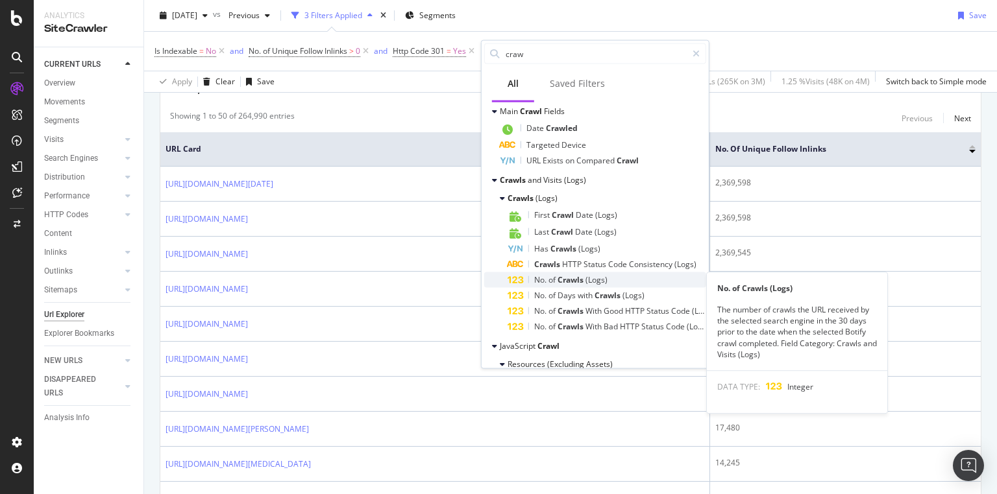
type input "craw"
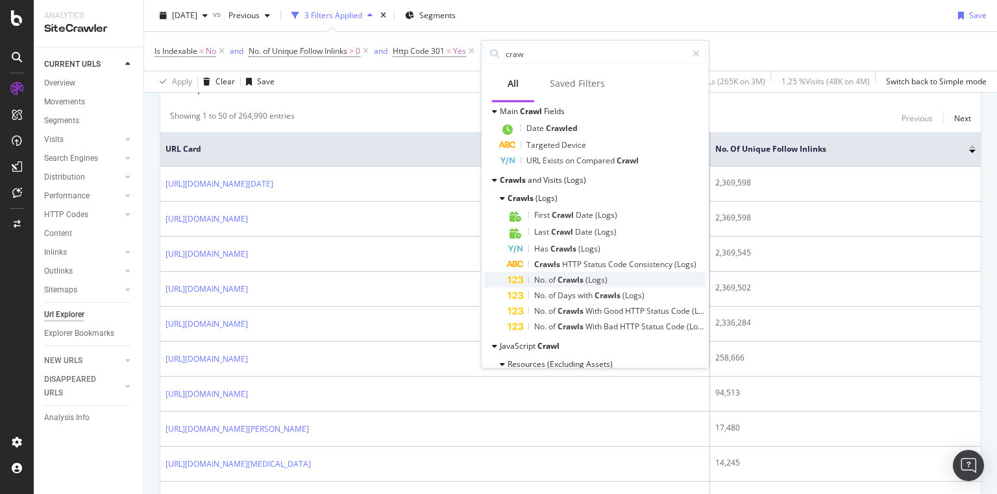
click at [631, 278] on div "No. of Crawls (Logs)" at bounding box center [606, 280] width 199 height 16
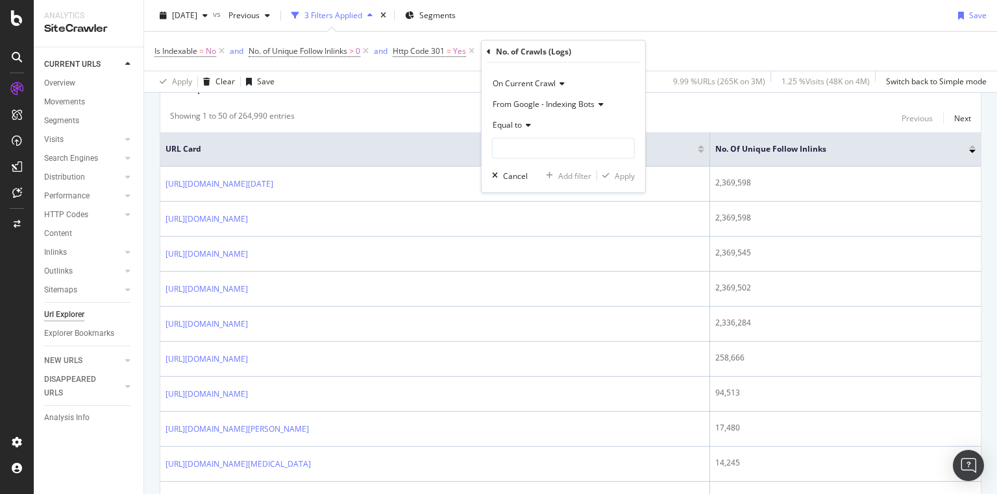
click at [526, 127] on icon at bounding box center [526, 125] width 9 height 8
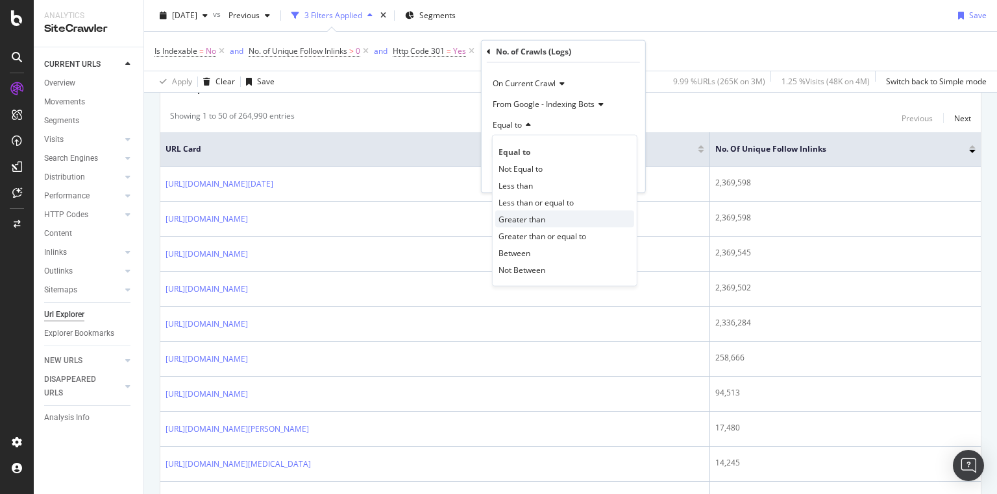
click at [555, 215] on div "Greater than" at bounding box center [564, 219] width 139 height 17
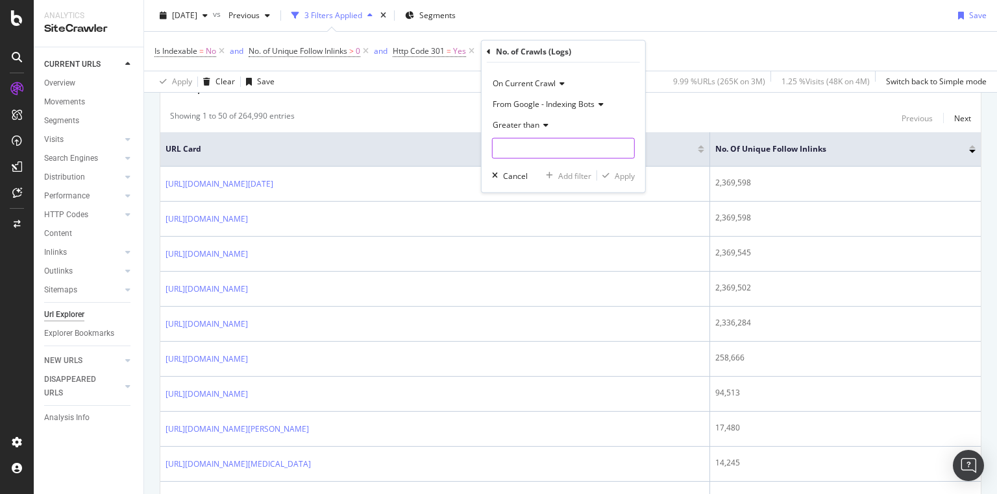
click at [530, 145] on input "number" at bounding box center [563, 148] width 143 height 21
type input "0"
click at [623, 175] on div "Apply" at bounding box center [624, 175] width 20 height 11
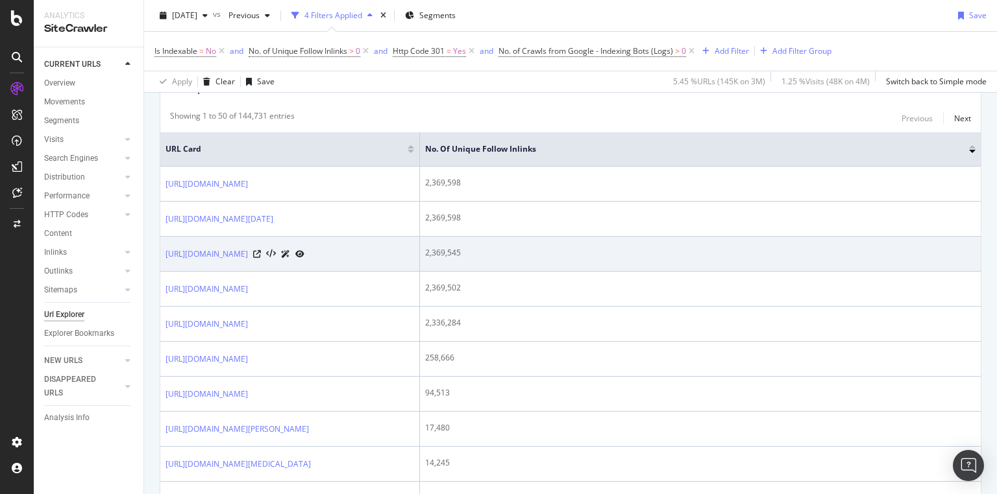
scroll to position [260, 0]
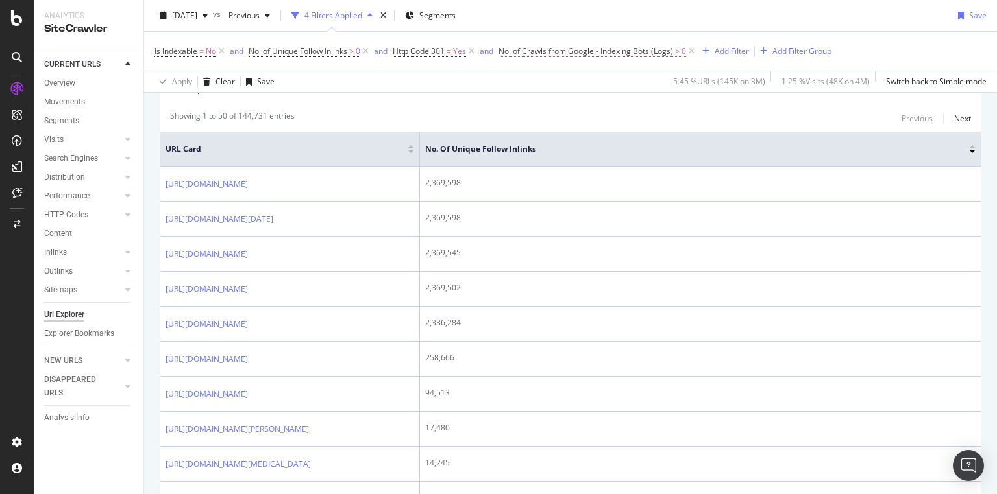
click at [666, 52] on span "No. of Crawls from Google - Indexing Bots (Logs)" at bounding box center [585, 50] width 175 height 11
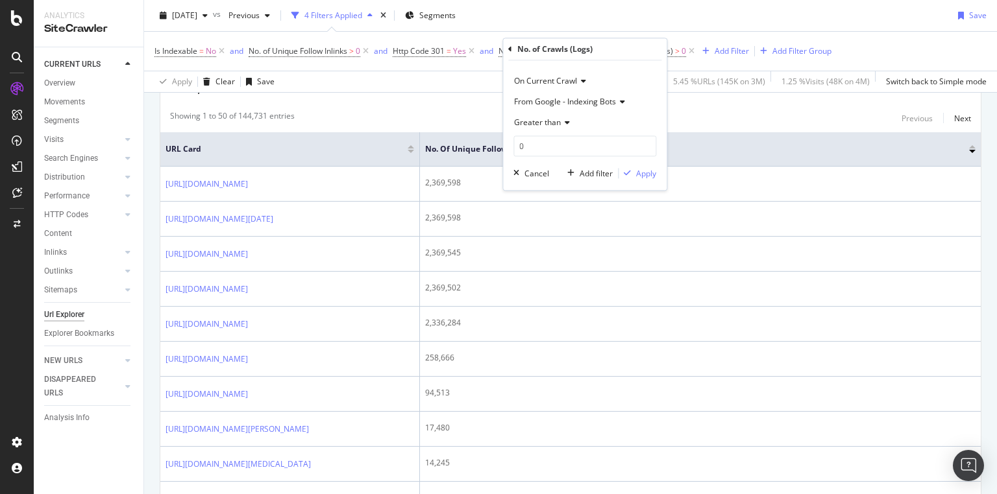
click at [587, 82] on div "On Current Crawl" at bounding box center [584, 81] width 143 height 21
click at [579, 82] on icon at bounding box center [581, 82] width 9 height 8
click at [568, 121] on icon at bounding box center [565, 123] width 9 height 8
click at [552, 123] on span "Greater than" at bounding box center [537, 122] width 47 height 11
click at [514, 143] on input "0" at bounding box center [584, 146] width 143 height 21
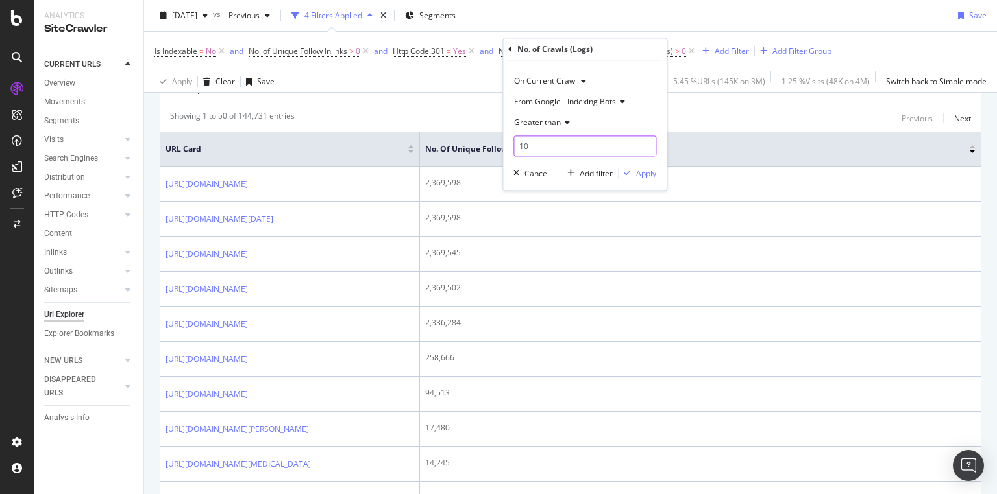
type input "10"
click at [644, 174] on div "Apply" at bounding box center [646, 173] width 20 height 11
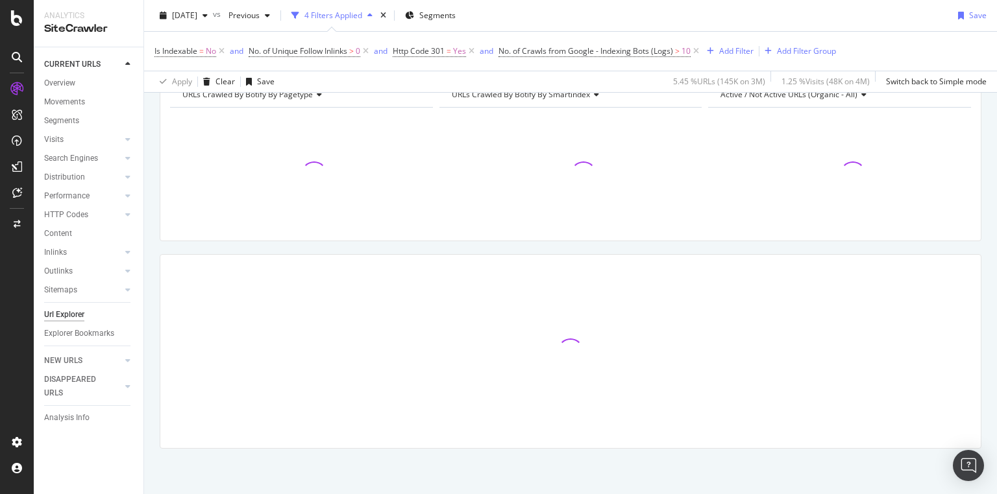
scroll to position [69, 0]
click at [197, 16] on span "2025 Sep. 19th" at bounding box center [184, 15] width 25 height 11
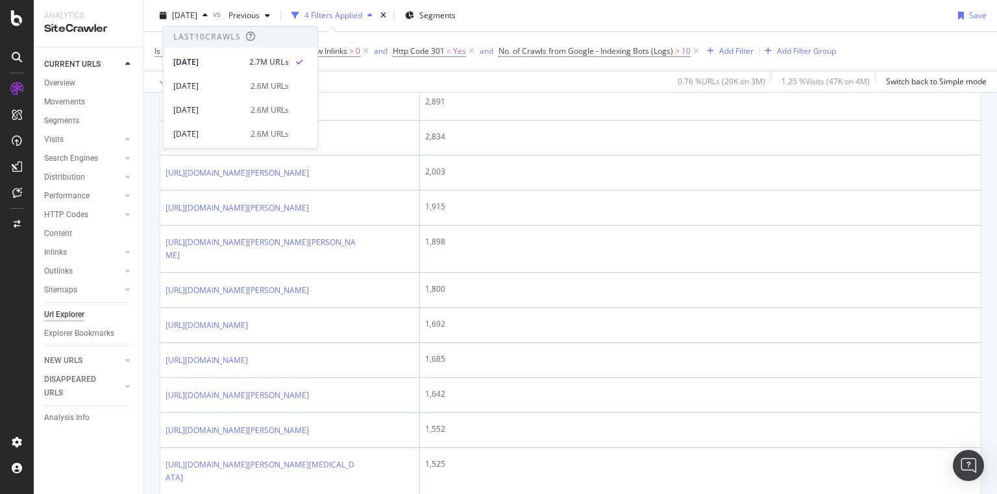
scroll to position [1159, 0]
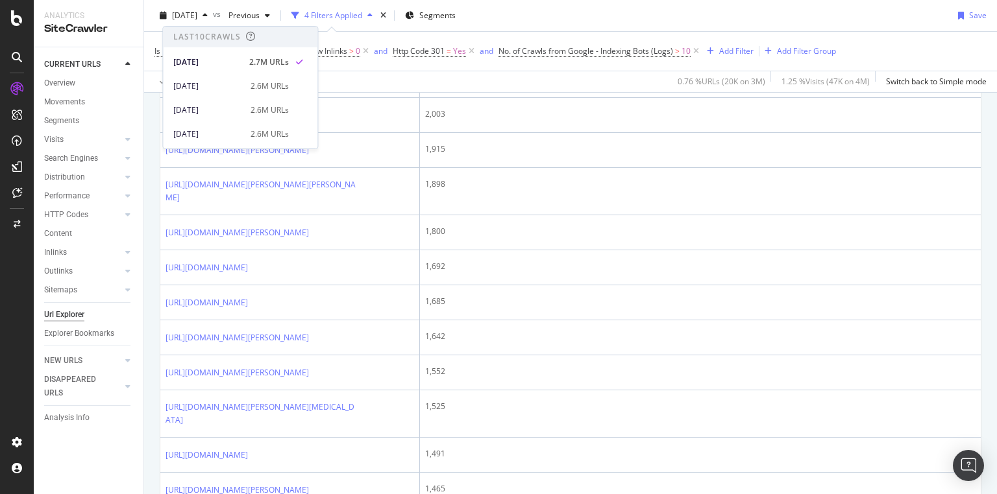
click at [976, 269] on div "URLs Crawled By Botify By pagetype Chart (by Value) Table Expand Export as CSV …" at bounding box center [570, 69] width 853 height 2173
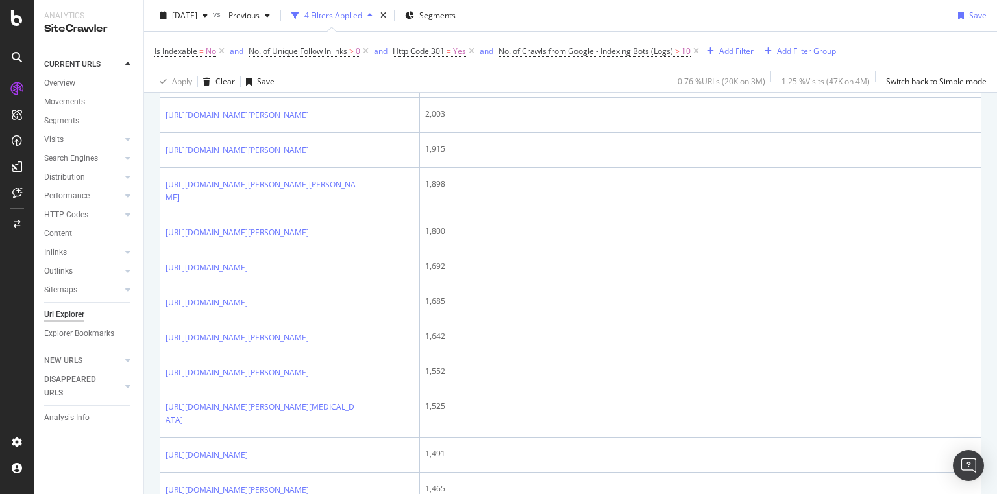
click at [996, 239] on div "URL Explorer TheTimes.com 10m Weekly 2025 Sep. 19th vs Previous 4 Filters Appli…" at bounding box center [570, 247] width 853 height 494
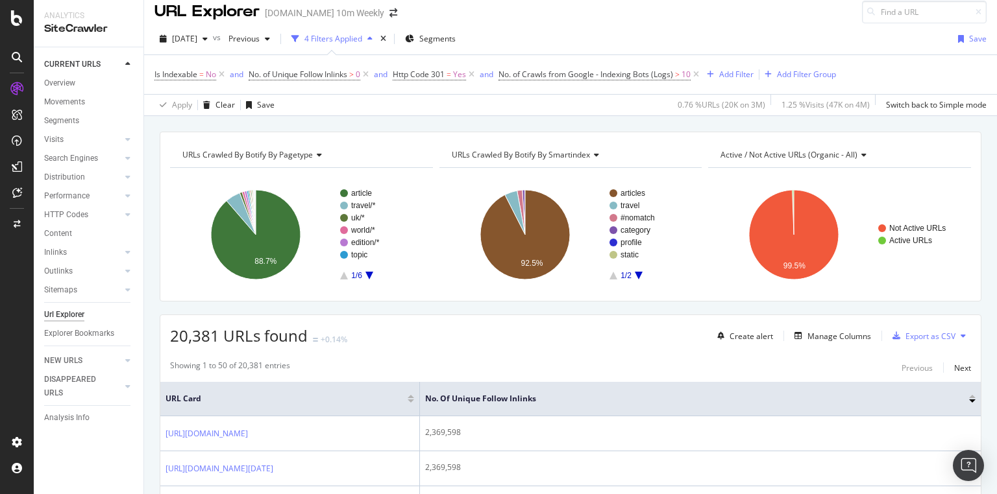
scroll to position [0, 0]
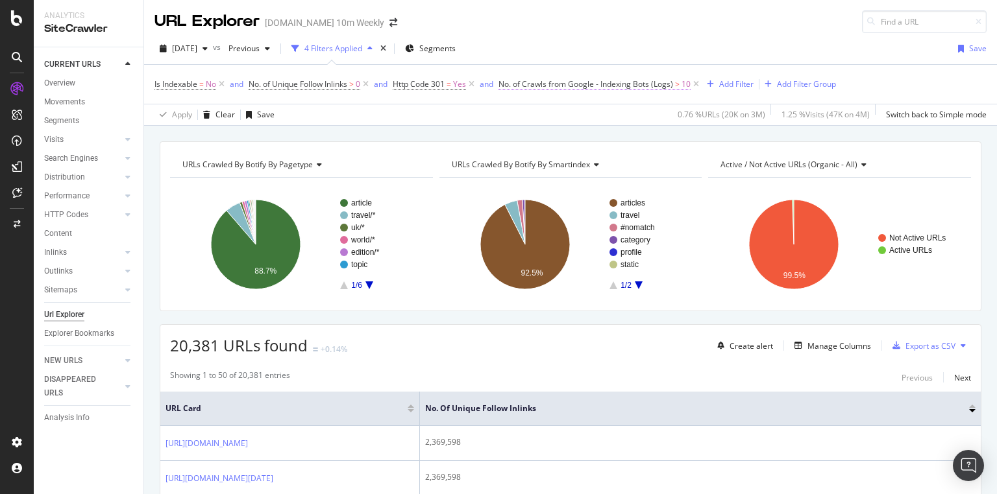
click at [654, 83] on span "No. of Crawls from Google - Indexing Bots (Logs)" at bounding box center [585, 84] width 175 height 11
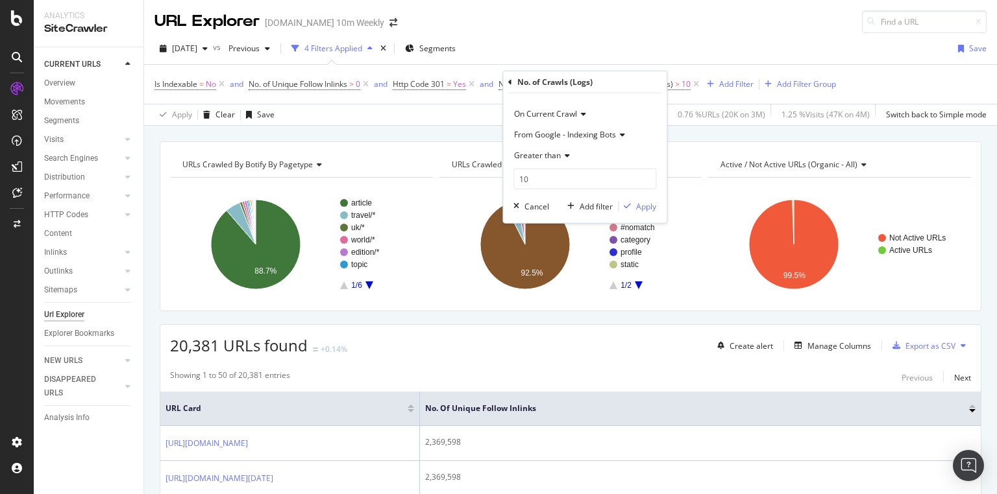
click at [566, 139] on div "From Google - Indexing Bots" at bounding box center [584, 135] width 143 height 21
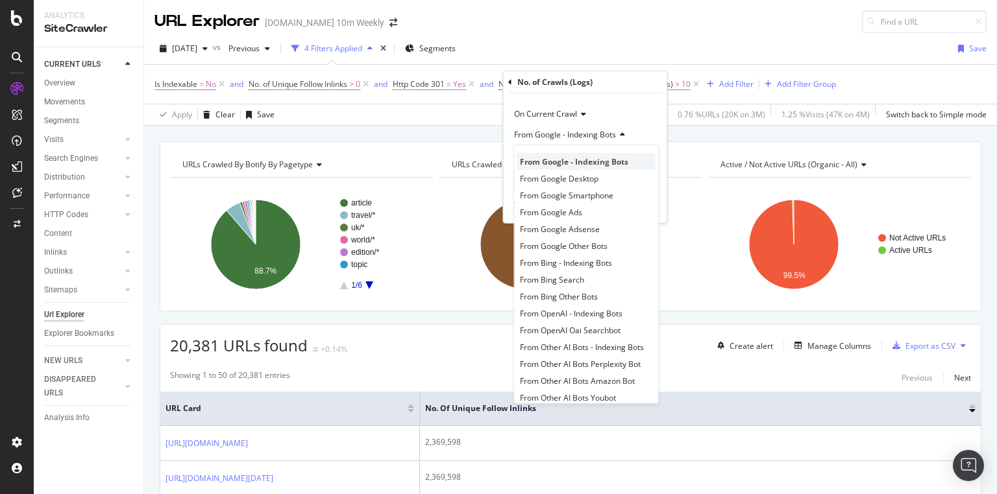
click at [594, 160] on span "From Google - Indexing Bots" at bounding box center [574, 161] width 108 height 11
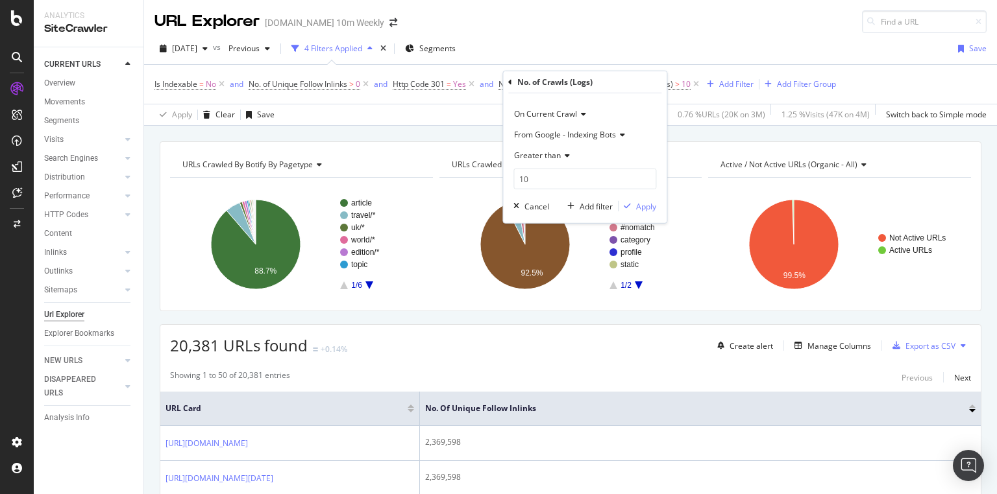
click at [584, 115] on icon at bounding box center [581, 114] width 9 height 8
click at [574, 120] on div "On Current Crawl" at bounding box center [584, 114] width 143 height 21
drag, startPoint x: 557, startPoint y: 178, endPoint x: 535, endPoint y: 169, distance: 24.1
click at [520, 176] on input "10" at bounding box center [584, 179] width 143 height 21
click at [550, 162] on div "Greater than" at bounding box center [584, 155] width 143 height 21
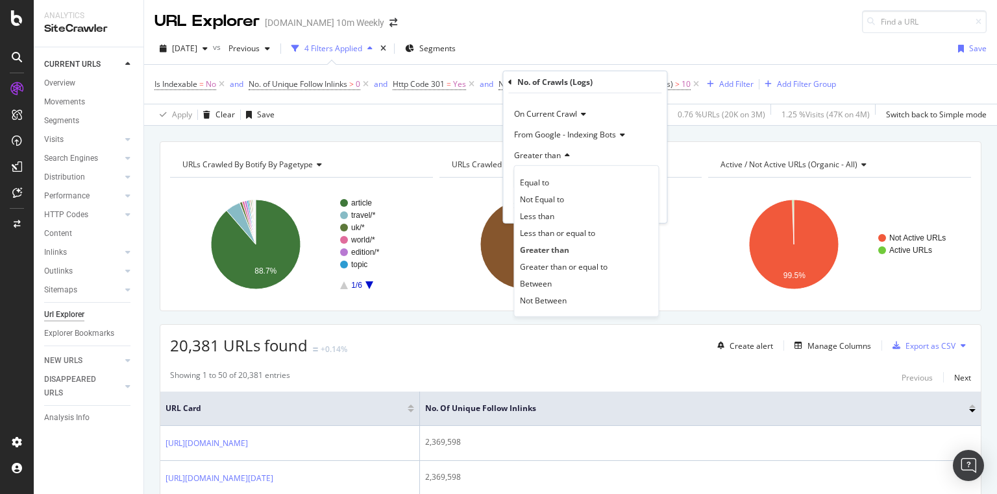
click at [540, 158] on span "Greater than" at bounding box center [537, 155] width 47 height 11
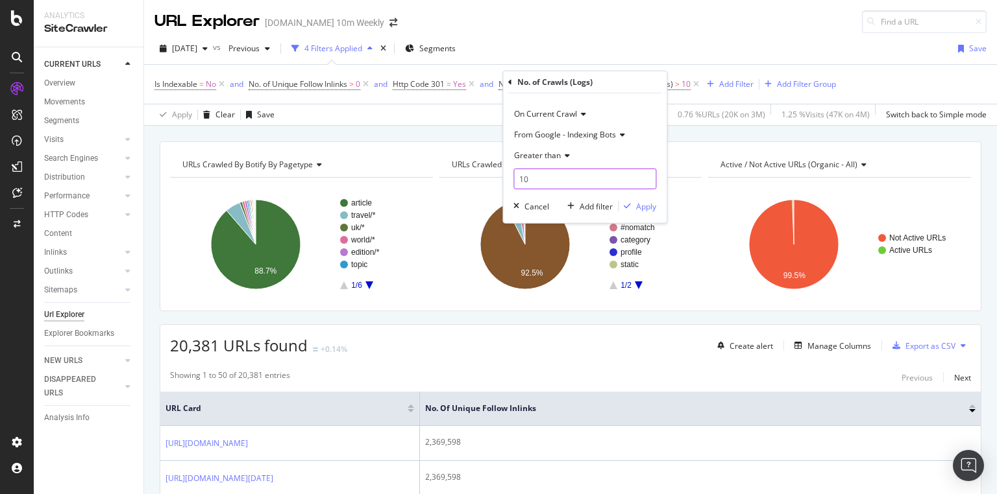
drag, startPoint x: 543, startPoint y: 179, endPoint x: 511, endPoint y: 179, distance: 31.8
click at [511, 179] on div "On Current Crawl From Google - Indexing Bots Greater than 10 Cancel Add filter …" at bounding box center [584, 158] width 163 height 130
type input "100"
click at [649, 204] on div "Apply" at bounding box center [646, 205] width 20 height 11
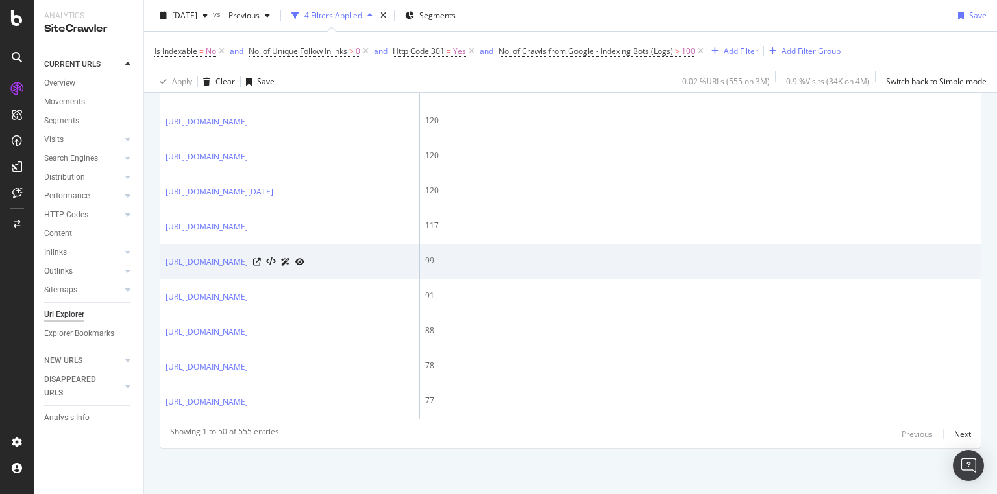
scroll to position [2108, 0]
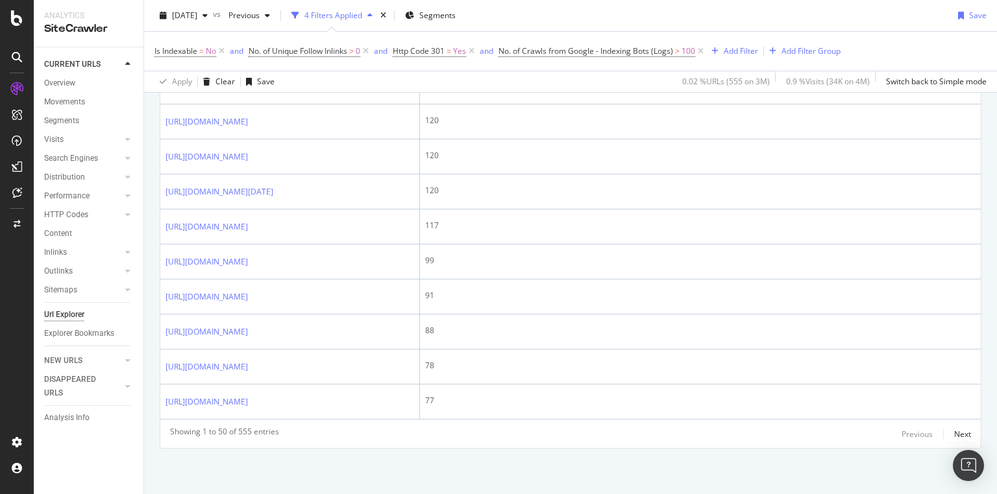
drag, startPoint x: 996, startPoint y: 422, endPoint x: 994, endPoint y: 299, distance: 123.3
click at [994, 299] on div "URL Explorer TheTimes.com 10m Weekly 2025 Sep. 19th vs Previous 4 Filters Appli…" at bounding box center [570, 247] width 853 height 494
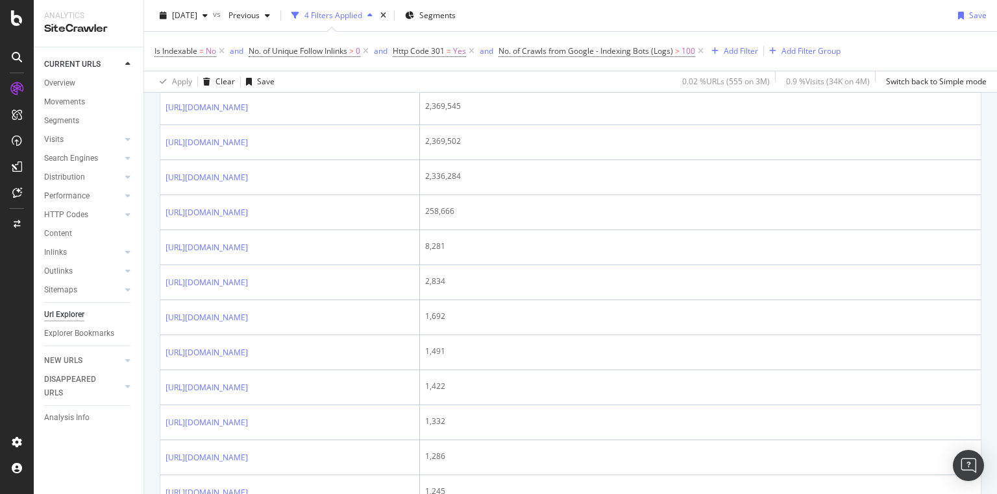
scroll to position [0, 0]
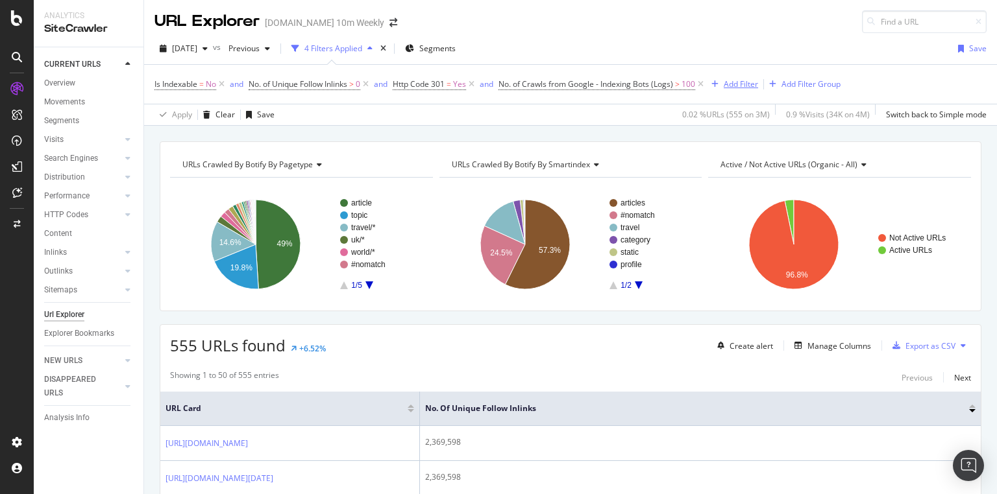
click at [740, 89] on div "Add Filter" at bounding box center [740, 84] width 34 height 11
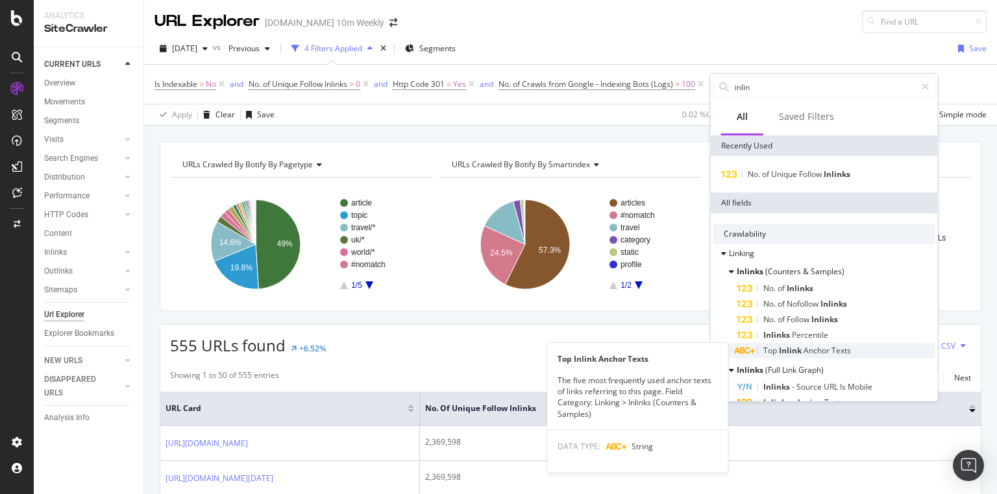
type input "inlin"
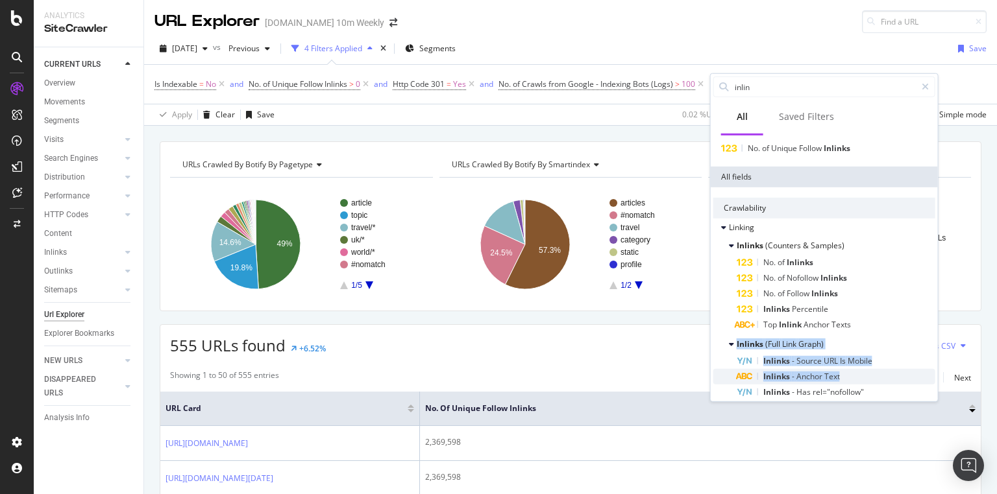
scroll to position [52, 0]
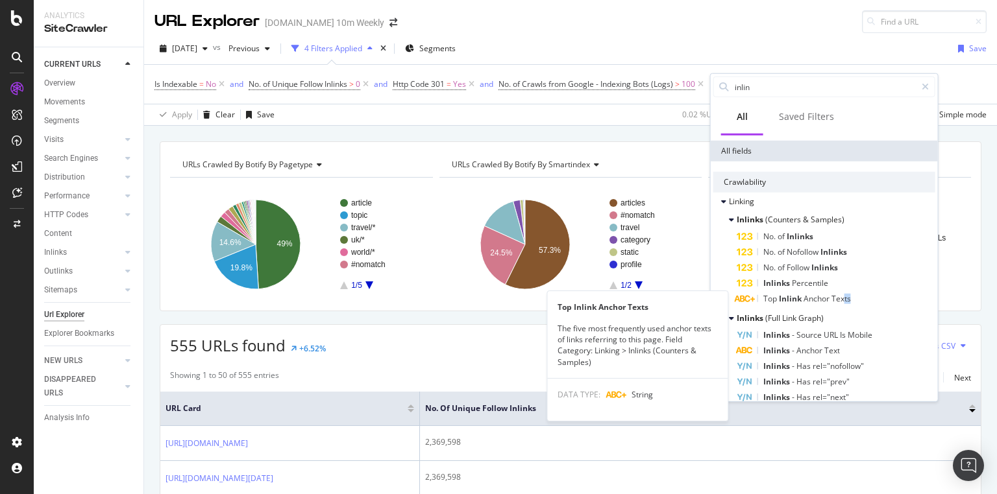
drag, startPoint x: 859, startPoint y: 351, endPoint x: 840, endPoint y: 297, distance: 57.3
click at [841, 298] on div "Top Inlink Anchor Texts" at bounding box center [835, 299] width 199 height 16
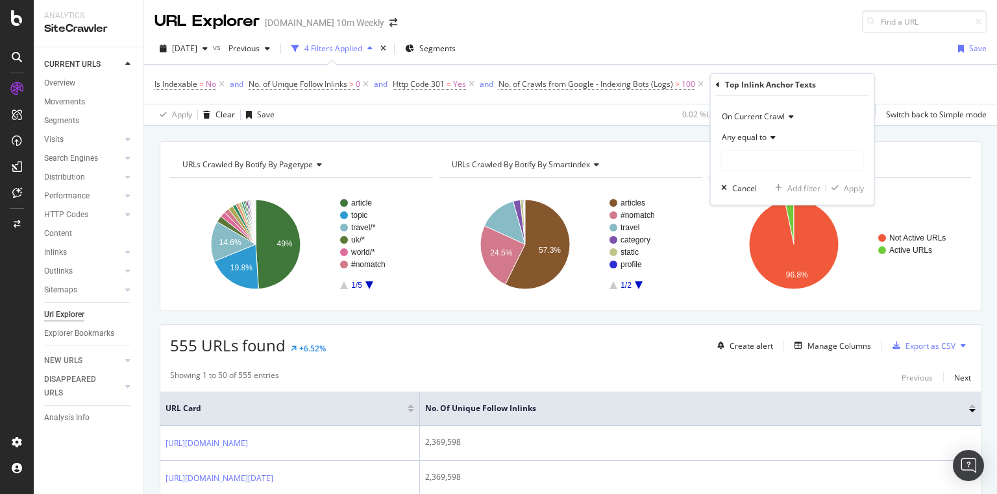
click at [685, 53] on div "2025 Sep. 19th vs Previous 4 Filters Applied Segments Save" at bounding box center [570, 51] width 853 height 26
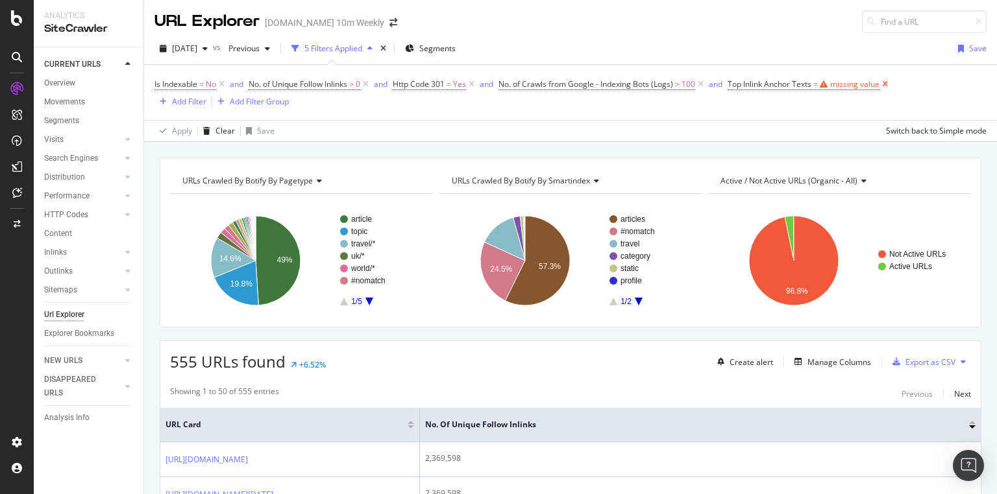
click at [890, 82] on icon at bounding box center [884, 84] width 11 height 13
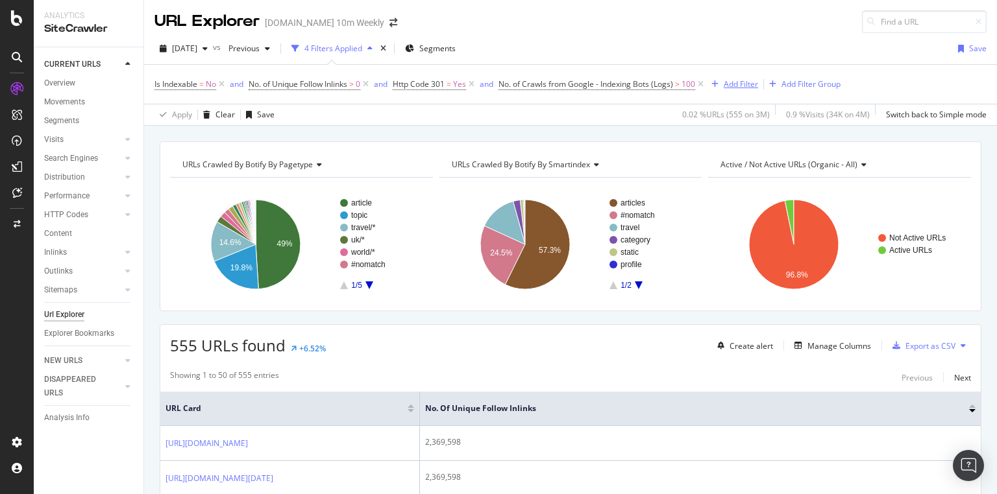
click at [751, 81] on div "Add Filter" at bounding box center [740, 84] width 34 height 11
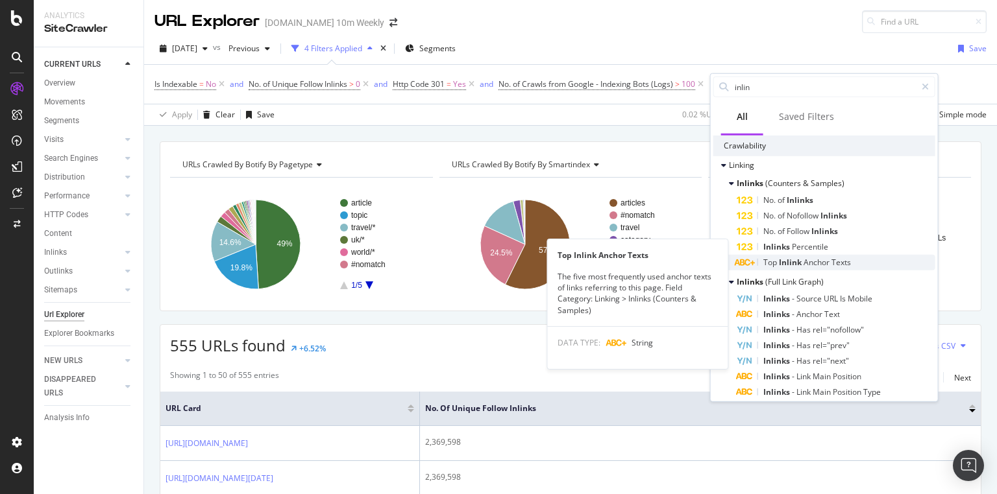
scroll to position [104, 0]
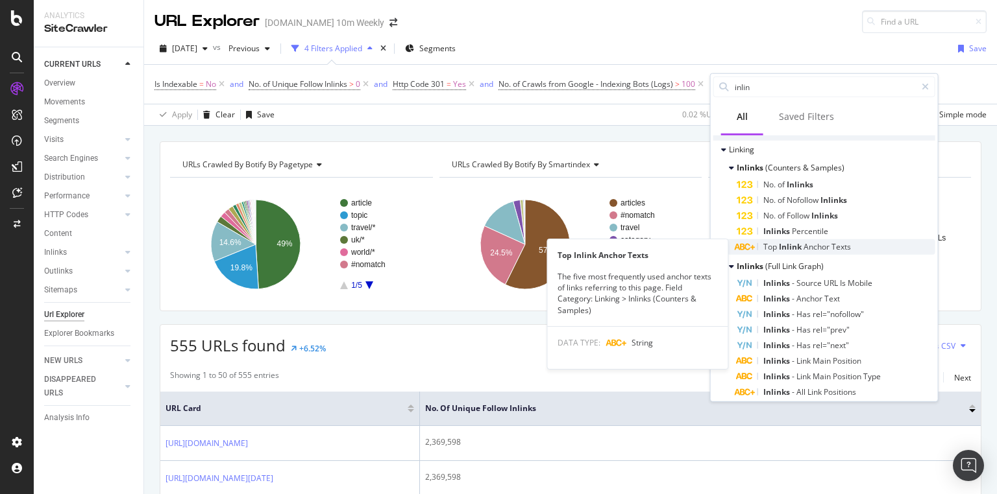
click at [858, 247] on div "Top Inlink Anchor Texts" at bounding box center [835, 247] width 199 height 16
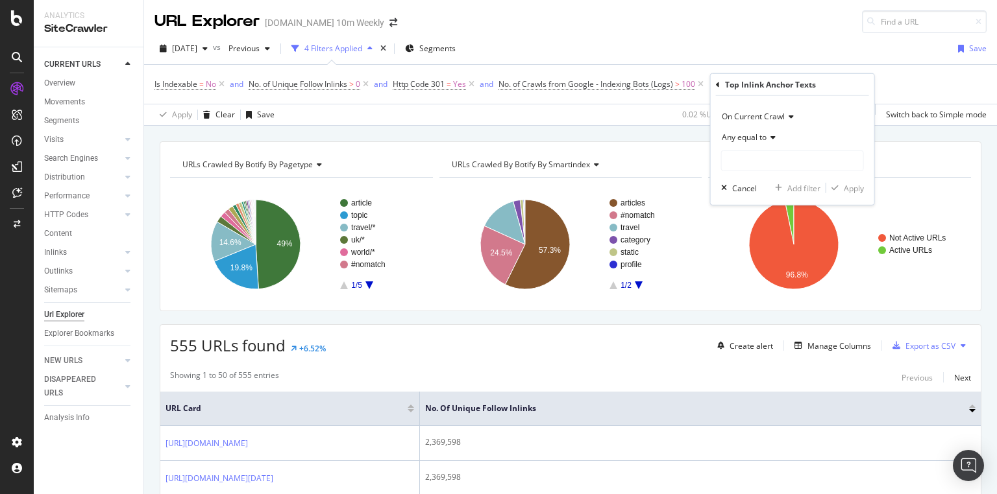
click at [775, 139] on icon at bounding box center [770, 138] width 9 height 8
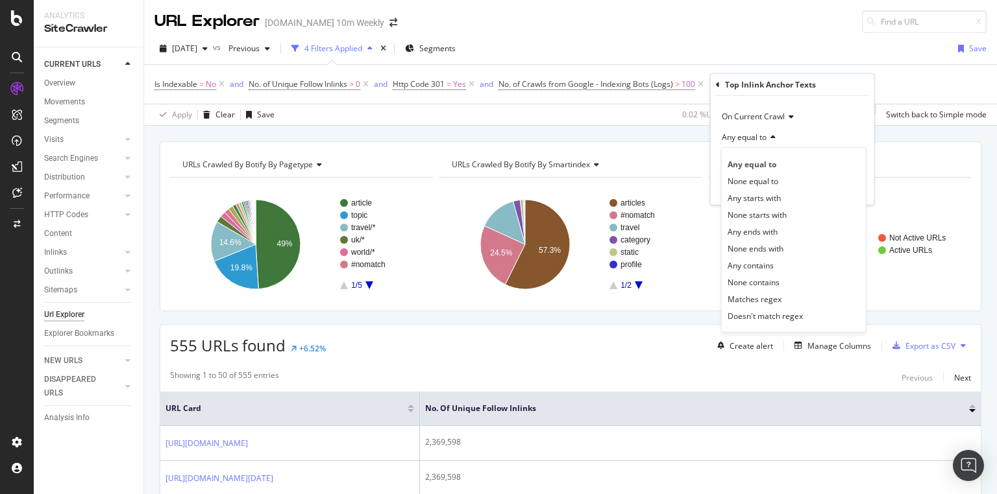
click at [773, 137] on icon at bounding box center [770, 138] width 9 height 8
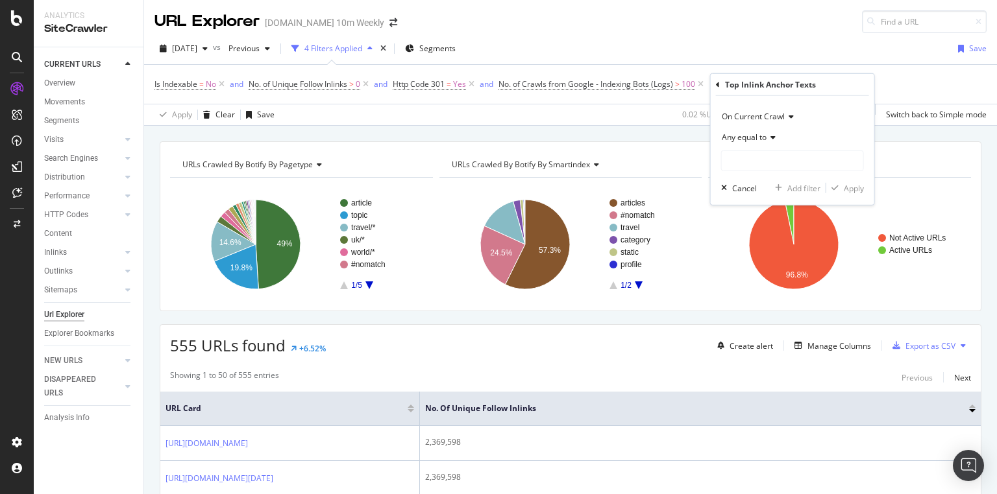
click at [749, 133] on span "Any equal to" at bounding box center [743, 137] width 45 height 11
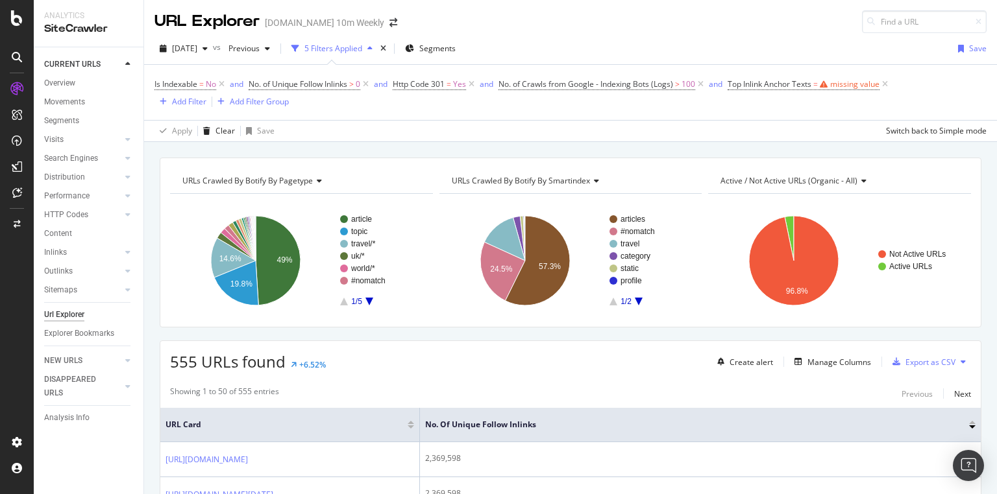
click at [771, 69] on div "Is Indexable = No and No. of Unique Follow Inlinks > 0 and Http Code 301 = Yes …" at bounding box center [570, 92] width 832 height 55
click at [888, 81] on icon at bounding box center [884, 84] width 11 height 13
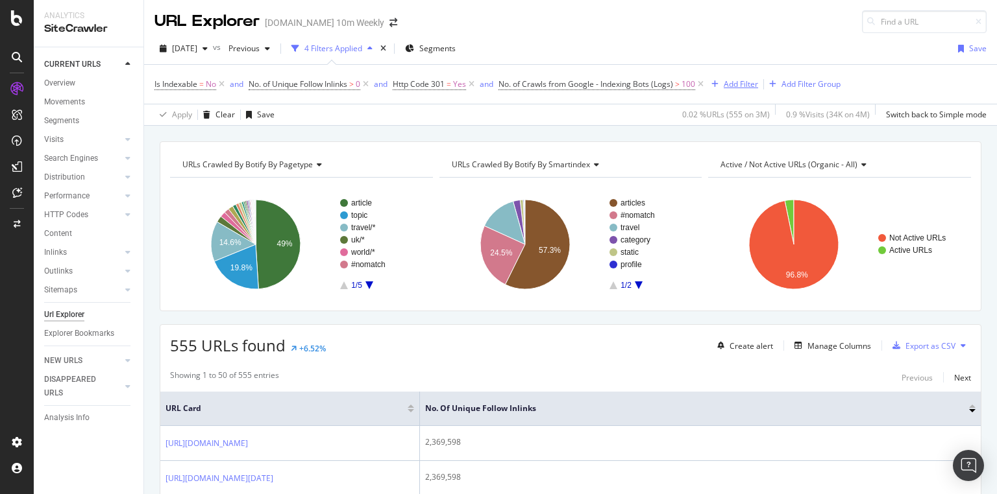
click at [736, 83] on div "Add Filter" at bounding box center [740, 84] width 34 height 11
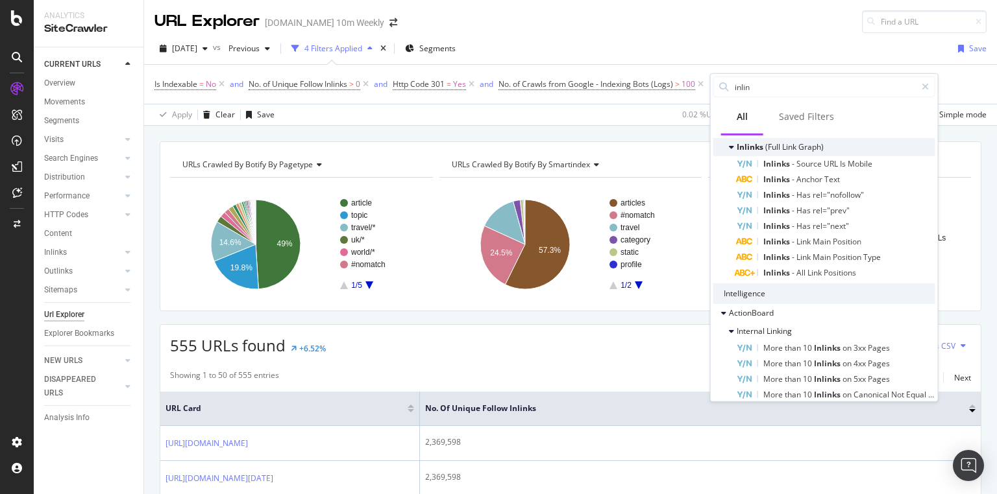
scroll to position [208, 0]
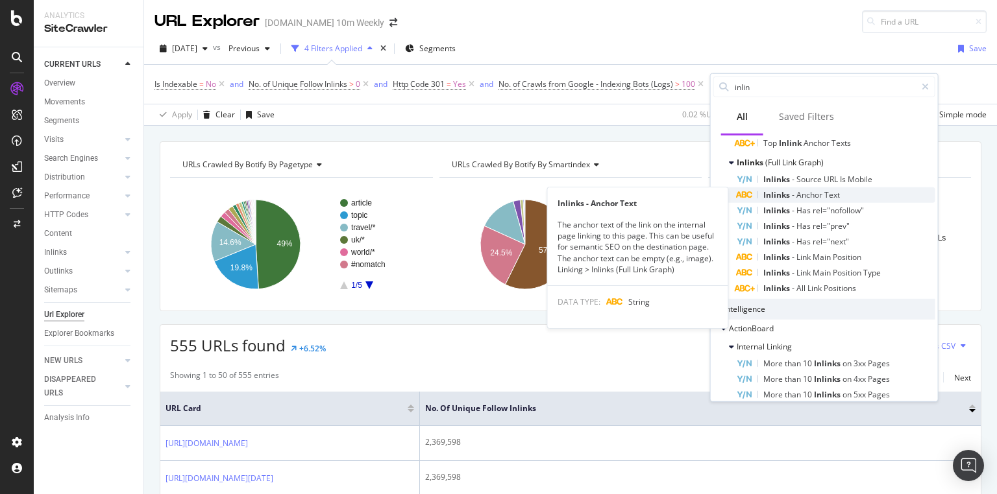
click at [851, 194] on div "Inlinks - Anchor Text" at bounding box center [835, 196] width 199 height 16
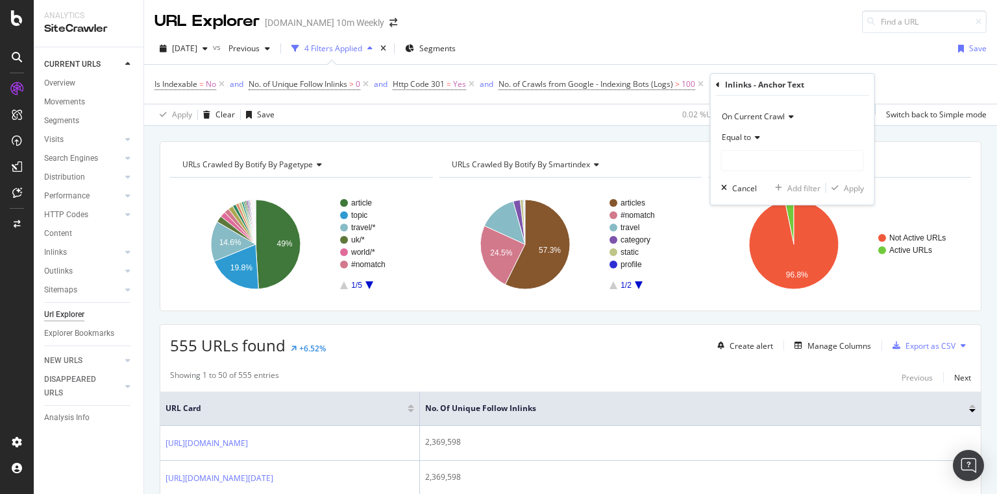
click at [760, 135] on div "Equal to" at bounding box center [792, 137] width 143 height 21
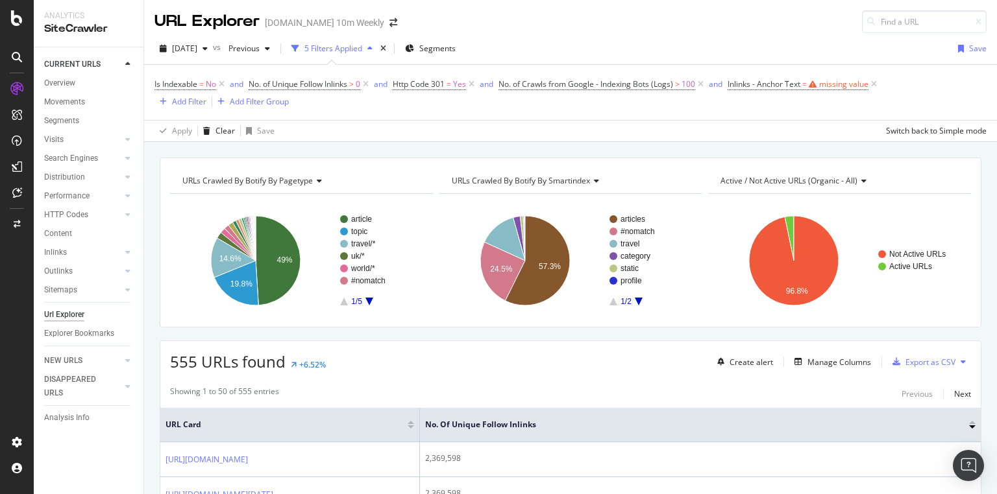
click at [857, 62] on div "2025 Sep. 19th vs Previous 5 Filters Applied Segments Save" at bounding box center [570, 51] width 853 height 26
click at [874, 83] on icon at bounding box center [873, 84] width 11 height 13
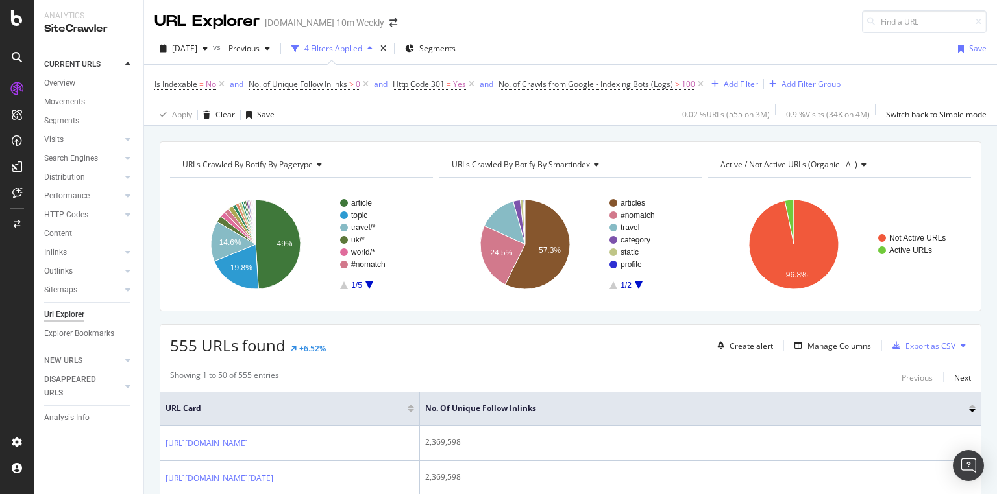
click at [750, 83] on div "Add Filter" at bounding box center [740, 84] width 34 height 11
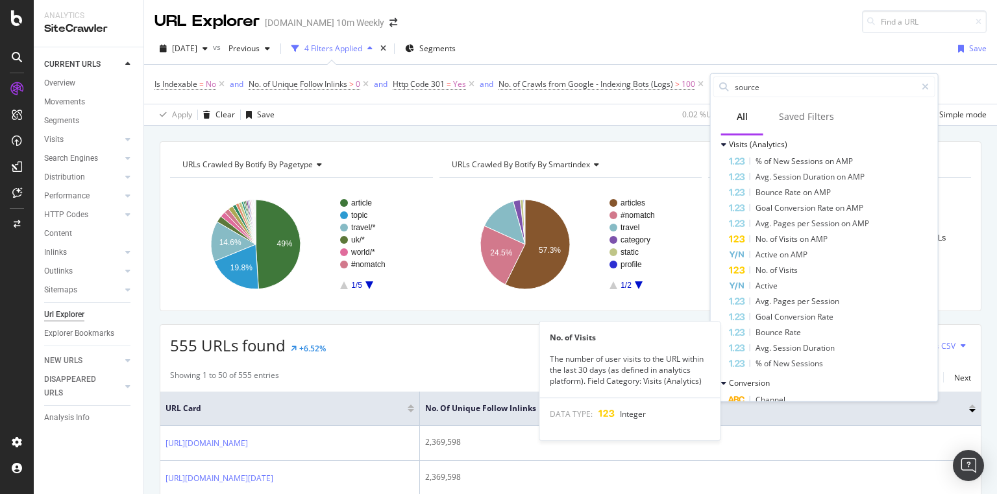
scroll to position [0, 0]
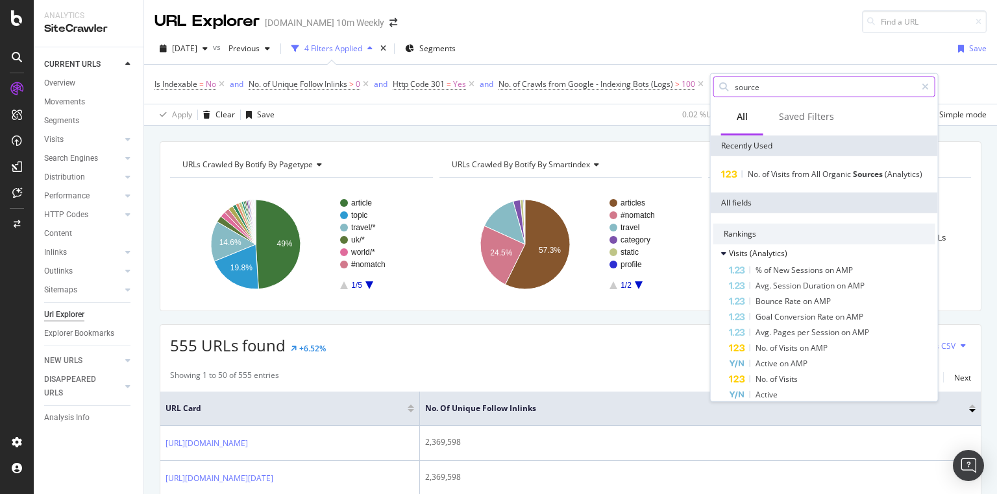
drag, startPoint x: 753, startPoint y: 86, endPoint x: 726, endPoint y: 88, distance: 26.7
click at [726, 88] on div "source" at bounding box center [824, 87] width 222 height 21
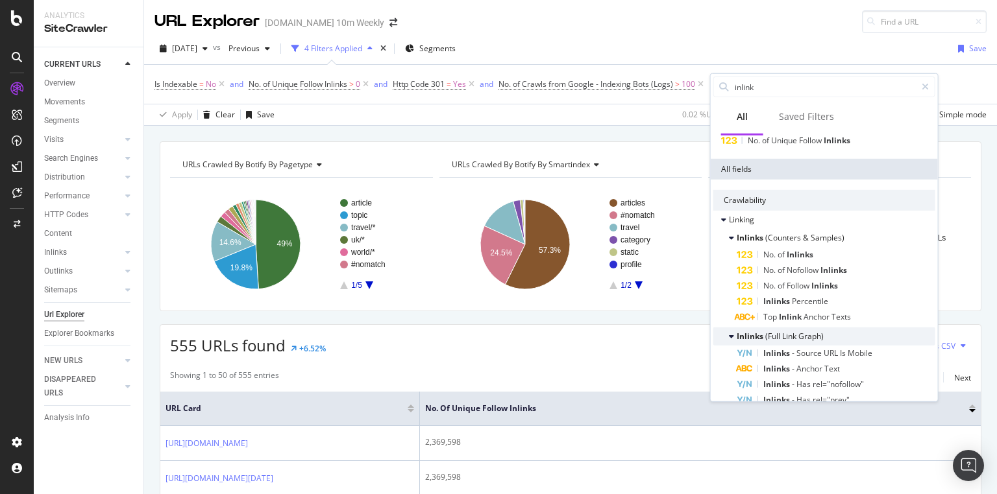
scroll to position [52, 0]
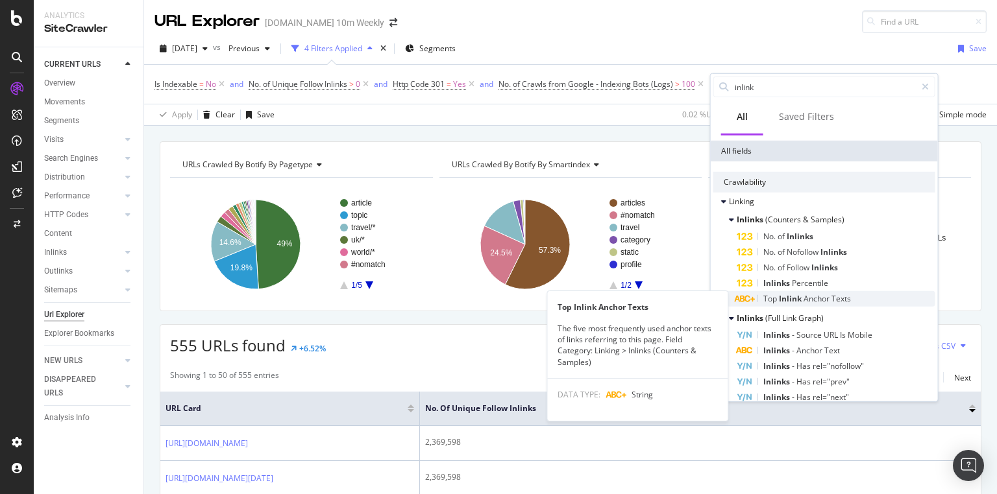
type input "inlink"
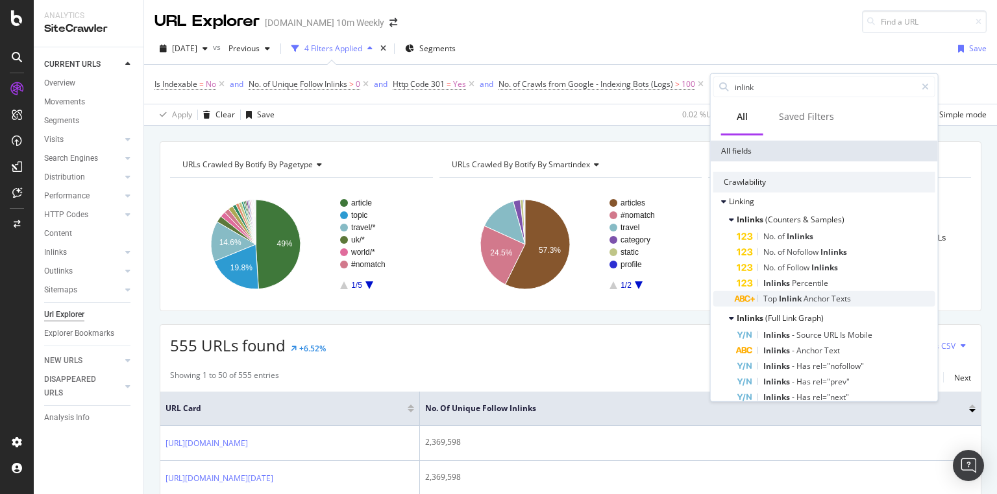
click at [849, 298] on span "Texts" at bounding box center [840, 298] width 19 height 11
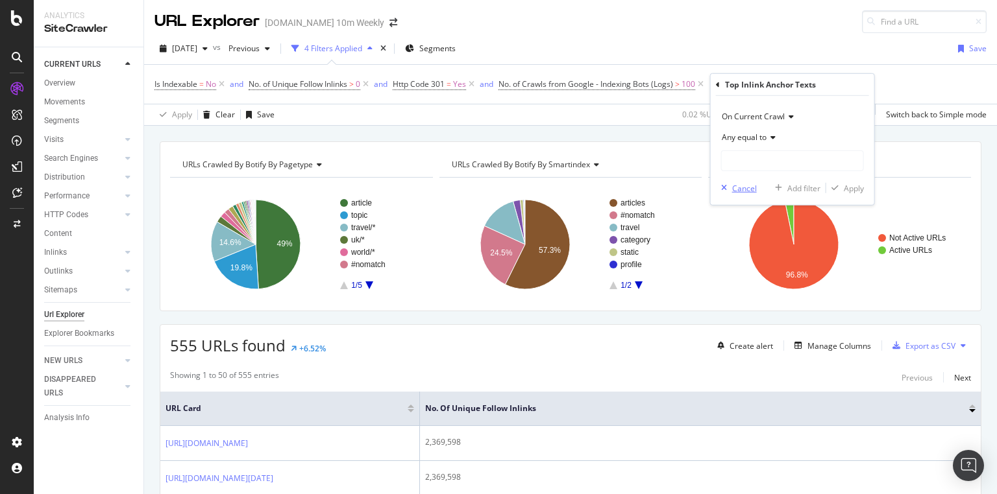
click at [745, 189] on div "Cancel" at bounding box center [744, 187] width 25 height 11
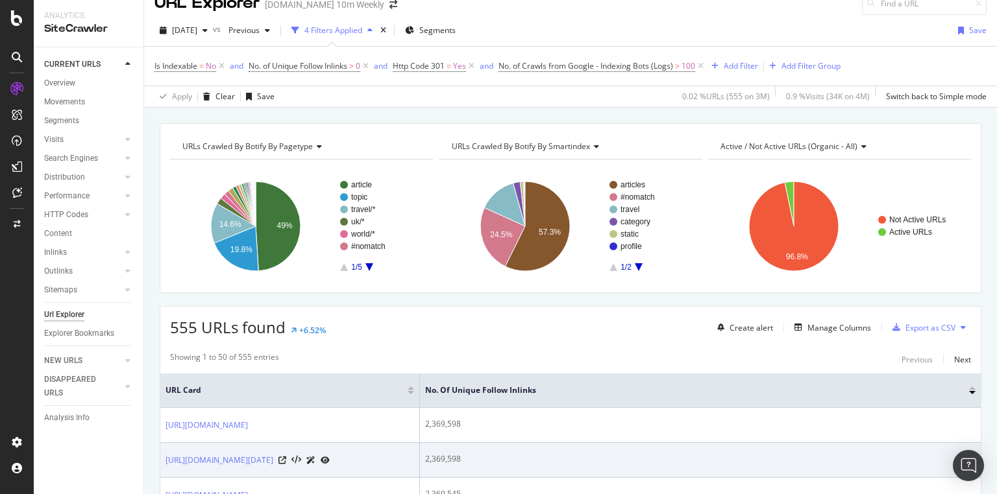
scroll to position [0, 0]
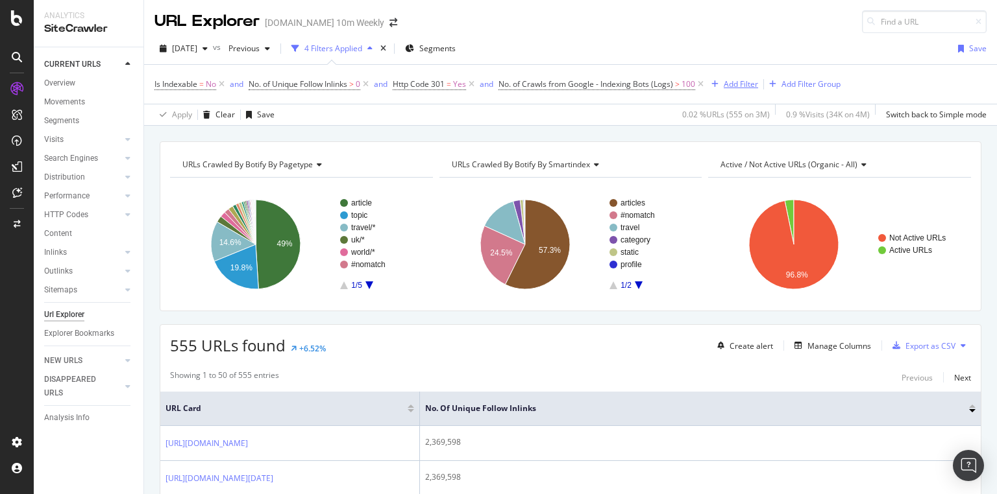
click at [742, 77] on div "Add Filter" at bounding box center [732, 84] width 52 height 14
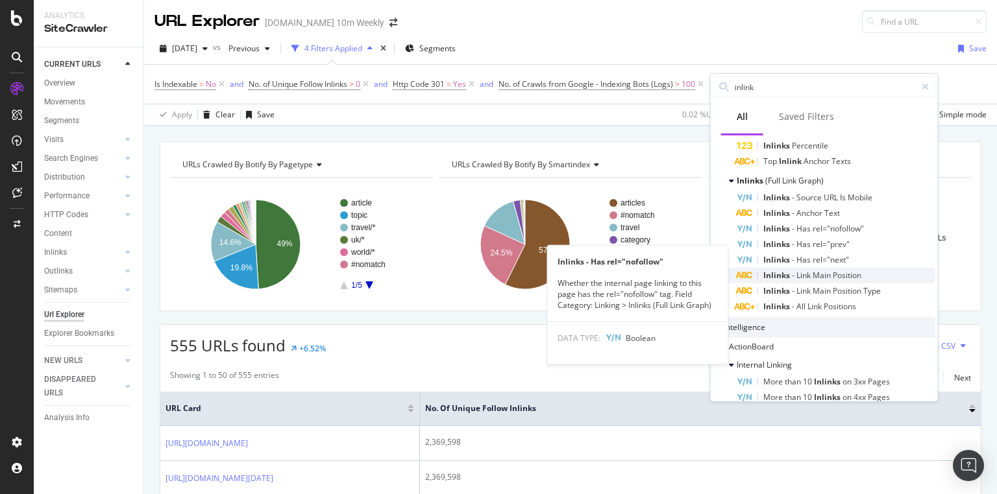
scroll to position [208, 0]
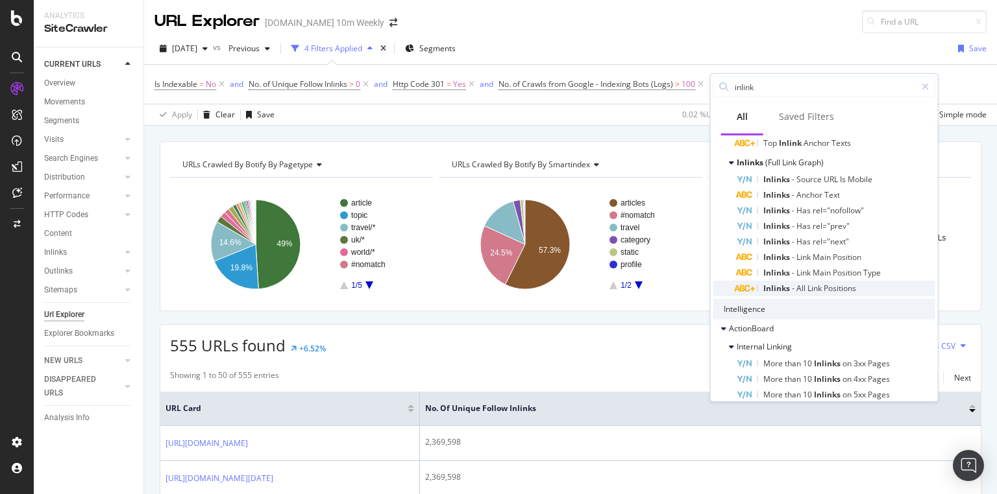
click at [860, 287] on div "Inlinks - All Link Positions" at bounding box center [835, 289] width 199 height 16
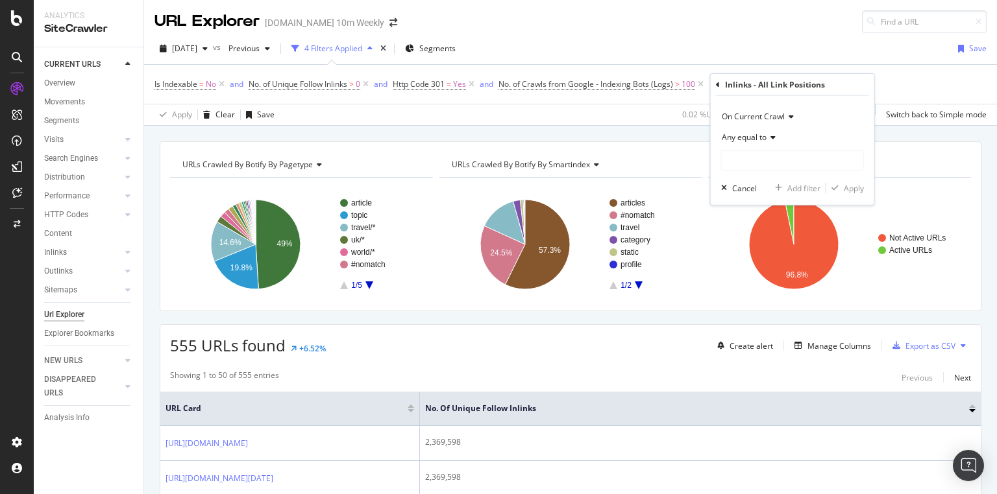
click at [771, 145] on div "Any equal to" at bounding box center [792, 137] width 143 height 21
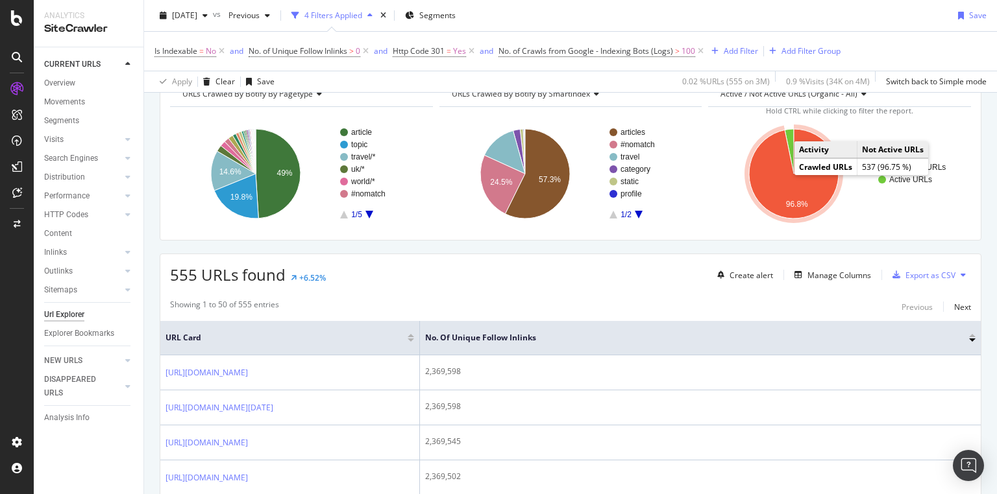
scroll to position [0, 0]
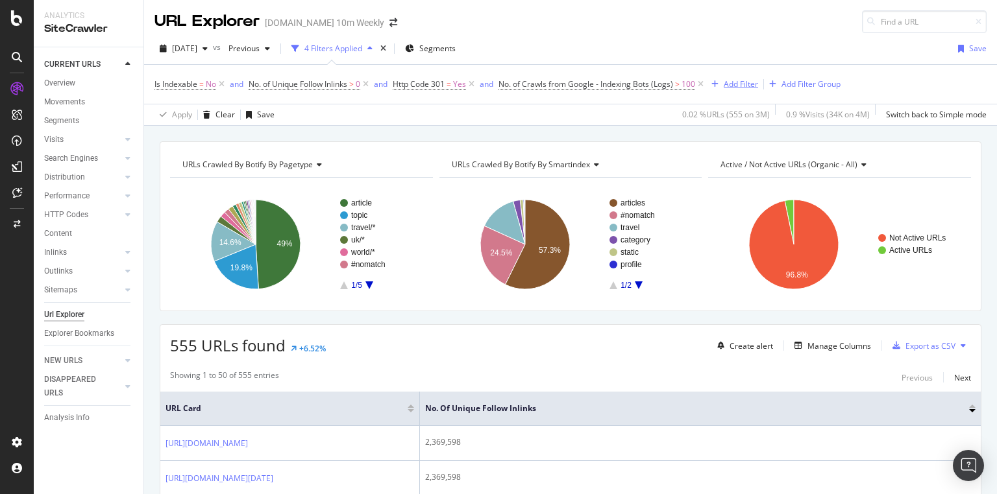
click at [738, 88] on div "Add Filter" at bounding box center [740, 84] width 34 height 11
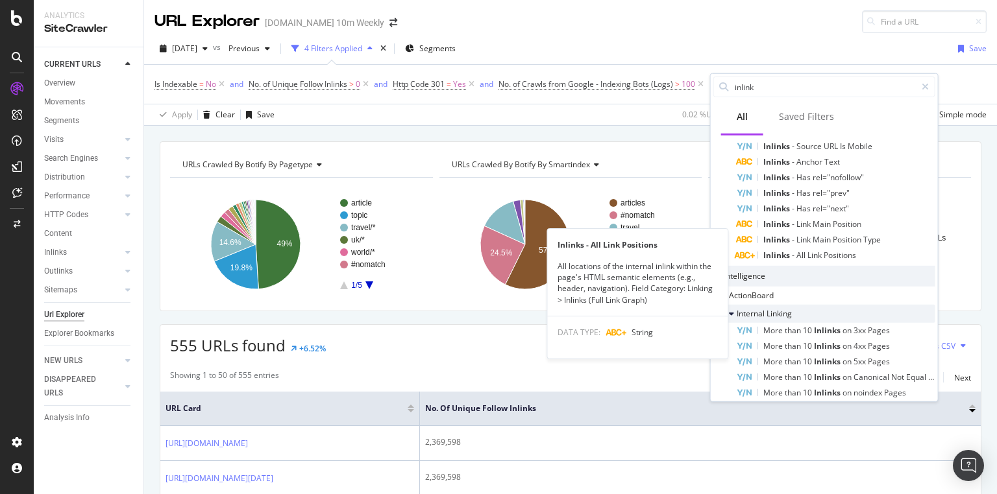
scroll to position [260, 0]
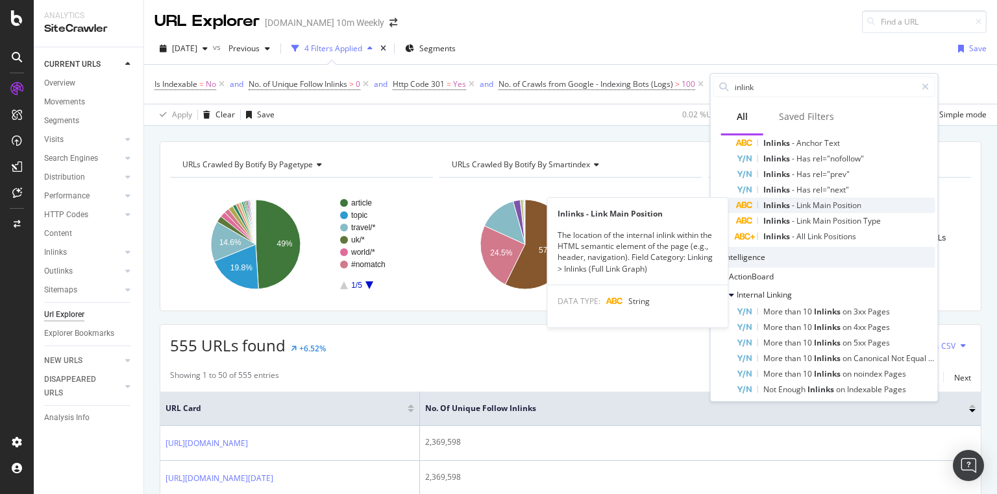
click at [856, 202] on span "Position" at bounding box center [846, 205] width 29 height 11
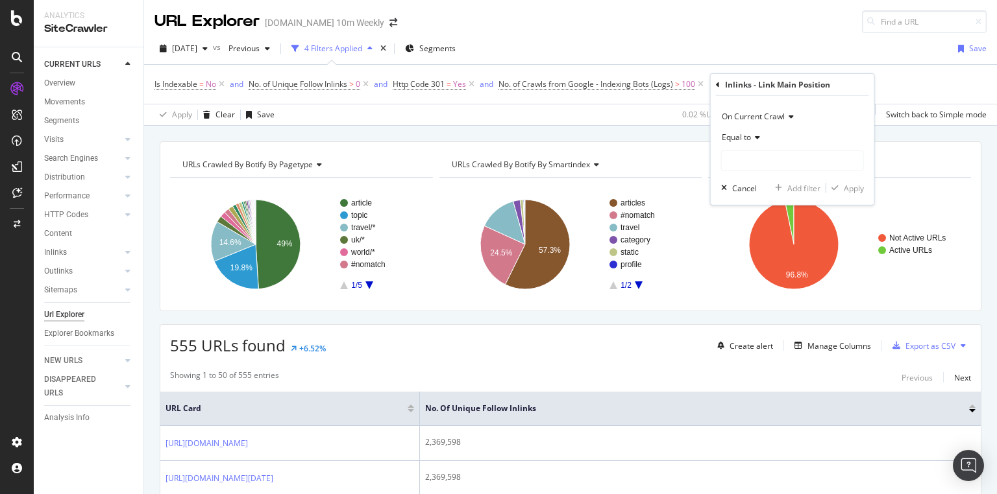
click at [755, 135] on icon at bounding box center [755, 138] width 9 height 8
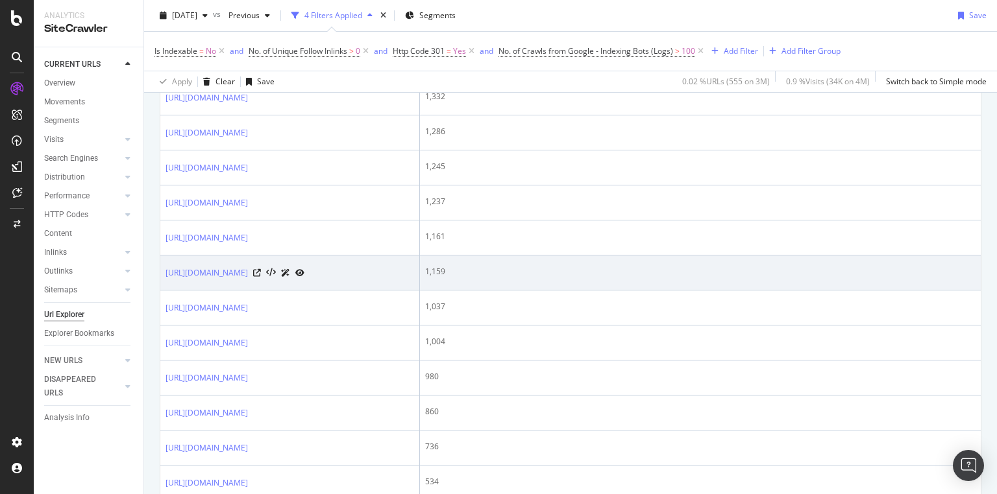
scroll to position [830, 0]
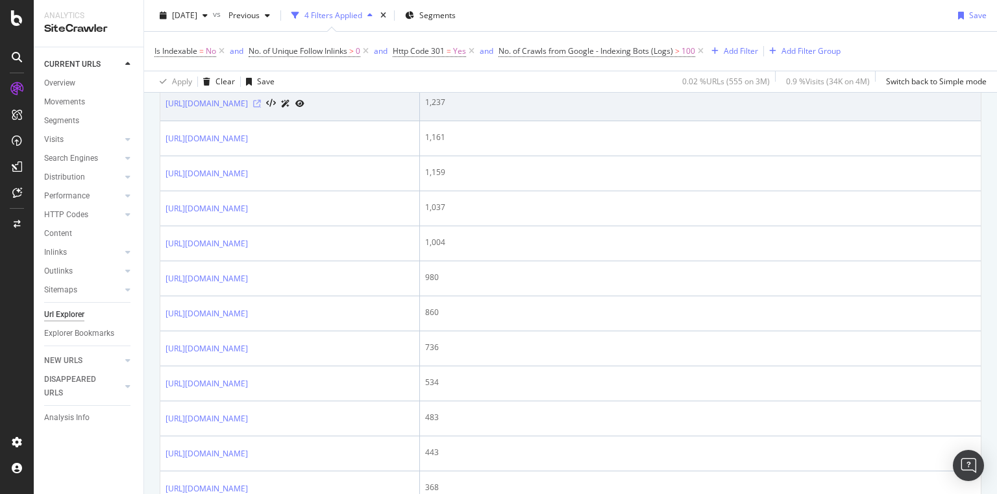
click at [261, 108] on icon at bounding box center [257, 104] width 8 height 8
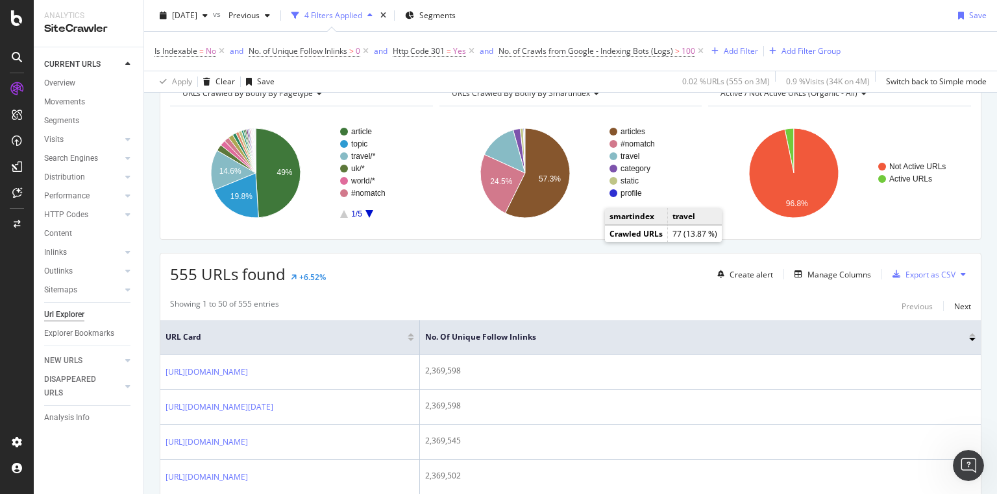
scroll to position [0, 0]
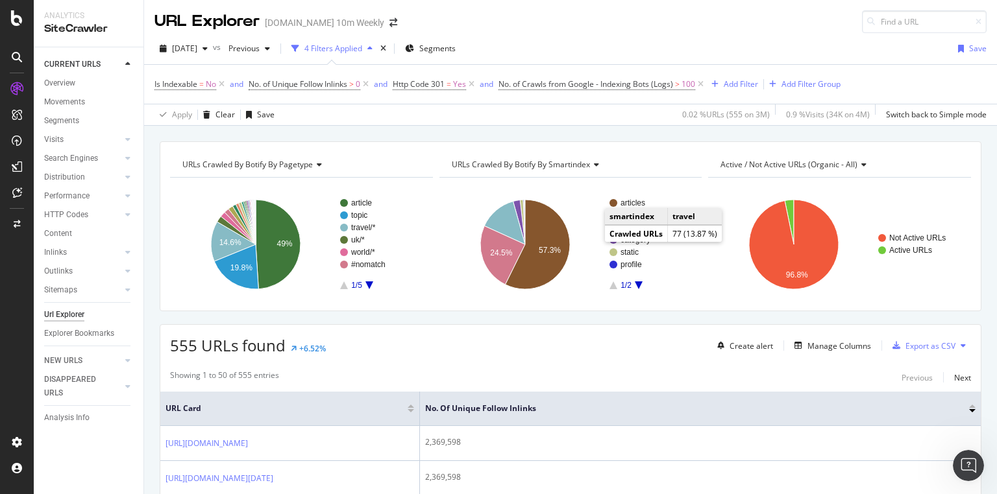
click at [362, 48] on div "4 Filters Applied" at bounding box center [333, 48] width 58 height 11
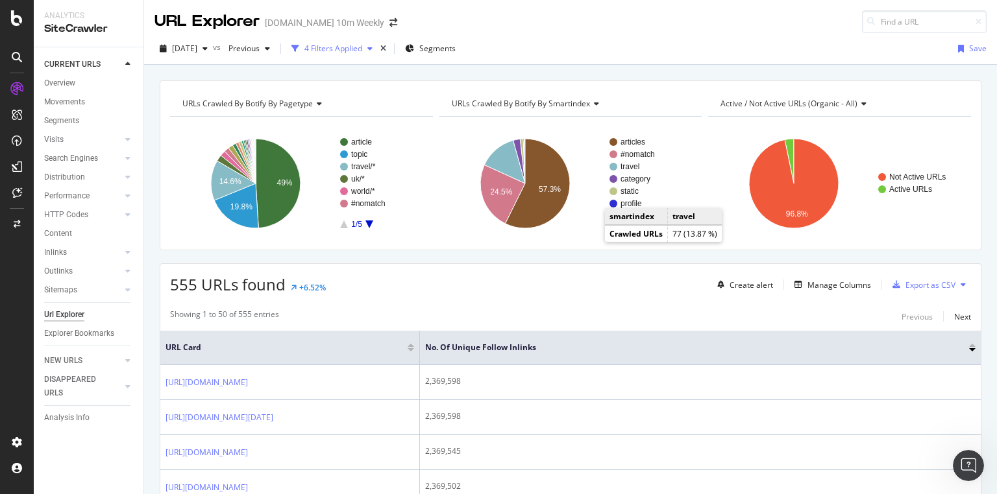
click at [378, 46] on div "button" at bounding box center [370, 49] width 16 height 8
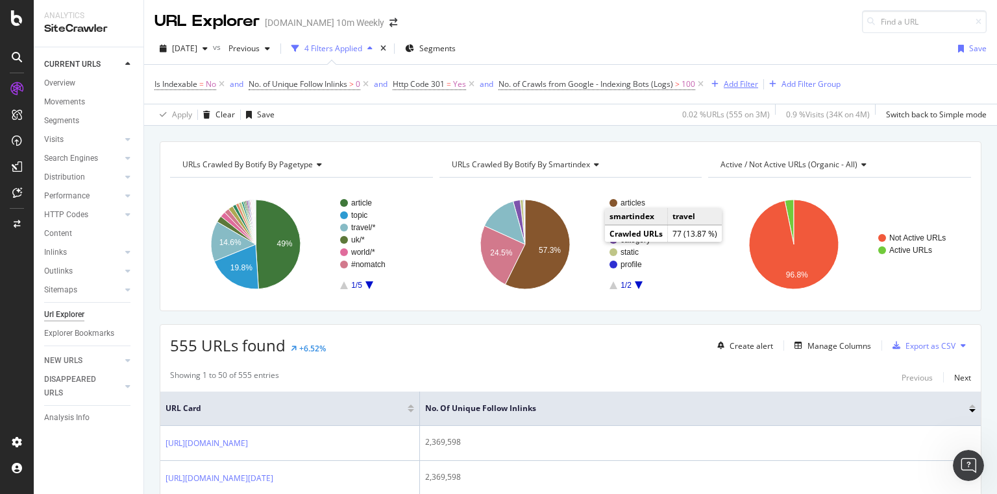
click at [753, 82] on div "Add Filter" at bounding box center [740, 84] width 34 height 11
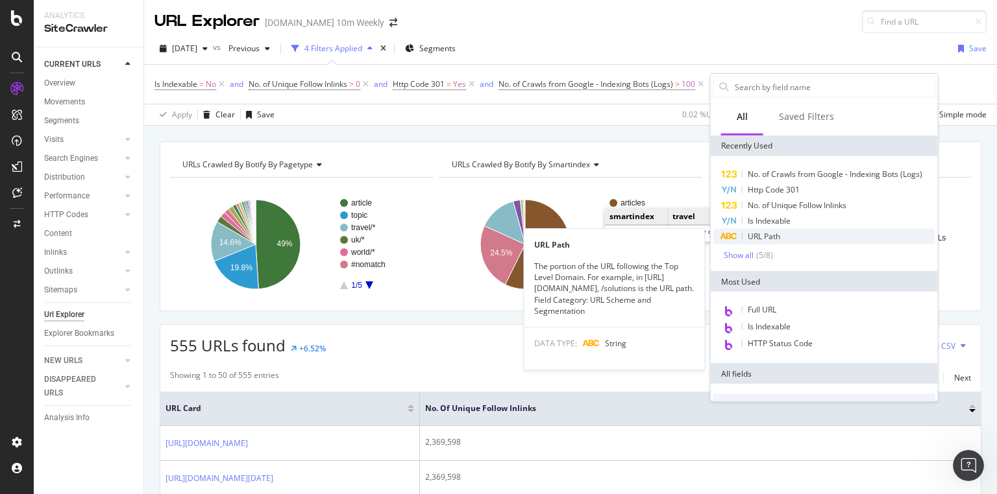
click at [795, 232] on div "URL Path" at bounding box center [824, 237] width 222 height 16
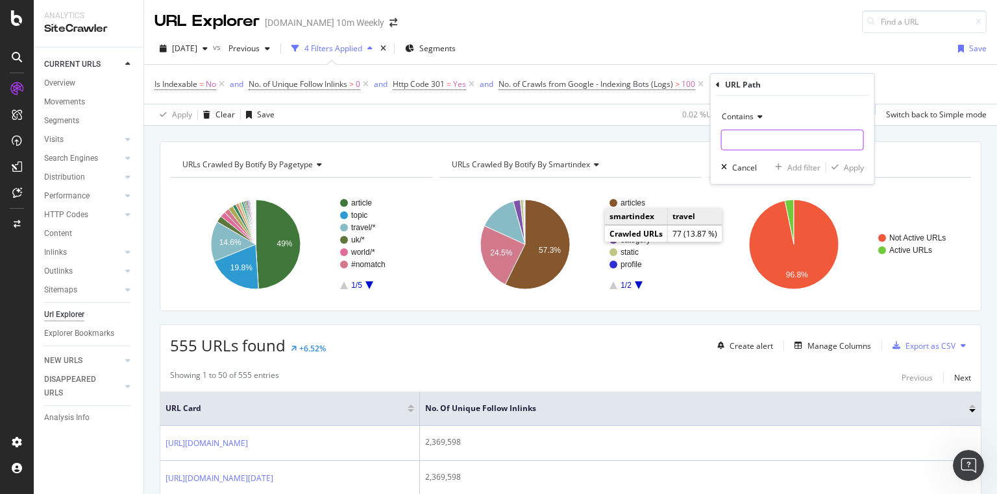
click at [753, 132] on input "text" at bounding box center [791, 140] width 141 height 21
type input "/topic/"
click at [849, 170] on div "Apply" at bounding box center [853, 167] width 20 height 11
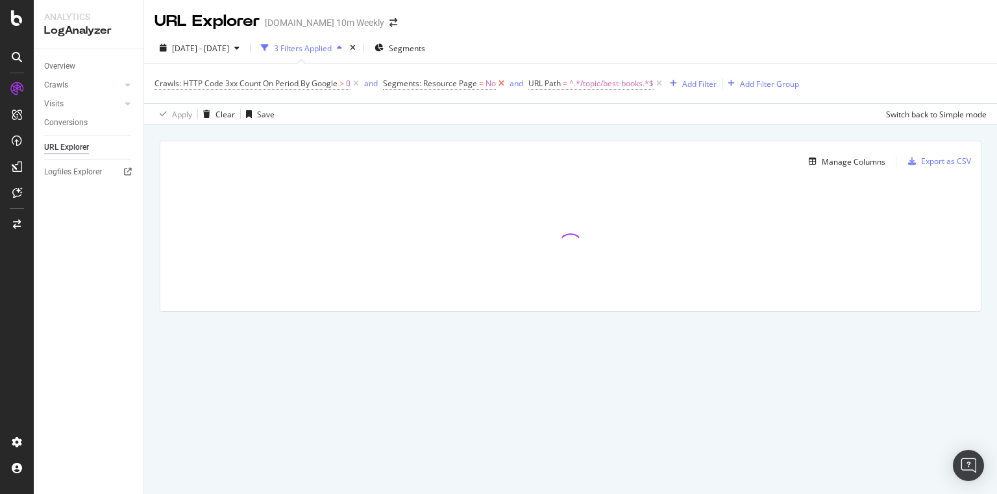
click at [502, 85] on icon at bounding box center [501, 83] width 11 height 13
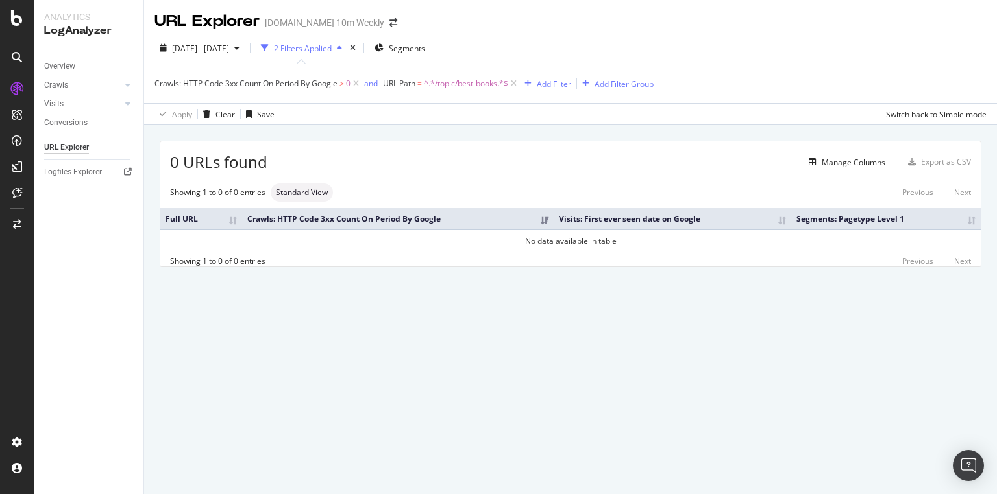
click at [475, 84] on span "^.*/topic/best-books.*$" at bounding box center [466, 84] width 84 height 18
click at [465, 140] on input "/topic/best-books" at bounding box center [456, 137] width 123 height 21
type input "/topic/"
click at [530, 170] on div "Apply" at bounding box center [519, 165] width 38 height 12
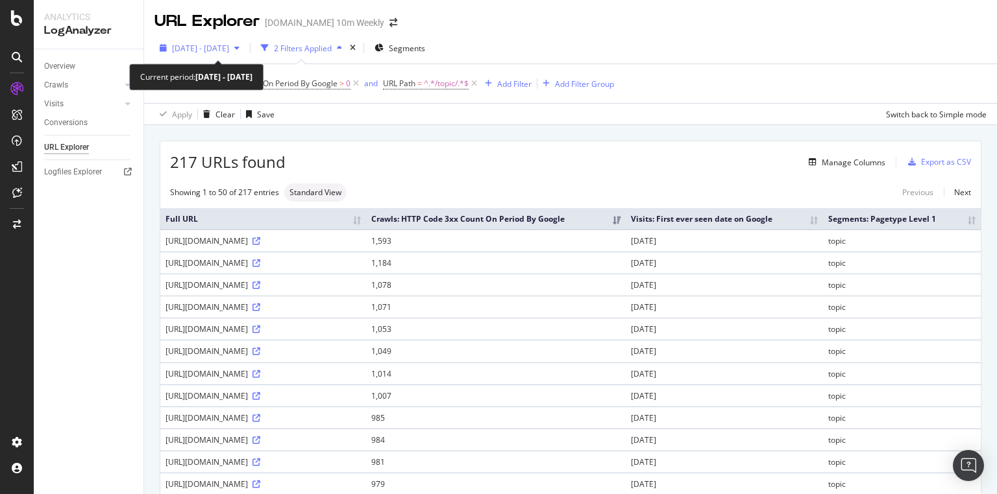
click at [229, 47] on span "[DATE] - [DATE]" at bounding box center [200, 48] width 57 height 11
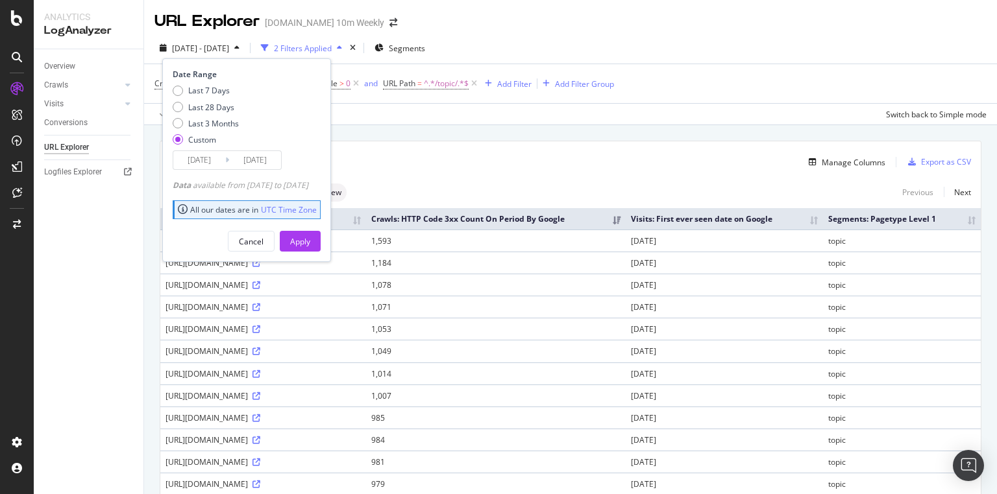
drag, startPoint x: 218, startPoint y: 122, endPoint x: 252, endPoint y: 143, distance: 40.2
click at [219, 121] on div "Last 3 Months" at bounding box center [213, 123] width 51 height 11
type input "[DATE]"
click at [310, 245] on div "Apply" at bounding box center [300, 241] width 20 height 11
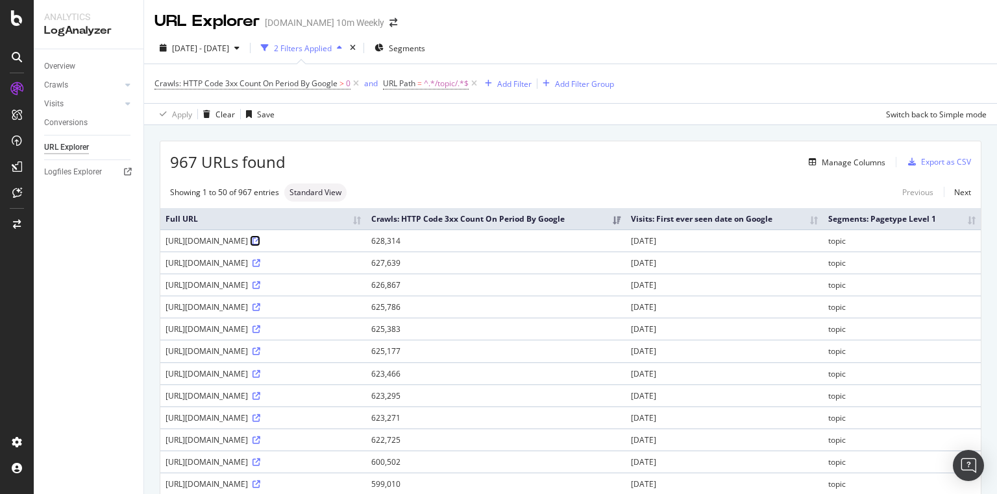
click at [260, 239] on icon at bounding box center [256, 241] width 8 height 8
click at [260, 237] on icon at bounding box center [256, 241] width 8 height 8
click at [229, 48] on span "[DATE] - [DATE]" at bounding box center [200, 48] width 57 height 11
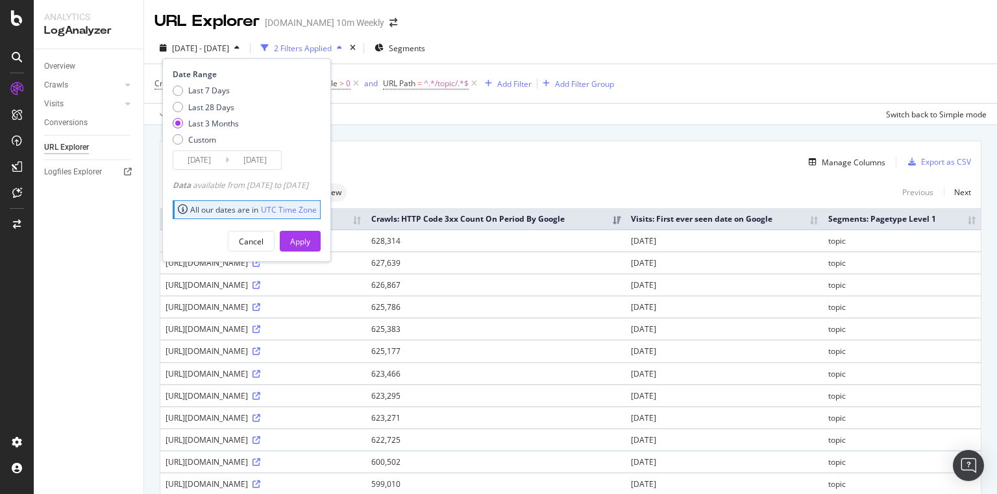
drag, startPoint x: 230, startPoint y: 104, endPoint x: 128, endPoint y: 249, distance: 177.1
click at [128, 249] on div "Analytics LogAnalyzer Overview Crawls Daily Distribution Segments Distribution …" at bounding box center [515, 247] width 963 height 494
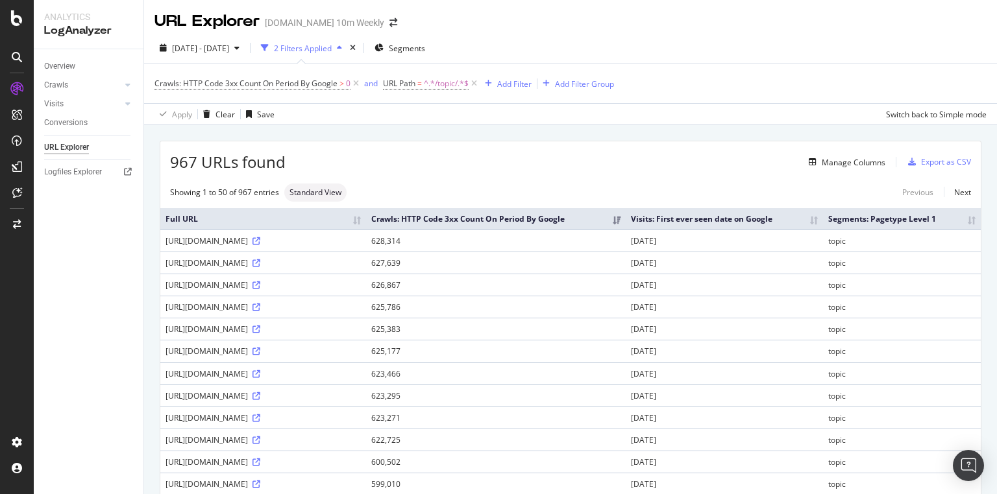
click at [99, 252] on div "Overview Crawls Daily Distribution Segments Distribution HTTP Codes Resources V…" at bounding box center [89, 271] width 110 height 445
click at [862, 165] on div "Manage Columns" at bounding box center [853, 162] width 64 height 11
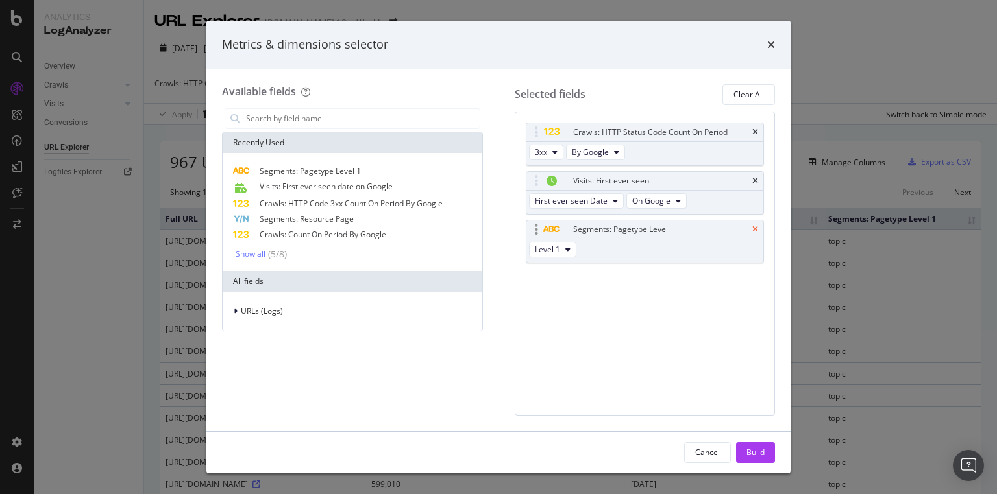
click at [755, 177] on icon "times" at bounding box center [755, 181] width 6 height 8
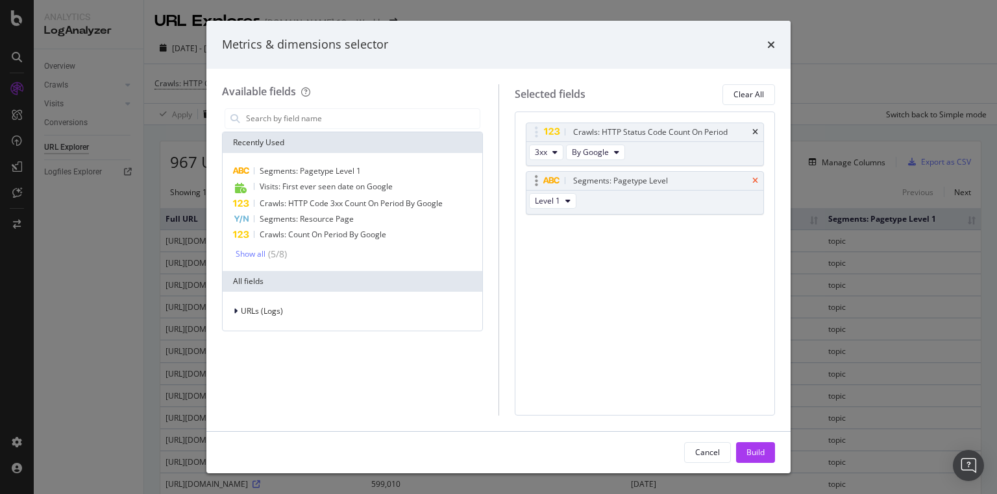
click at [753, 180] on icon "times" at bounding box center [755, 181] width 6 height 8
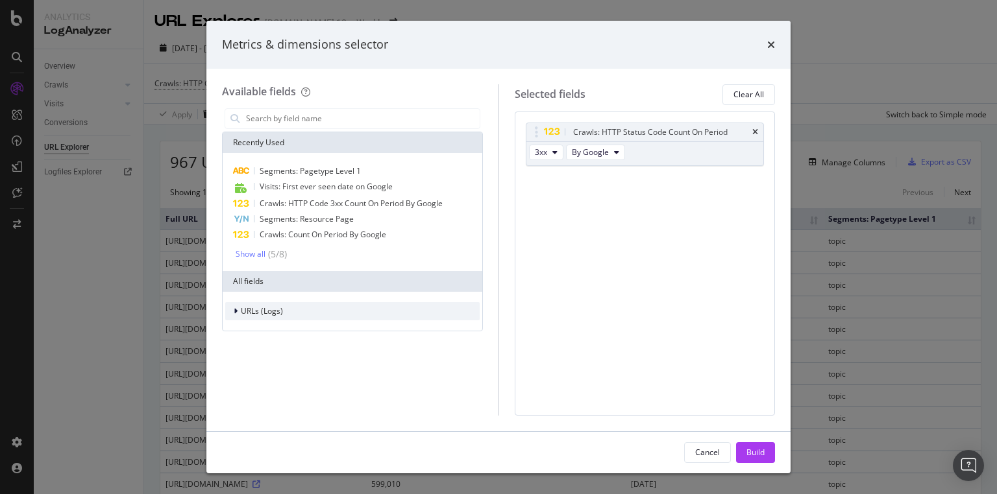
click at [252, 307] on span "URLs (Logs)" at bounding box center [262, 311] width 42 height 11
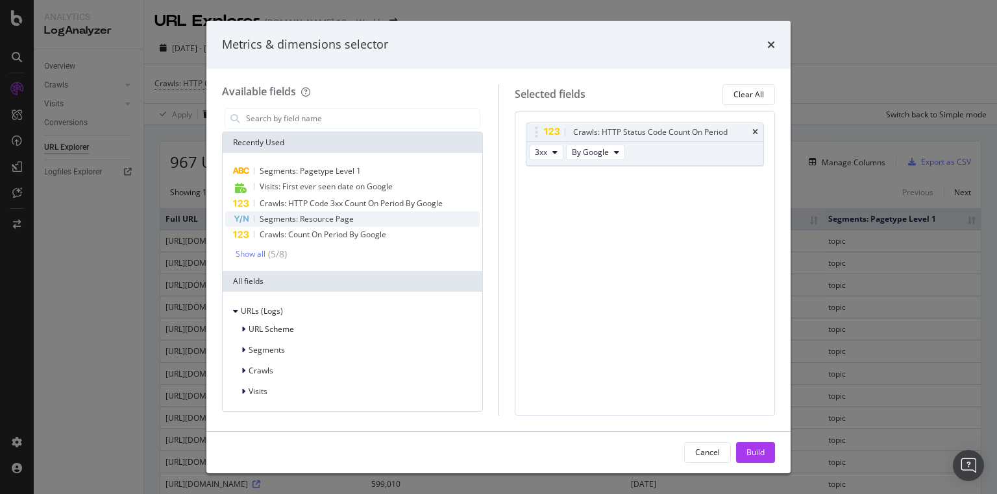
drag, startPoint x: 366, startPoint y: 206, endPoint x: 397, endPoint y: 215, distance: 32.4
click at [367, 206] on span "Crawls: HTTP Code 3xx Count On Period By Google" at bounding box center [351, 203] width 183 height 11
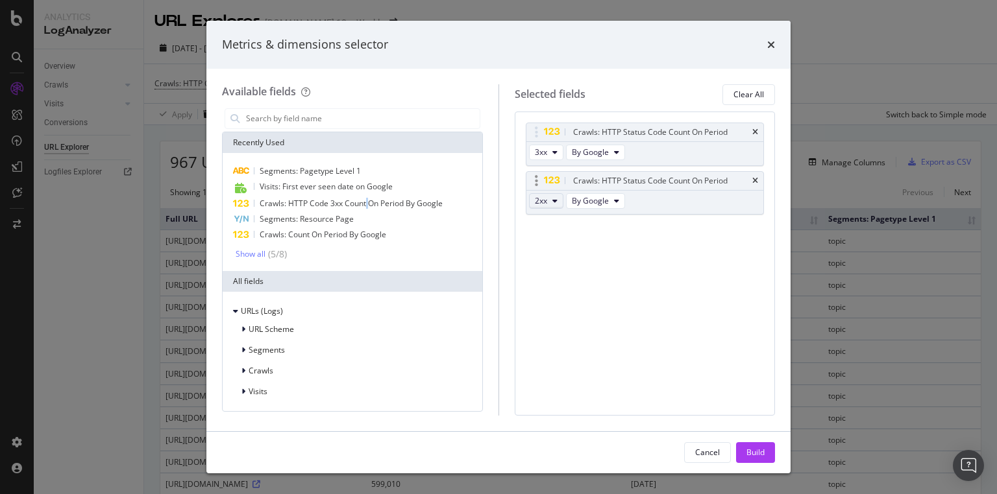
click at [558, 200] on button "2xx" at bounding box center [546, 201] width 34 height 16
click at [758, 178] on icon "times" at bounding box center [755, 181] width 6 height 8
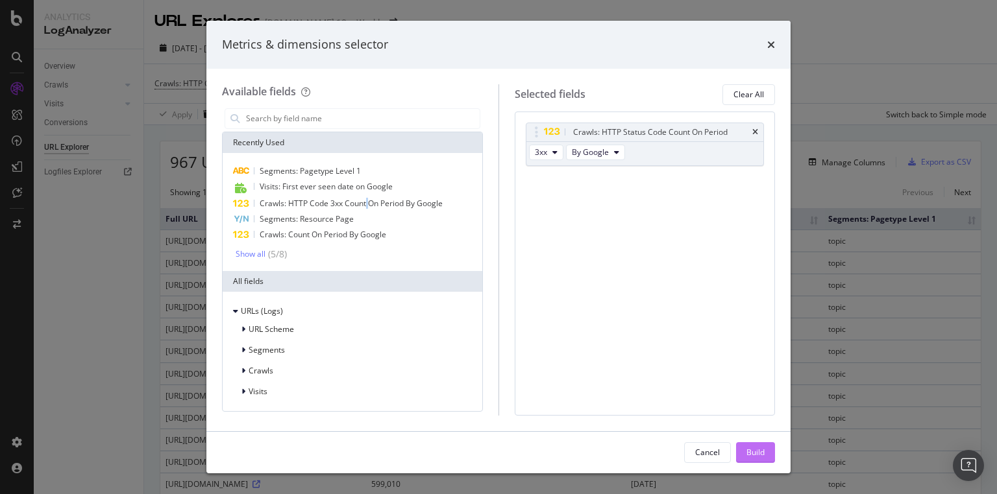
click at [762, 450] on div "Build" at bounding box center [755, 452] width 18 height 11
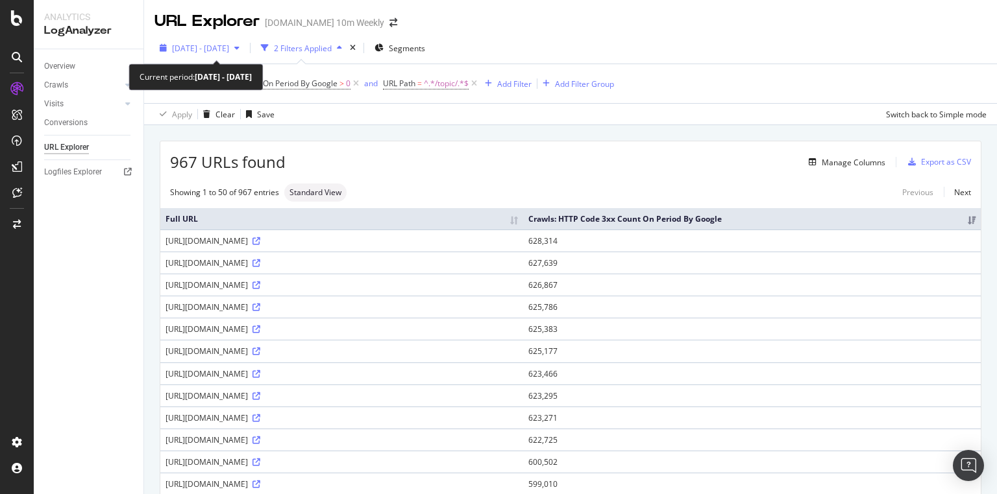
click at [229, 50] on span "[DATE] - [DATE]" at bounding box center [200, 48] width 57 height 11
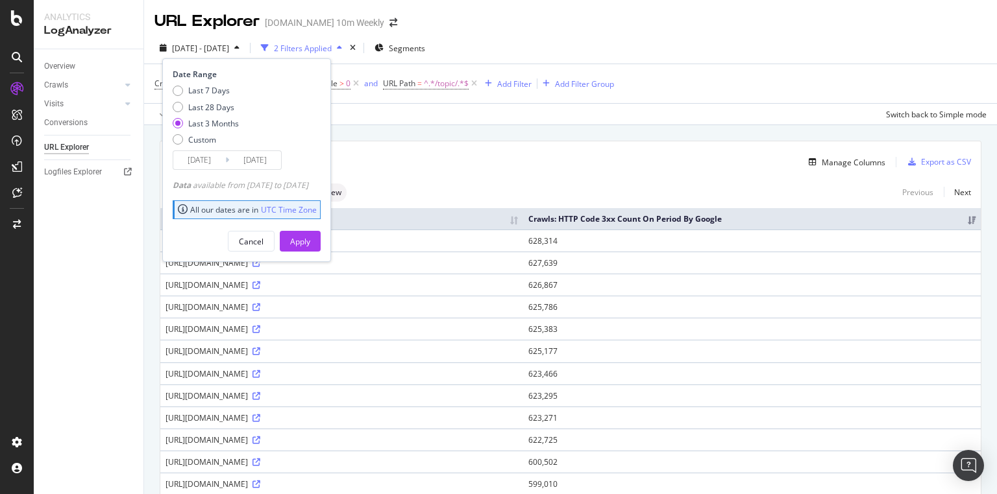
click at [505, 165] on div "Manage Columns" at bounding box center [584, 162] width 599 height 16
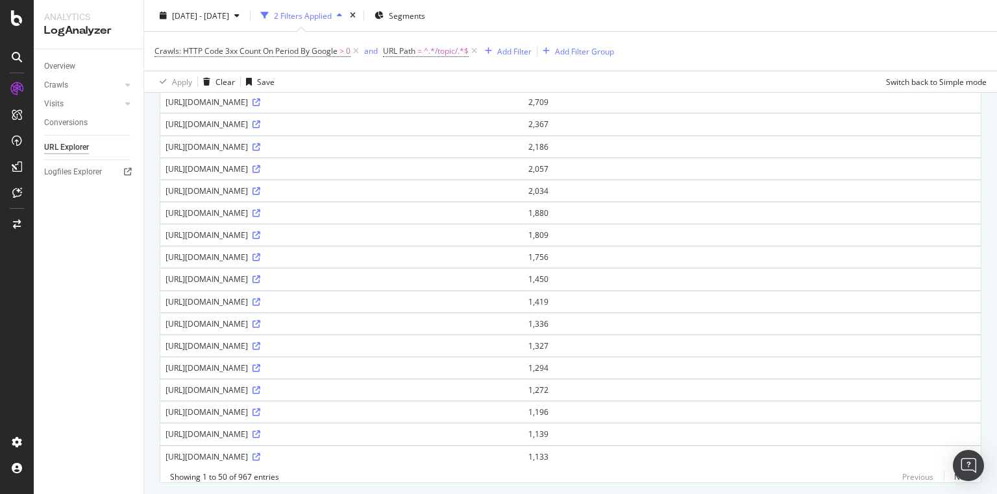
scroll to position [904, 0]
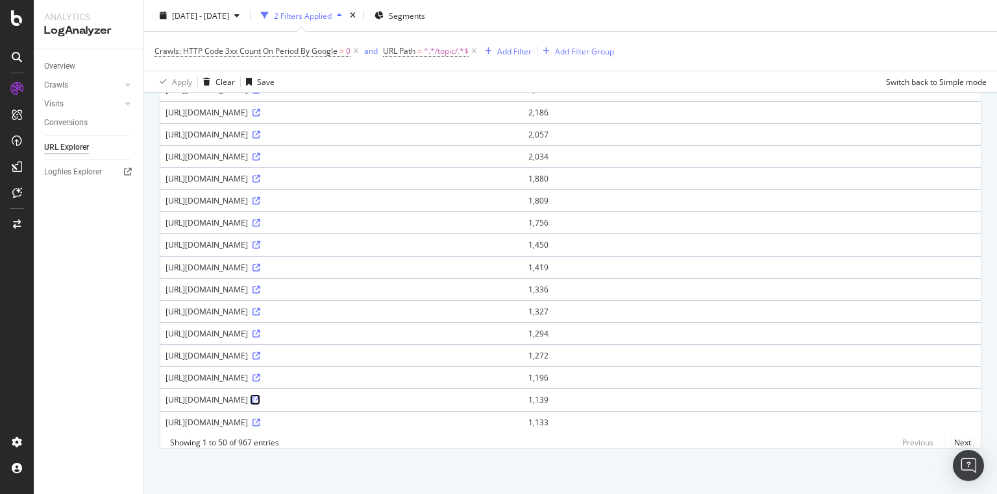
click at [260, 396] on icon at bounding box center [256, 400] width 8 height 8
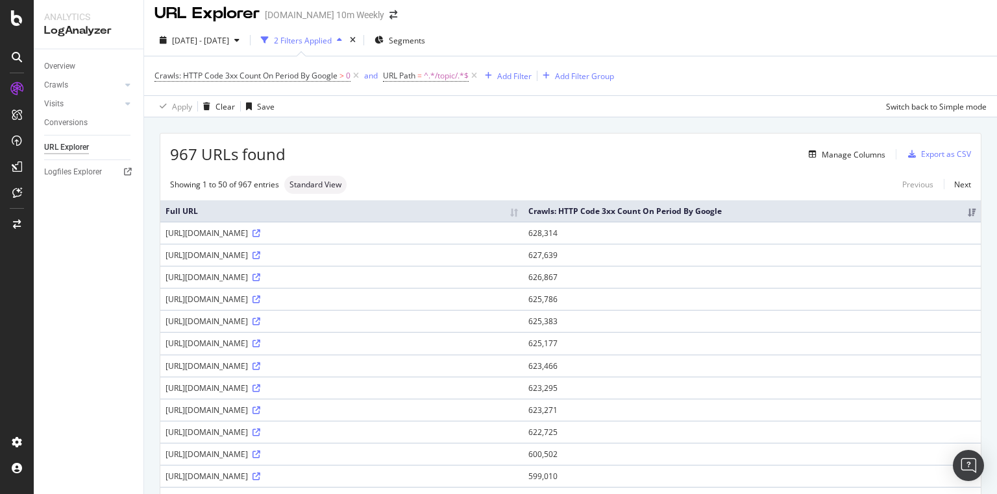
scroll to position [0, 0]
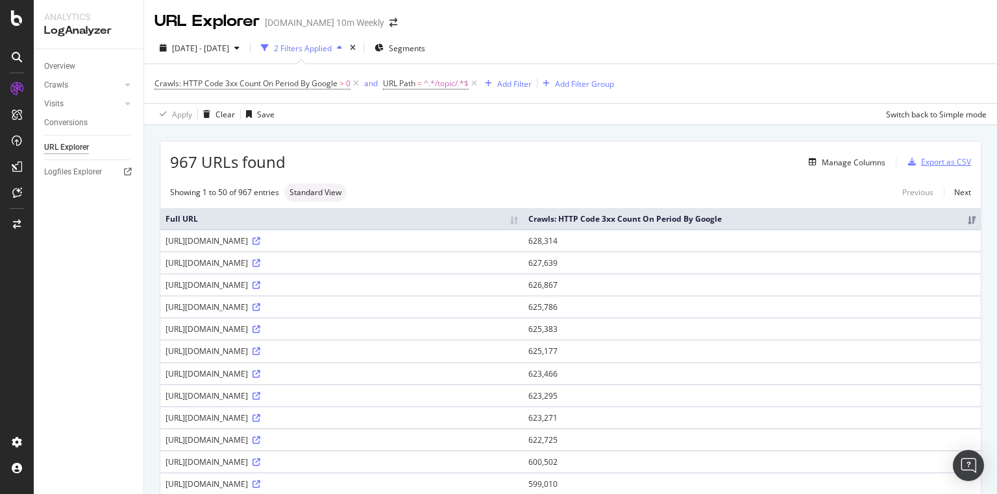
click at [952, 158] on div "Export as CSV" at bounding box center [946, 161] width 50 height 11
click at [528, 83] on div "Add Filter" at bounding box center [514, 84] width 34 height 11
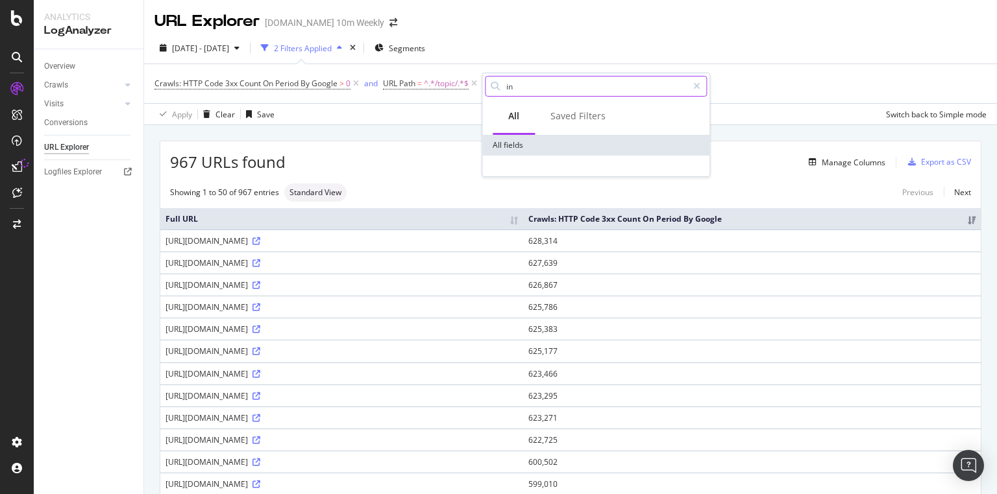
type input "i"
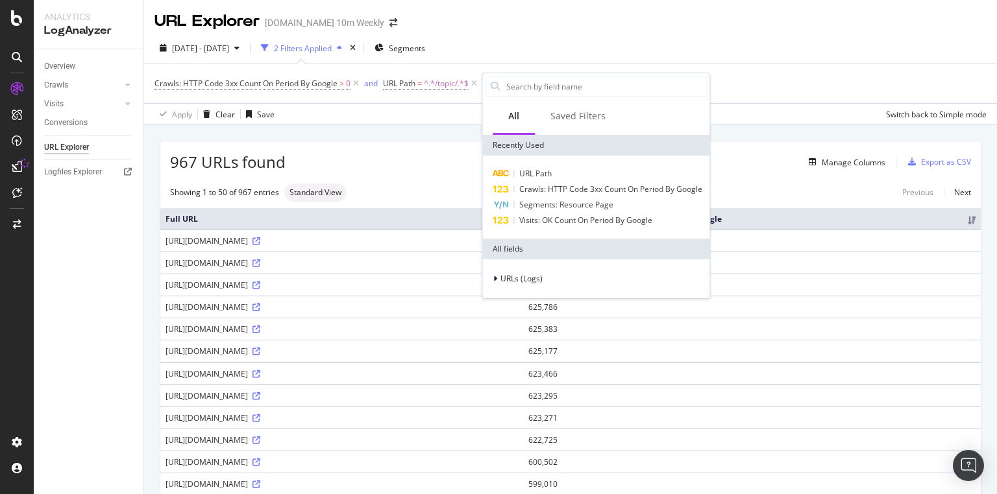
click at [660, 41] on div "[DATE] - [DATE] 2 Filters Applied Segments" at bounding box center [570, 51] width 853 height 26
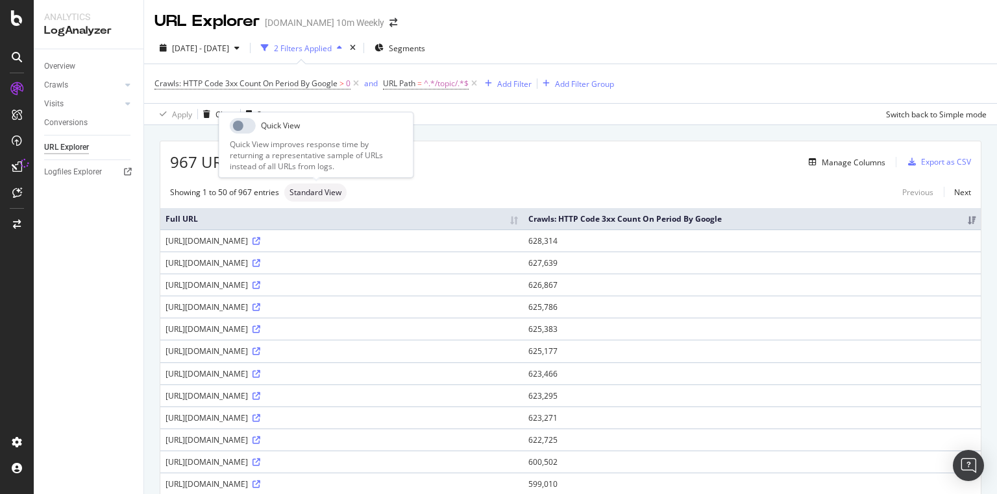
click at [314, 193] on span "Standard View" at bounding box center [315, 193] width 52 height 8
click at [287, 197] on div "Standard View" at bounding box center [315, 193] width 62 height 18
click at [311, 192] on span "Standard View" at bounding box center [315, 193] width 52 height 8
click at [248, 134] on div "Quick View Quick View improves response time by returning a representative samp…" at bounding box center [316, 145] width 195 height 66
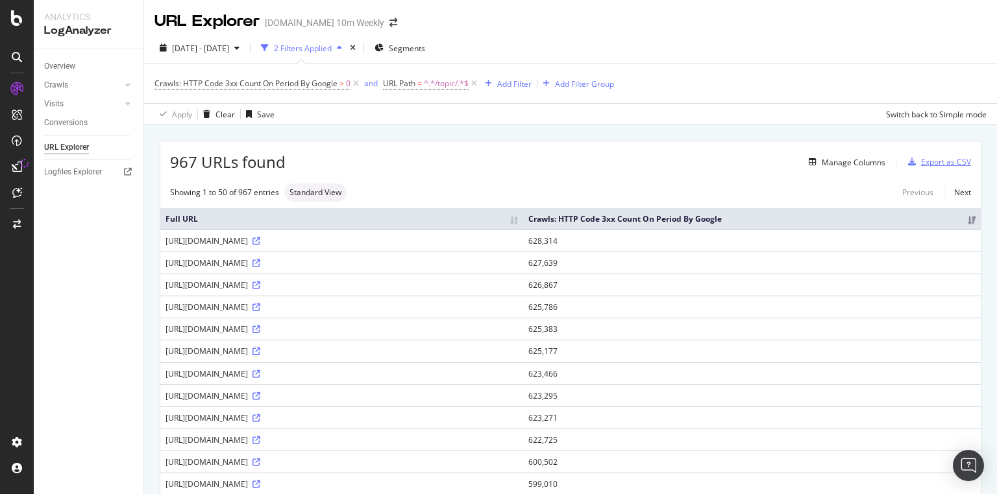
click at [936, 158] on div "Export as CSV" at bounding box center [946, 161] width 50 height 11
click at [431, 88] on span "^.*/topic/.*$" at bounding box center [446, 84] width 45 height 18
click at [400, 135] on input "/topic/" at bounding box center [456, 137] width 123 height 21
click at [400, 133] on input "/topic/" at bounding box center [456, 137] width 123 height 21
type input ".com/topic/"
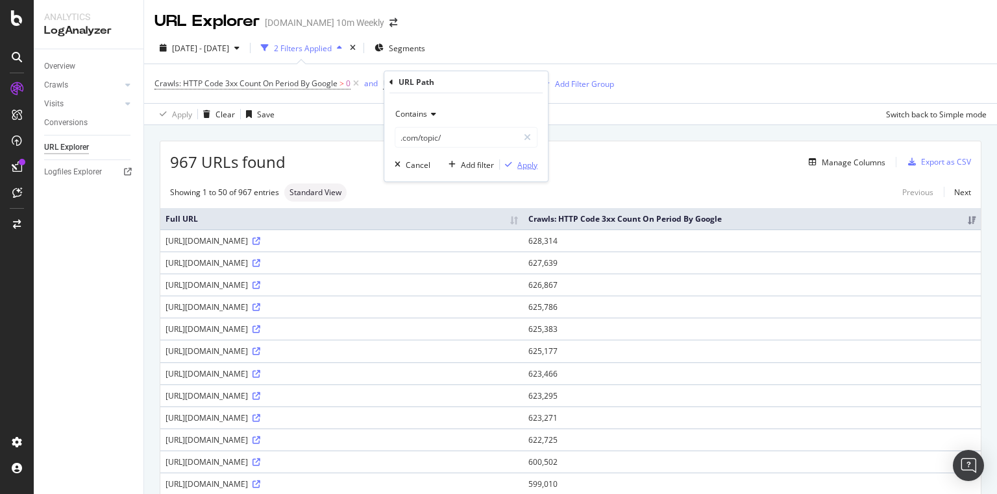
click at [526, 167] on div "Apply" at bounding box center [527, 164] width 20 height 11
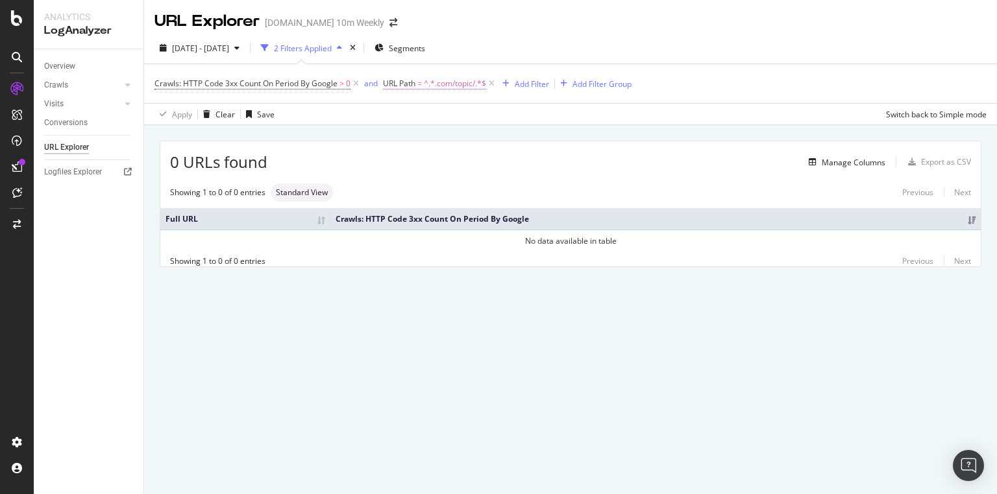
click at [417, 85] on span "URL Path = ^.*.com/topic/.*$" at bounding box center [434, 84] width 103 height 12
click at [452, 138] on input ".com/topic/" at bounding box center [456, 137] width 123 height 21
click at [413, 136] on input ".com/topic/" at bounding box center [456, 137] width 123 height 21
drag, startPoint x: 417, startPoint y: 136, endPoint x: 493, endPoint y: 153, distance: 77.8
click at [392, 136] on div "Contains .com/topic/ Cancel Add filter Apply" at bounding box center [465, 137] width 163 height 88
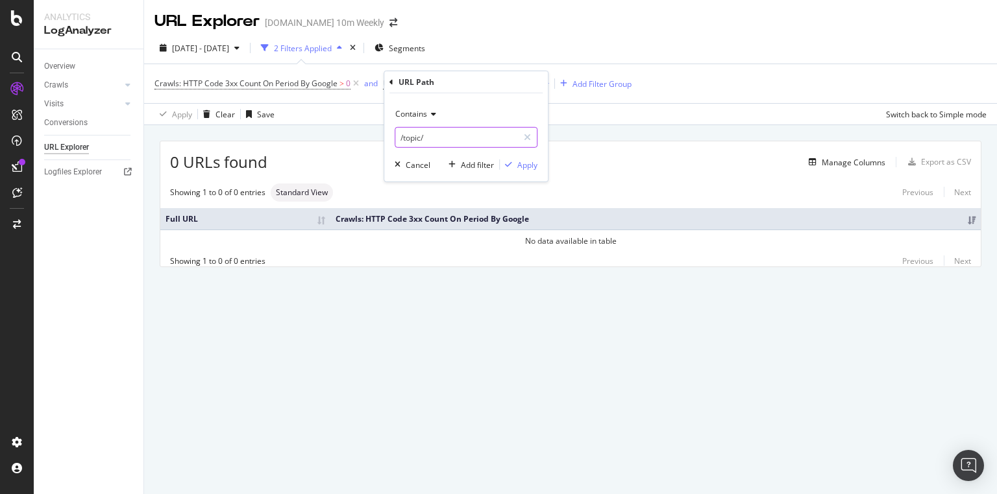
type input "/topic/"
click at [526, 160] on div "Apply" at bounding box center [527, 164] width 20 height 11
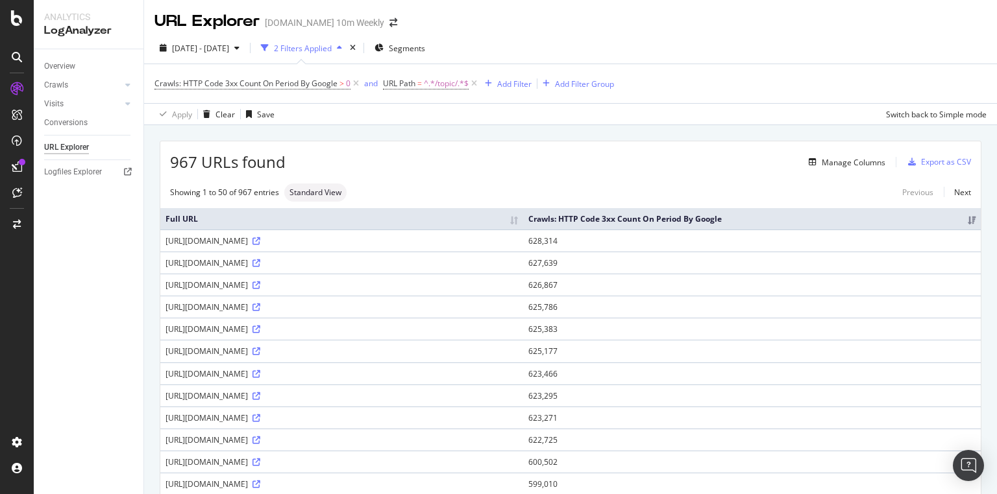
drag, startPoint x: 314, startPoint y: 239, endPoint x: 244, endPoint y: 243, distance: 70.1
click at [244, 243] on div "[URL][DOMAIN_NAME]" at bounding box center [341, 241] width 352 height 11
copy div ".[DOMAIN_NAME][URL]"
click at [409, 194] on div "Showing 1 to 50 of 967 entries Standard View Previous Next" at bounding box center [570, 193] width 820 height 18
drag, startPoint x: 253, startPoint y: 239, endPoint x: 309, endPoint y: 241, distance: 55.8
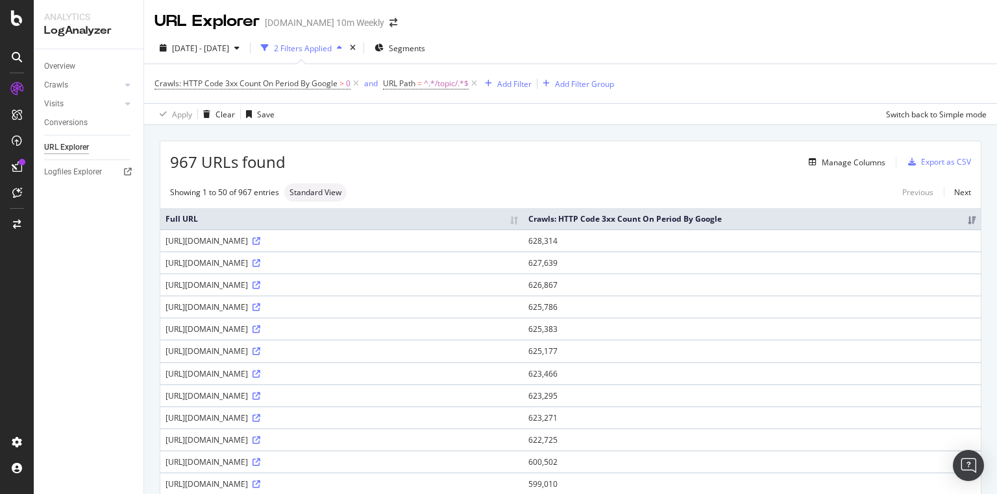
click at [309, 241] on div "[URL][DOMAIN_NAME]" at bounding box center [341, 241] width 352 height 11
click at [448, 78] on span "^.*/topic/.*$" at bounding box center [446, 84] width 45 height 18
click at [426, 119] on div "Contains" at bounding box center [465, 114] width 143 height 21
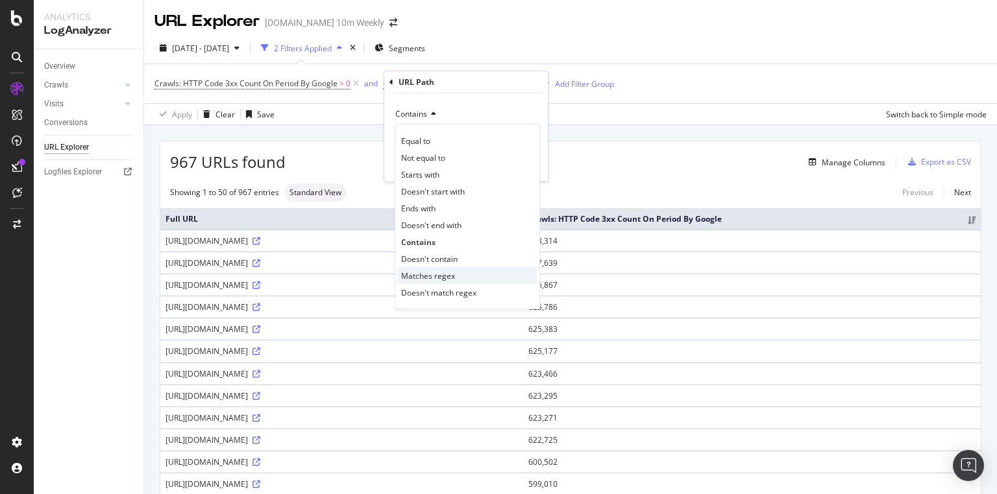
click at [466, 278] on div "Matches regex" at bounding box center [467, 275] width 139 height 17
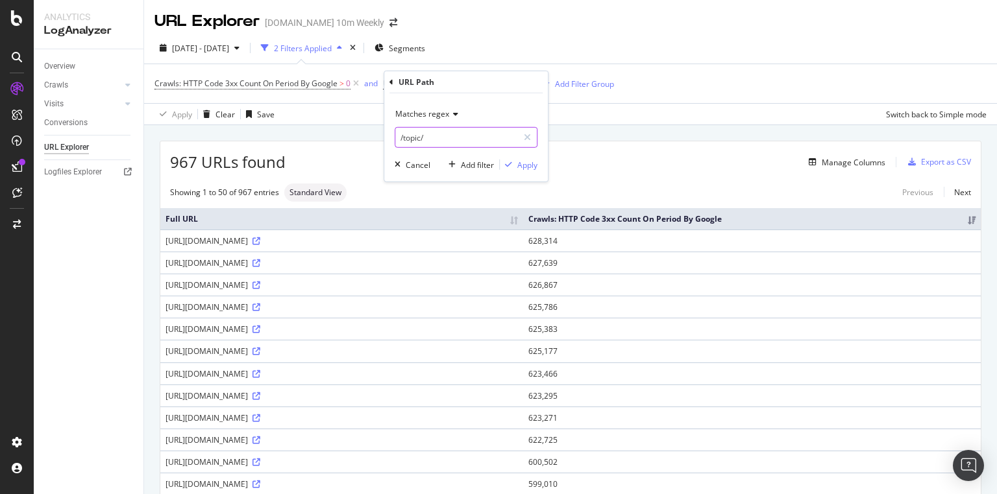
click at [401, 138] on input "/topic/" at bounding box center [456, 137] width 123 height 21
click at [400, 138] on input "/topic/" at bounding box center [456, 137] width 123 height 21
click at [482, 138] on input "[DOMAIN_NAME]/topic/|com/topoc" at bounding box center [456, 137] width 123 height 21
type input "[DOMAIN_NAME]/topic/|com/topic"
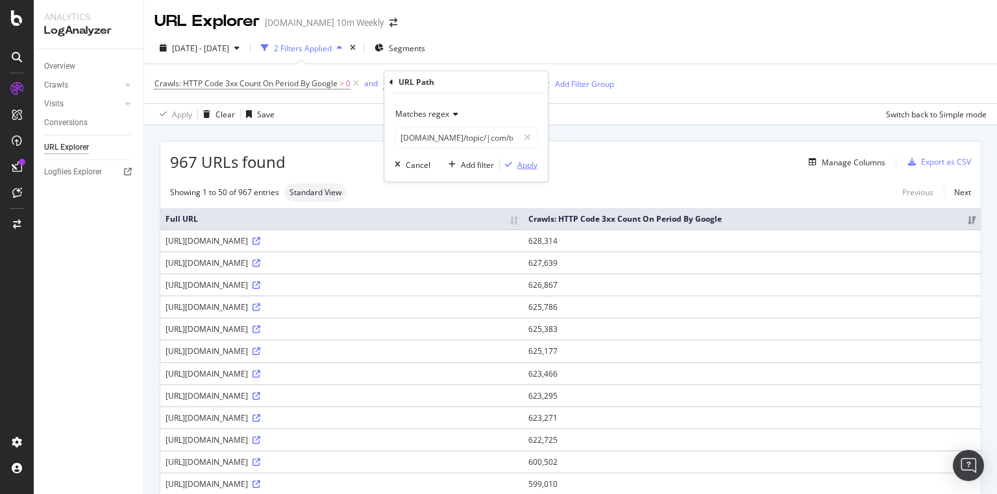
click at [526, 163] on div "Apply" at bounding box center [527, 164] width 20 height 11
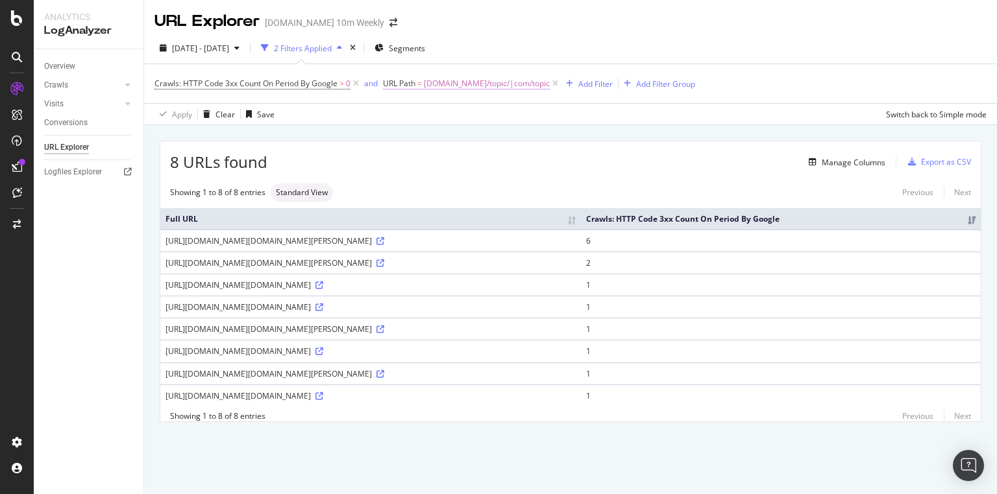
click at [453, 86] on span "[DOMAIN_NAME]/topic/|com/topic" at bounding box center [487, 84] width 126 height 18
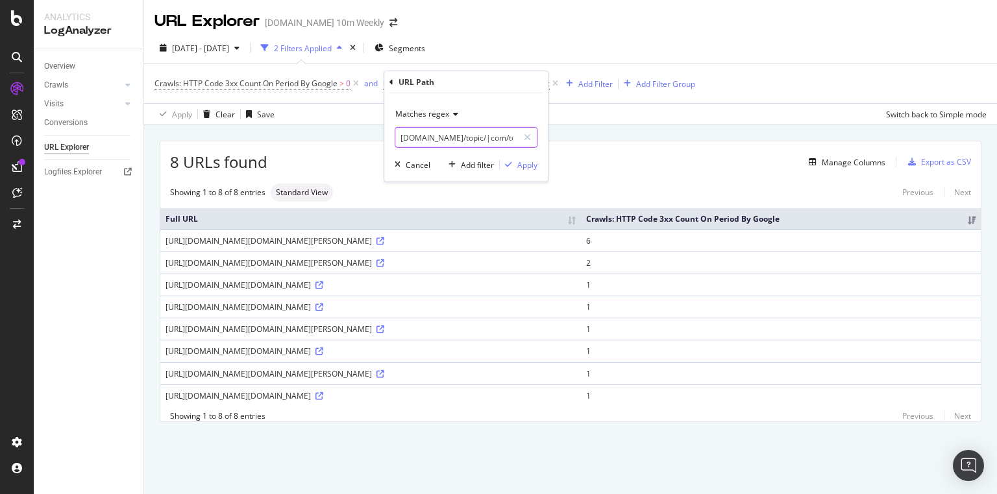
click at [448, 136] on input "[DOMAIN_NAME]/topic/|com/topic" at bounding box center [456, 137] width 123 height 21
click at [446, 141] on input "[DOMAIN_NAME]/topic/|com/topic" at bounding box center [456, 137] width 123 height 21
drag, startPoint x: 443, startPoint y: 136, endPoint x: 488, endPoint y: 139, distance: 44.9
click at [488, 139] on input "[DOMAIN_NAME]/topic/|com/topic" at bounding box center [456, 137] width 123 height 21
click at [461, 145] on input "[DOMAIN_NAME]/topic/|com/topic" at bounding box center [456, 137] width 123 height 21
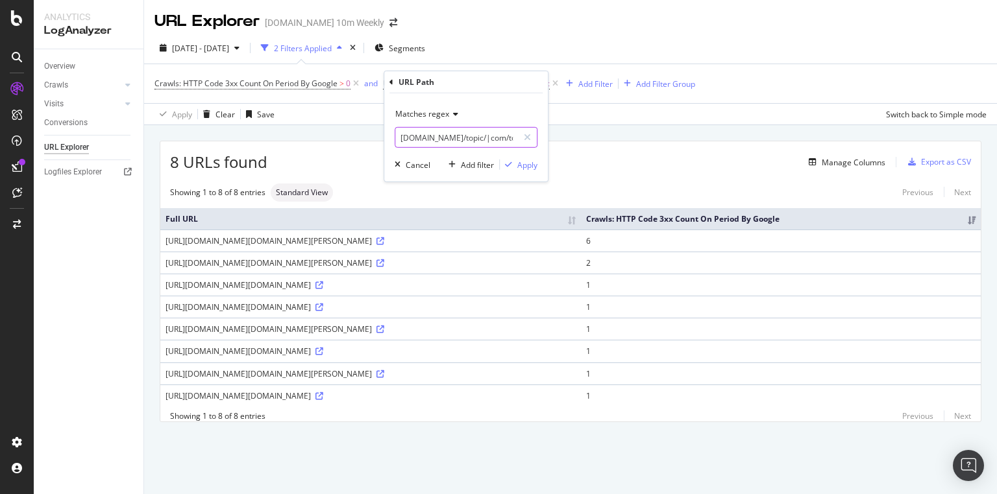
drag, startPoint x: 463, startPoint y: 135, endPoint x: 396, endPoint y: 135, distance: 67.5
click at [396, 135] on input "[DOMAIN_NAME]/topic/|com/topic" at bounding box center [456, 137] width 123 height 21
type input "/topic"
click at [527, 163] on div "Apply" at bounding box center [527, 164] width 20 height 11
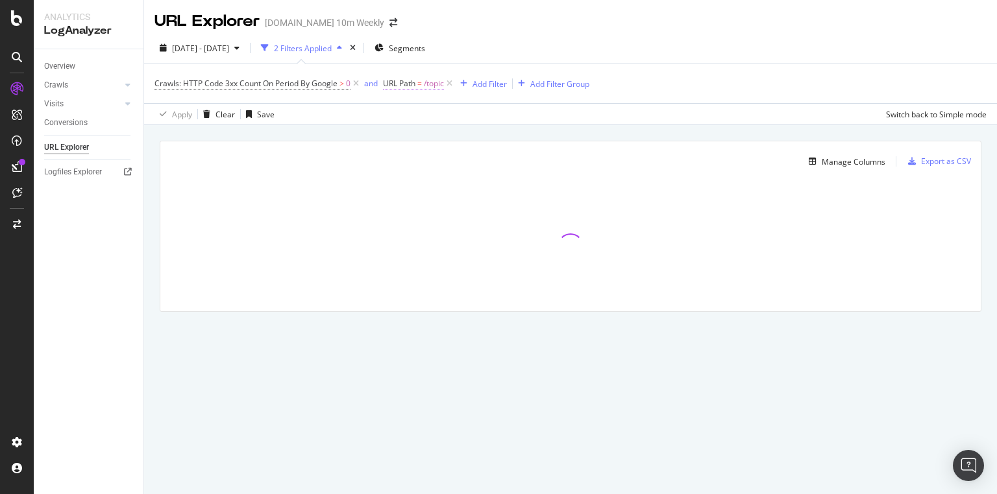
click at [420, 85] on span "=" at bounding box center [419, 83] width 5 height 11
click at [400, 135] on input "/topic" at bounding box center [456, 137] width 123 height 21
click at [401, 137] on input "/topic" at bounding box center [456, 137] width 123 height 21
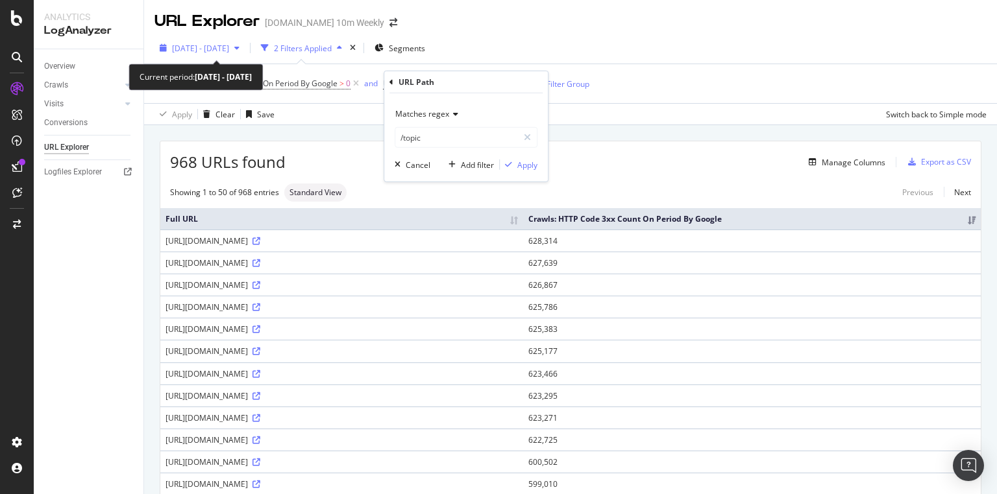
click at [229, 47] on span "[DATE] - [DATE]" at bounding box center [200, 48] width 57 height 11
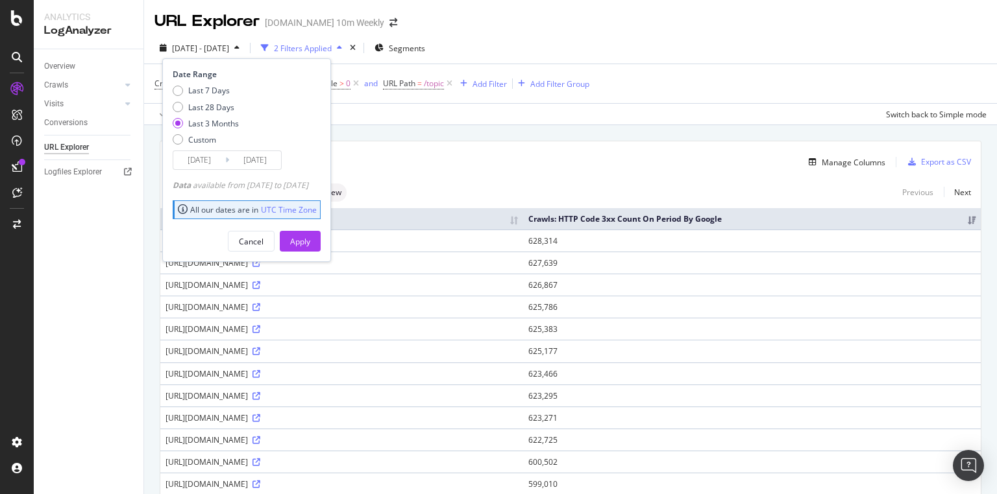
click at [139, 264] on div "Overview Crawls Daily Distribution Segments Distribution HTTP Codes Resources V…" at bounding box center [89, 271] width 110 height 445
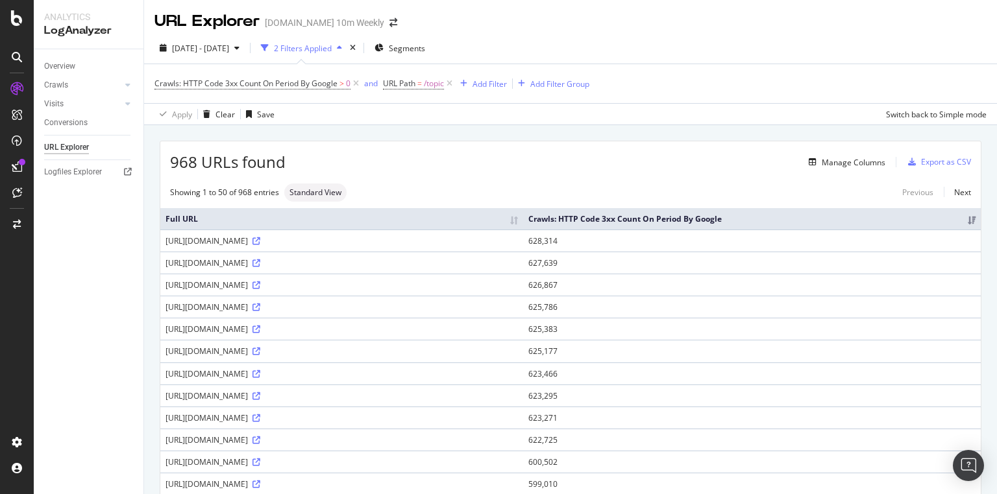
click at [293, 158] on div "Manage Columns" at bounding box center [584, 162] width 599 height 16
drag, startPoint x: 296, startPoint y: 154, endPoint x: 173, endPoint y: 163, distance: 123.0
click at [173, 163] on div "968 URLs found Manage Columns Export as CSV" at bounding box center [570, 157] width 820 height 32
copy div "968 URLs found"
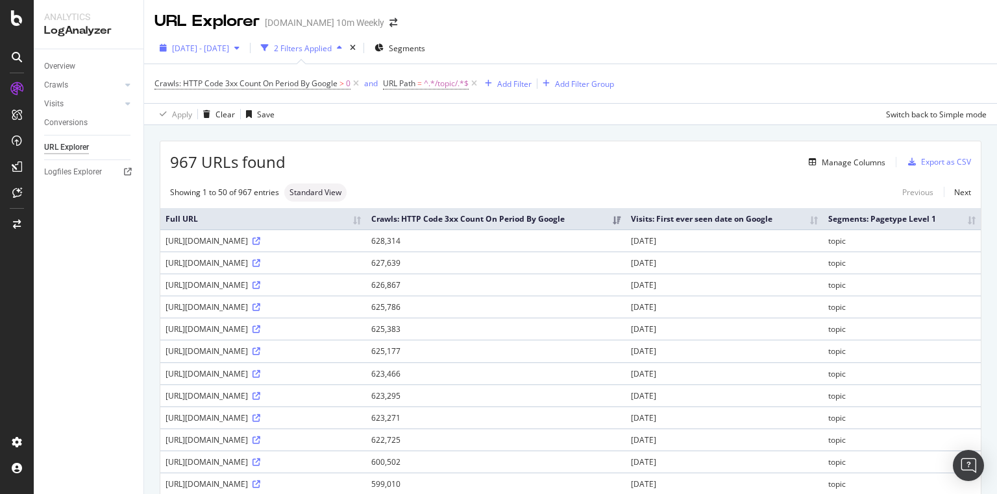
click at [245, 42] on button "2025 Jun. 29th - Sep. 28th" at bounding box center [199, 48] width 90 height 21
click at [871, 165] on div "Manage Columns" at bounding box center [853, 162] width 64 height 11
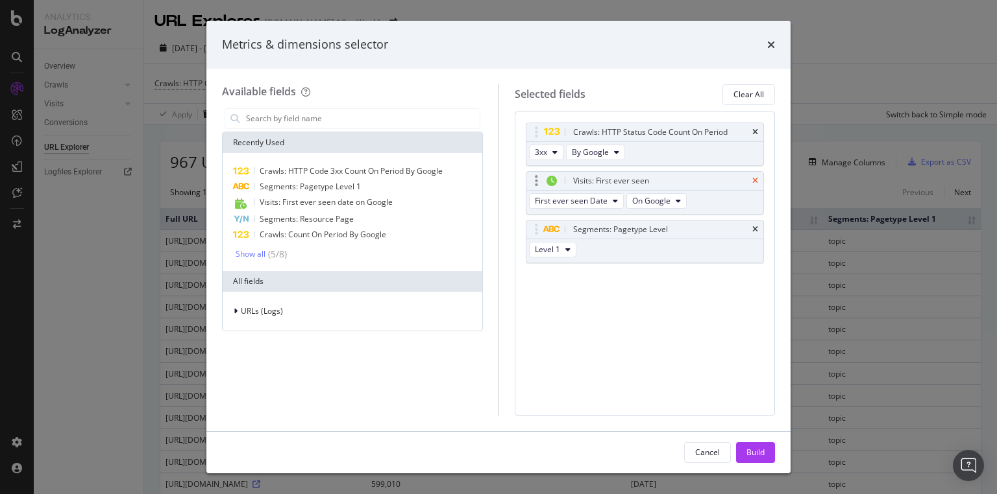
click at [756, 179] on icon "times" at bounding box center [755, 181] width 6 height 8
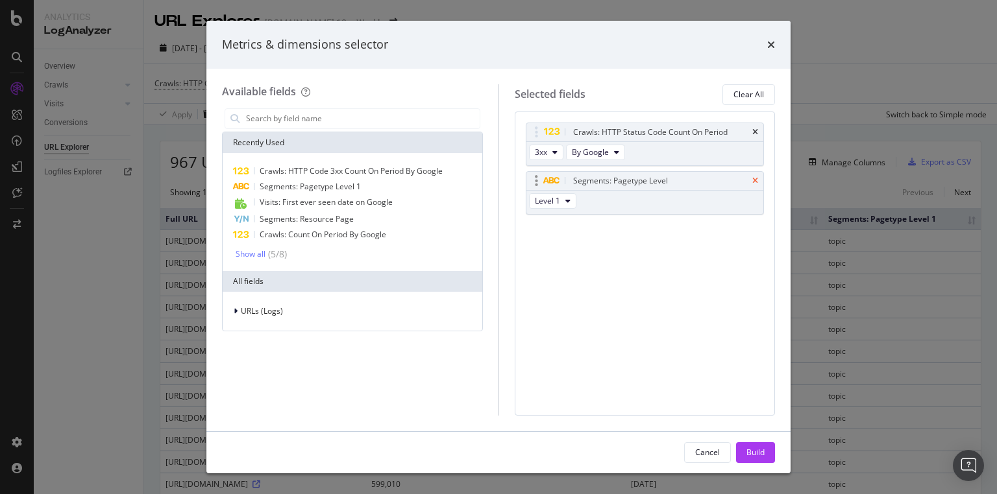
click at [753, 180] on icon "times" at bounding box center [755, 181] width 6 height 8
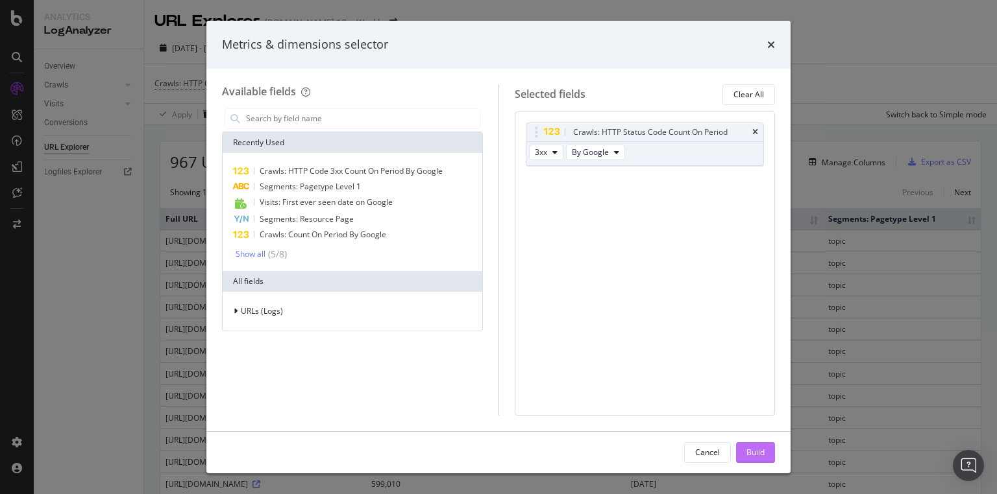
click at [762, 454] on div "Build" at bounding box center [755, 452] width 18 height 11
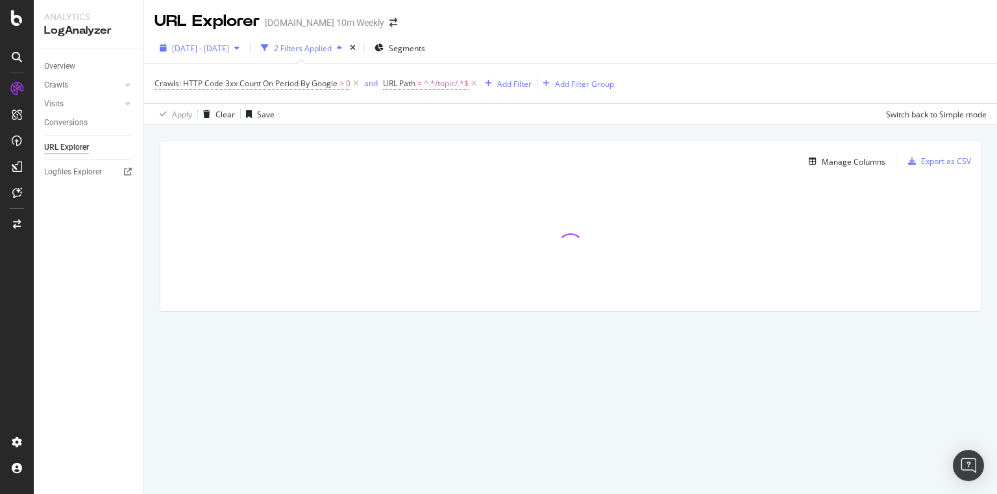
click at [245, 54] on div "[DATE] - [DATE]" at bounding box center [199, 47] width 90 height 19
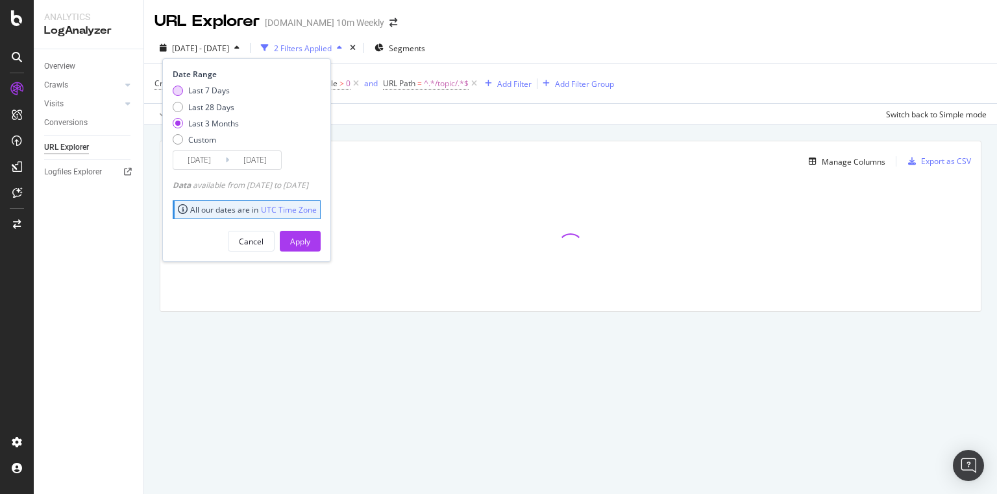
click at [224, 93] on div "Last 7 Days" at bounding box center [209, 90] width 42 height 11
type input "2025/09/22"
click at [310, 242] on div "Apply" at bounding box center [300, 241] width 20 height 11
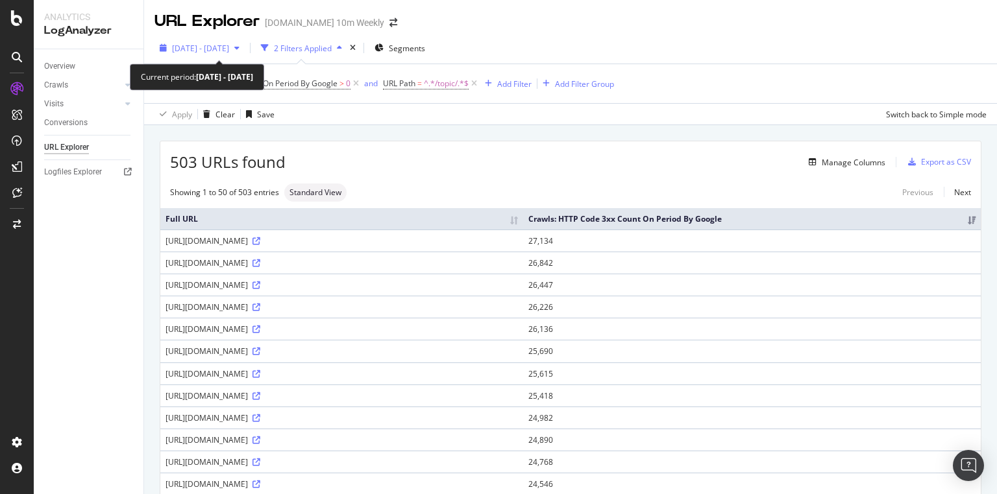
click at [226, 44] on span "2025 Sep. 22nd - Sep. 28th" at bounding box center [200, 48] width 57 height 11
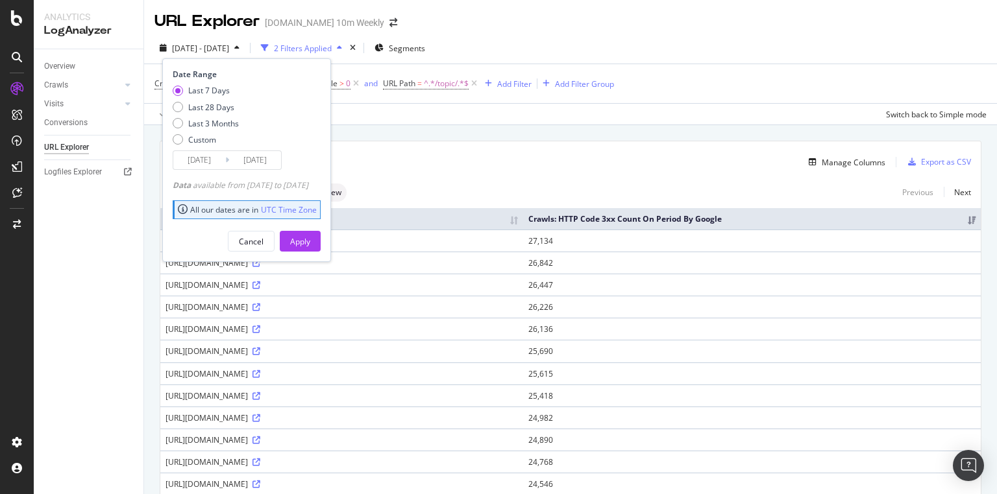
click at [472, 151] on div "503 URLs found Manage Columns Export as CSV" at bounding box center [570, 157] width 820 height 32
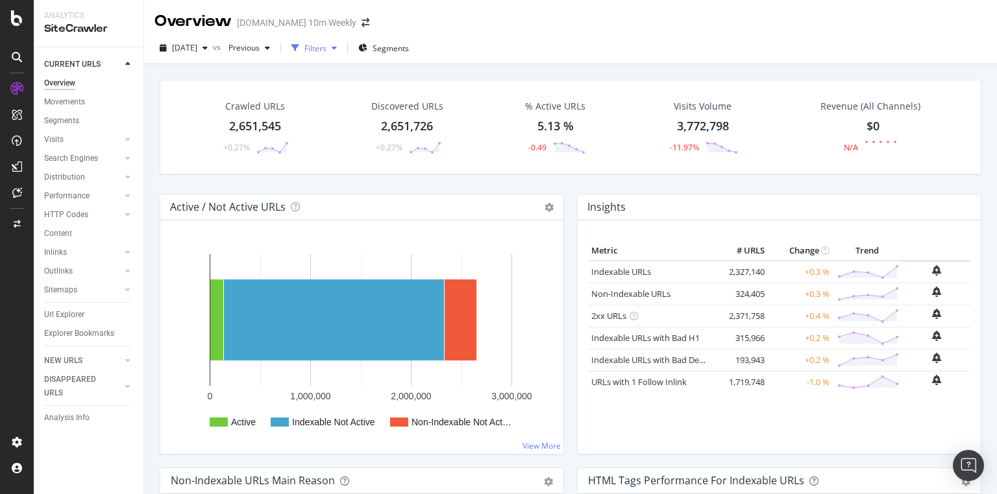
click at [326, 47] on div "Filters" at bounding box center [315, 48] width 22 height 11
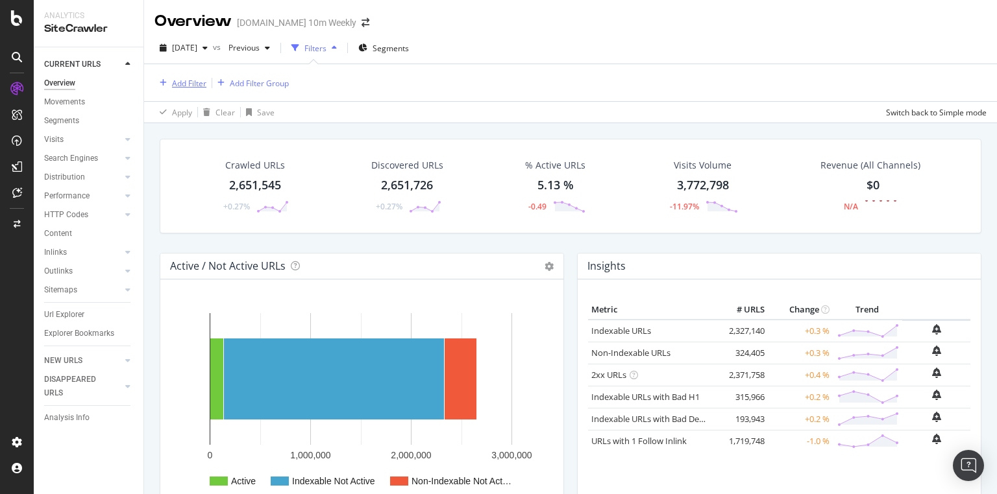
click at [187, 82] on div "Add Filter" at bounding box center [189, 83] width 34 height 11
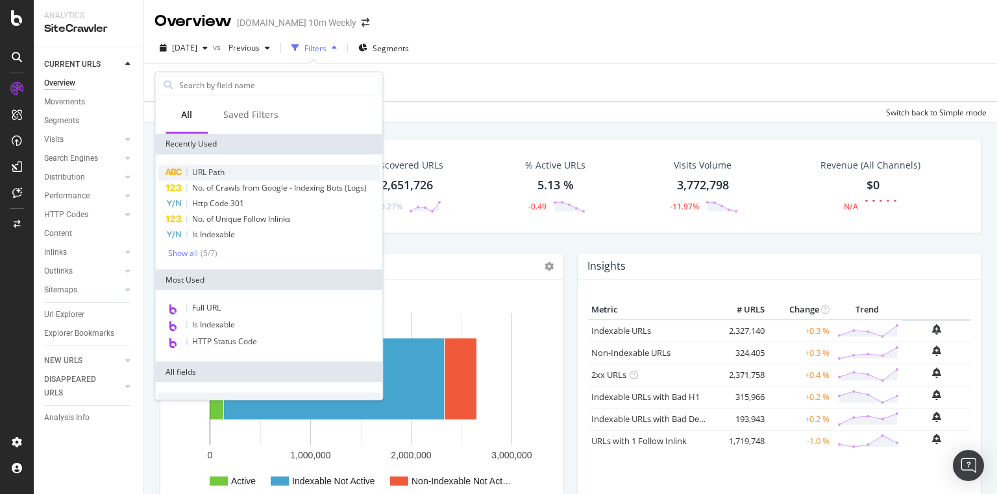
drag, startPoint x: 208, startPoint y: 162, endPoint x: 207, endPoint y: 171, distance: 9.8
click at [208, 162] on div "URL Path No. of Crawls from Google - Indexing Bots (Logs) Http Code 301 No. of …" at bounding box center [268, 211] width 227 height 115
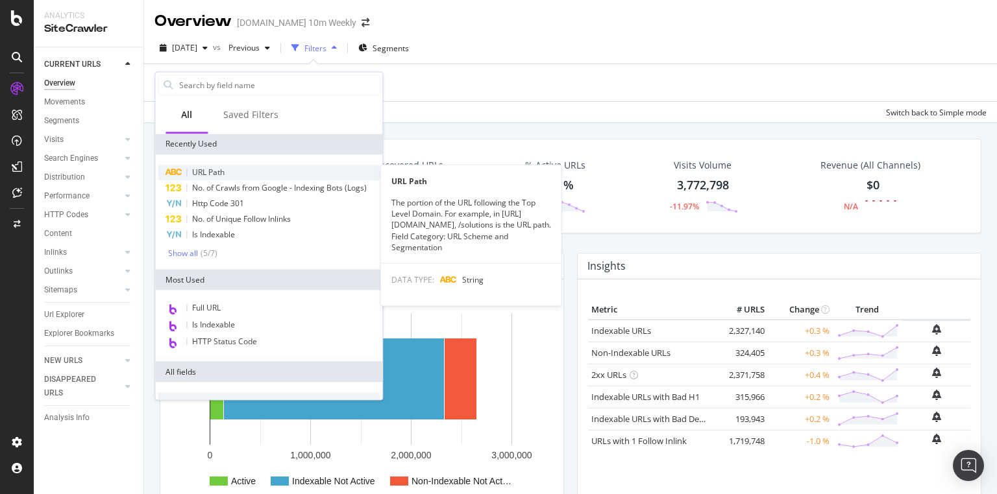
click at [207, 171] on span "URL Path" at bounding box center [208, 172] width 32 height 11
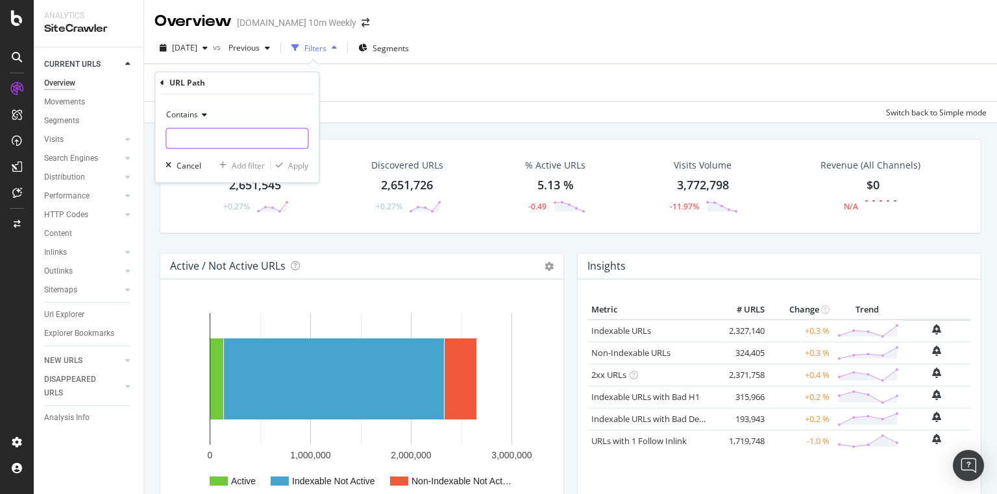
click at [197, 136] on input "text" at bounding box center [236, 138] width 141 height 21
paste input ".[DOMAIN_NAME][URL]"
type input ".co.uk/topic/politics"
click at [298, 164] on div "Apply" at bounding box center [298, 165] width 20 height 11
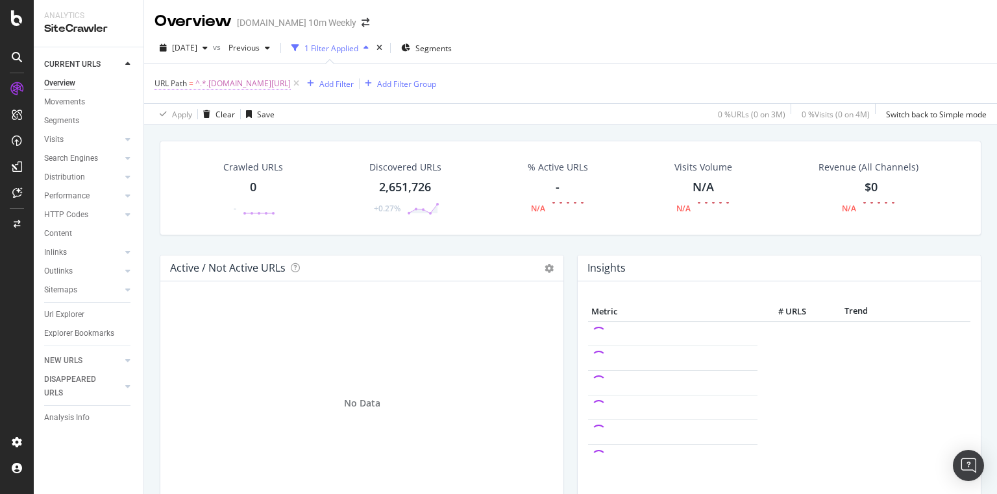
click at [239, 82] on span "^.*.co.uk/topic/politics.*$" at bounding box center [242, 84] width 95 height 18
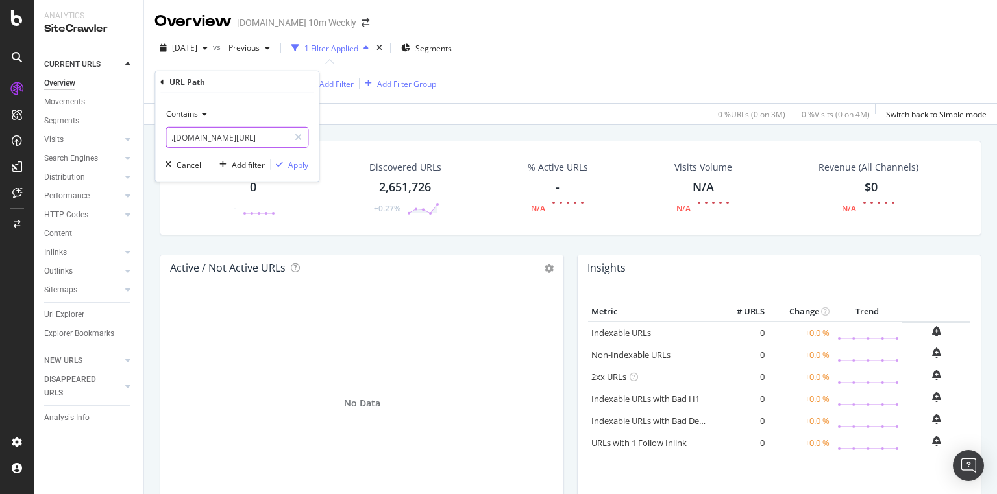
click at [191, 140] on input ".co.uk/topic/politics" at bounding box center [227, 137] width 123 height 21
drag, startPoint x: 193, startPoint y: 132, endPoint x: 154, endPoint y: 136, distance: 39.8
click at [154, 136] on body "Analytics SiteCrawler CURRENT URLS Overview Movements Segments Visits Analysis …" at bounding box center [498, 247] width 997 height 494
click at [193, 143] on input ".co.uk/topic/politics" at bounding box center [227, 137] width 123 height 21
drag, startPoint x: 192, startPoint y: 136, endPoint x: 163, endPoint y: 135, distance: 28.6
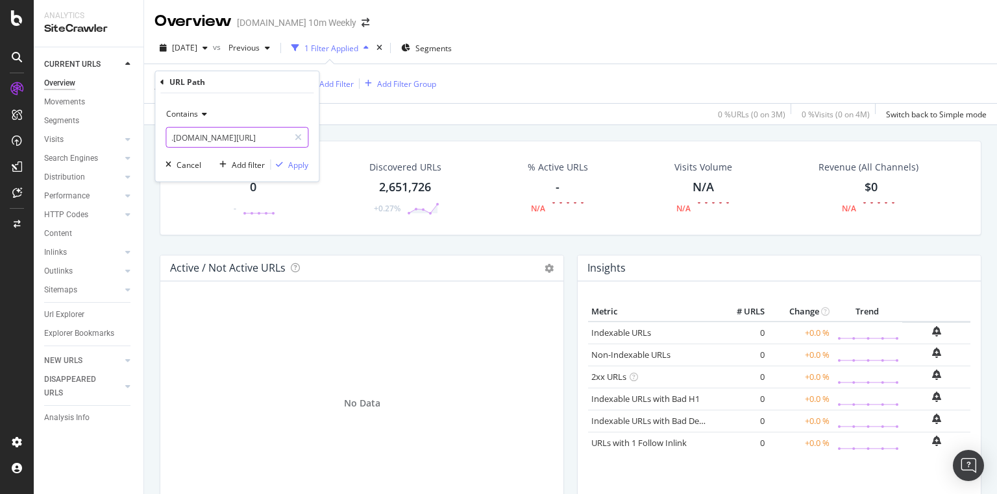
click at [163, 135] on div "Contains .co.uk/topic/politics Cancel Add filter Apply" at bounding box center [236, 137] width 163 height 88
type input "/topic/politics"
click at [304, 168] on div "Apply" at bounding box center [298, 164] width 20 height 11
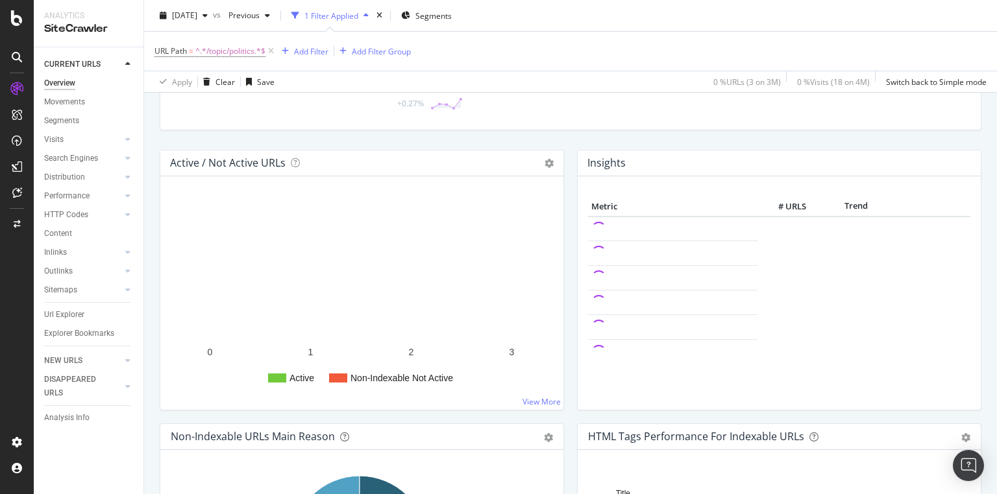
scroll to position [156, 0]
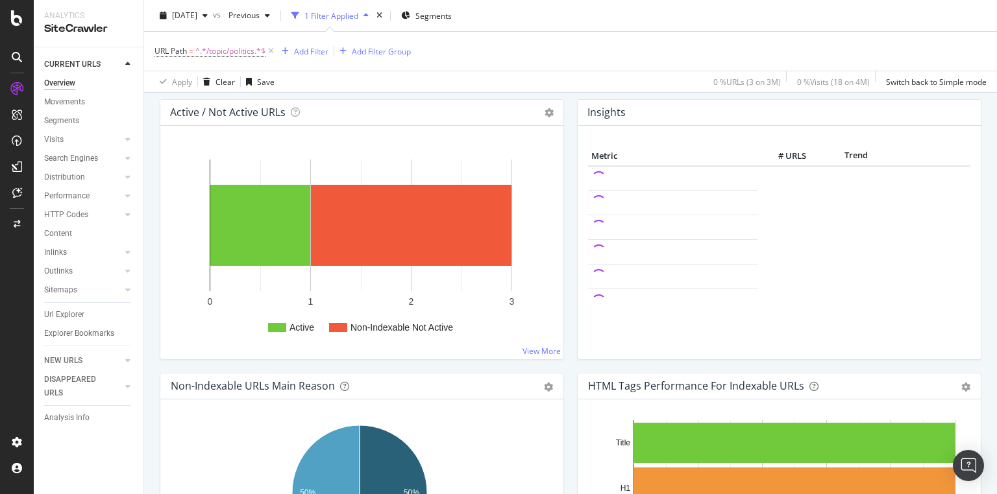
click at [442, 272] on rect "A chart." at bounding box center [361, 226] width 302 height 132
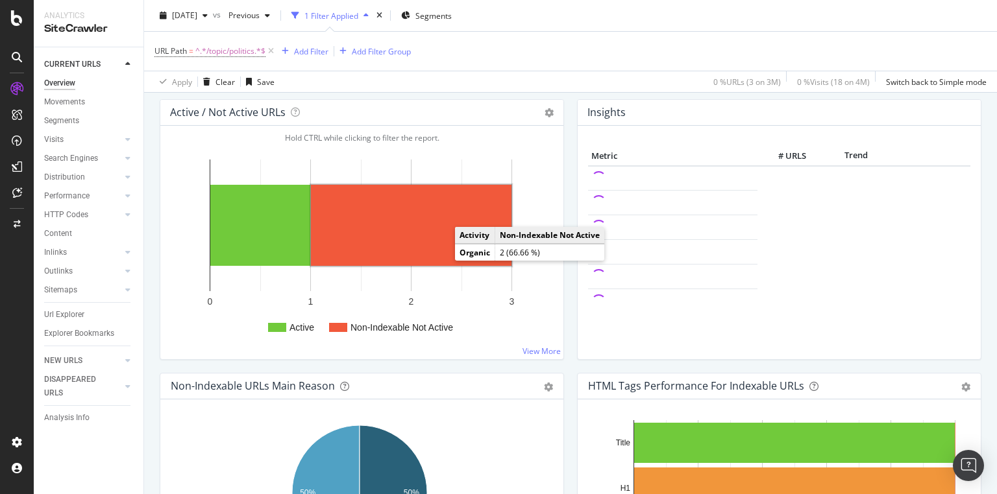
click at [442, 257] on rect "A chart." at bounding box center [411, 225] width 200 height 81
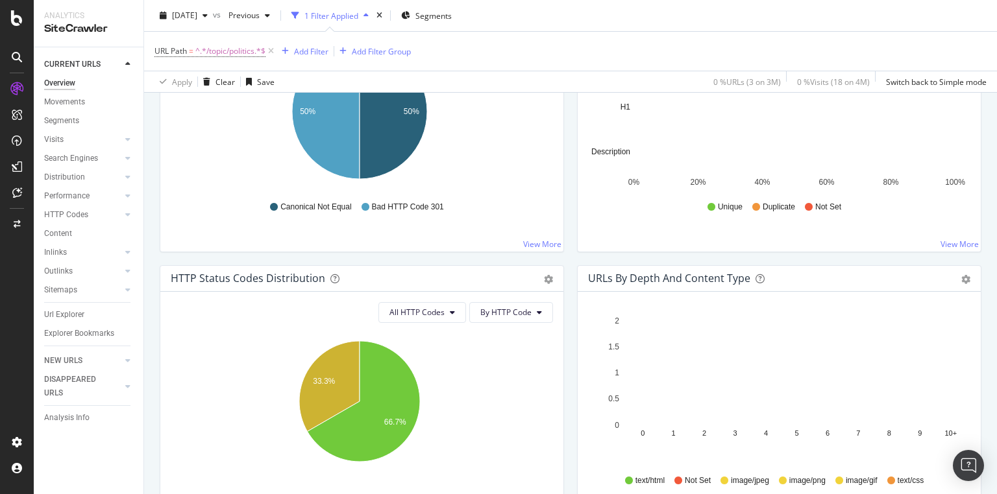
scroll to position [415, 0]
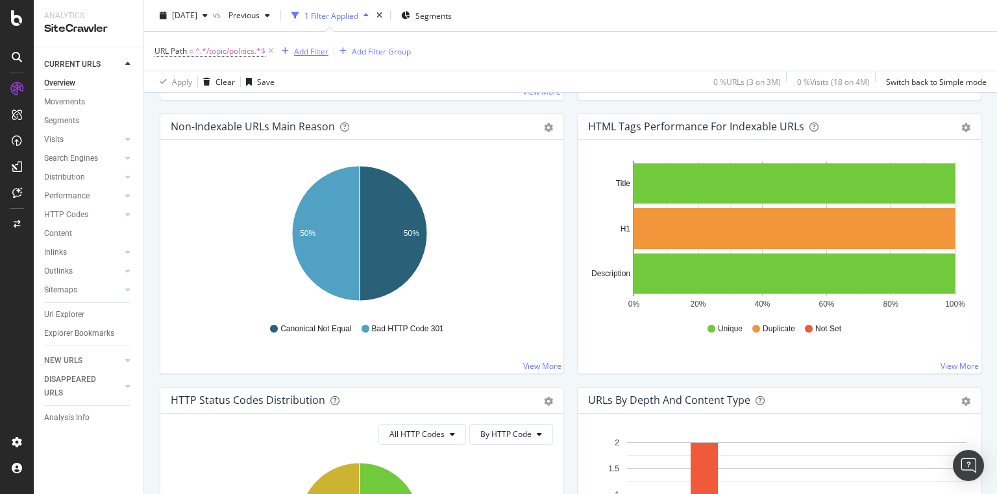
click at [320, 44] on div "Add Filter" at bounding box center [302, 51] width 52 height 14
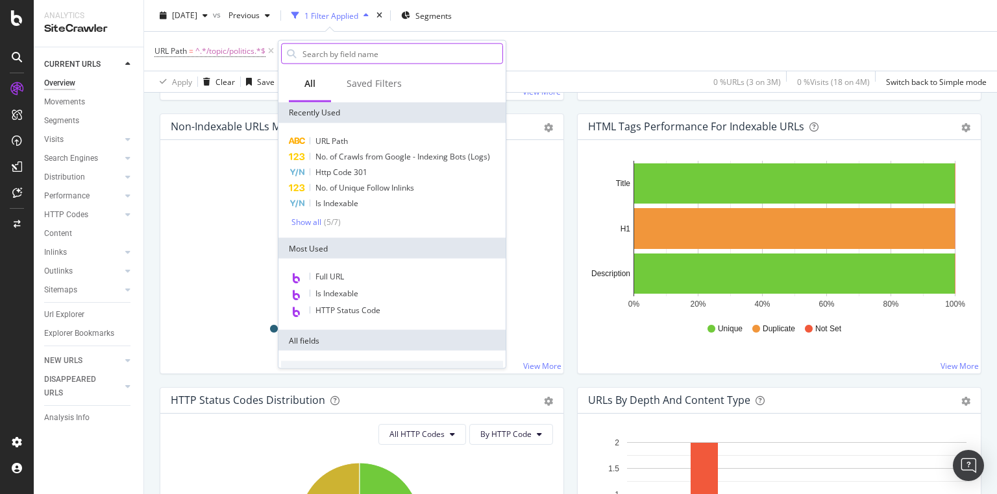
click at [341, 54] on input "text" at bounding box center [401, 53] width 201 height 19
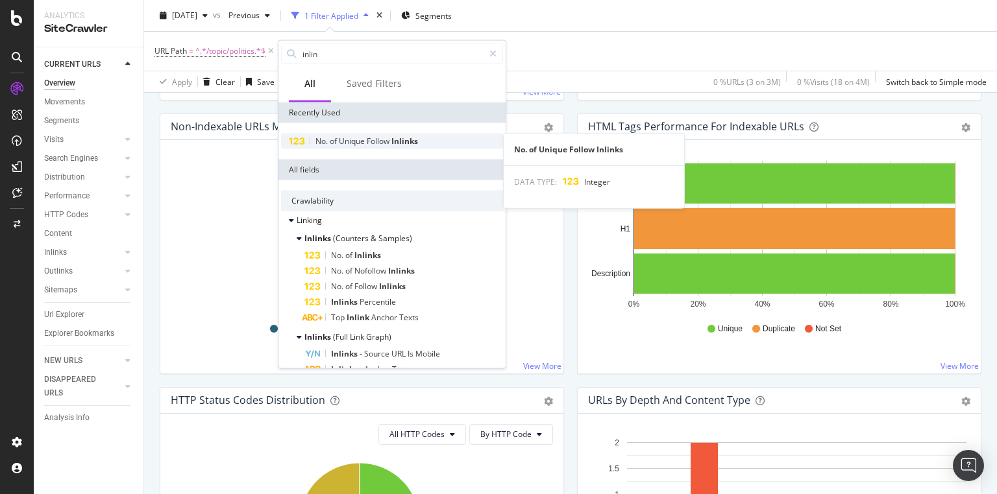
type input "inlin"
click at [396, 143] on span "Inlinks" at bounding box center [404, 141] width 27 height 11
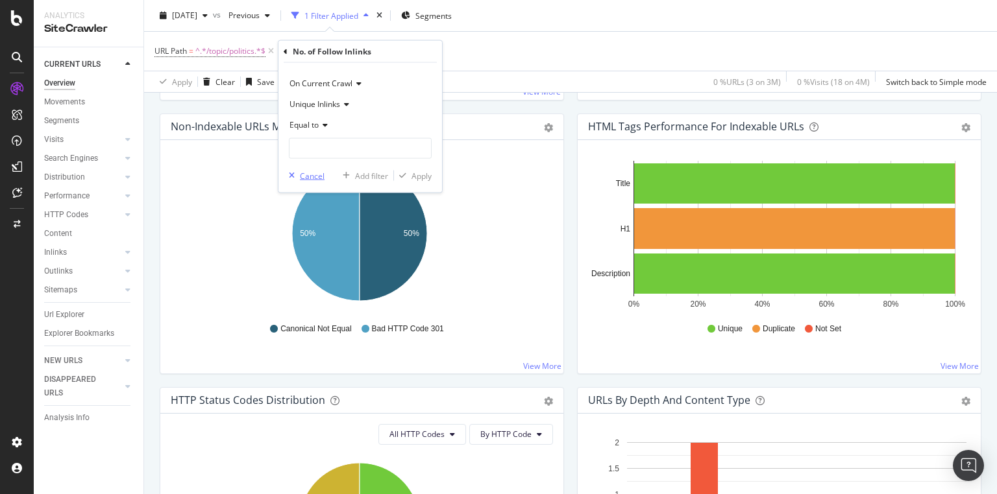
click at [311, 174] on div "Cancel" at bounding box center [312, 175] width 25 height 11
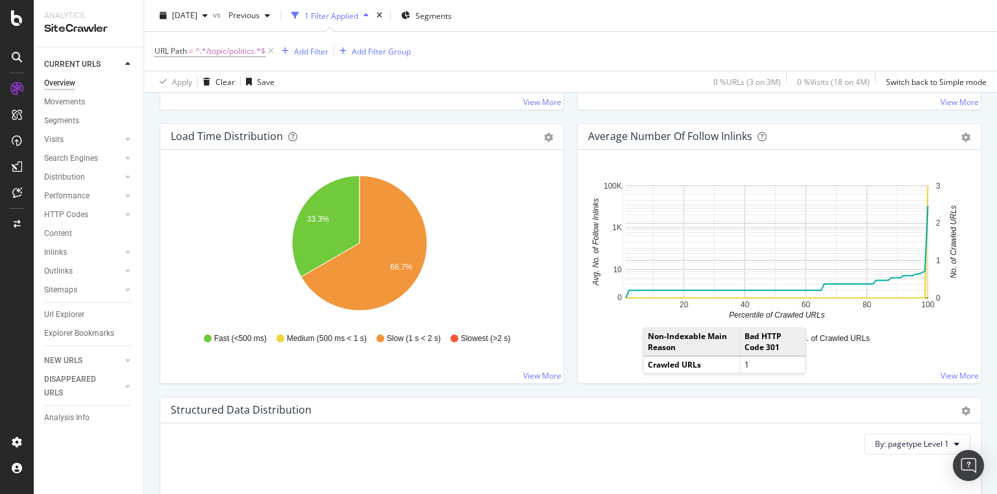
scroll to position [1038, 0]
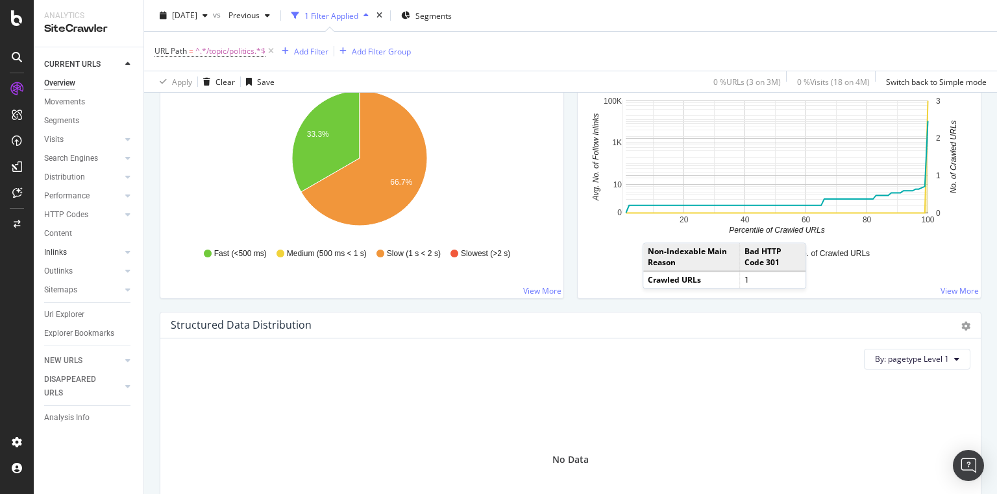
click at [71, 254] on link "Inlinks" at bounding box center [82, 253] width 77 height 14
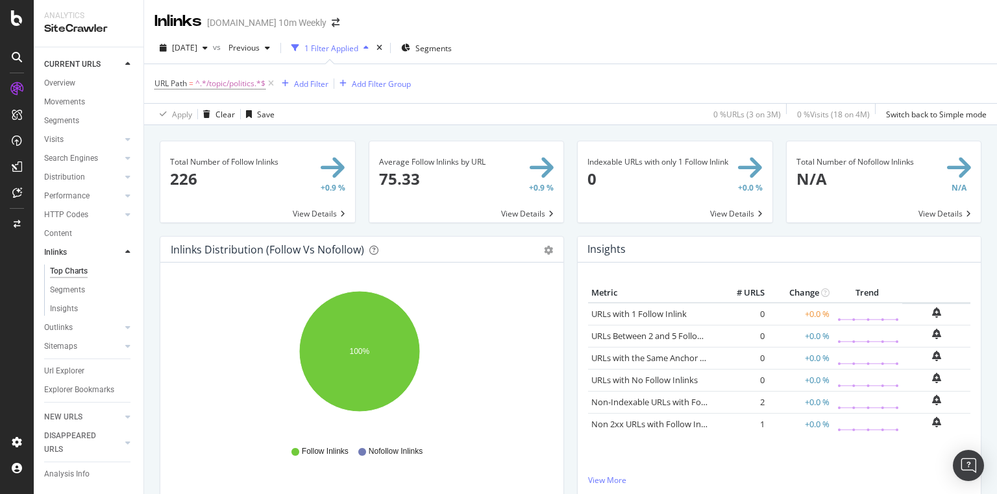
click at [206, 179] on span at bounding box center [257, 181] width 195 height 81
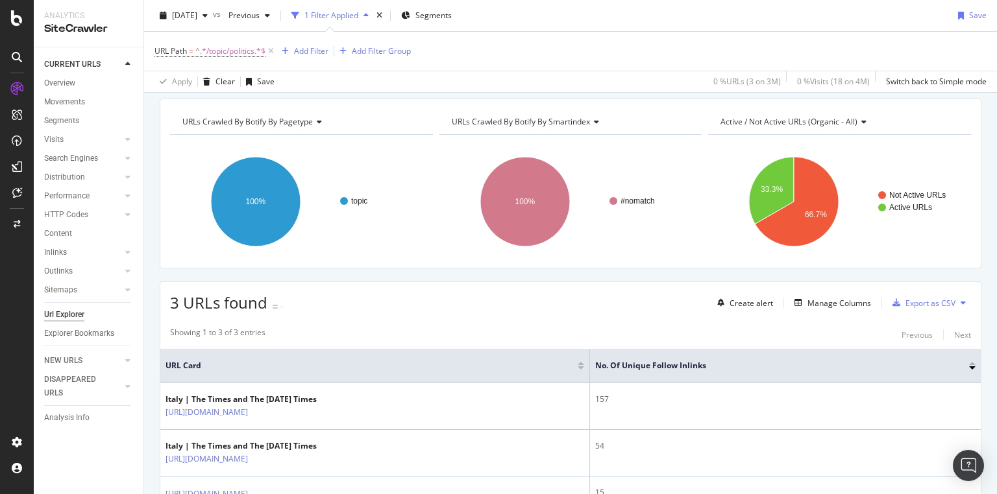
scroll to position [133, 0]
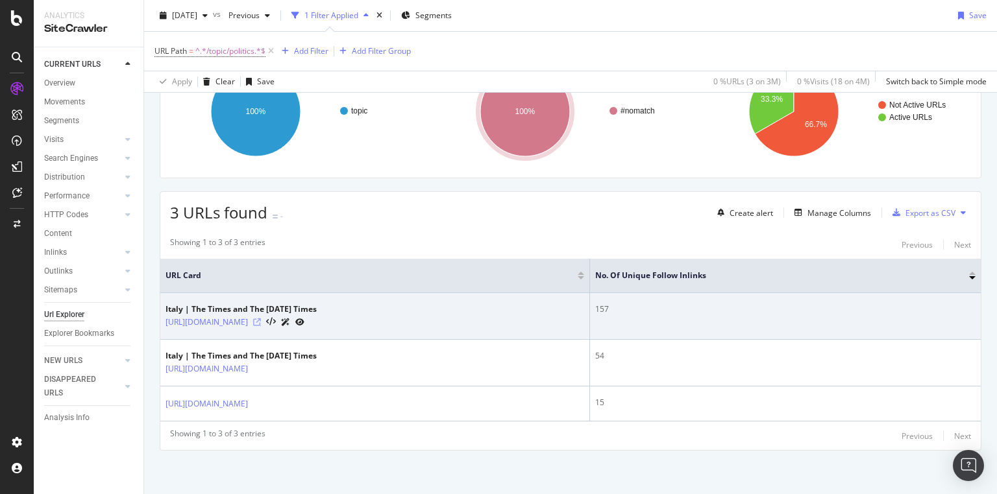
click at [261, 321] on icon at bounding box center [257, 323] width 8 height 8
click at [317, 319] on div "https://www.thetimes.com/topic/politics-italy-elections" at bounding box center [240, 322] width 151 height 14
click at [261, 319] on icon at bounding box center [257, 323] width 8 height 8
click at [714, 309] on div "157" at bounding box center [785, 310] width 380 height 12
click at [812, 311] on div "157" at bounding box center [785, 310] width 380 height 12
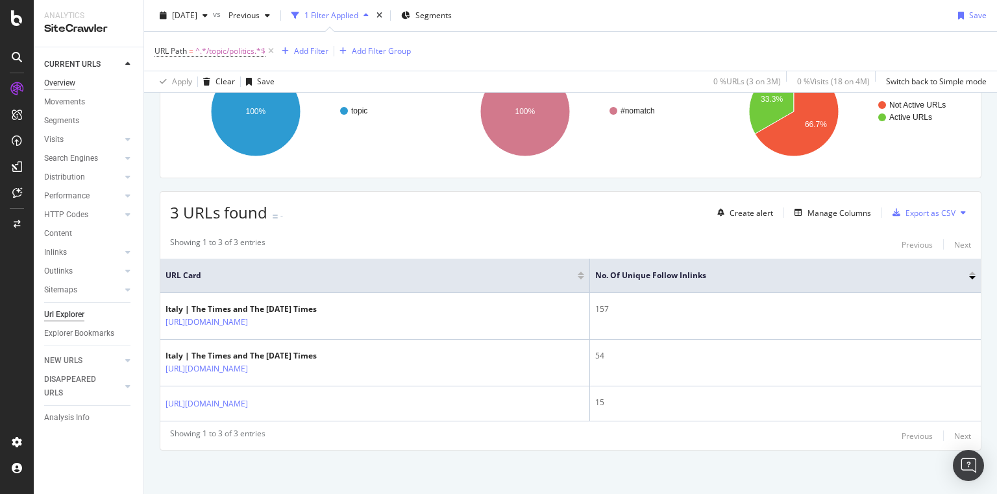
click at [75, 79] on div "Overview" at bounding box center [59, 84] width 31 height 14
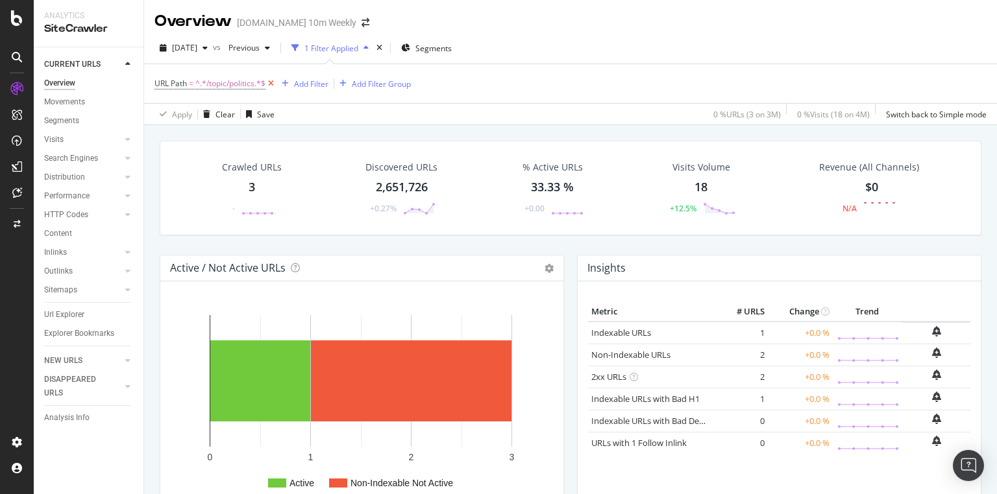
click at [272, 80] on icon at bounding box center [270, 83] width 11 height 13
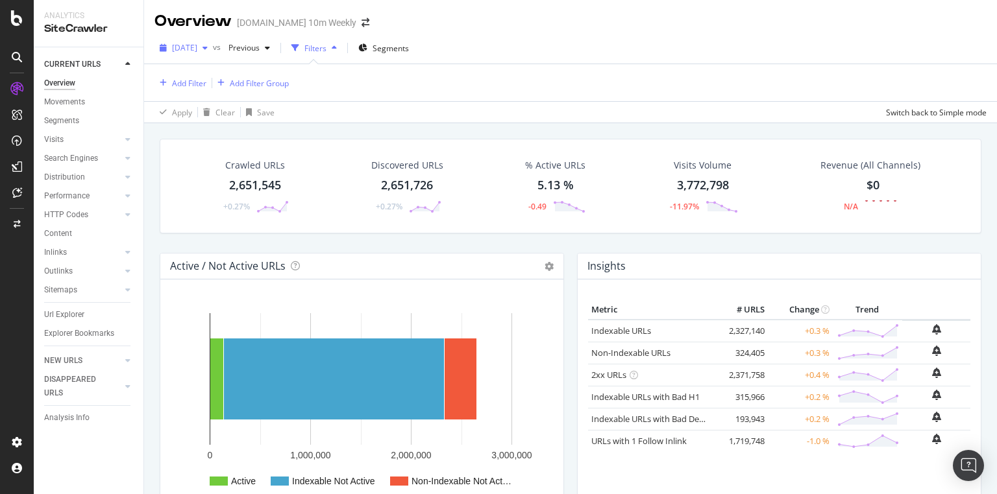
click at [197, 53] on span "[DATE]" at bounding box center [184, 47] width 25 height 11
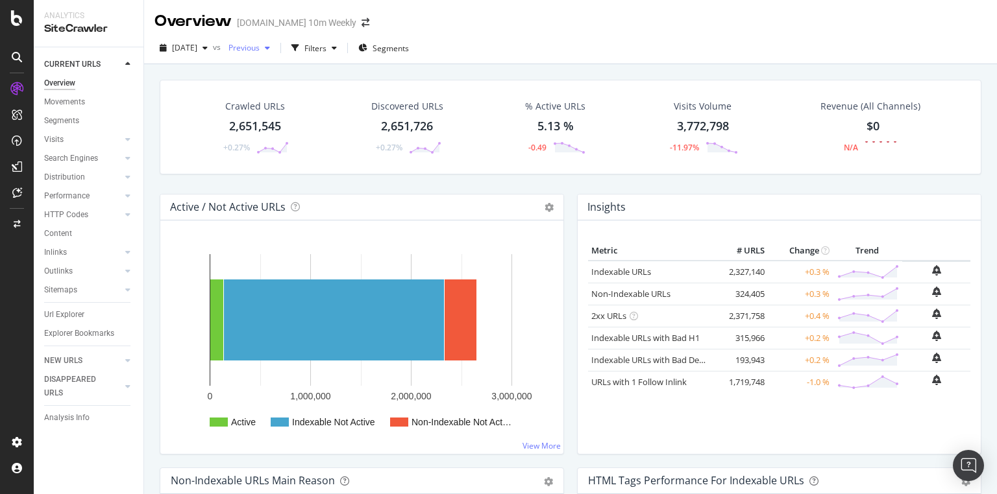
click at [275, 45] on div "button" at bounding box center [268, 48] width 16 height 8
click at [197, 47] on span "[DATE]" at bounding box center [184, 47] width 25 height 11
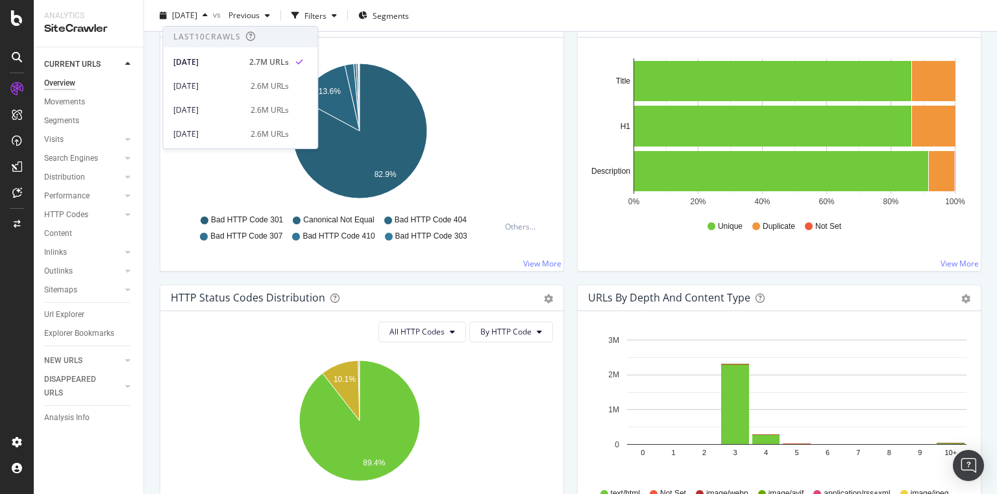
scroll to position [311, 0]
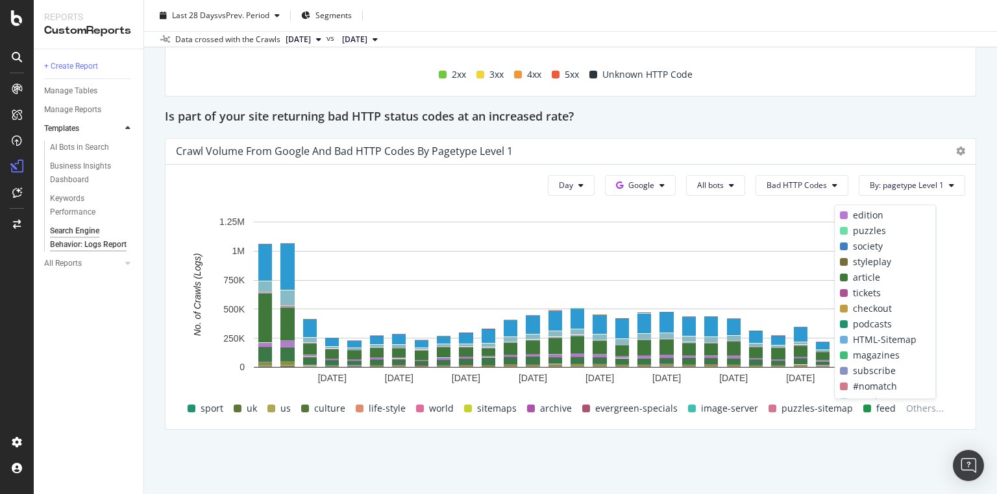
scroll to position [260, 0]
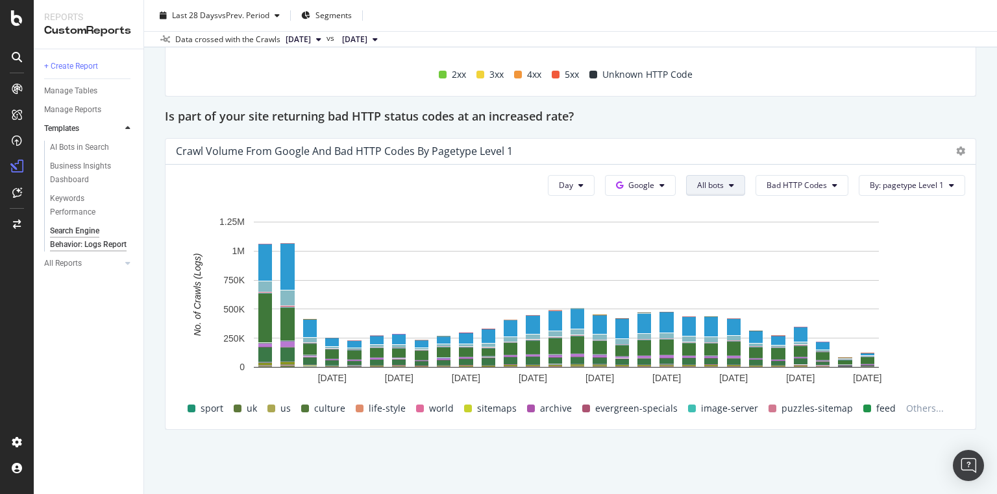
click at [729, 184] on button "All bots" at bounding box center [715, 185] width 59 height 21
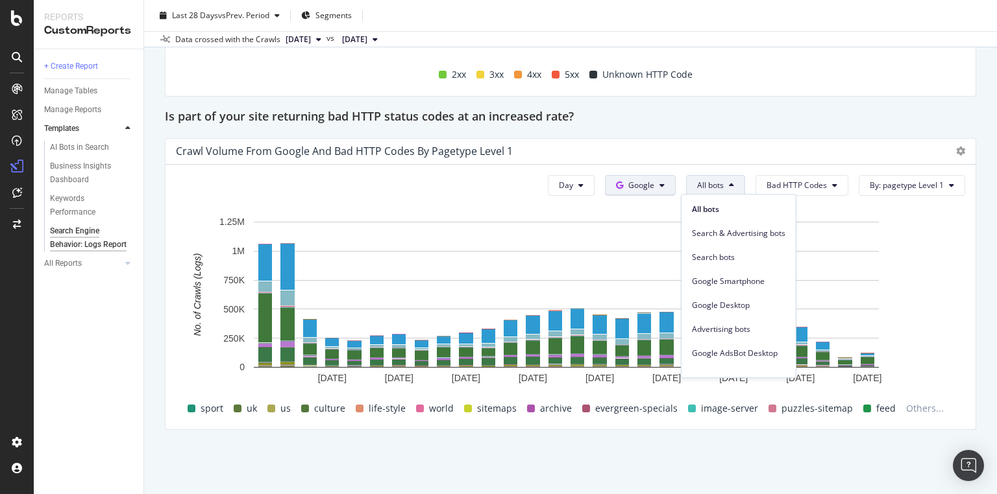
click at [670, 189] on button "Google" at bounding box center [640, 185] width 71 height 21
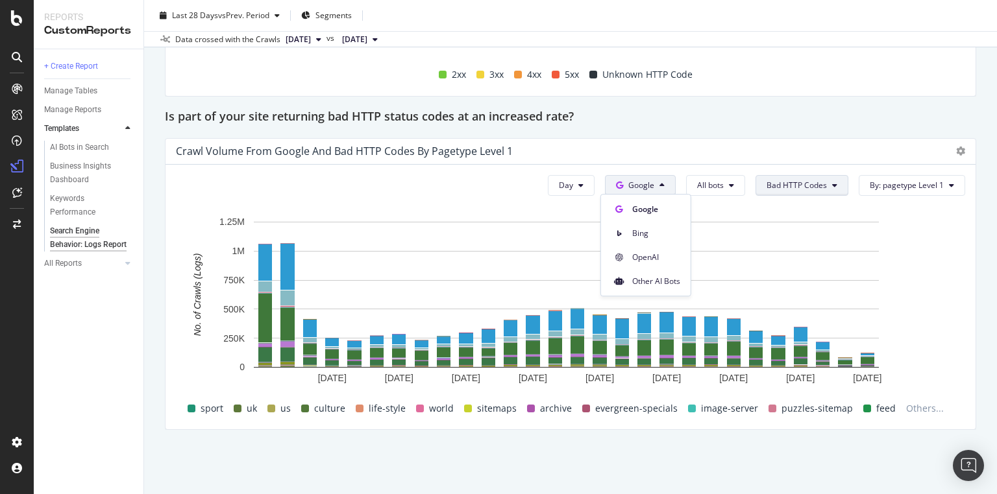
click at [794, 186] on span "Bad HTTP Codes" at bounding box center [796, 185] width 60 height 11
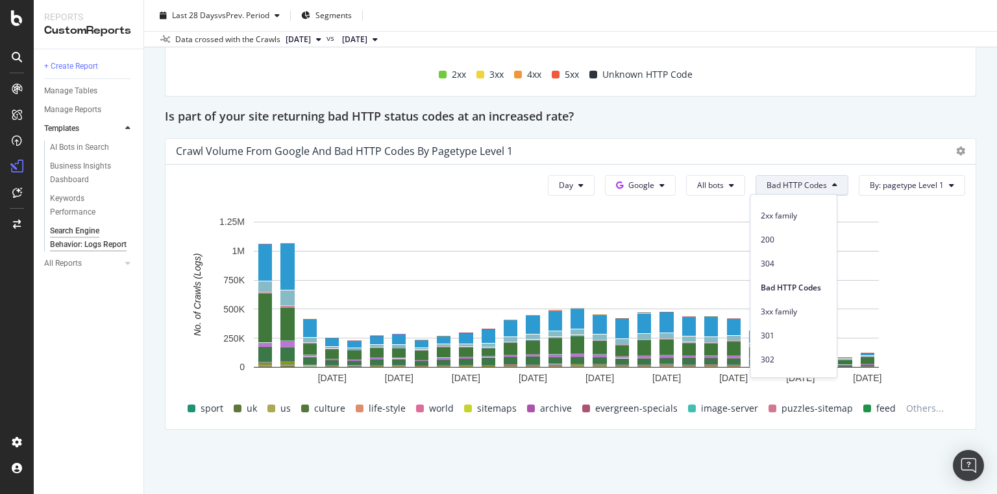
scroll to position [104, 0]
click at [792, 237] on div "3xx family" at bounding box center [793, 247] width 86 height 24
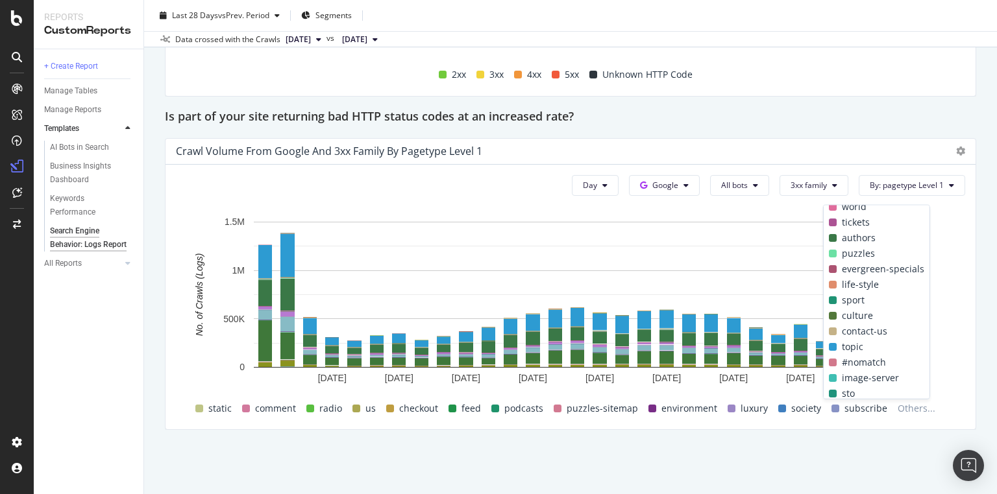
scroll to position [260, 0]
click at [851, 343] on span "topic" at bounding box center [851, 343] width 21 height 16
click at [829, 344] on span at bounding box center [833, 343] width 8 height 8
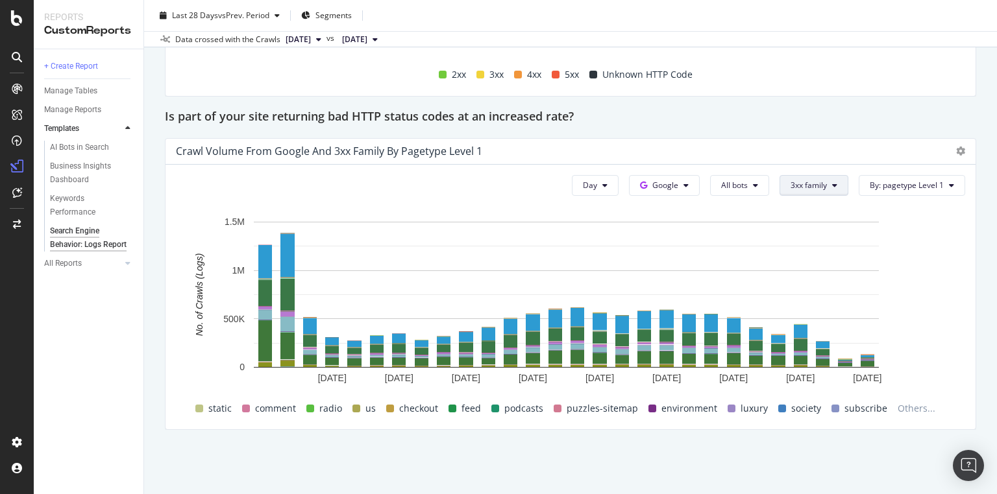
click at [832, 182] on icon at bounding box center [834, 186] width 5 height 8
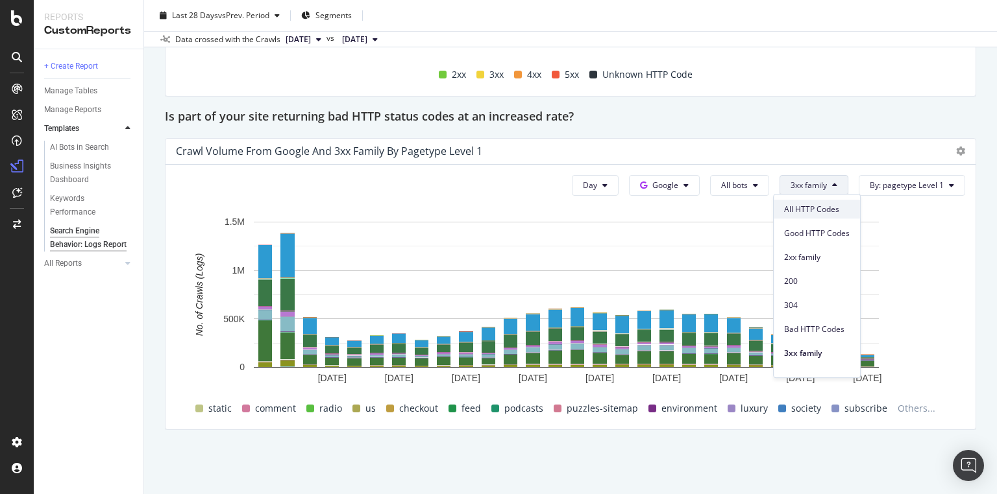
click at [824, 204] on span "All HTTP Codes" at bounding box center [817, 210] width 66 height 12
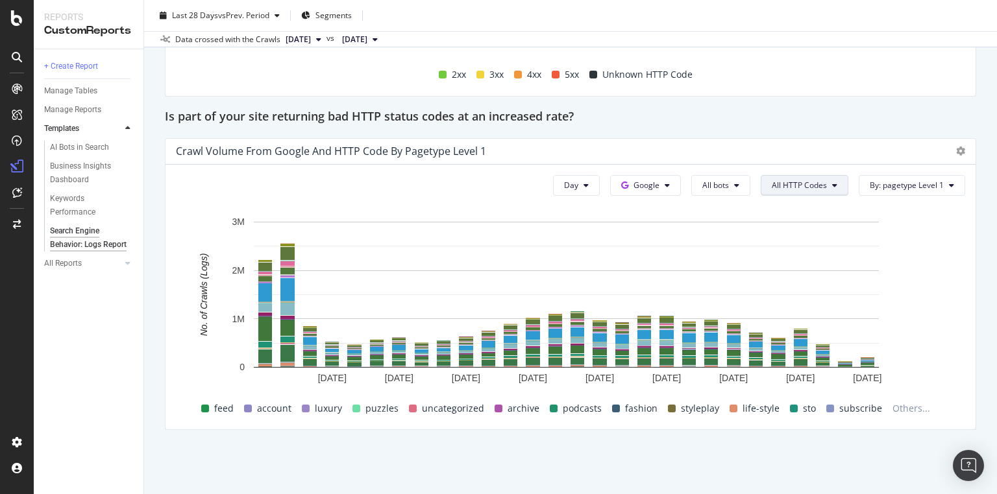
click at [812, 182] on span "All HTTP Codes" at bounding box center [798, 185] width 55 height 11
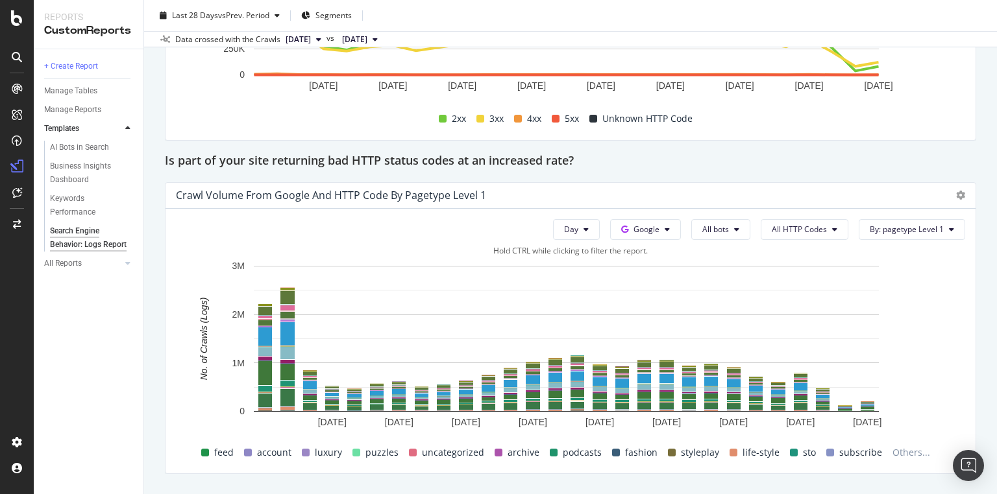
scroll to position [1858, 0]
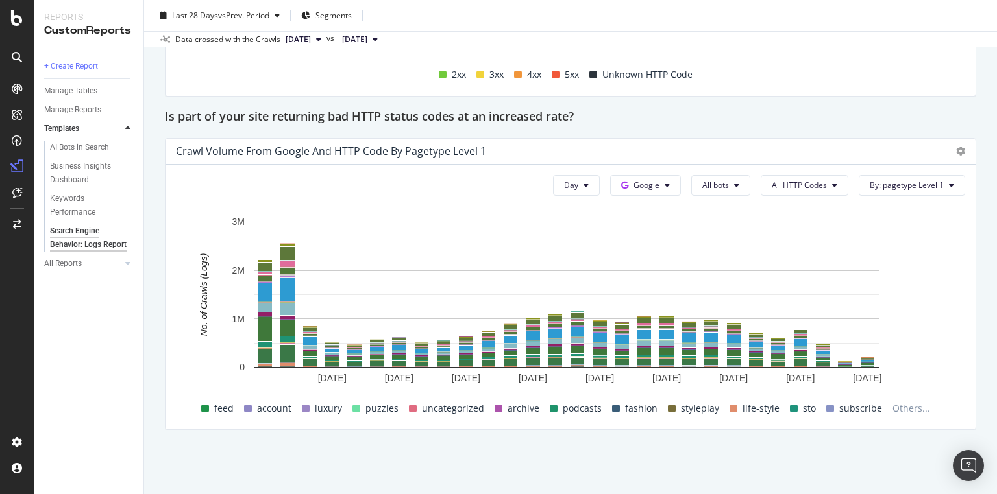
click at [835, 171] on div "Day Google All bots All HTTP Codes By: pagetype Level 1 Hold CTRL while clickin…" at bounding box center [570, 297] width 810 height 265
click at [829, 179] on button "All HTTP Codes" at bounding box center [804, 185] width 88 height 21
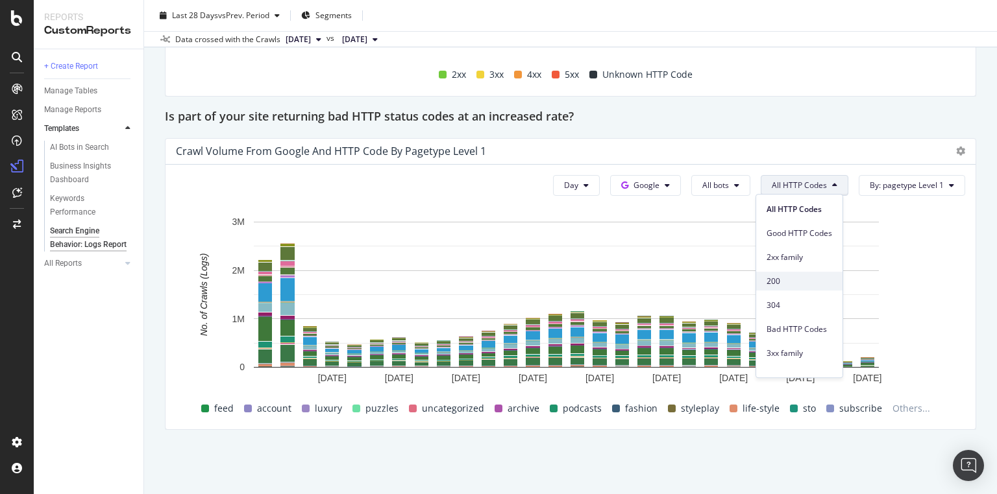
click at [804, 280] on span "200" at bounding box center [799, 282] width 66 height 12
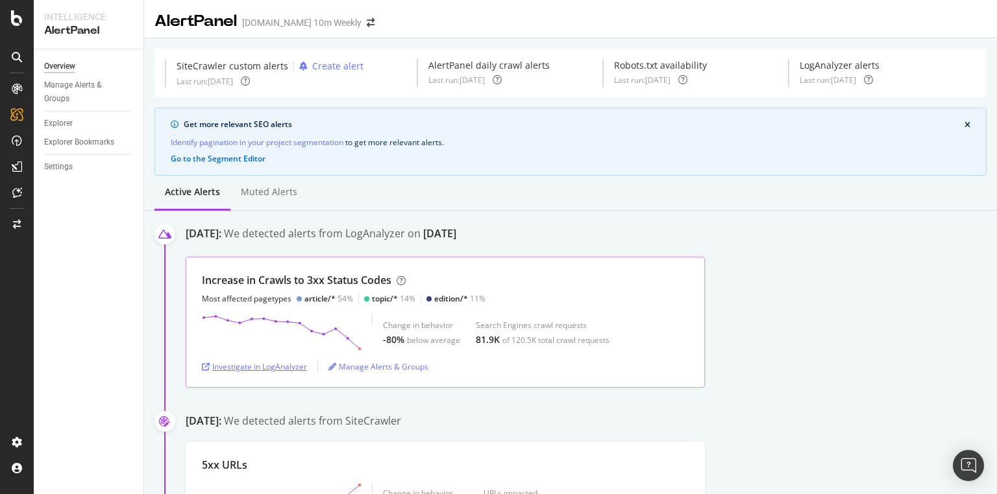
click at [282, 361] on div "Investigate in LogAnalyzer" at bounding box center [254, 366] width 105 height 19
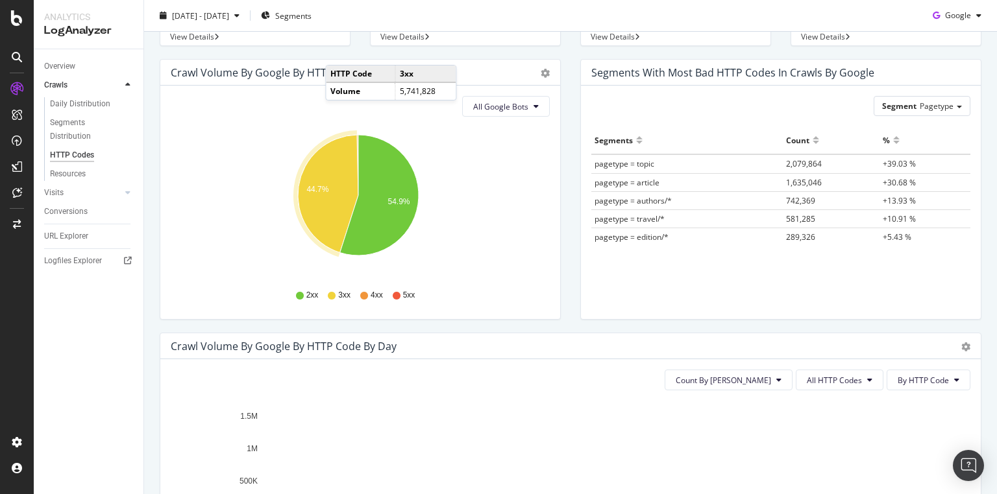
scroll to position [104, 0]
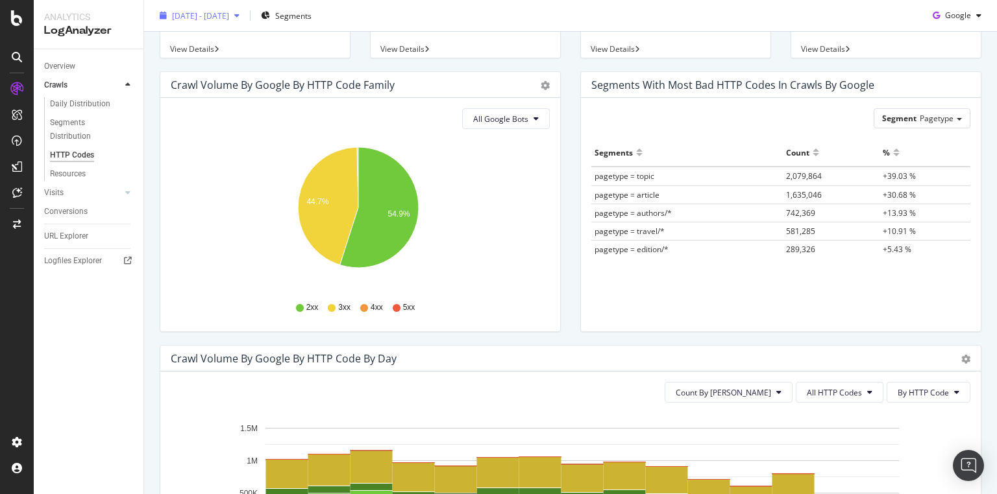
click at [229, 16] on span "[DATE] - [DATE]" at bounding box center [200, 15] width 57 height 11
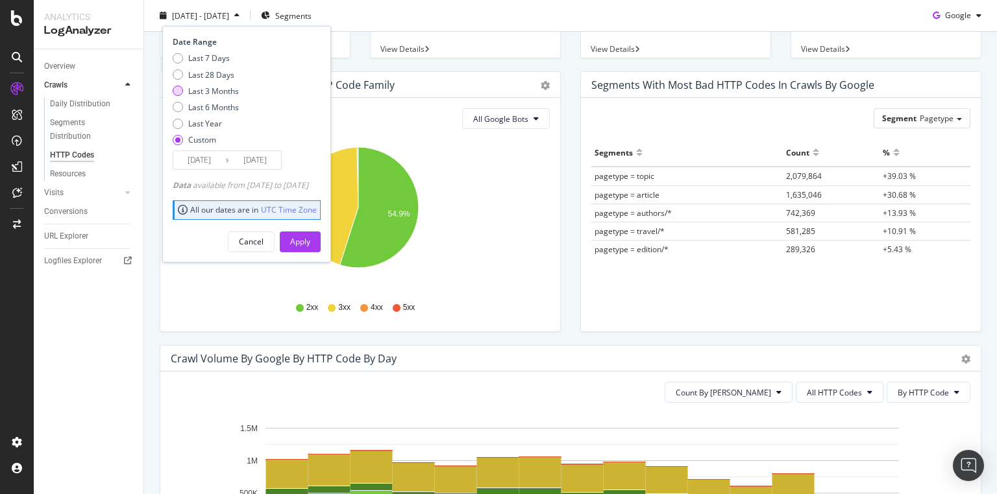
click at [223, 86] on div "Last 3 Months" at bounding box center [213, 90] width 51 height 11
type input "[DATE]"
click at [310, 243] on div "Apply" at bounding box center [300, 241] width 20 height 11
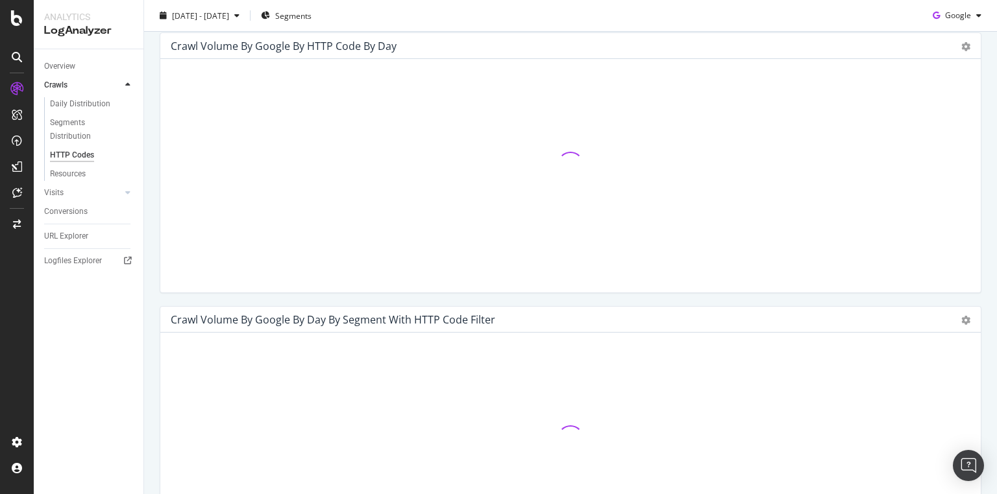
scroll to position [467, 0]
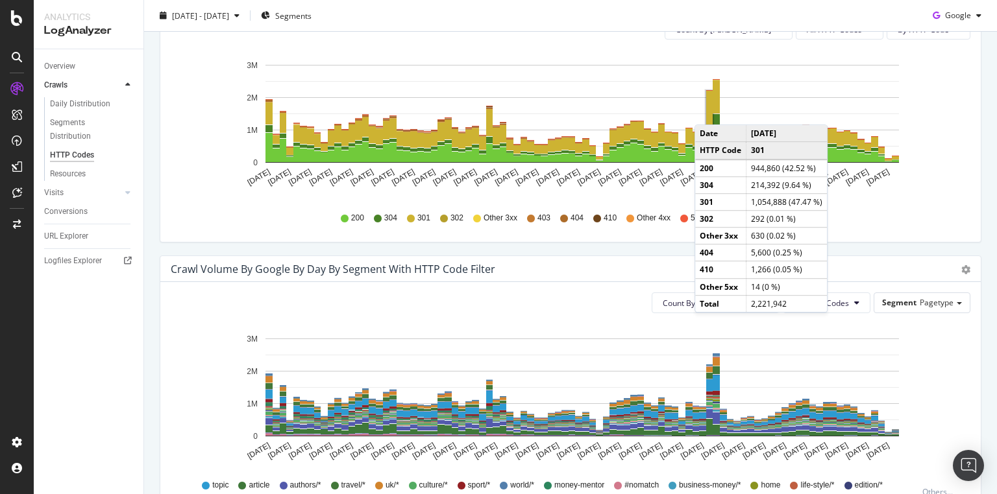
click at [707, 112] on rect "A chart." at bounding box center [709, 108] width 6 height 34
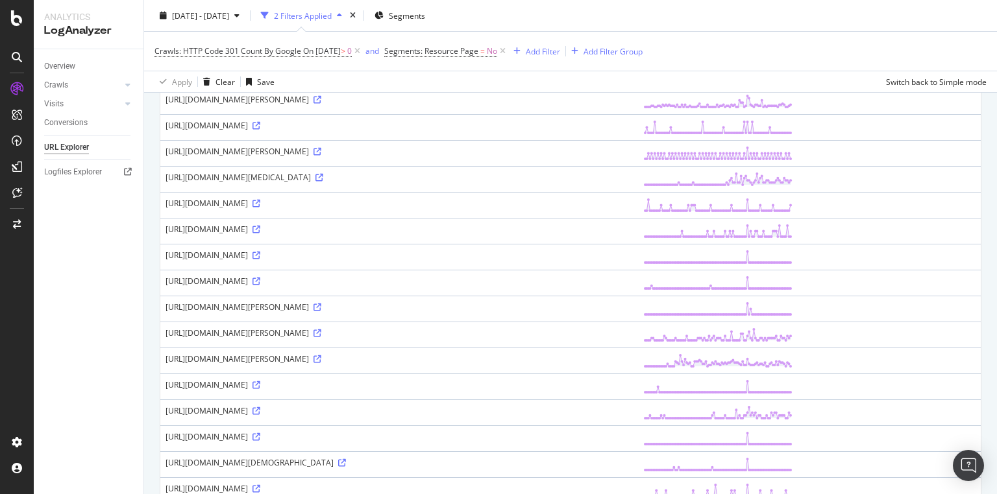
scroll to position [1094, 0]
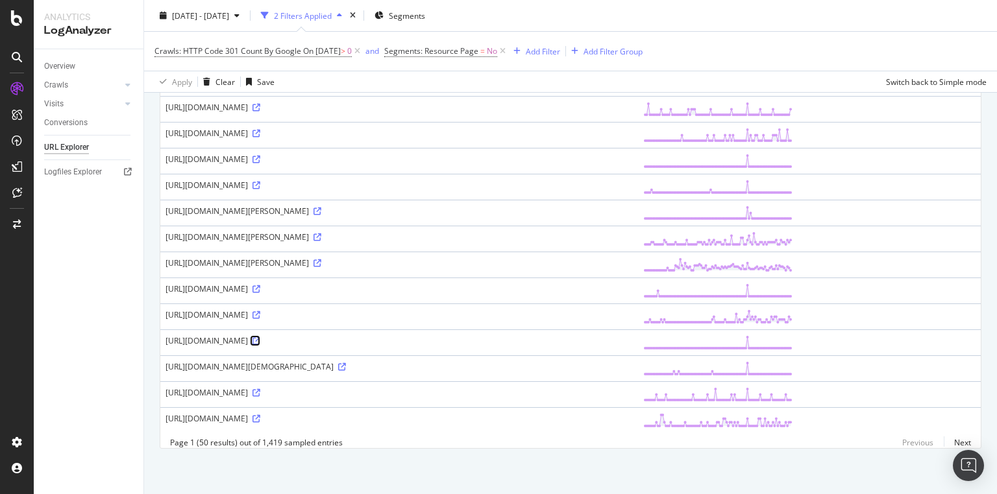
click at [260, 337] on icon at bounding box center [256, 341] width 8 height 8
click at [954, 443] on link "Next" at bounding box center [956, 442] width 27 height 19
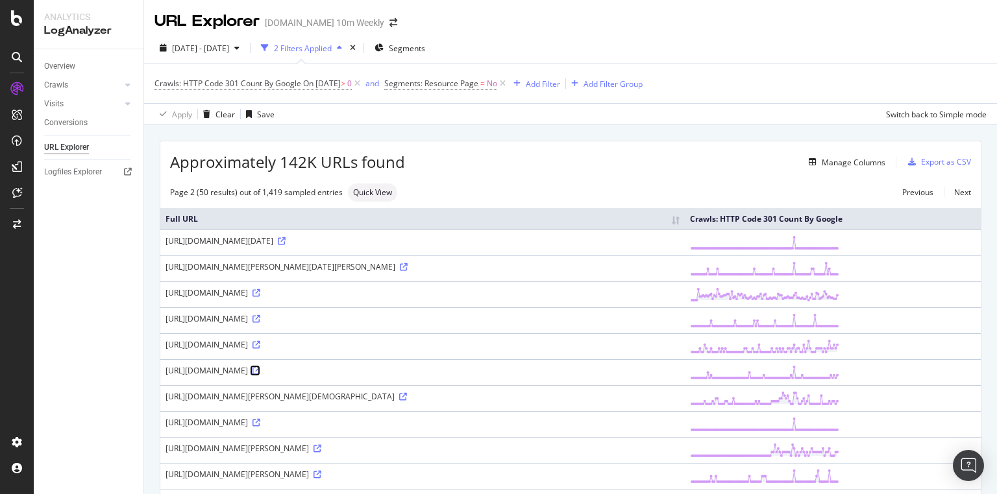
click at [260, 367] on icon at bounding box center [256, 371] width 8 height 8
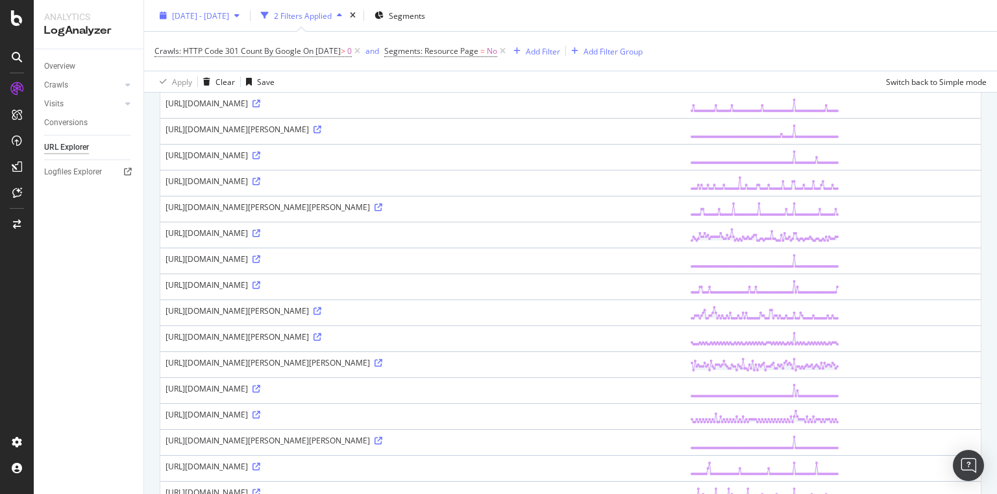
scroll to position [782, 0]
